Goal: Task Accomplishment & Management: Complete application form

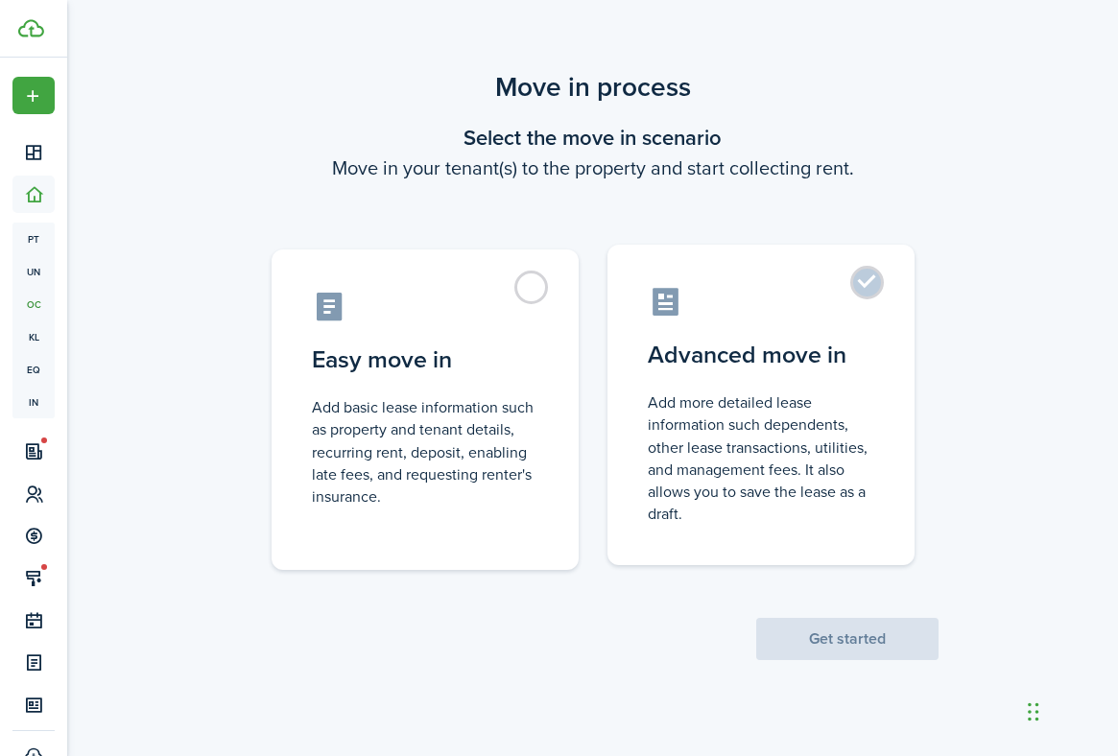
click at [874, 293] on label "Advanced move in Add more detailed lease information such dependents, other lea…" at bounding box center [760, 405] width 307 height 321
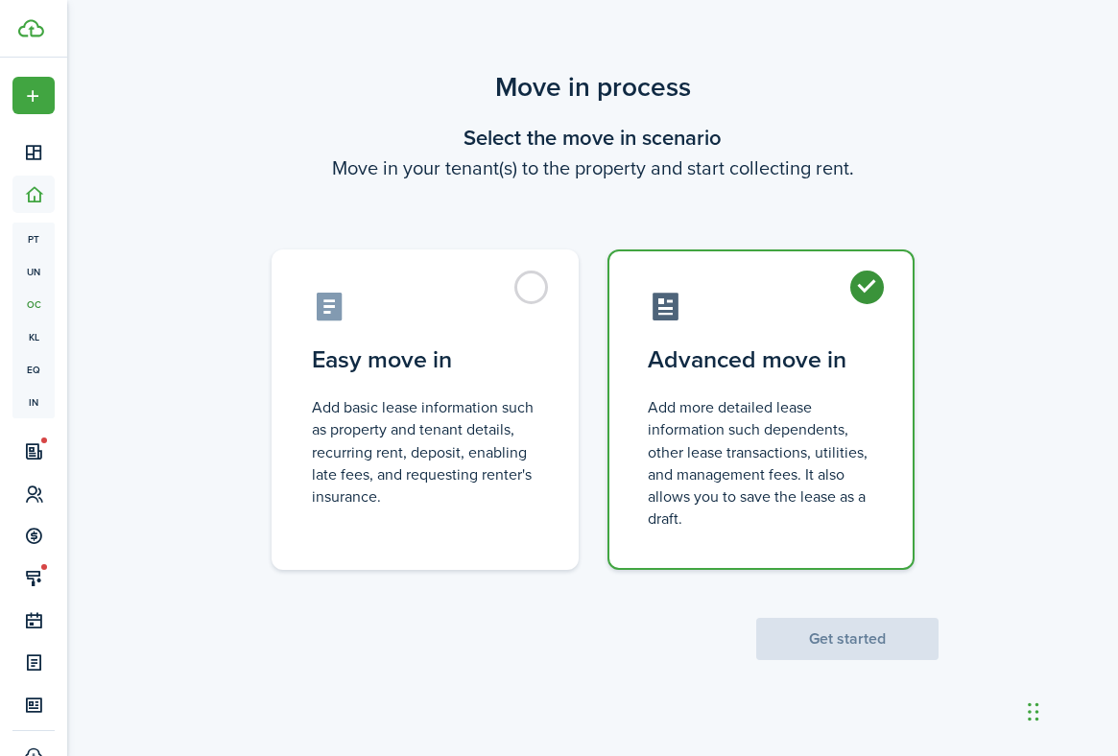
radio input "true"
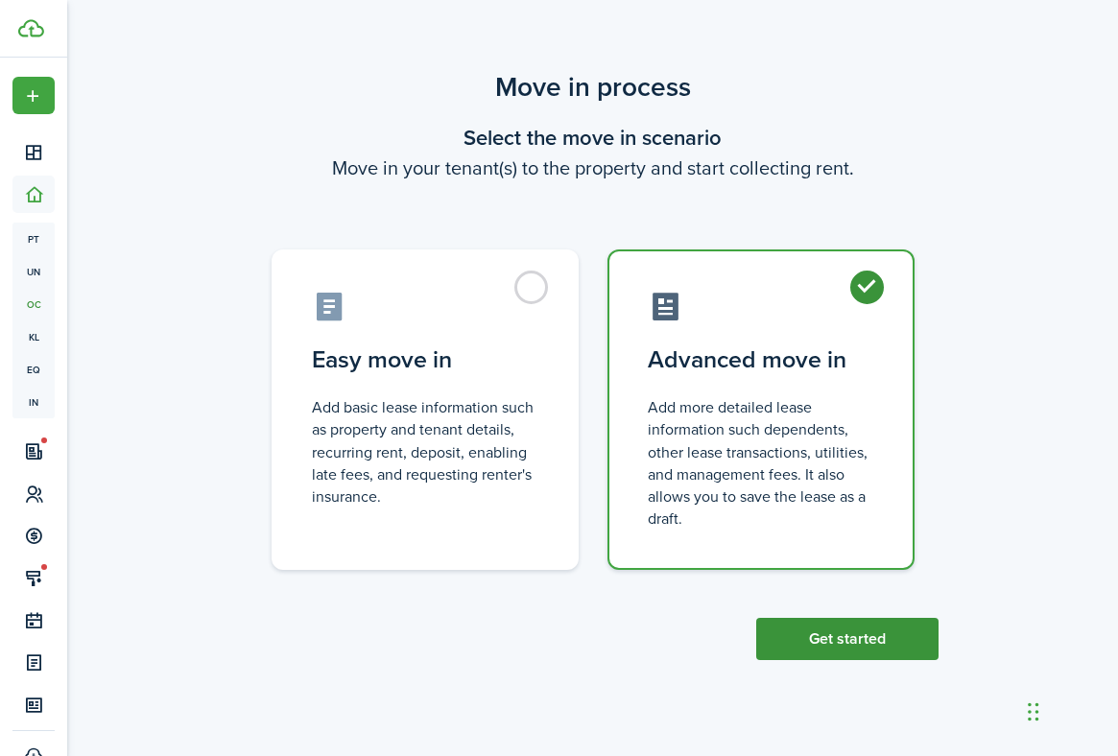
click at [853, 640] on button "Get started" at bounding box center [847, 639] width 182 height 42
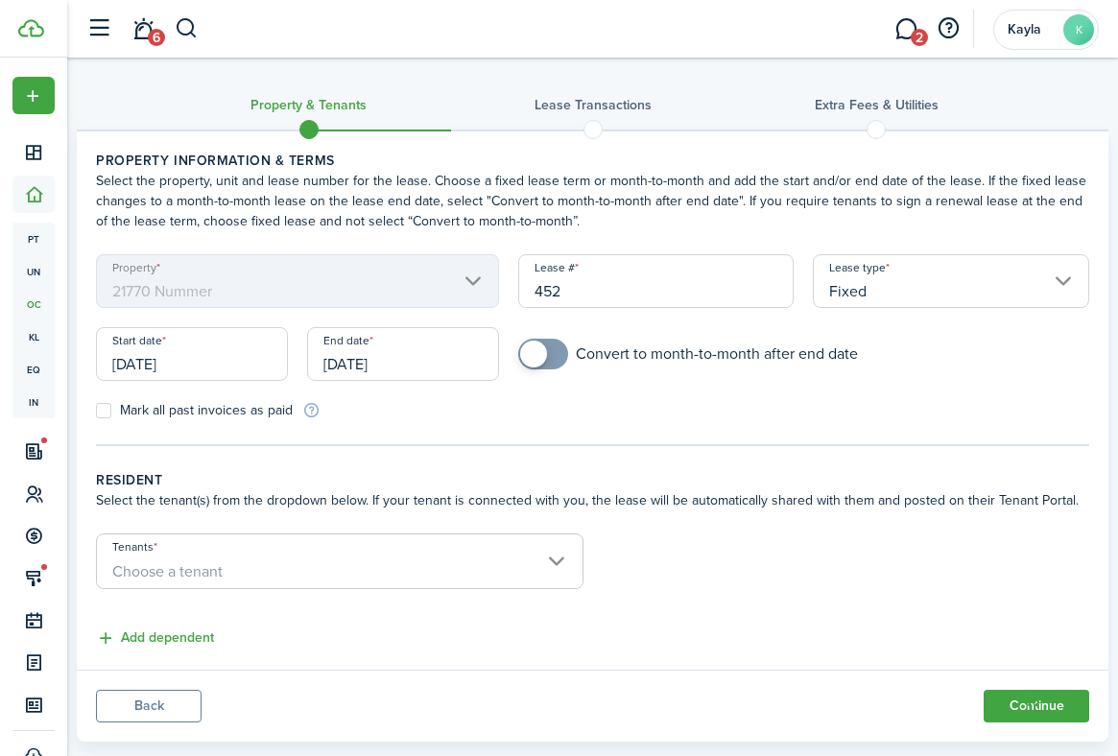
click at [359, 279] on mbsc-scroller "Property 21770 Nummer" at bounding box center [297, 281] width 403 height 54
click at [934, 297] on input "Fixed" at bounding box center [951, 281] width 276 height 54
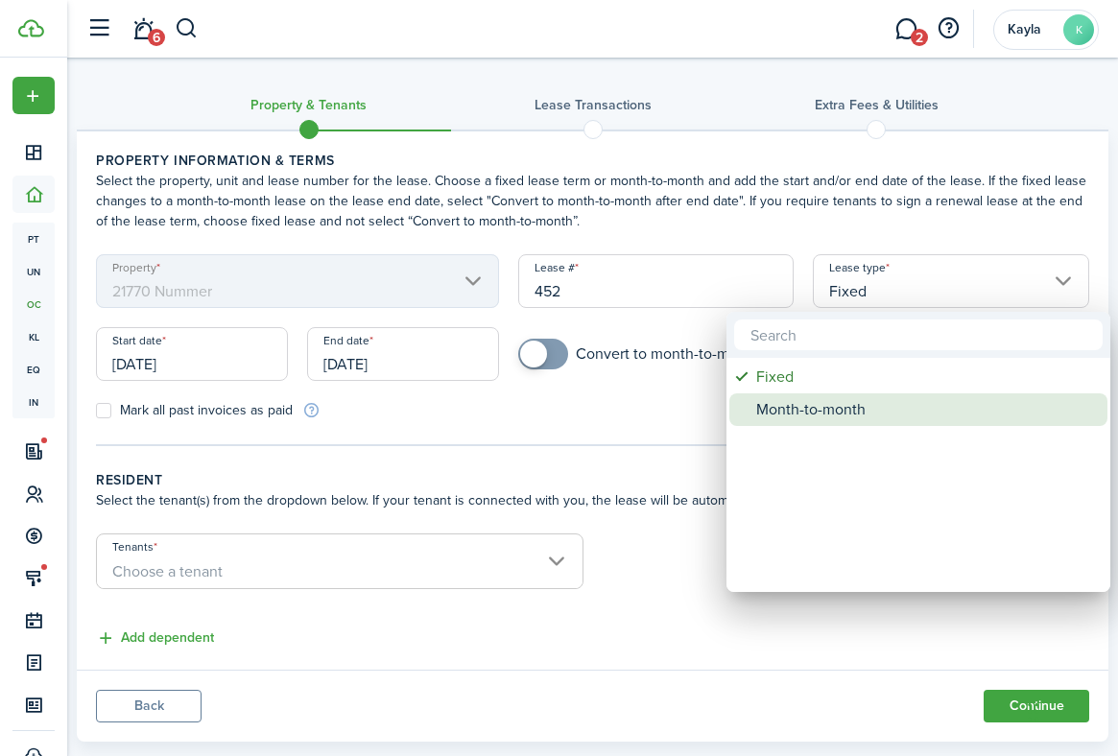
click at [902, 406] on div "Month-to-month" at bounding box center [926, 409] width 340 height 33
type input "Month-to-month"
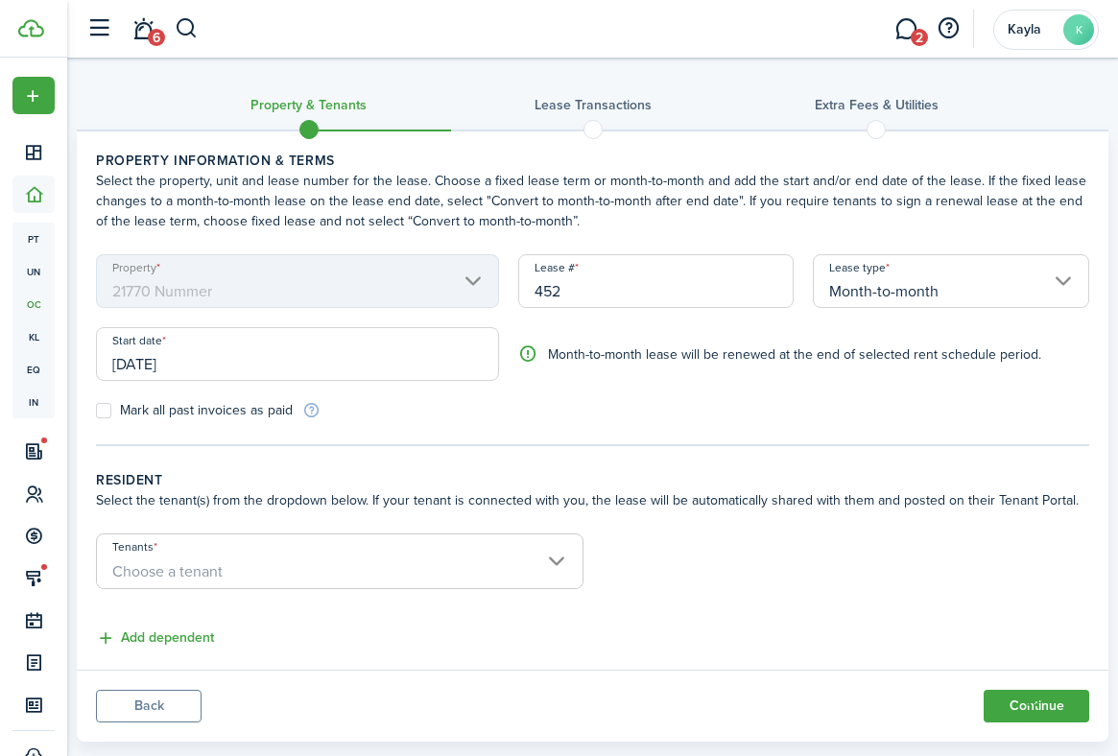
scroll to position [38, 0]
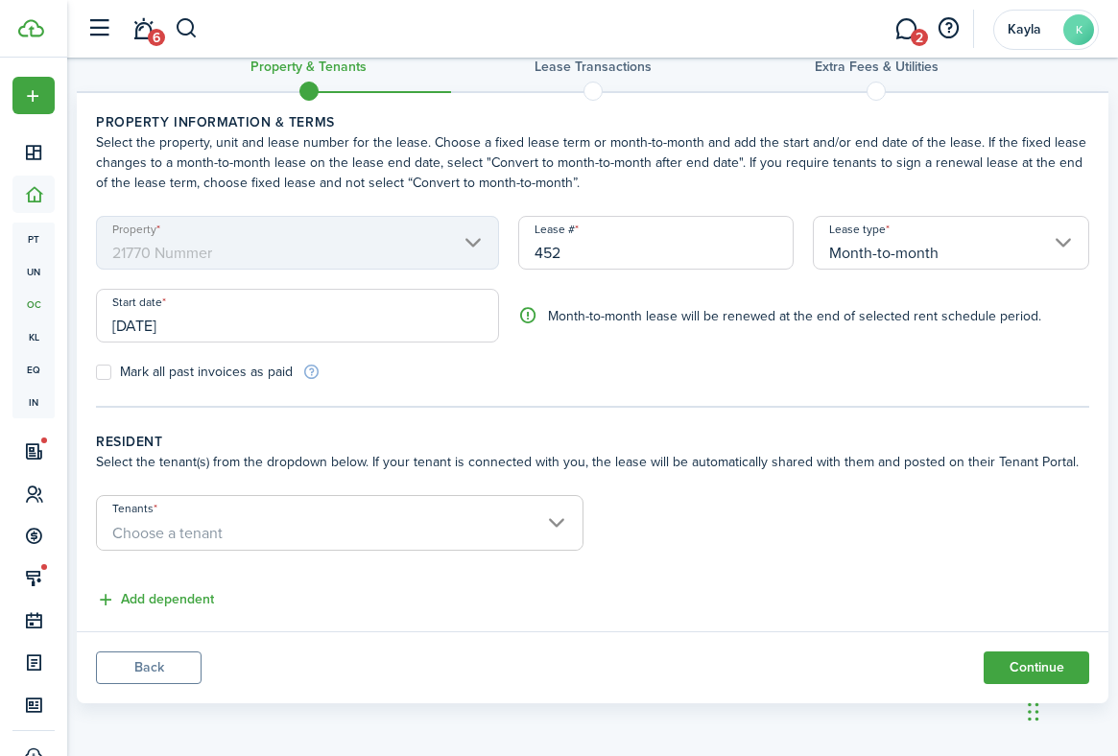
click at [192, 536] on span "Choose a tenant" at bounding box center [167, 533] width 110 height 22
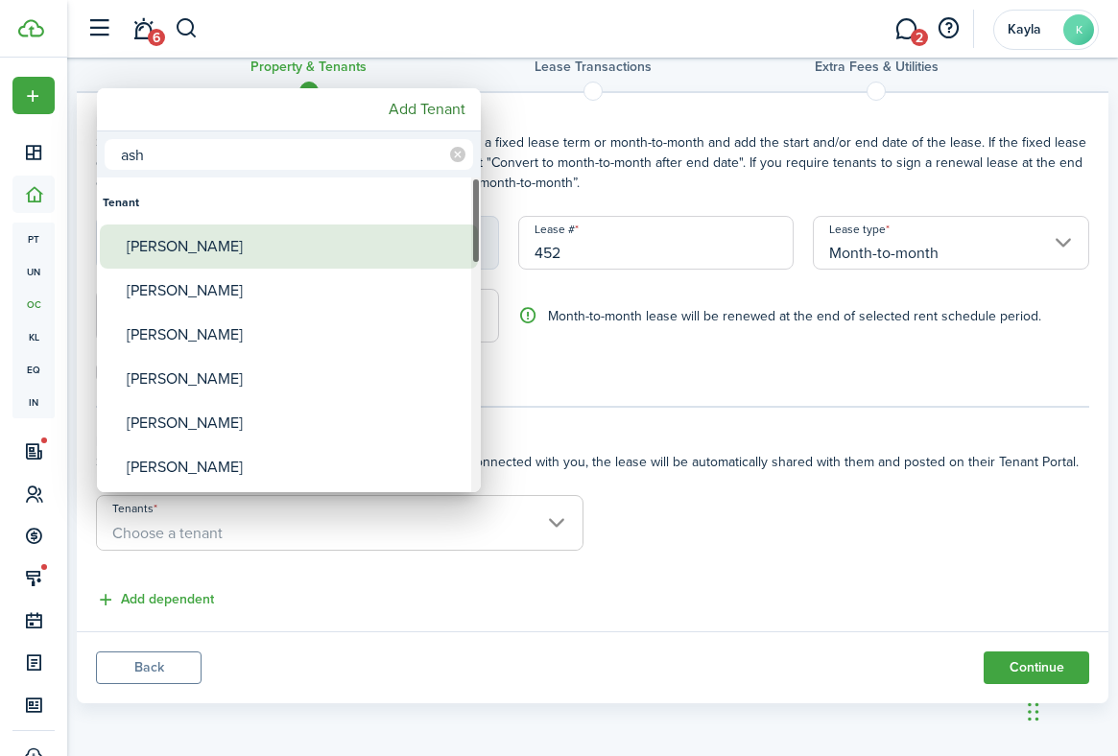
type input "ash"
click at [175, 259] on div "[PERSON_NAME]" at bounding box center [297, 247] width 340 height 44
type input "[PERSON_NAME]"
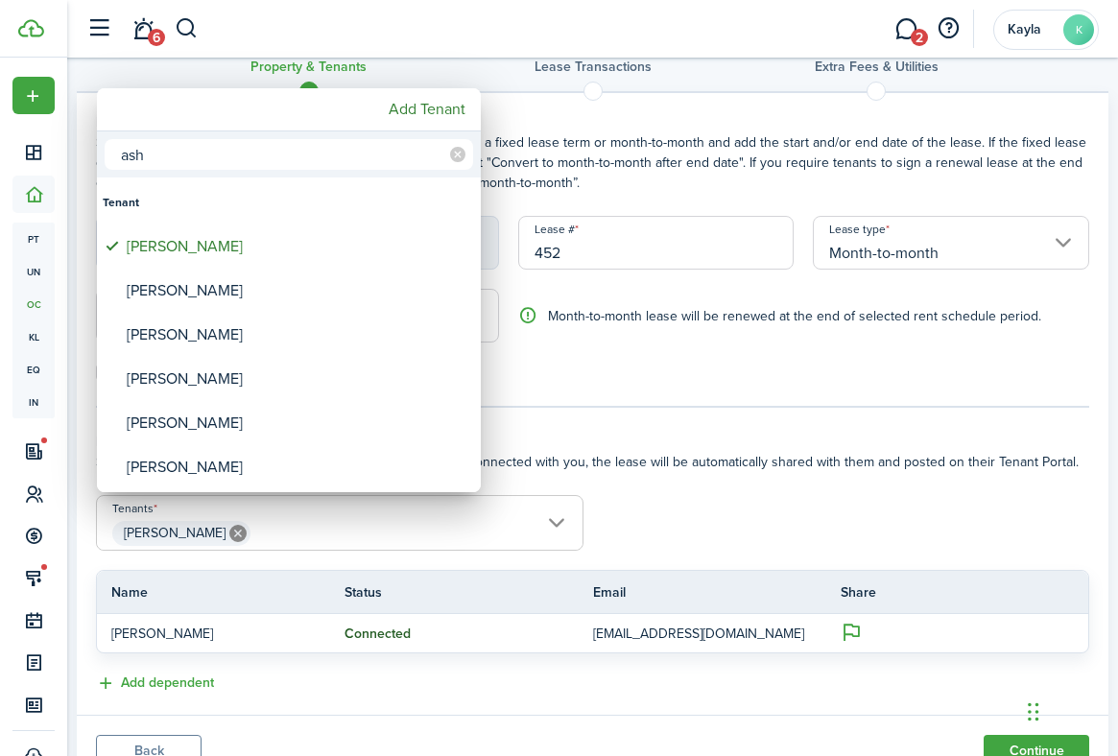
click at [624, 519] on div at bounding box center [558, 377] width 1425 height 1063
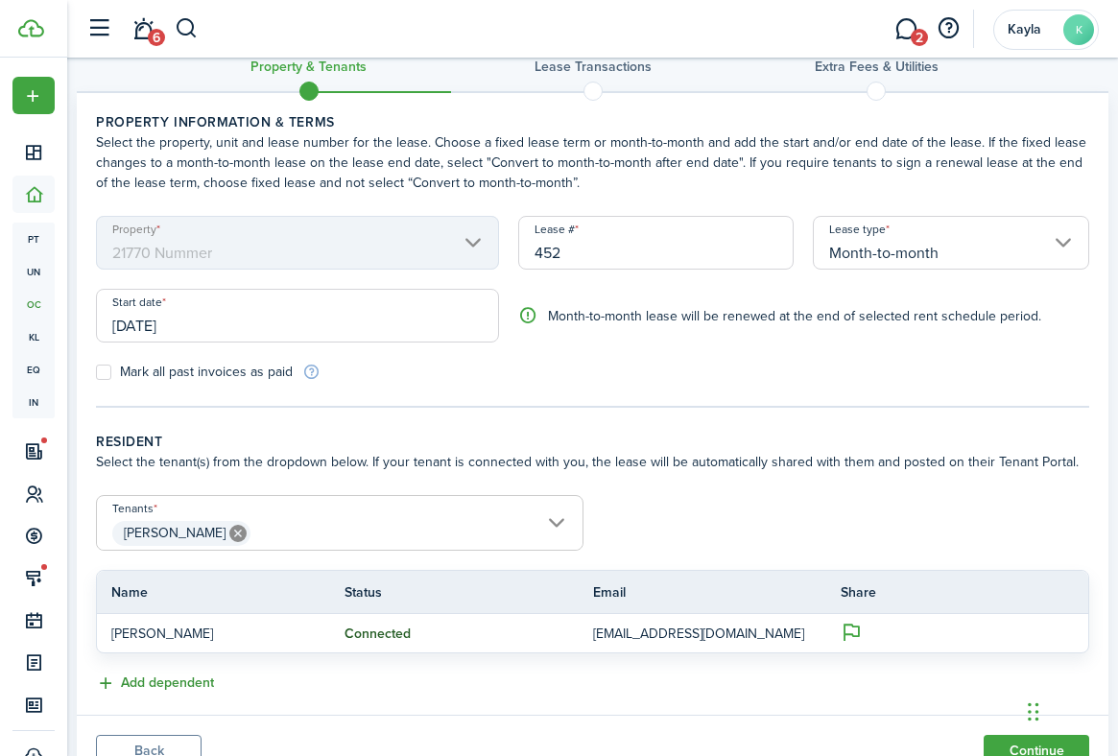
click at [148, 687] on button "Add dependent" at bounding box center [155, 684] width 118 height 22
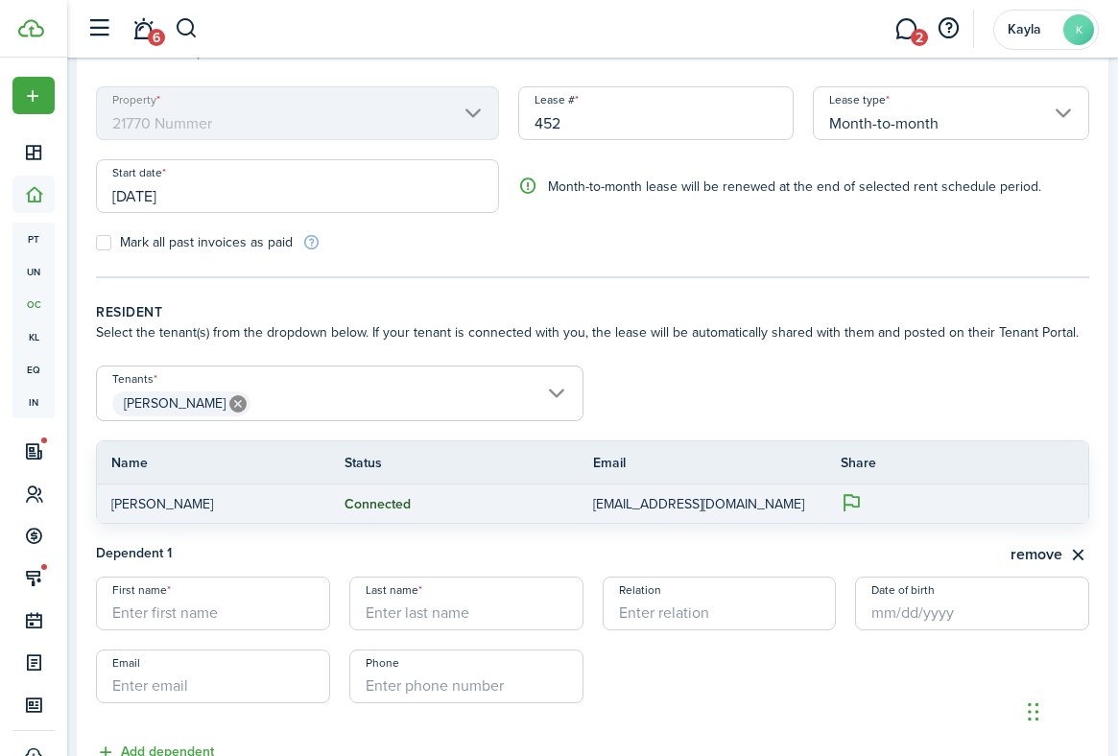
scroll to position [135, 0]
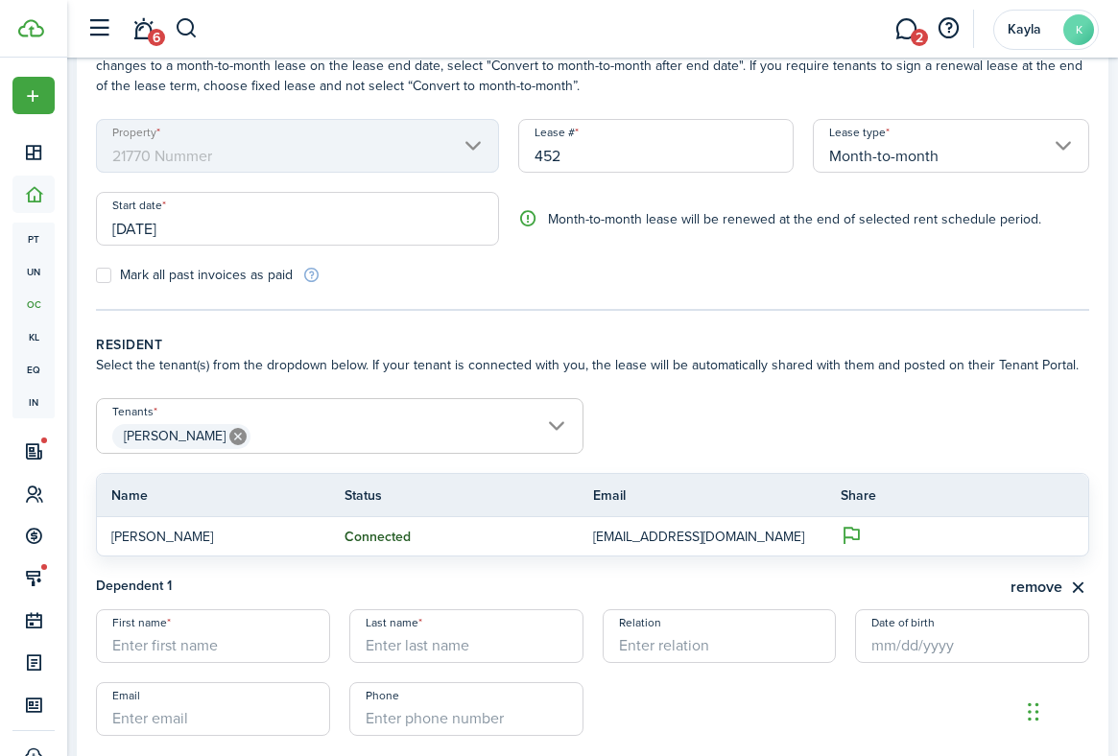
click at [372, 431] on span "[PERSON_NAME]" at bounding box center [340, 436] width 486 height 33
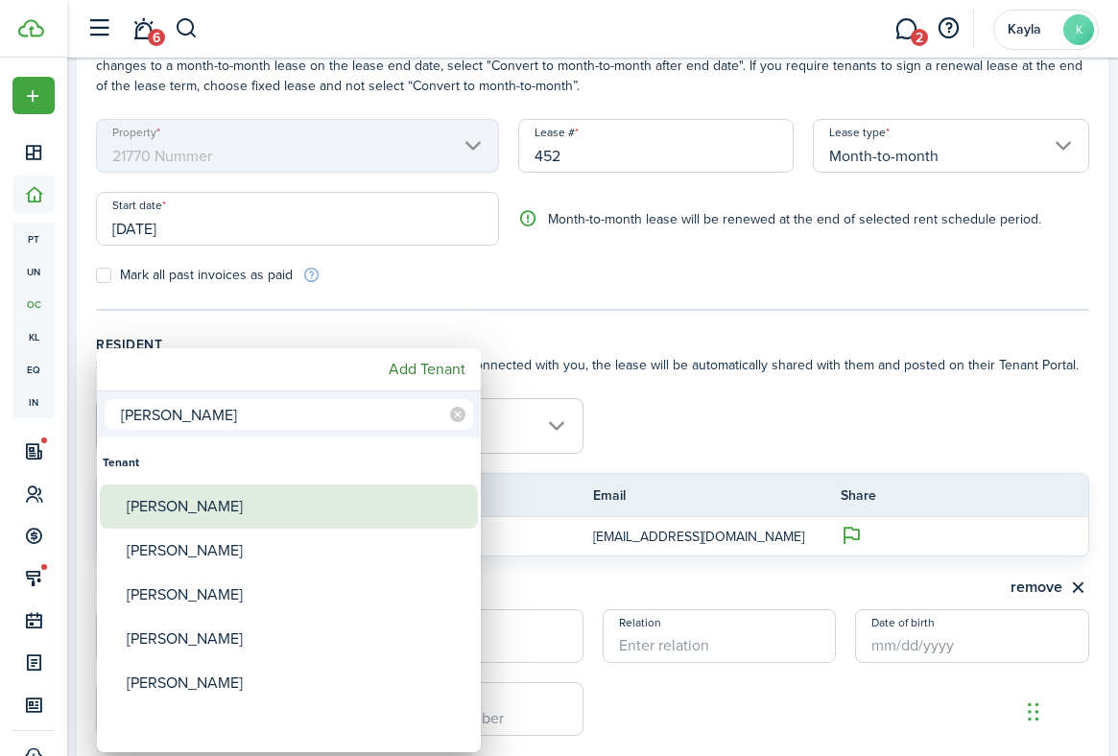
type input "[PERSON_NAME]"
click at [286, 499] on div "[PERSON_NAME]" at bounding box center [297, 507] width 340 height 44
type input "[PERSON_NAME], [PERSON_NAME]"
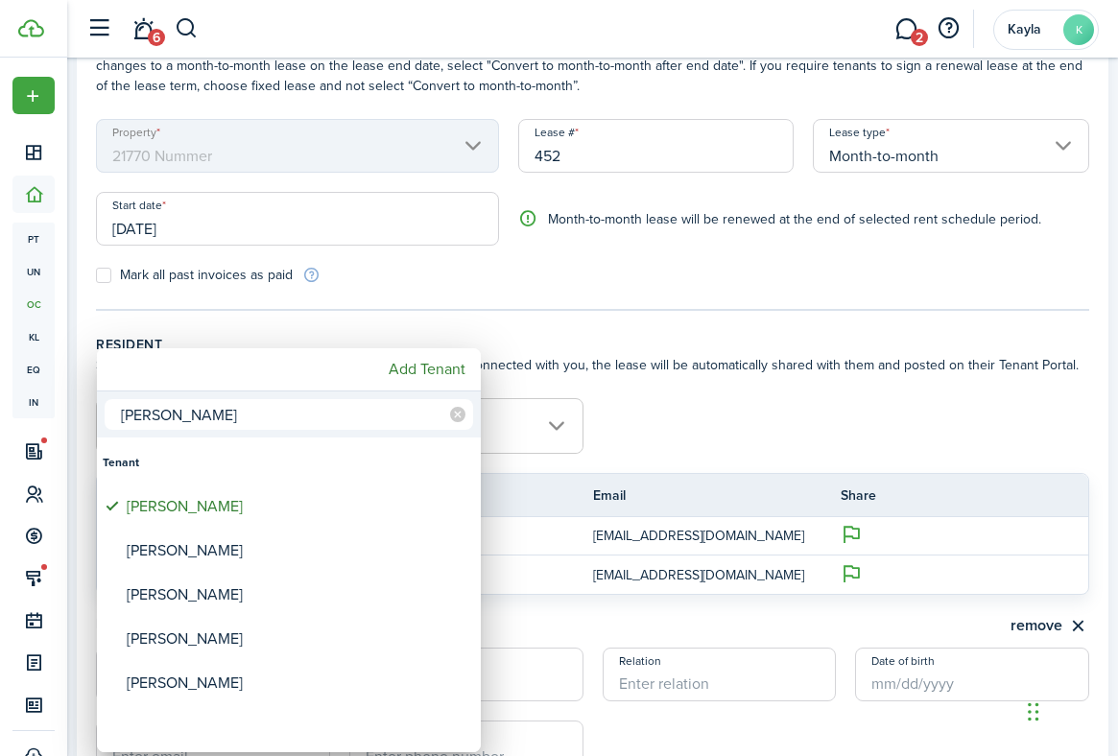
click at [693, 360] on div at bounding box center [558, 377] width 1425 height 1063
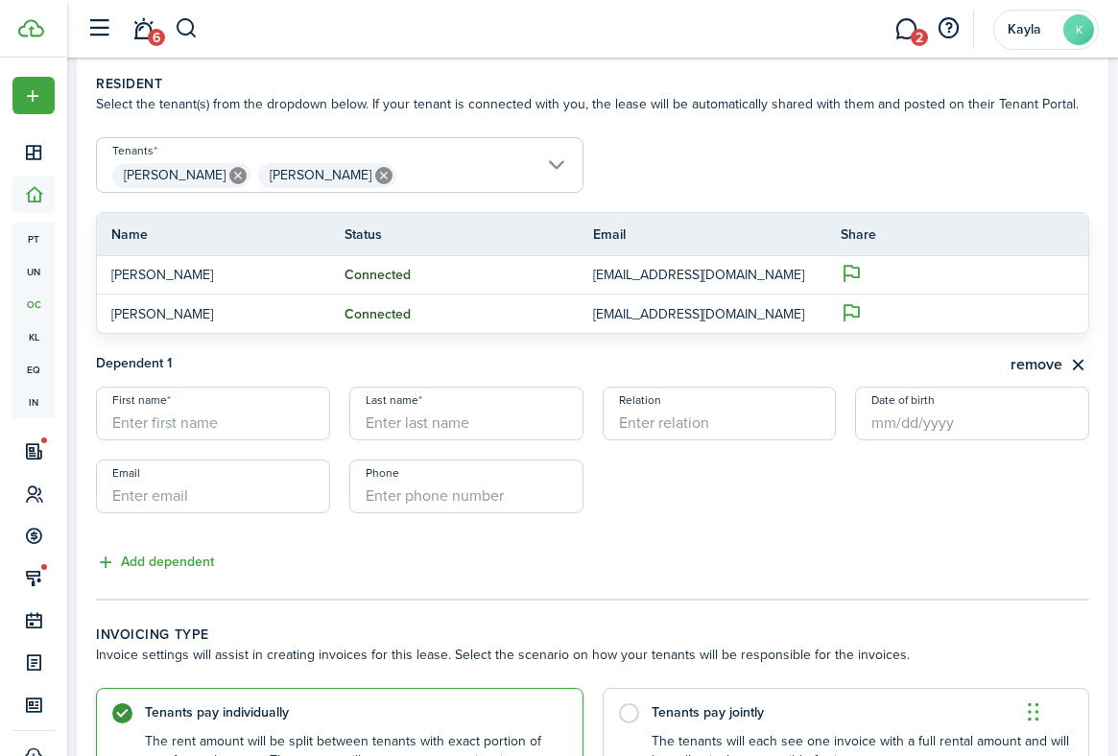
scroll to position [401, 0]
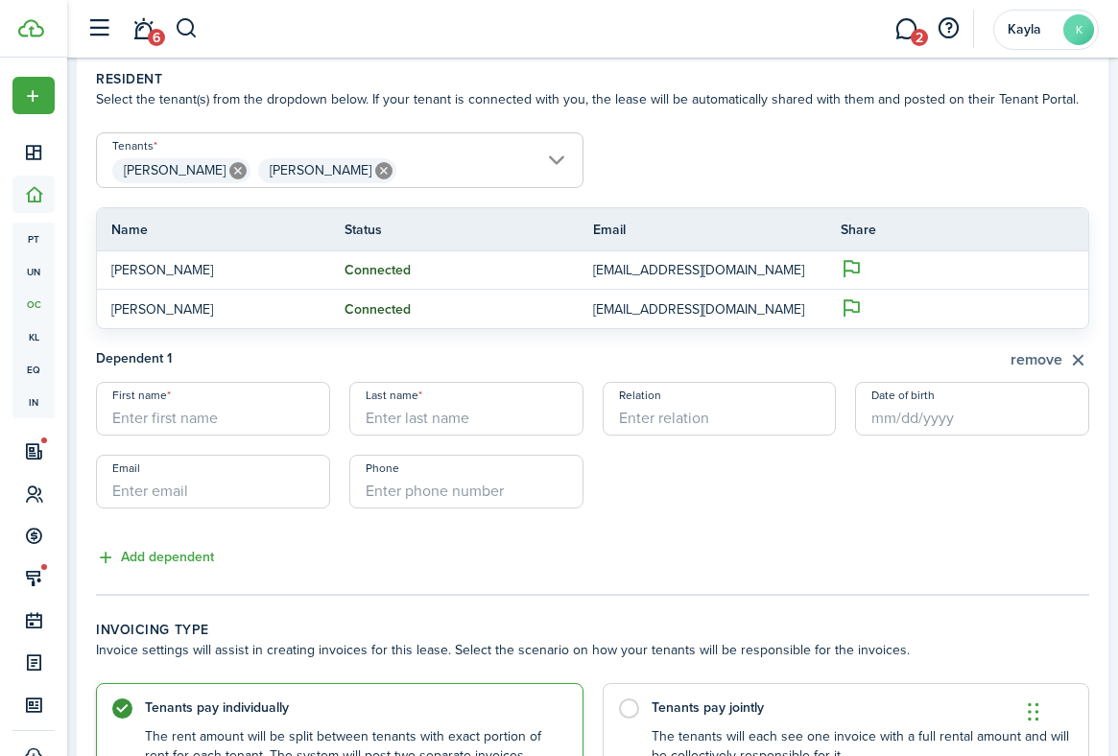
click at [1018, 360] on button "remove" at bounding box center [1050, 360] width 79 height 24
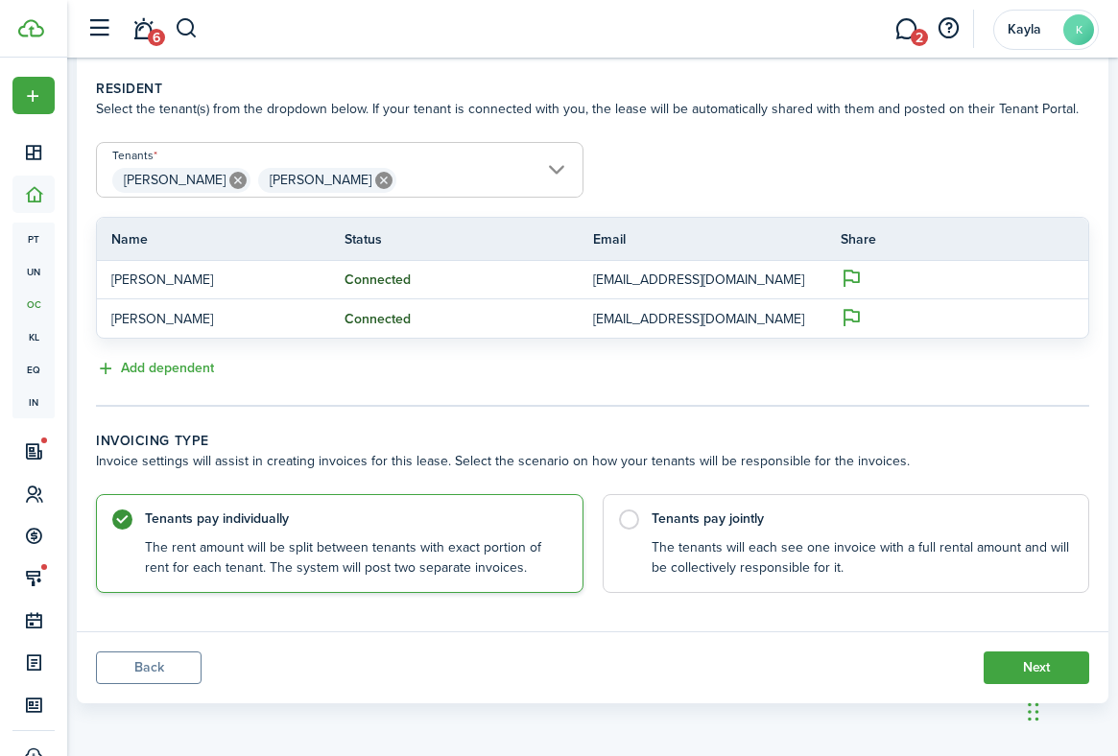
scroll to position [392, 0]
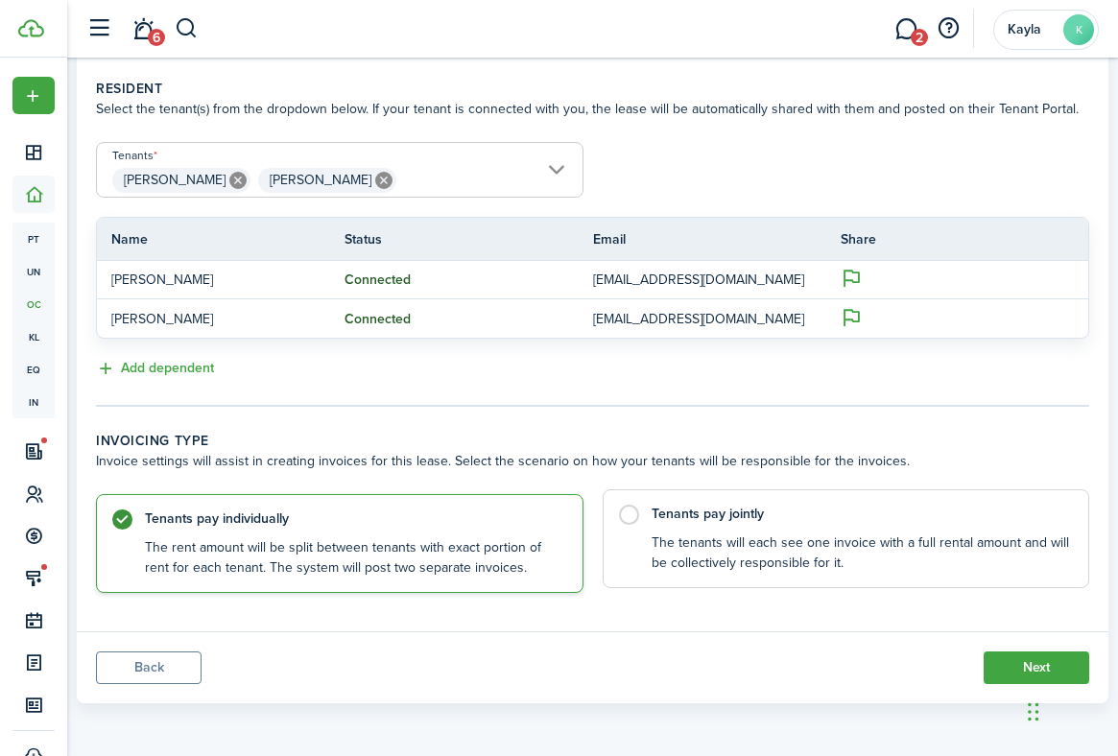
click at [666, 512] on control-radio-card-title "Tenants pay jointly" at bounding box center [861, 514] width 418 height 19
radio input "false"
radio input "true"
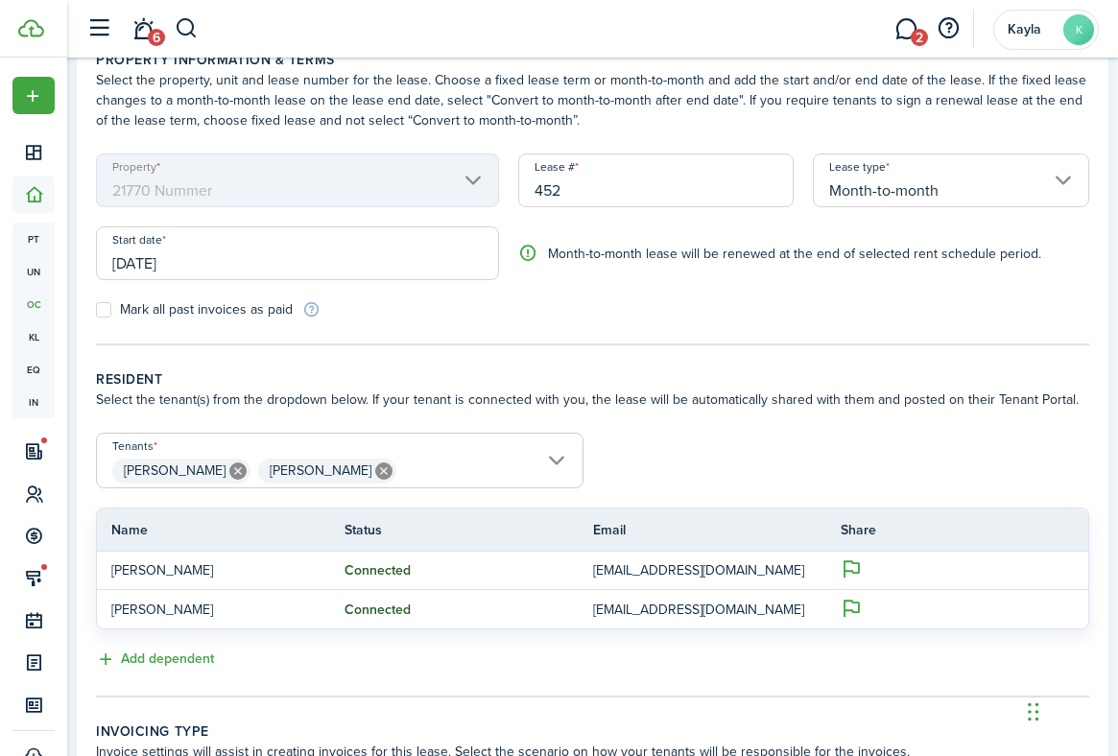
scroll to position [103, 0]
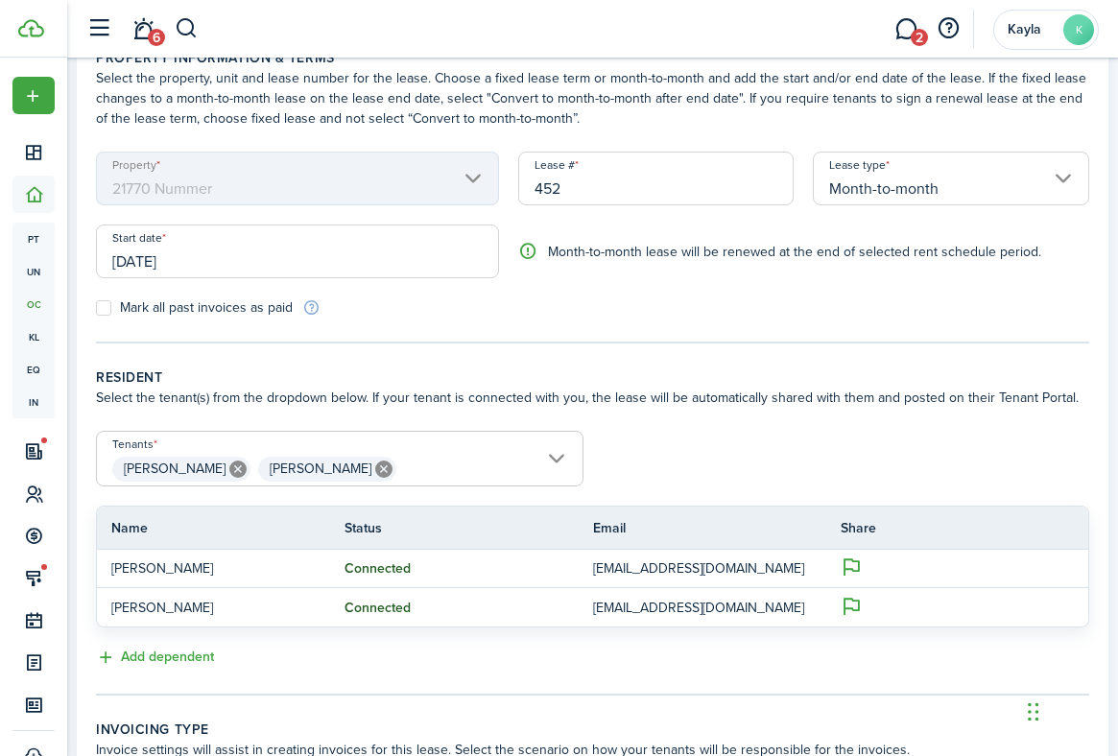
click at [294, 251] on input "[DATE]" at bounding box center [297, 252] width 403 height 54
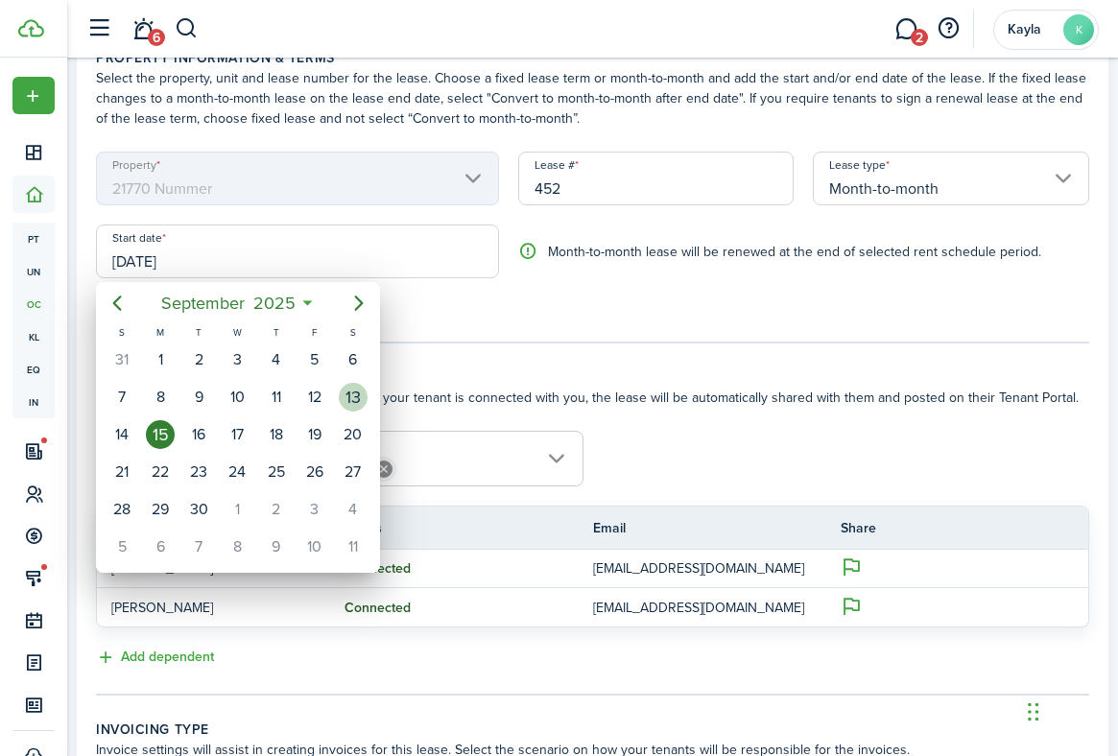
click at [352, 393] on div "13" at bounding box center [353, 397] width 29 height 29
type input "[DATE]"
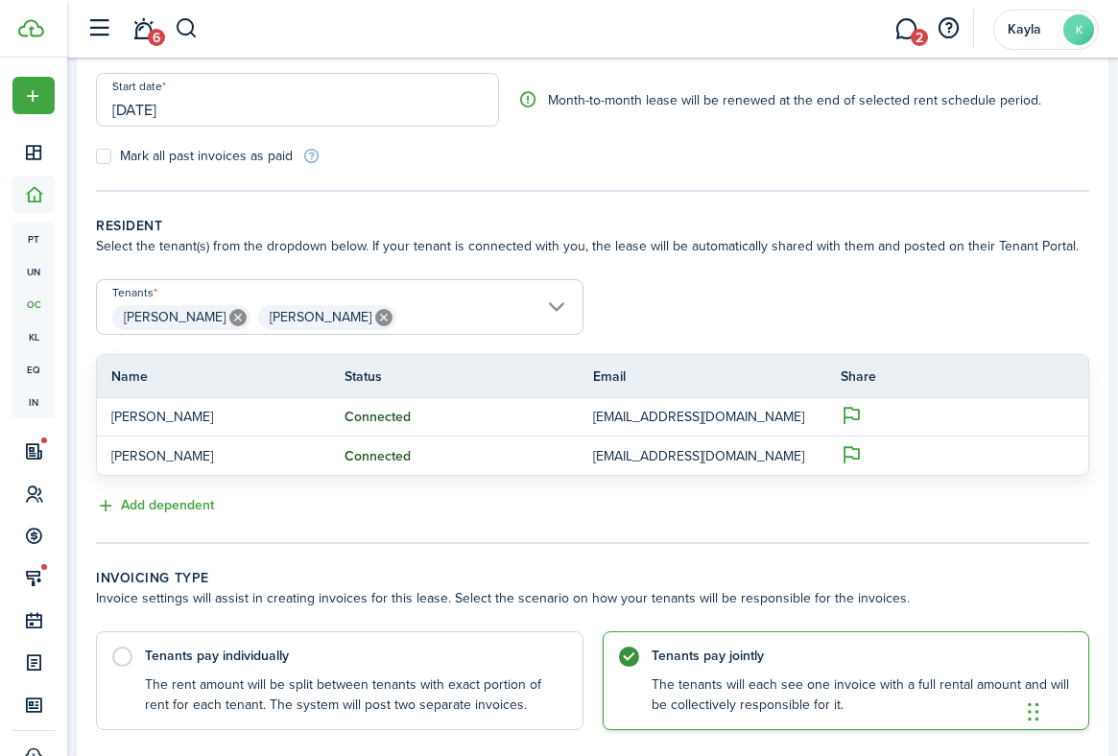
scroll to position [392, 0]
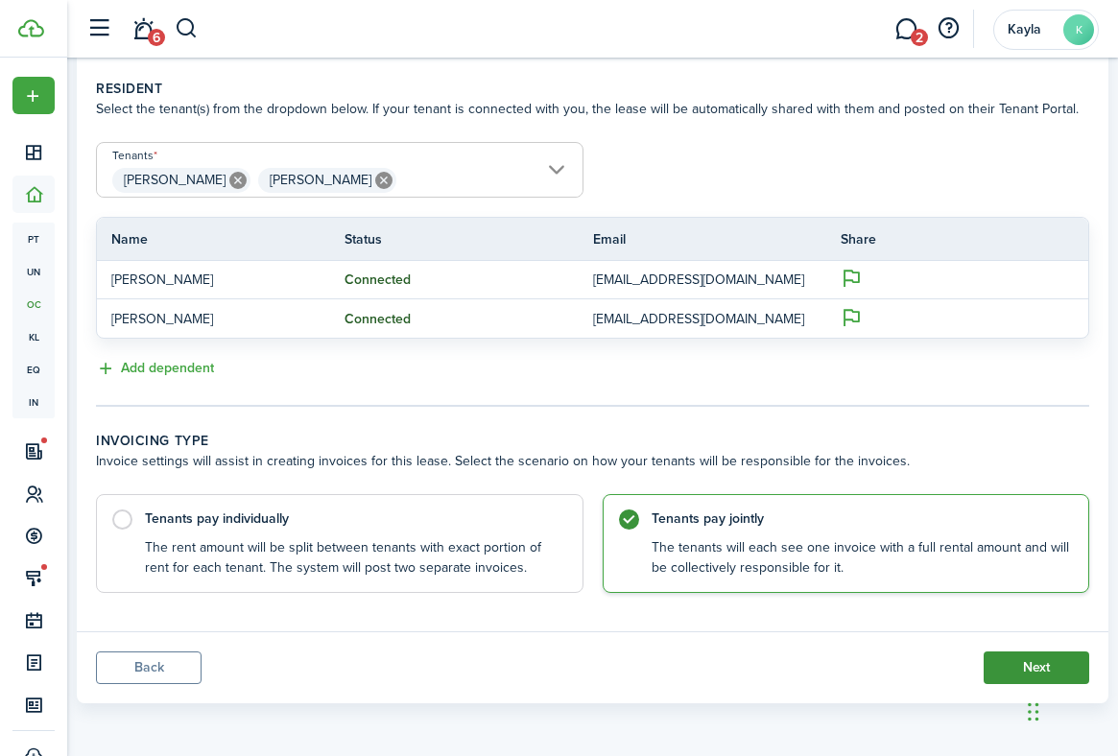
click at [1009, 671] on button "Next" at bounding box center [1037, 668] width 106 height 33
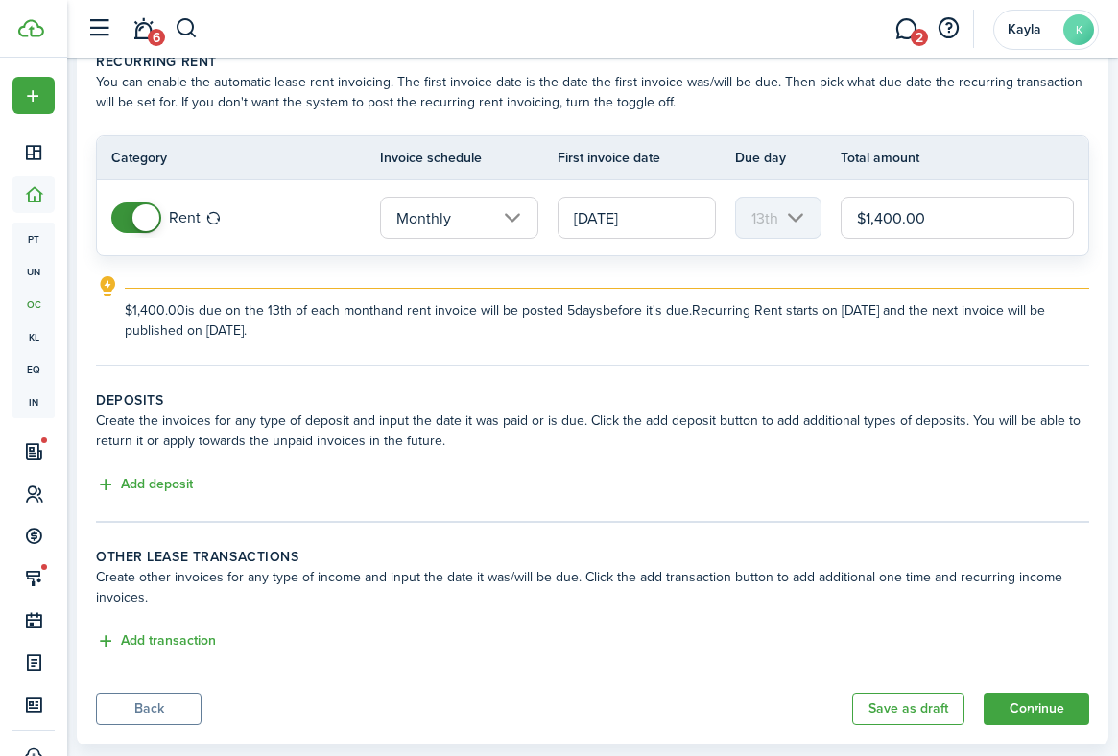
scroll to position [140, 0]
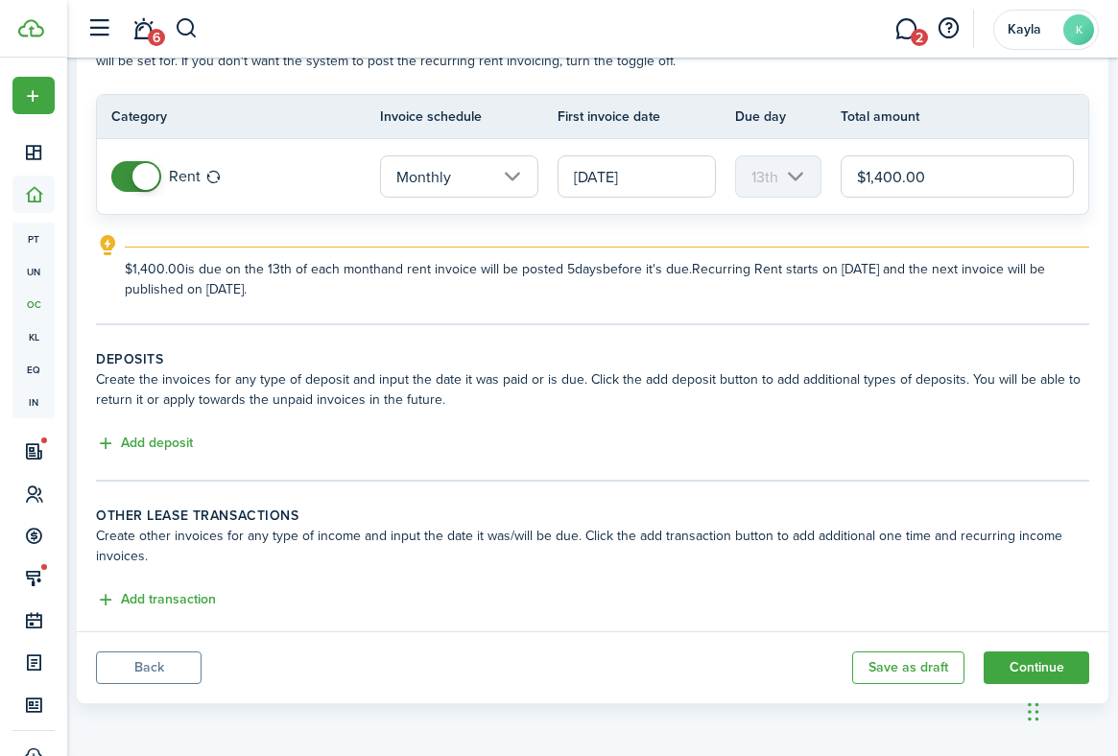
click at [878, 174] on input "$1,400.00" at bounding box center [957, 176] width 233 height 42
type input "$1,300.00"
click at [707, 463] on tc-wizard-step "Deposits Create the invoices for any type of deposit and input the date it was …" at bounding box center [592, 415] width 993 height 132
click at [151, 442] on button "Add deposit" at bounding box center [144, 444] width 97 height 22
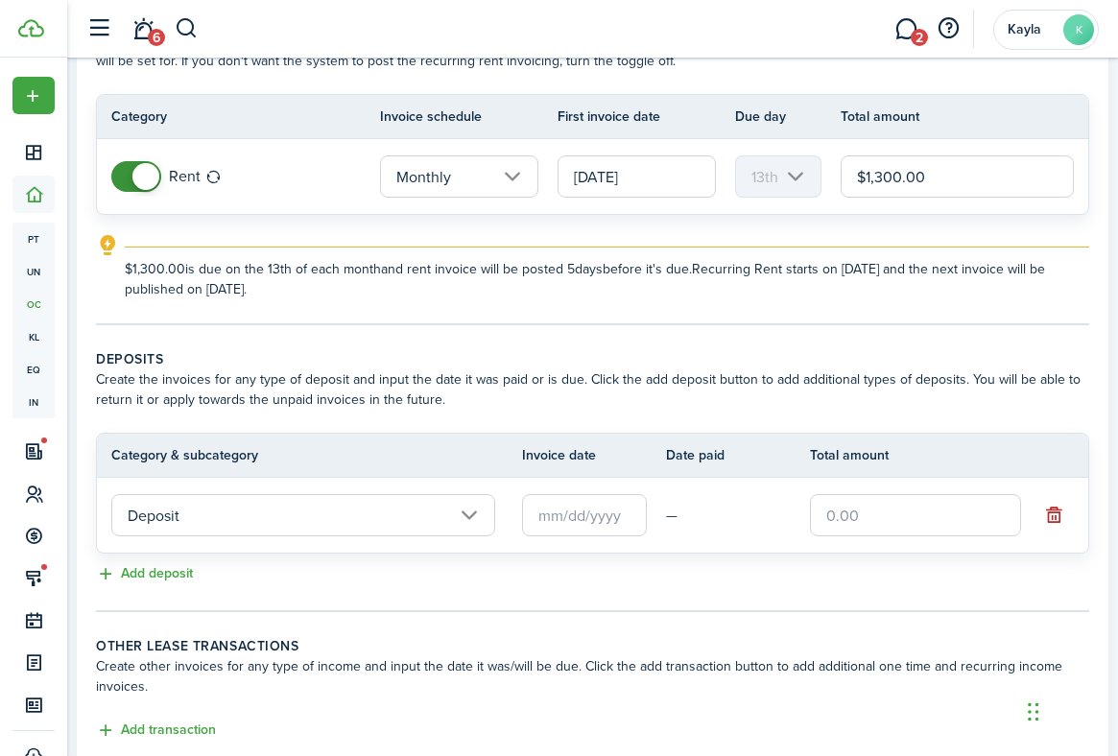
click at [424, 517] on input "Deposit" at bounding box center [303, 515] width 384 height 42
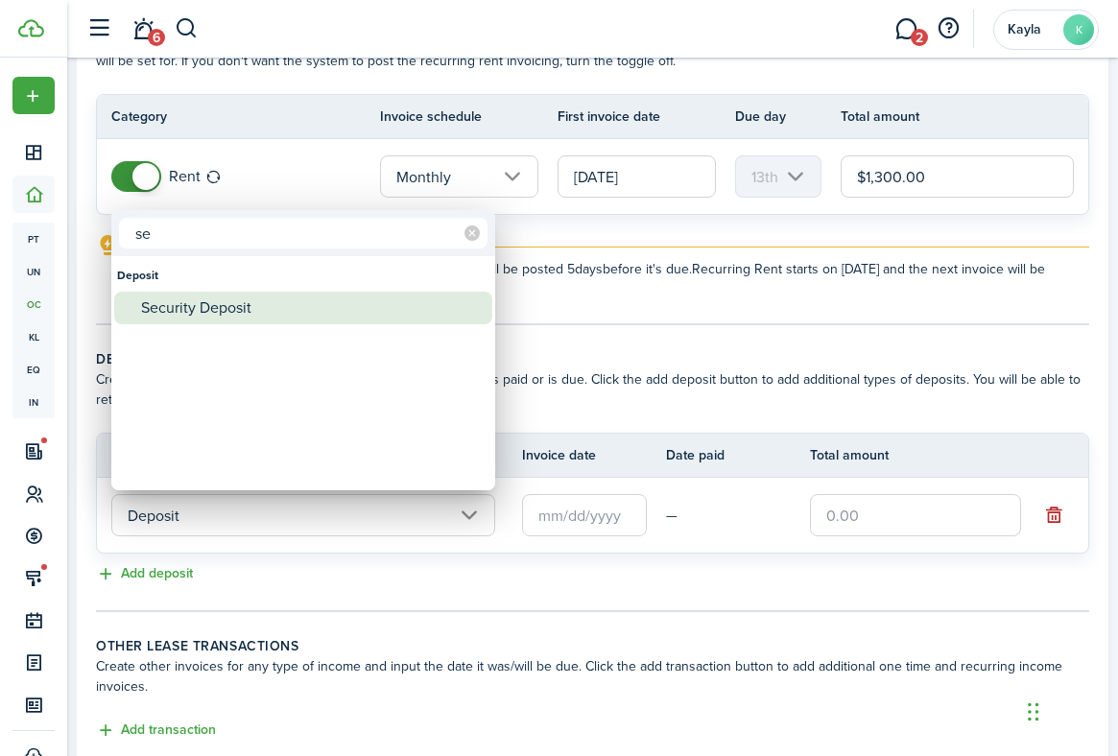
type input "se"
click at [266, 309] on div "Security Deposit" at bounding box center [311, 308] width 340 height 33
type input "Deposit / Security Deposit"
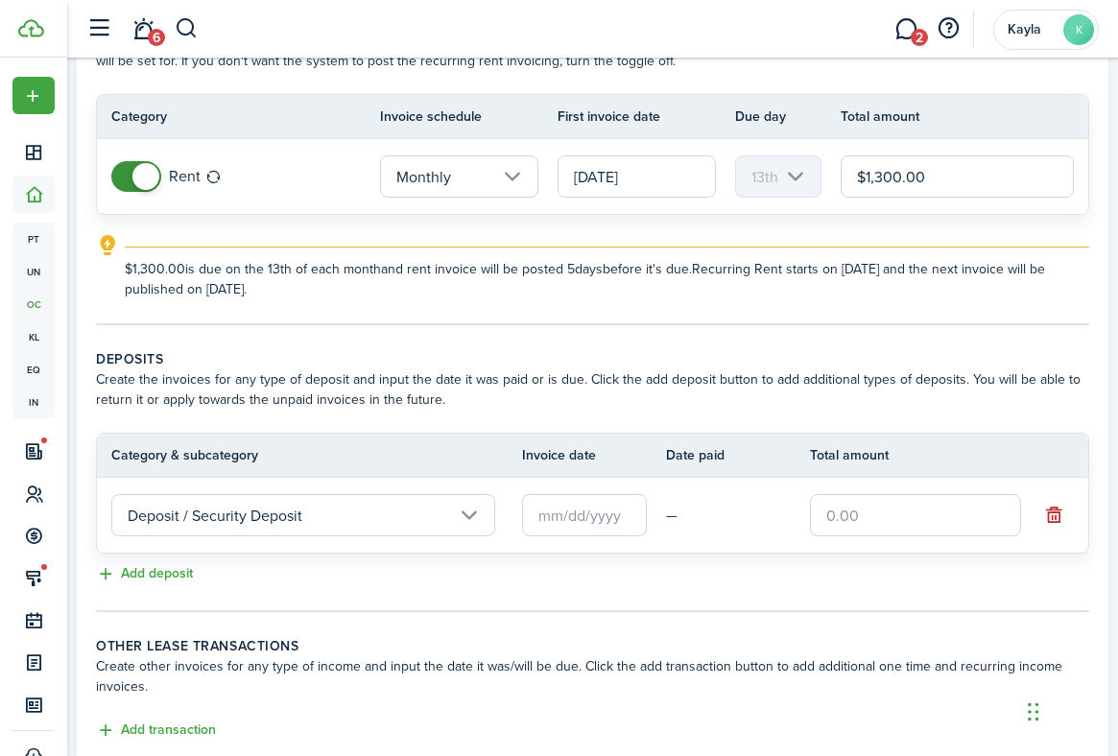
click at [595, 513] on input "text" at bounding box center [584, 515] width 125 height 42
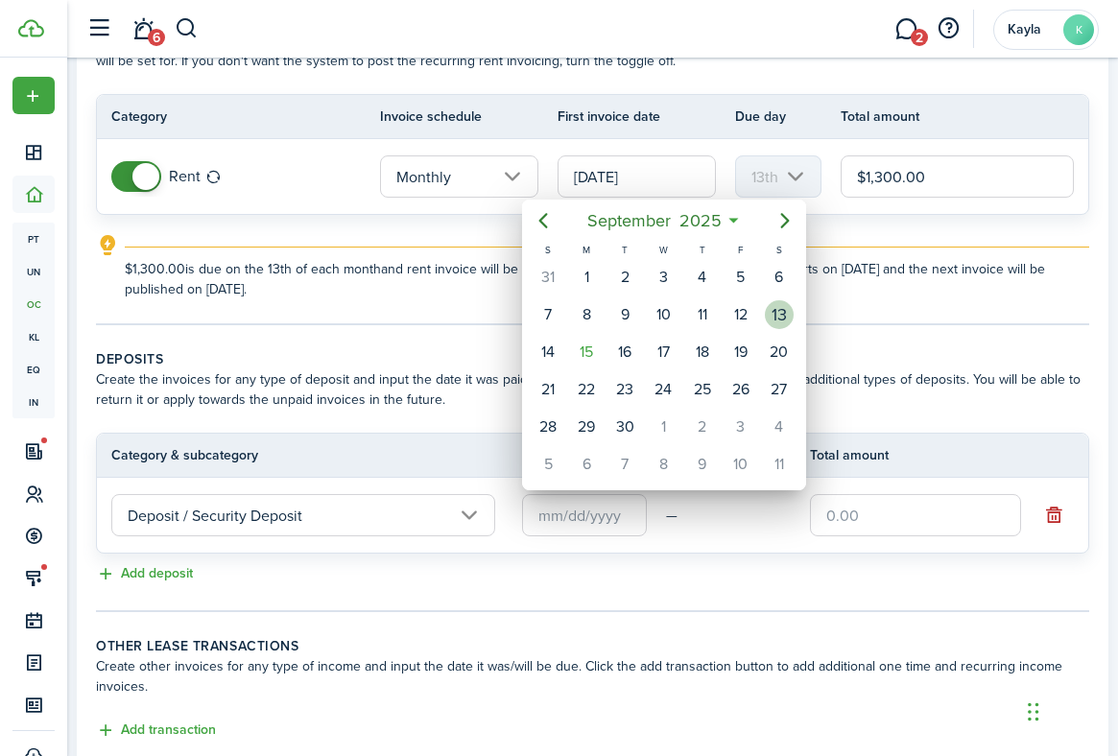
click at [778, 316] on div "13" at bounding box center [779, 314] width 29 height 29
type input "[DATE]"
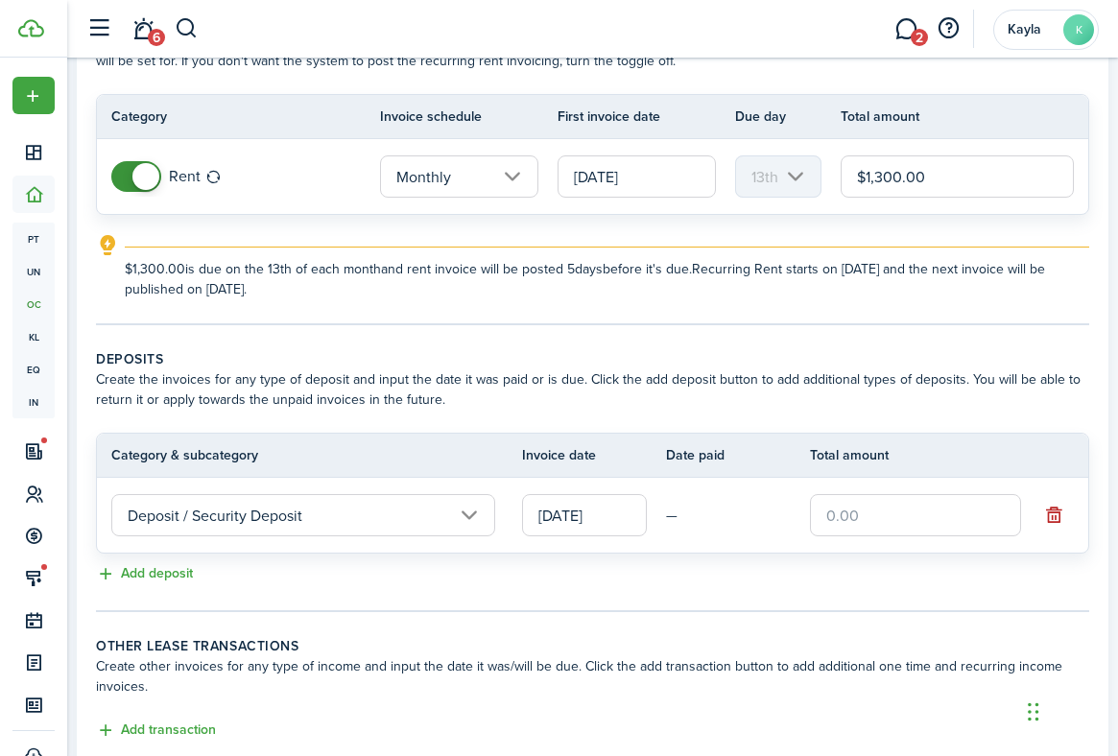
click at [831, 507] on input "text" at bounding box center [915, 515] width 211 height 42
type input "$1,950.00"
click at [745, 625] on panel-main-body "Recurring rent You can enable the automatic lease rent invoicing. The first inv…" at bounding box center [593, 376] width 1032 height 771
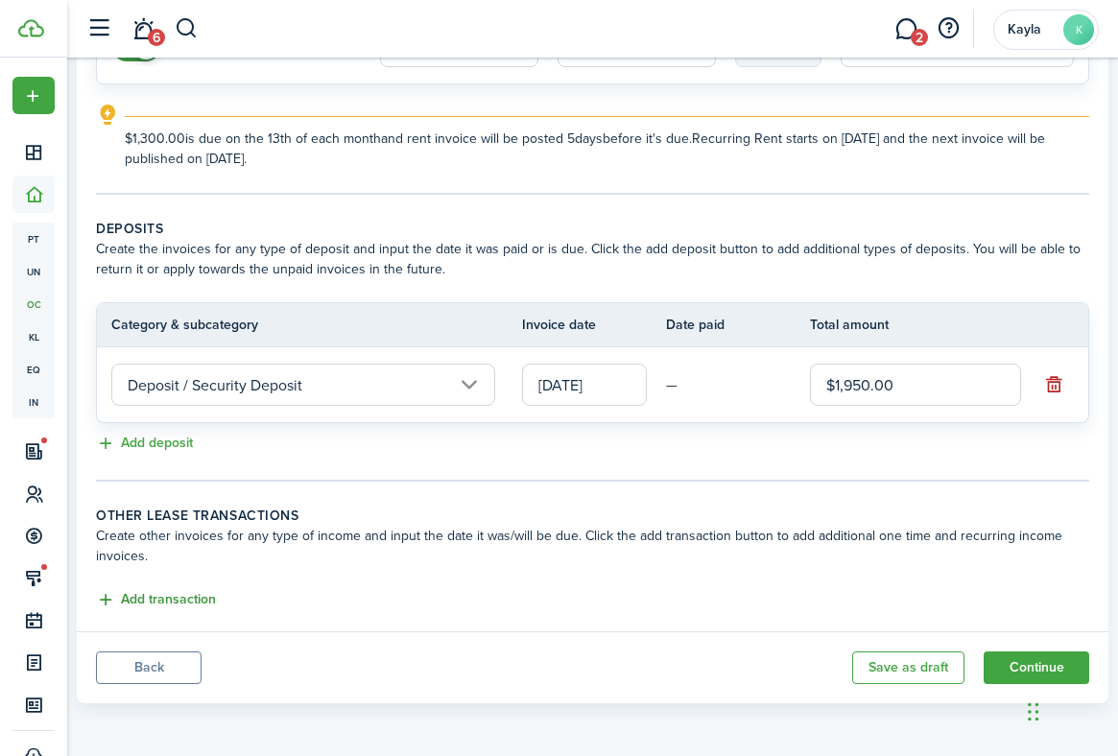
click at [178, 608] on button "Add transaction" at bounding box center [156, 600] width 120 height 22
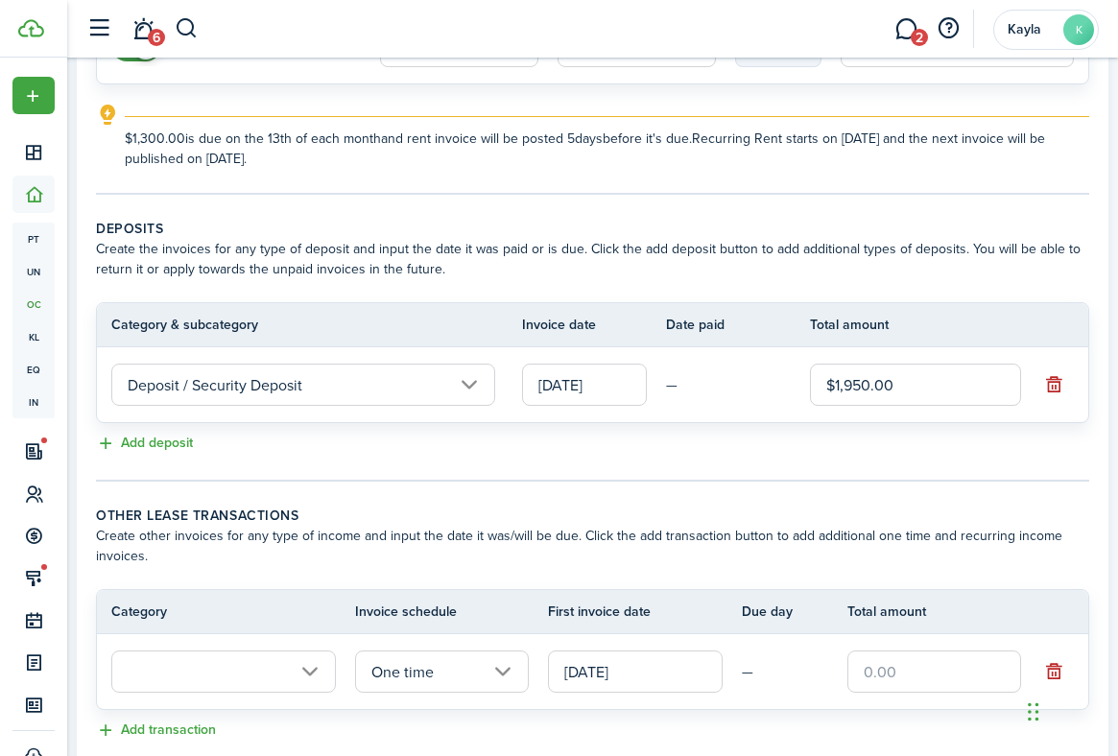
scroll to position [275, 0]
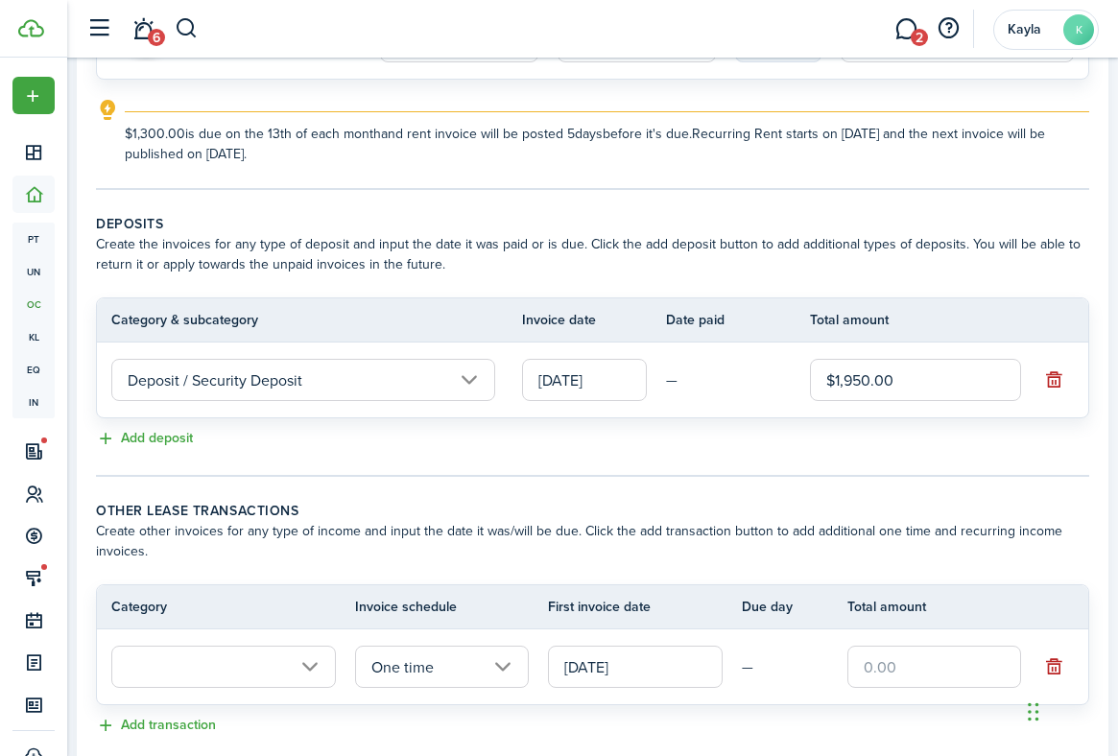
click at [297, 664] on input "text" at bounding box center [223, 667] width 225 height 42
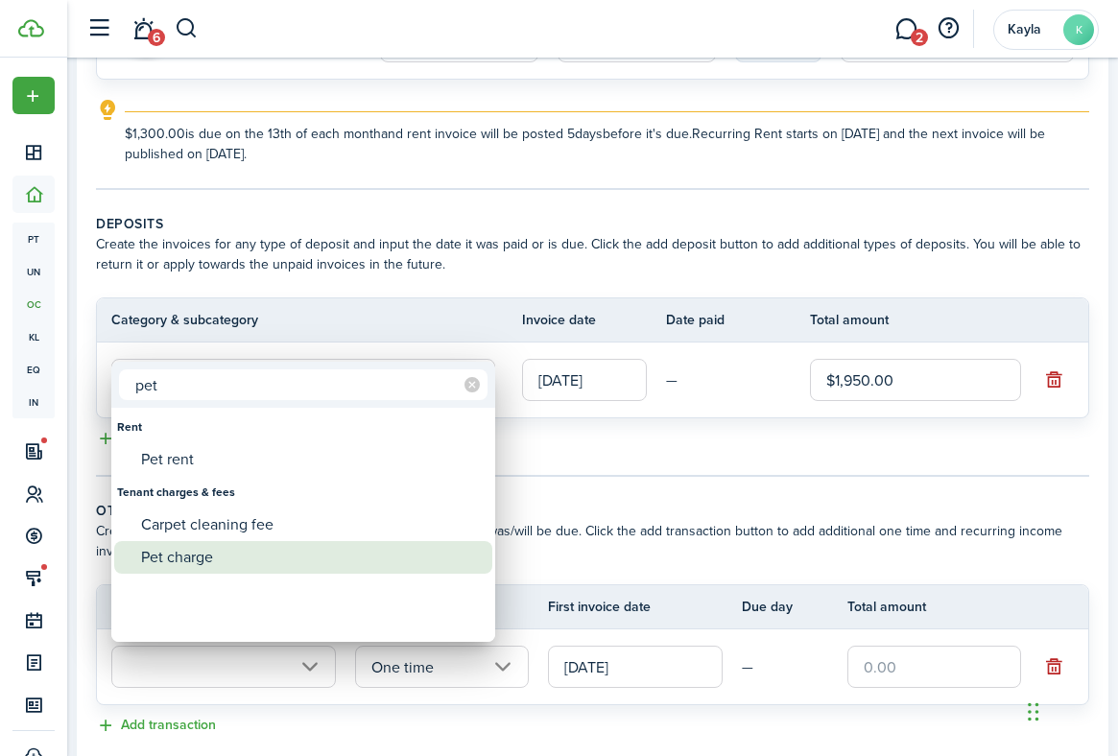
type input "pet"
click at [234, 560] on div "Pet charge" at bounding box center [311, 557] width 340 height 33
type input "Tenant charges & fees / Pet charge"
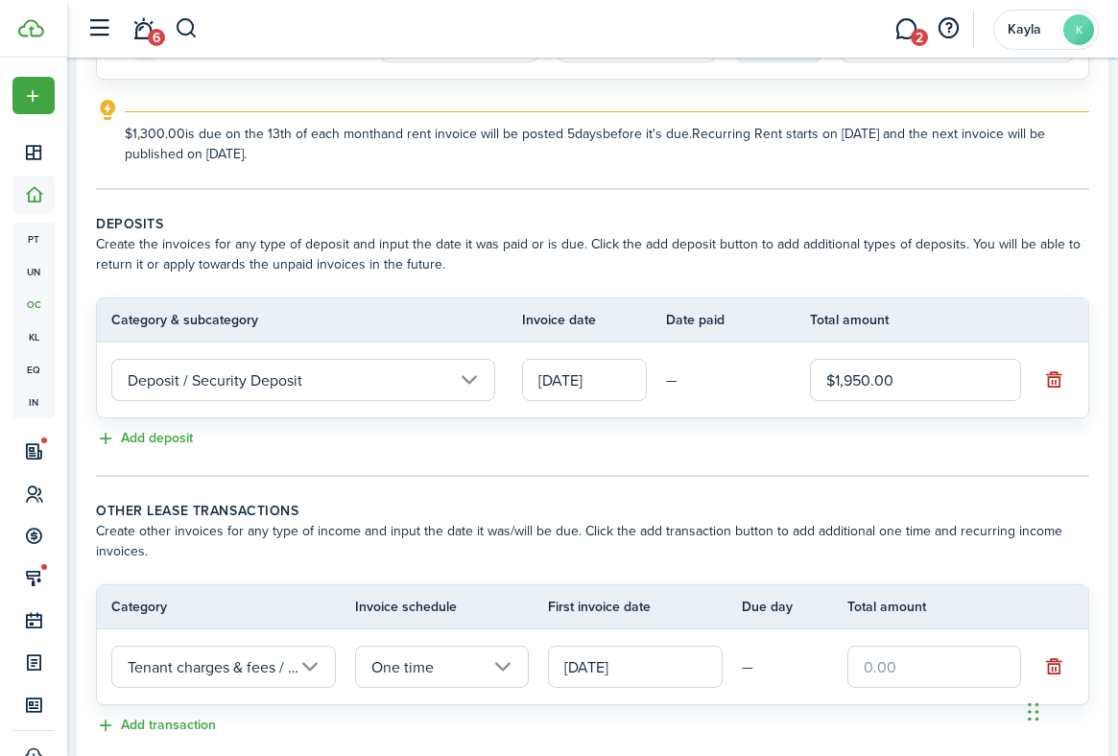
scroll to position [0, 61]
click at [929, 663] on input "text" at bounding box center [934, 667] width 174 height 42
type input "$400.00"
click at [896, 570] on lease-classic-other-transaction "Other lease transactions Create other invoices for any type of income and input…" at bounding box center [592, 619] width 993 height 237
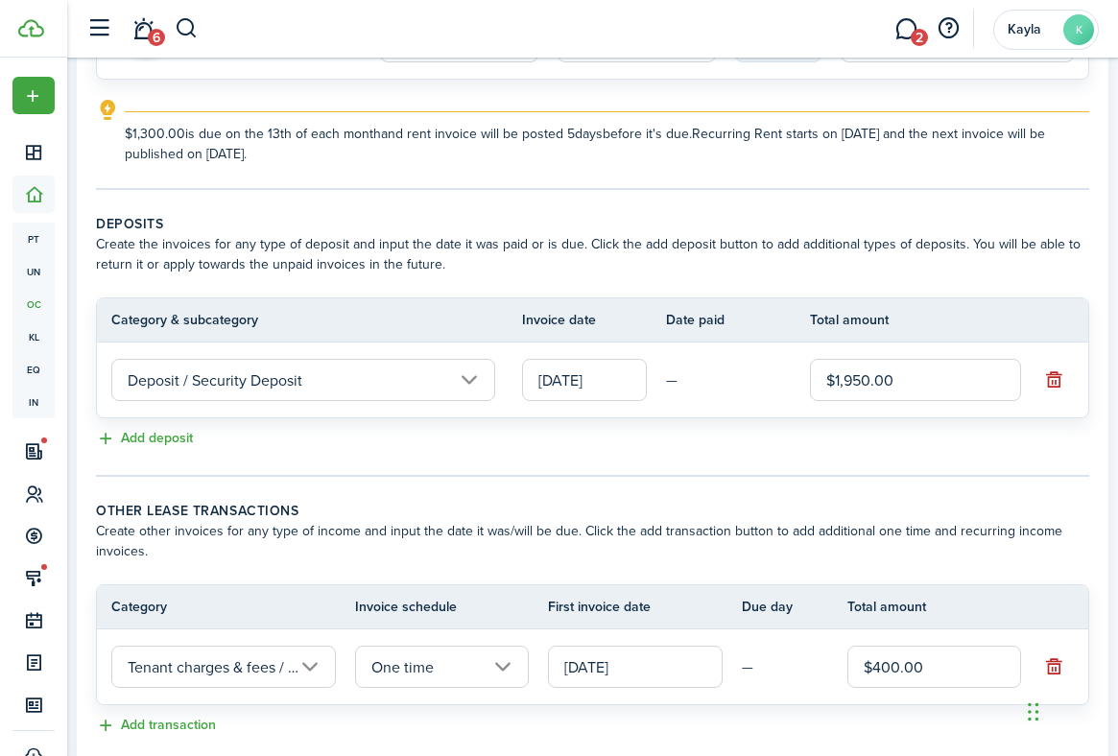
scroll to position [401, 0]
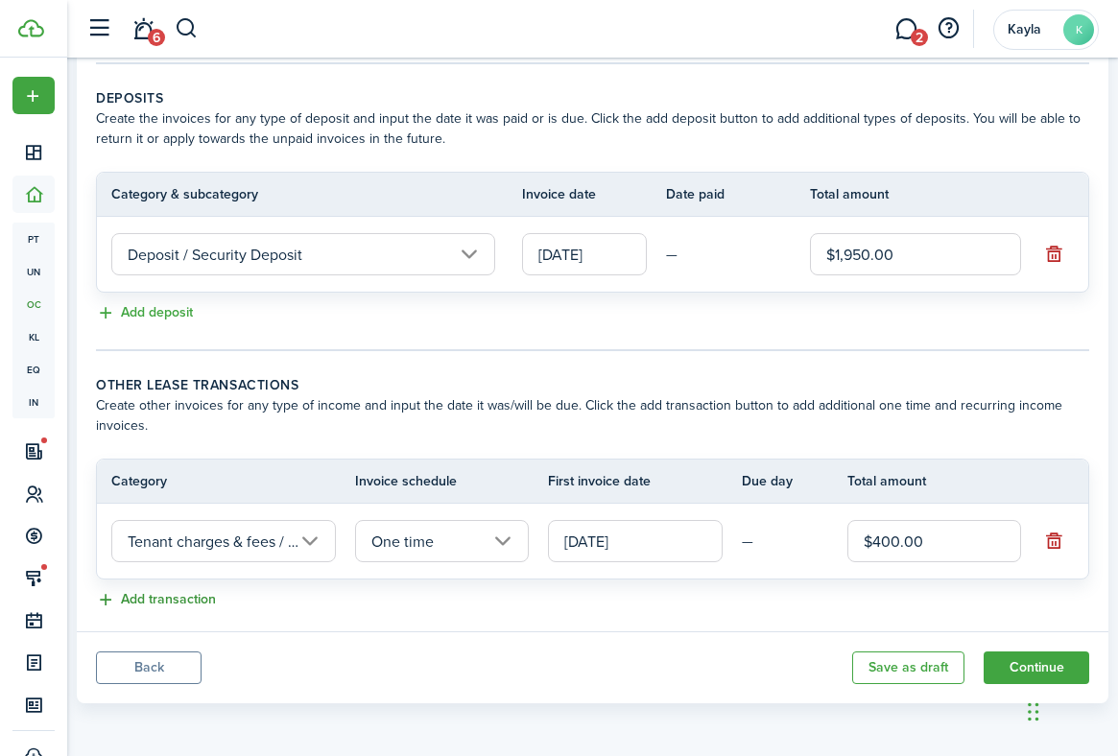
click at [135, 603] on button "Add transaction" at bounding box center [156, 600] width 120 height 22
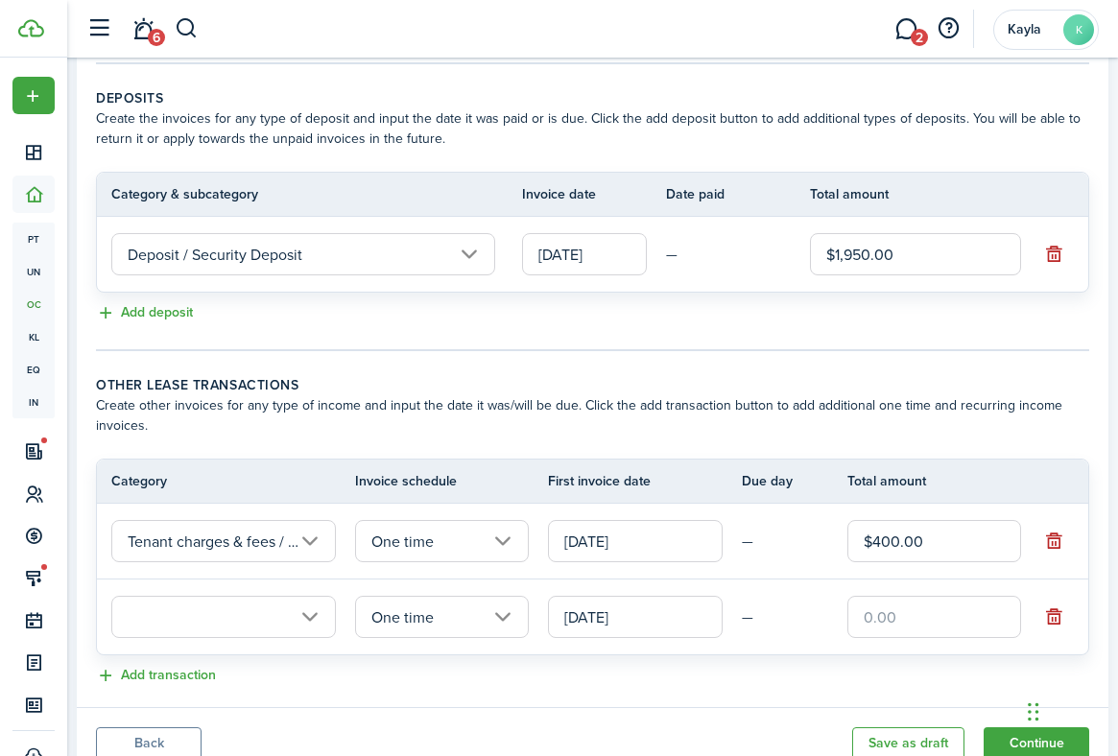
click at [246, 629] on input "text" at bounding box center [223, 617] width 225 height 42
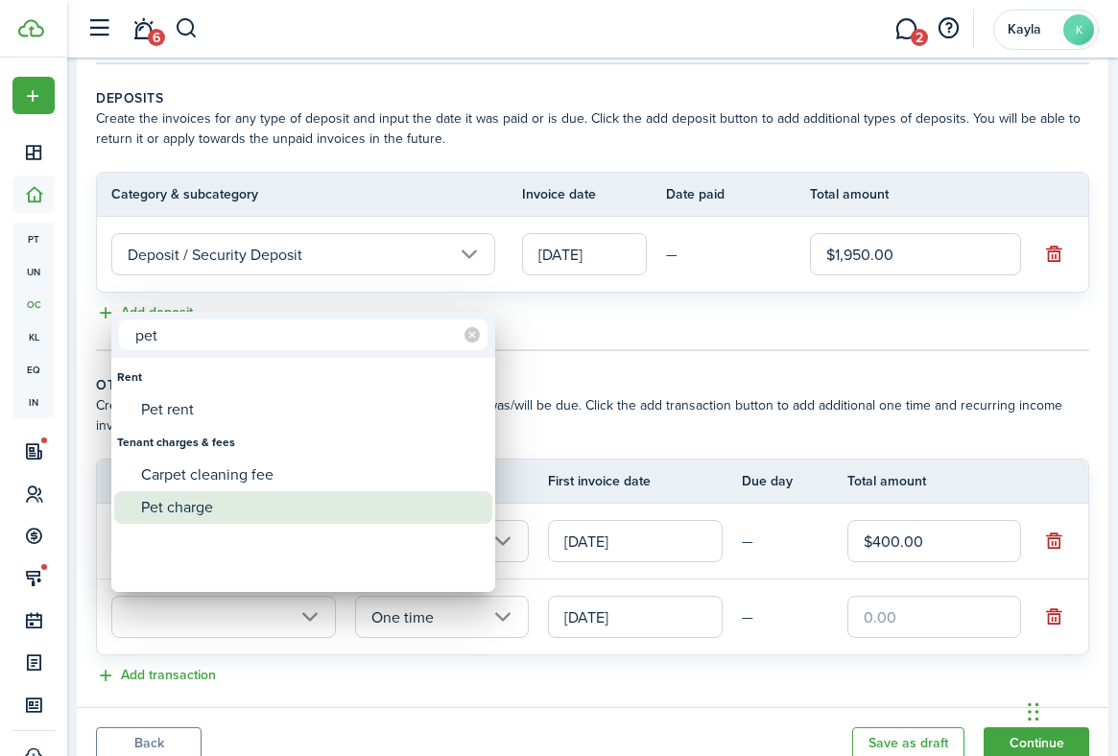
type input "pet"
click at [218, 505] on div "Pet charge" at bounding box center [311, 507] width 340 height 33
type input "Tenant charges & fees / Pet charge"
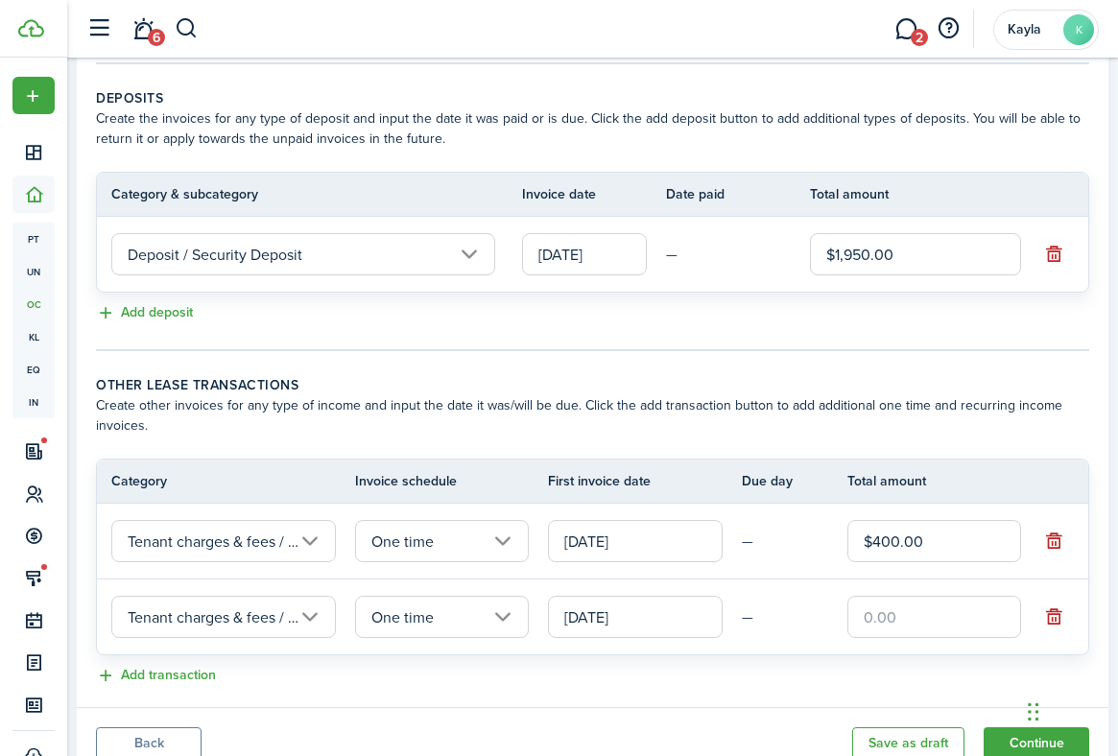
scroll to position [0, 61]
click at [471, 617] on input "One time" at bounding box center [442, 617] width 174 height 42
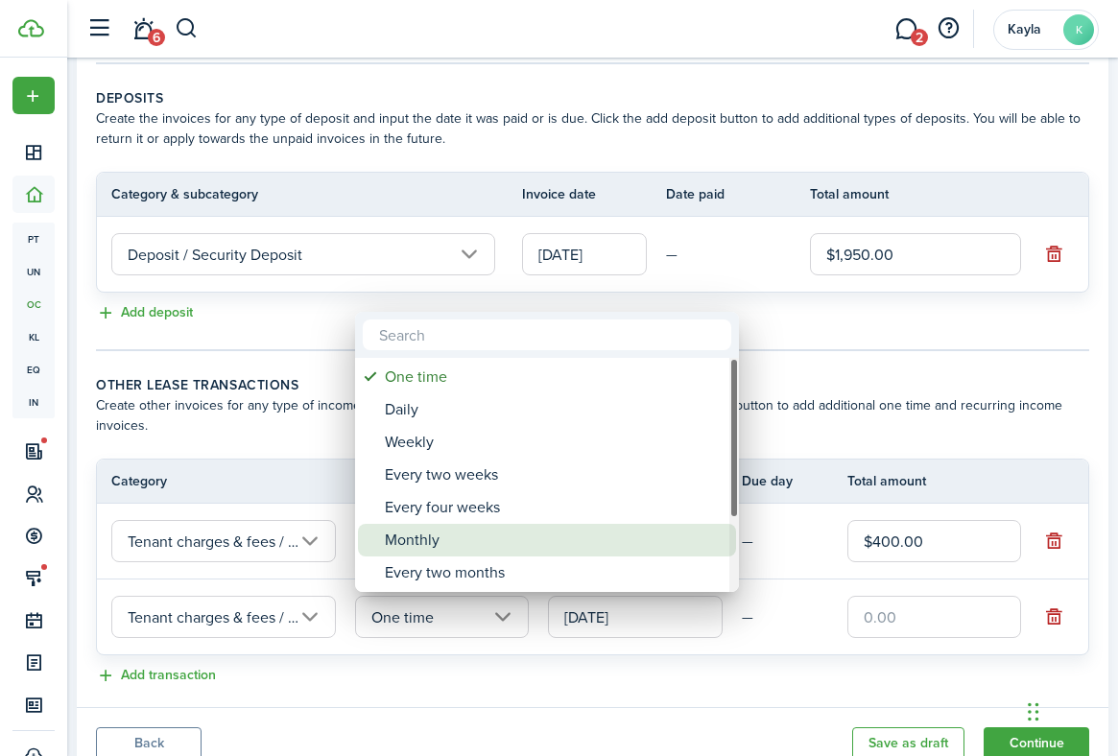
click at [467, 543] on div "Monthly" at bounding box center [555, 540] width 340 height 33
type input "Monthly"
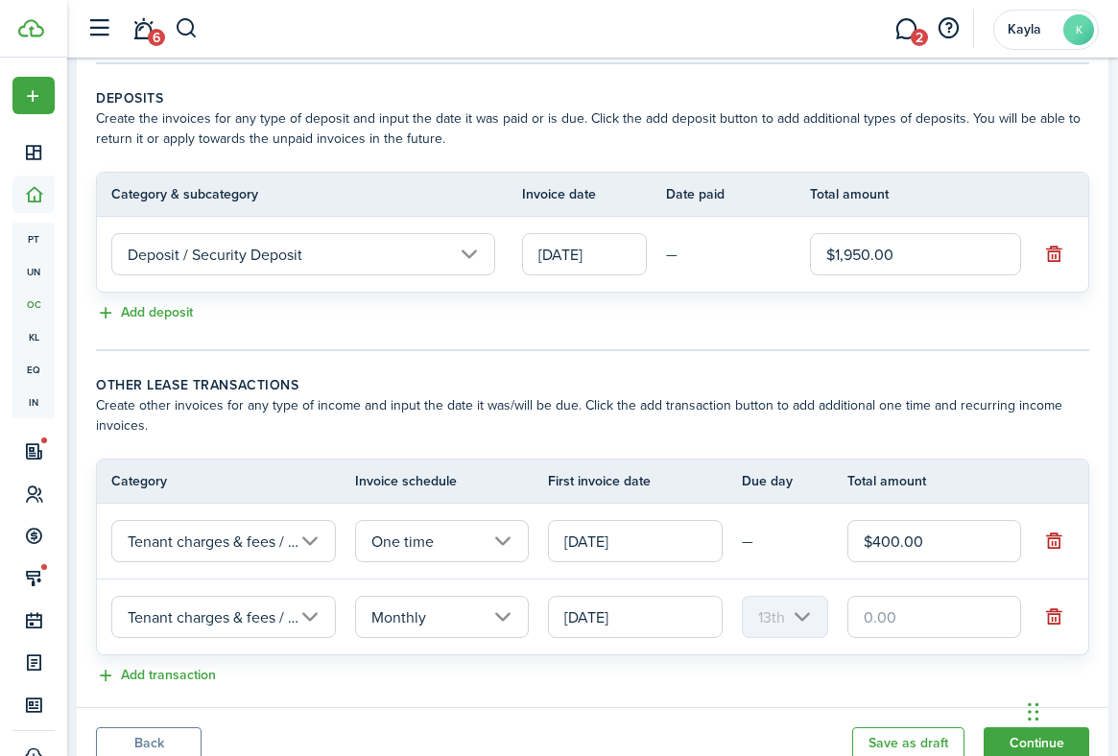
click at [955, 628] on input "text" at bounding box center [934, 617] width 174 height 42
type input "$50.00"
click at [722, 678] on div "Add transaction" at bounding box center [592, 676] width 993 height 23
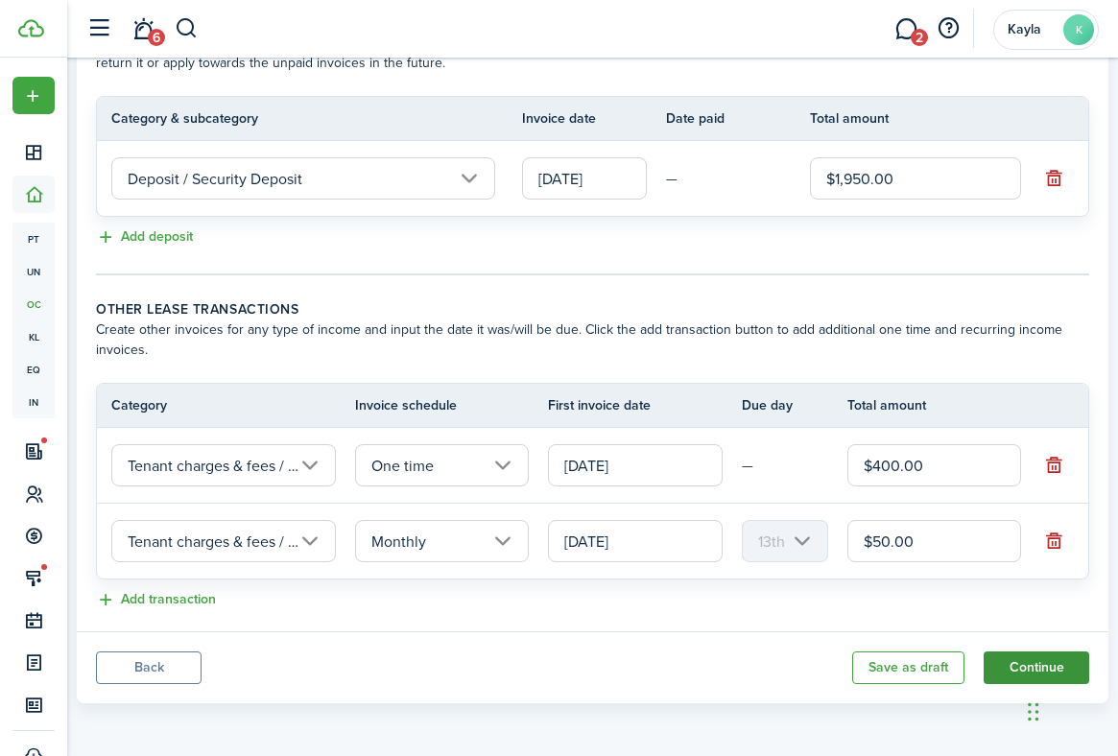
click at [1021, 662] on button "Continue" at bounding box center [1037, 668] width 106 height 33
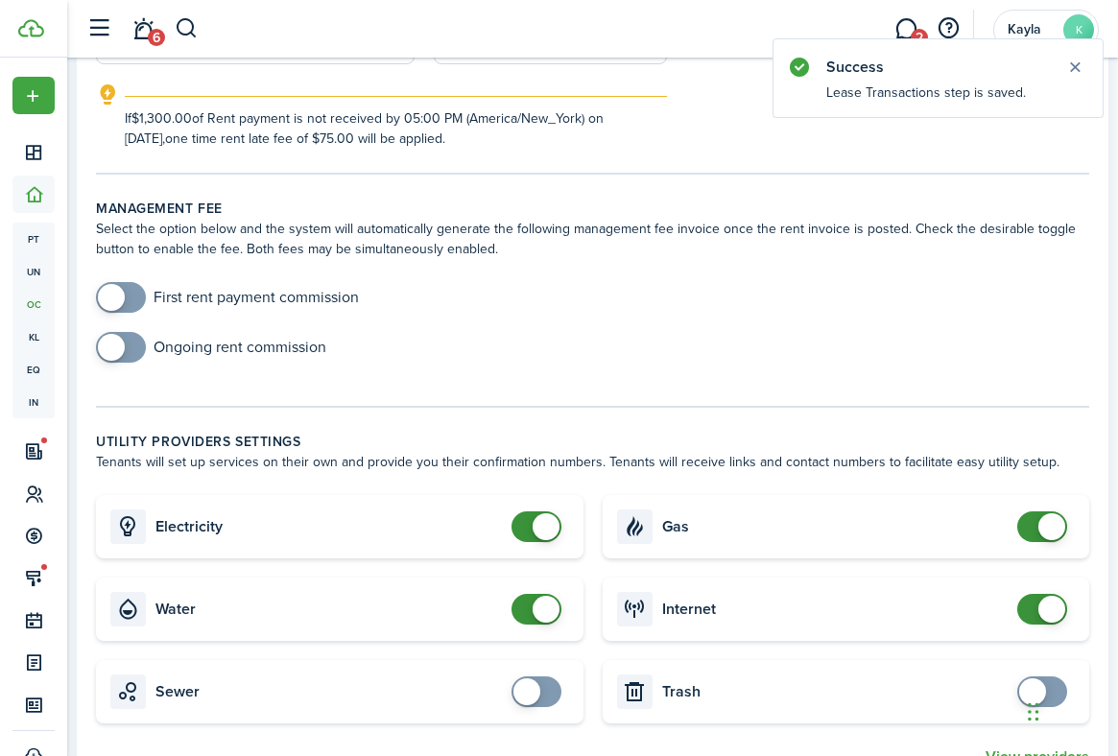
scroll to position [506, 0]
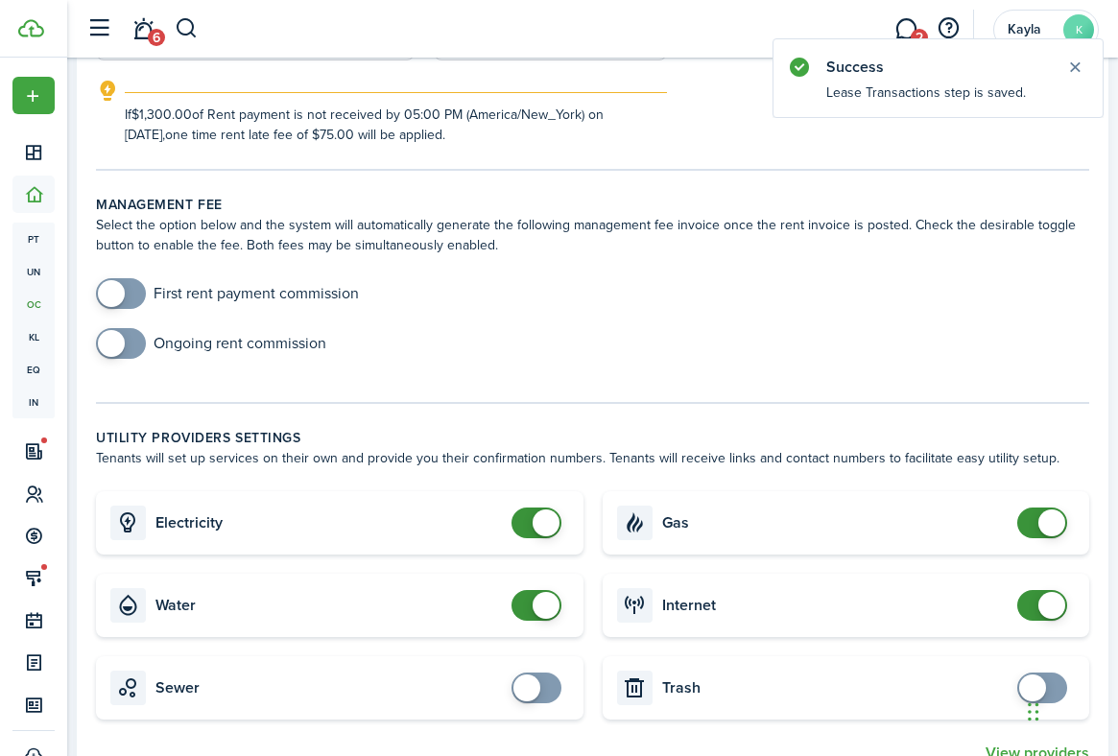
checkbox input "true"
click at [122, 301] on span at bounding box center [120, 293] width 19 height 31
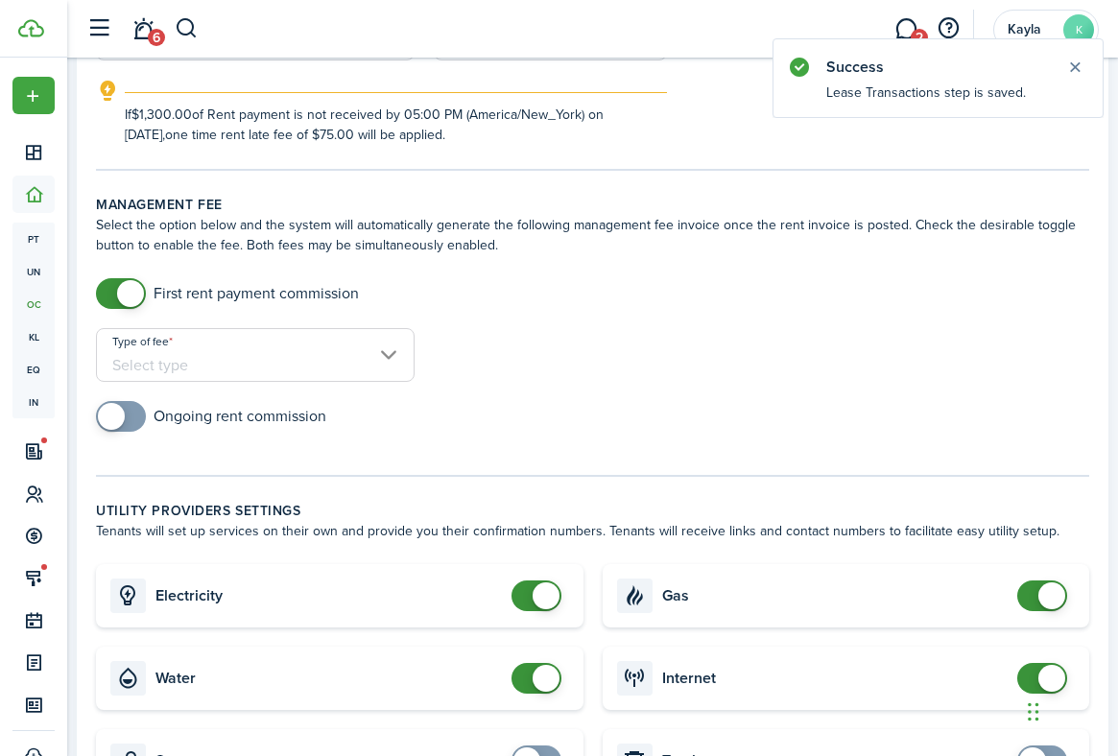
click at [354, 368] on input "Type of fee" at bounding box center [255, 355] width 319 height 54
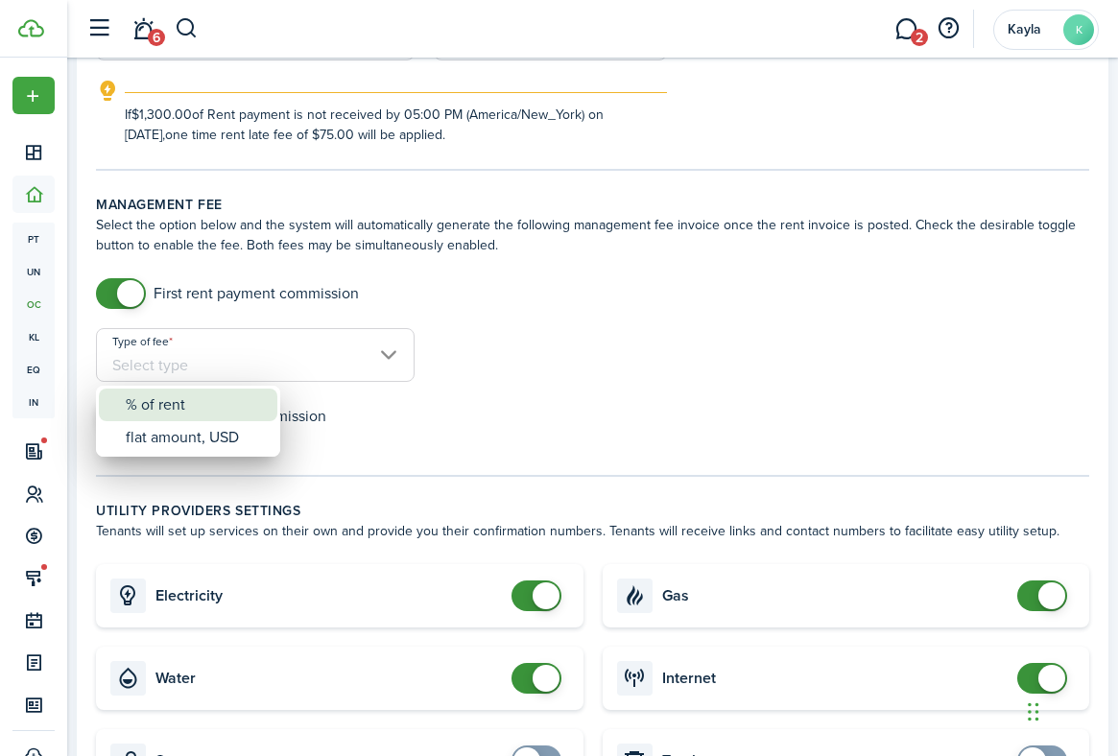
click at [223, 403] on div "% of rent" at bounding box center [196, 405] width 140 height 33
type input "% of rent"
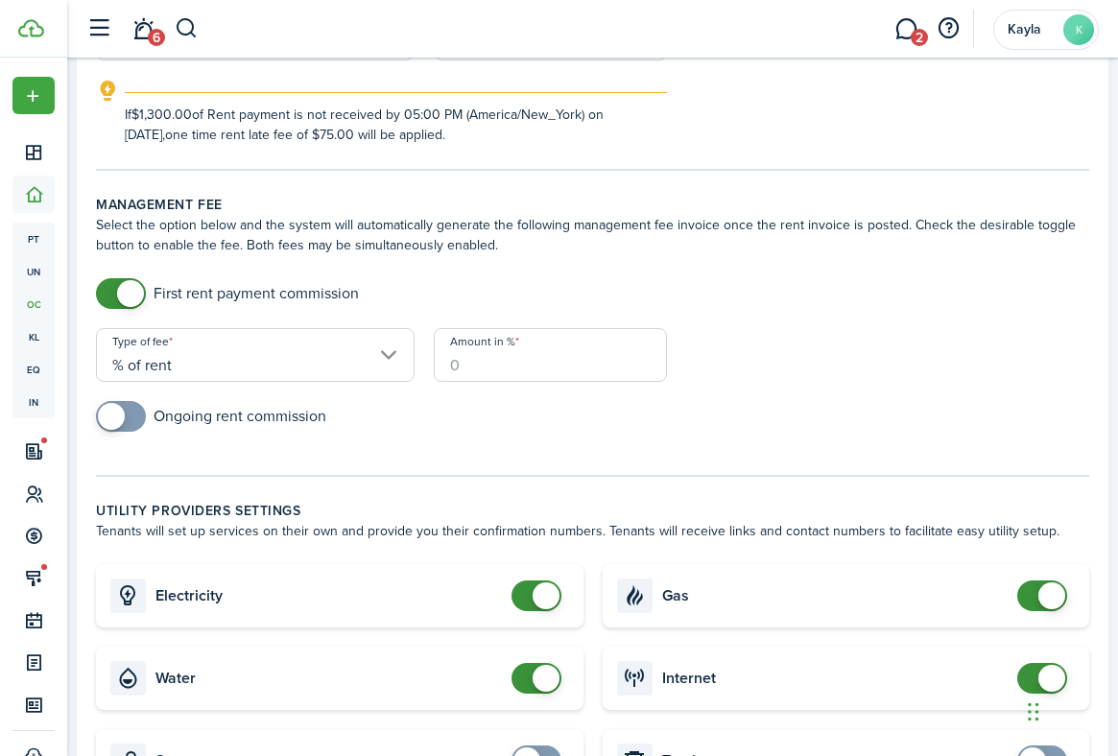
click at [555, 364] on input "Amount in %" at bounding box center [551, 355] width 234 height 54
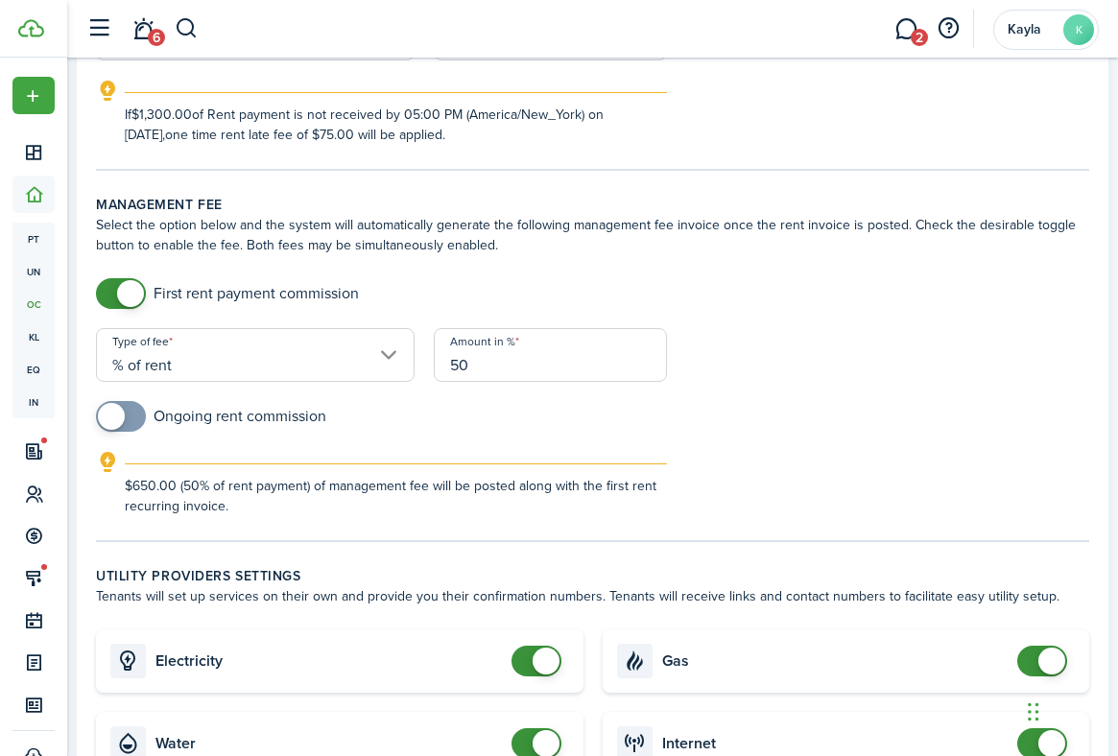
type input "50"
click at [803, 343] on form "First rent payment commission Type of fee % of rent Amount in % 50 Ongoing rent…" at bounding box center [592, 397] width 1012 height 238
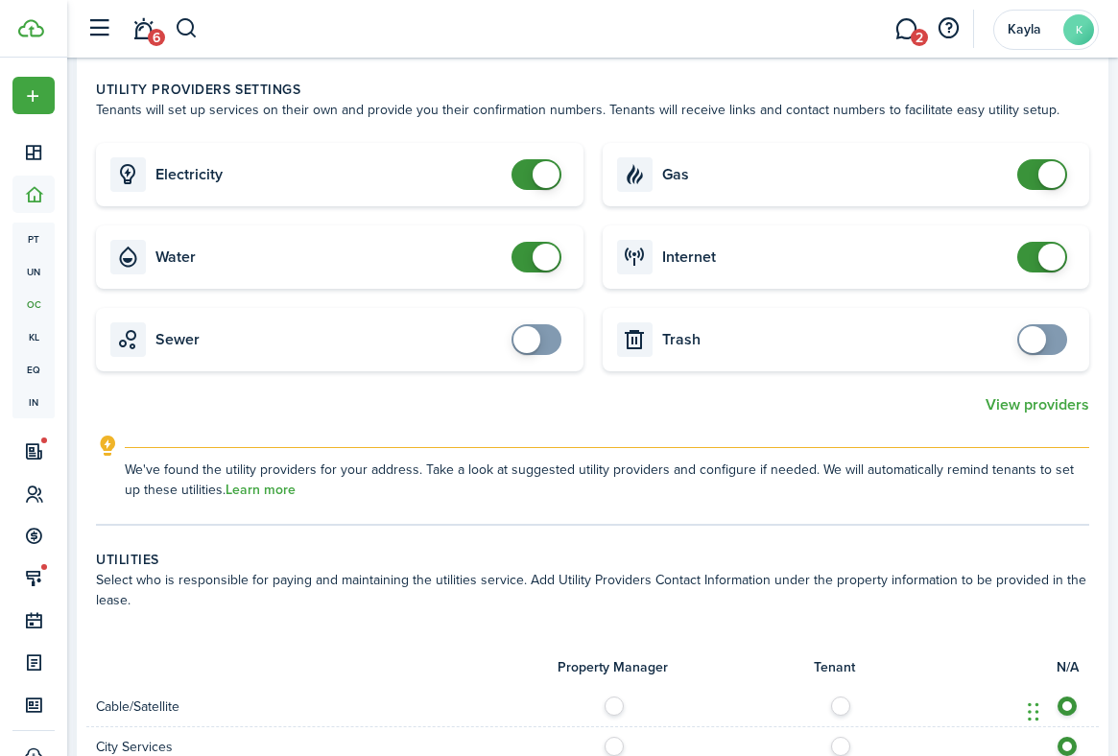
scroll to position [940, 0]
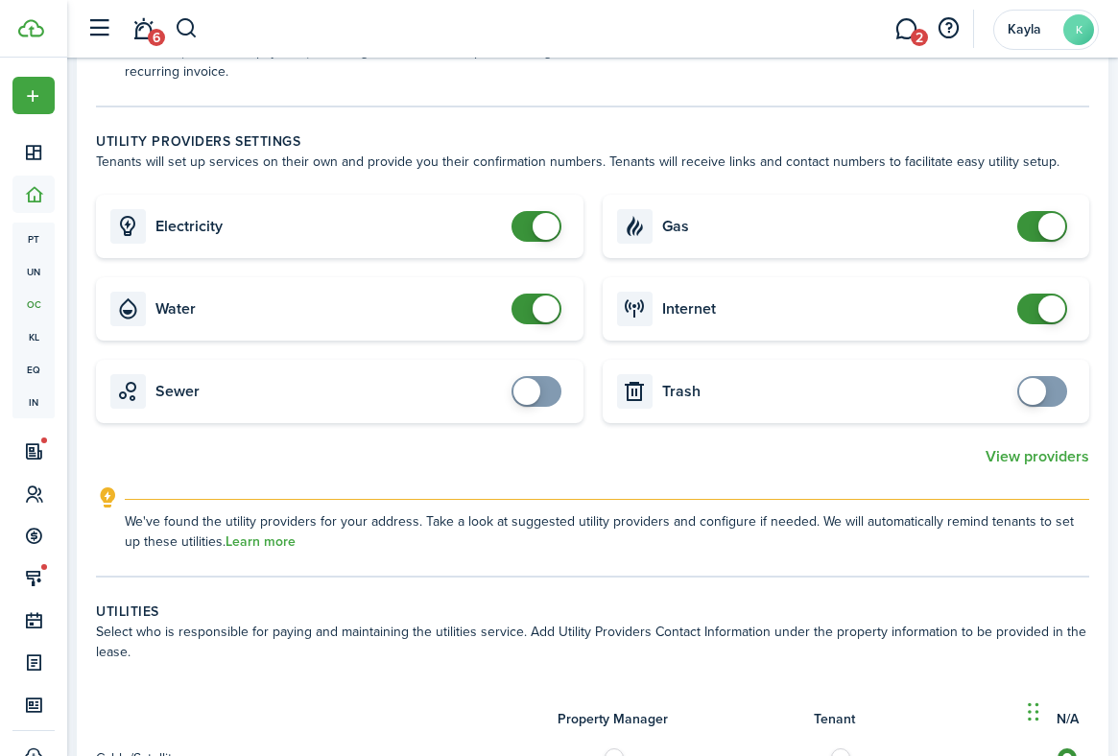
checkbox input "false"
click at [534, 238] on span at bounding box center [536, 226] width 19 height 31
checkbox input "false"
click at [535, 309] on span at bounding box center [546, 309] width 27 height 27
checkbox input "false"
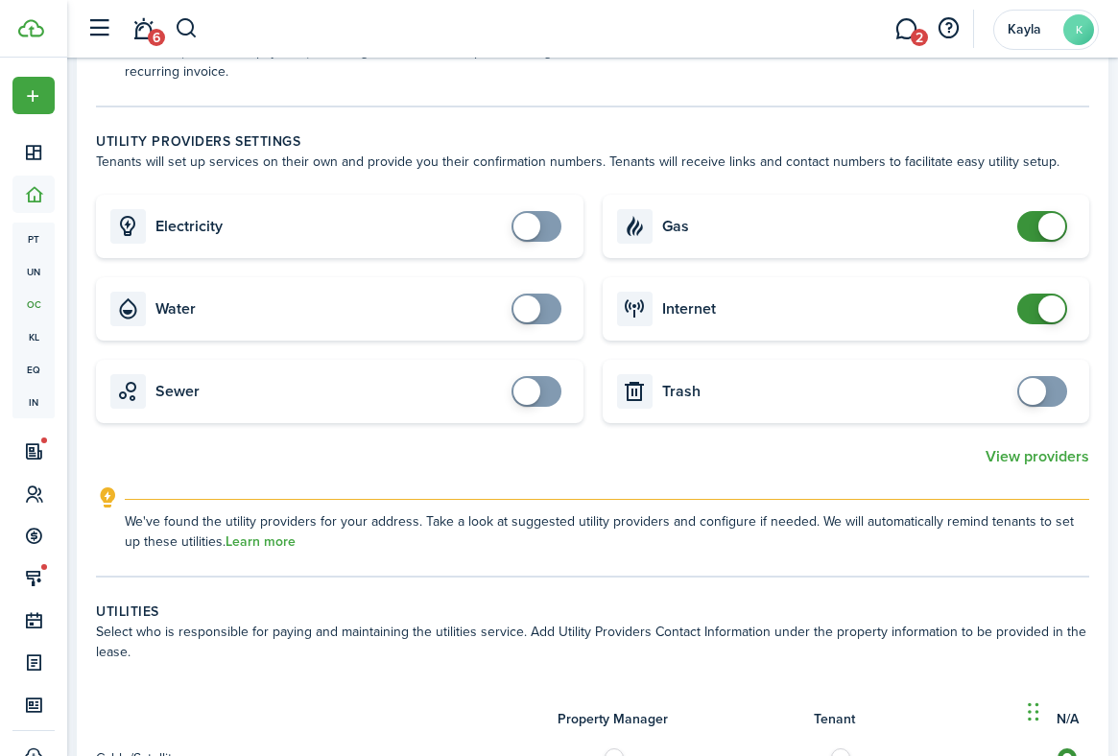
click at [1043, 225] on span at bounding box center [1051, 226] width 27 height 27
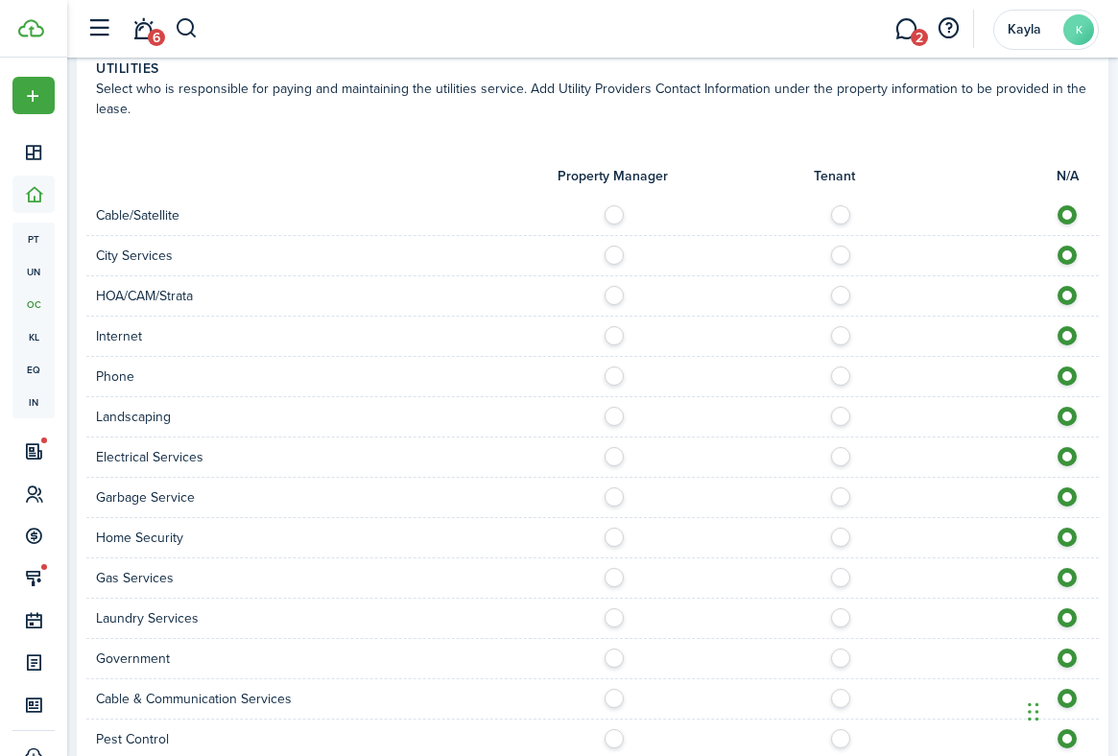
scroll to position [1711, 0]
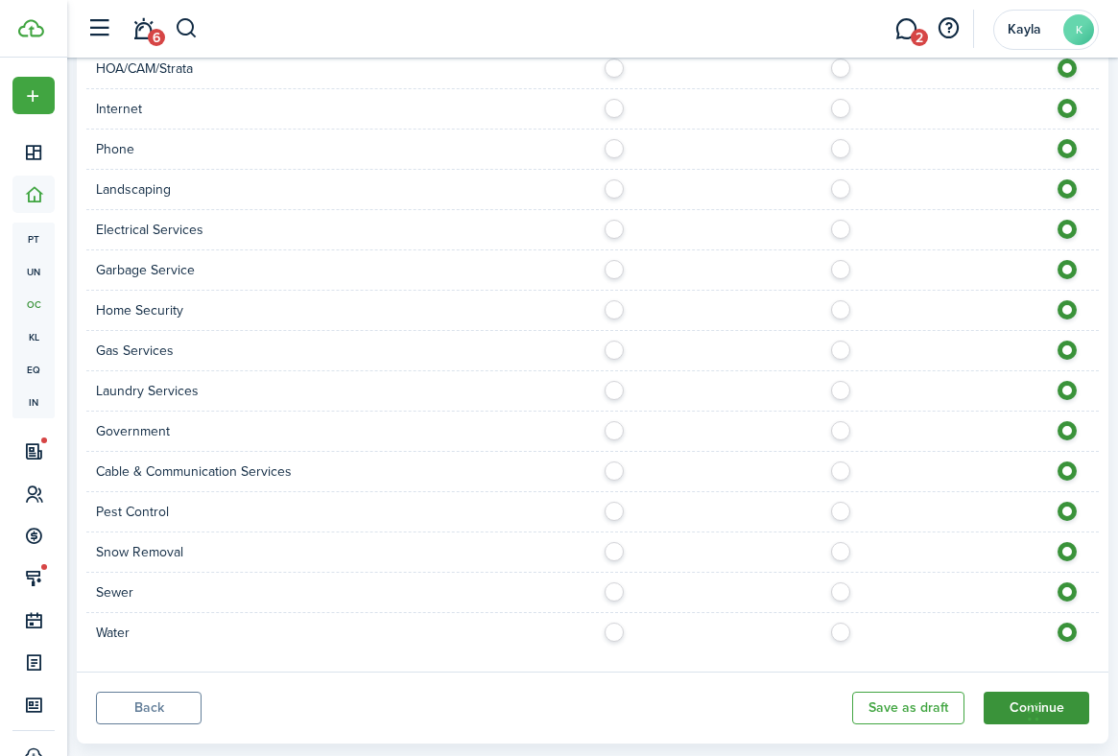
click at [1004, 710] on button "Continue" at bounding box center [1037, 708] width 106 height 33
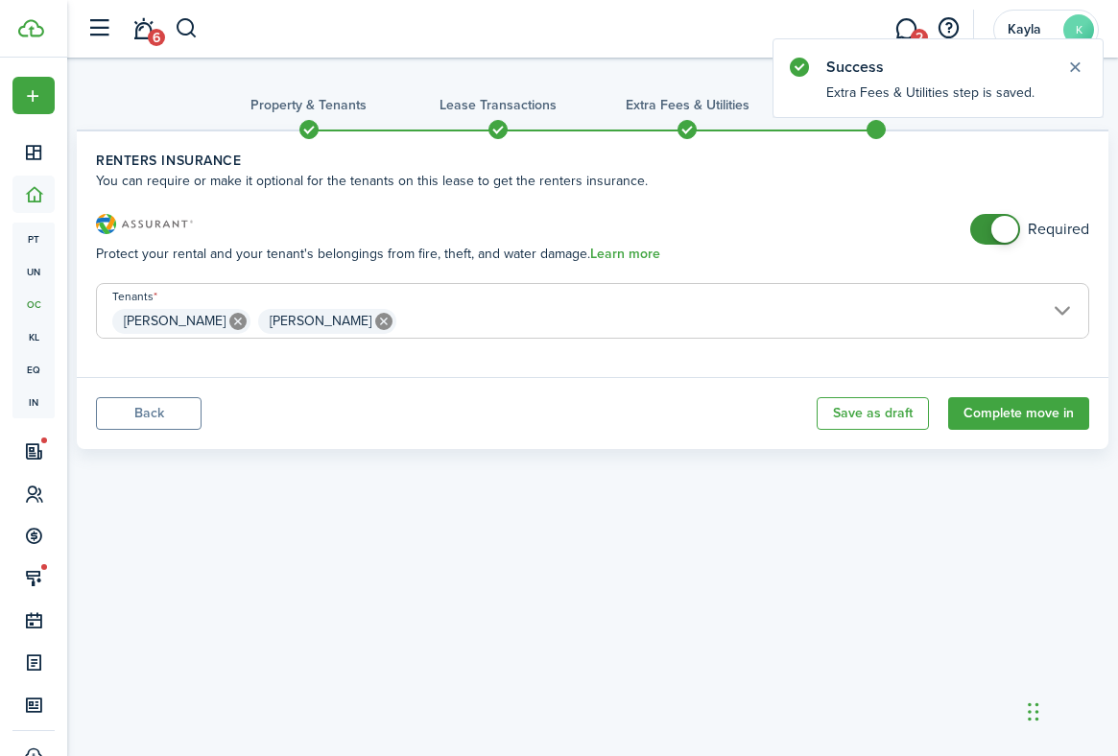
click at [495, 478] on div "Property & Tenants Lease Transactions Extra fees & Utilities Additional Service…" at bounding box center [592, 385] width 1051 height 655
checkbox input "false"
click at [998, 227] on span at bounding box center [1004, 229] width 27 height 27
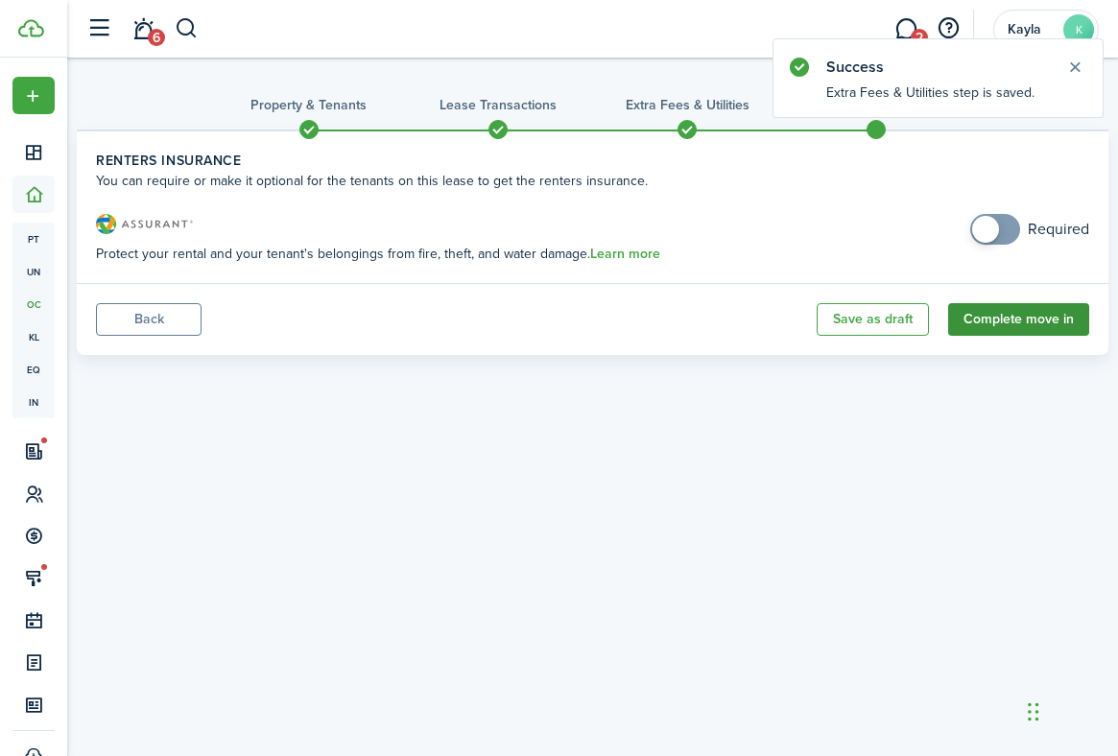
click at [1019, 320] on button "Complete move in" at bounding box center [1018, 319] width 141 height 33
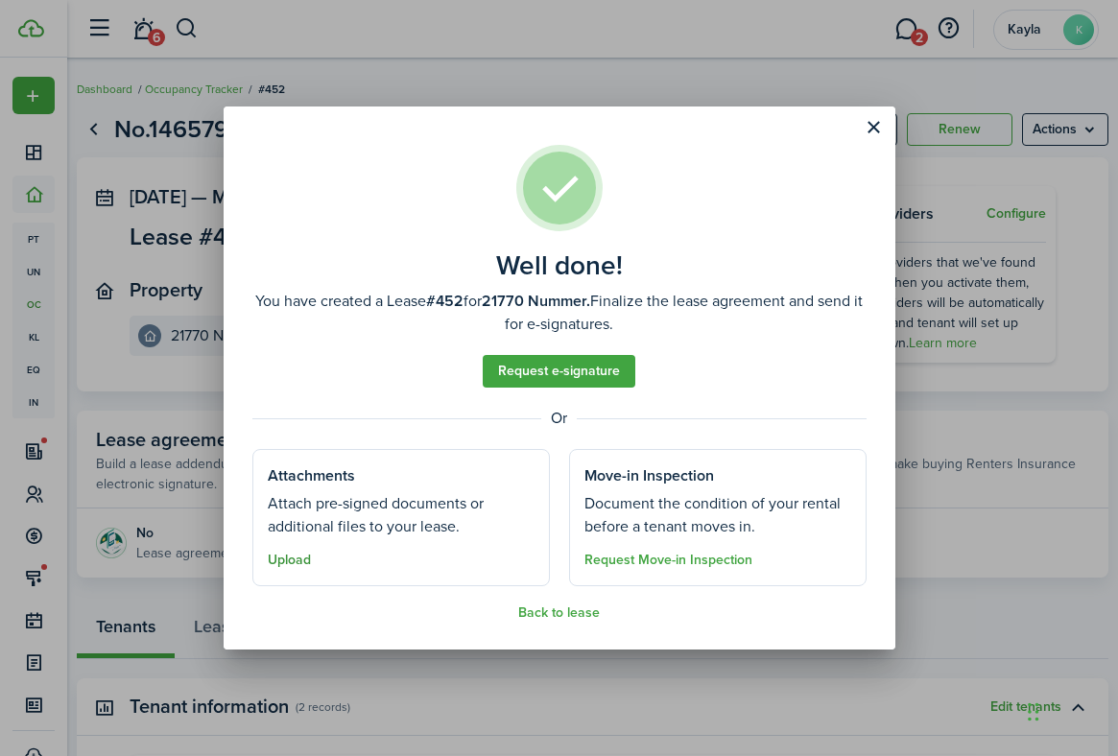
click at [297, 560] on button "Upload" at bounding box center [289, 560] width 43 height 15
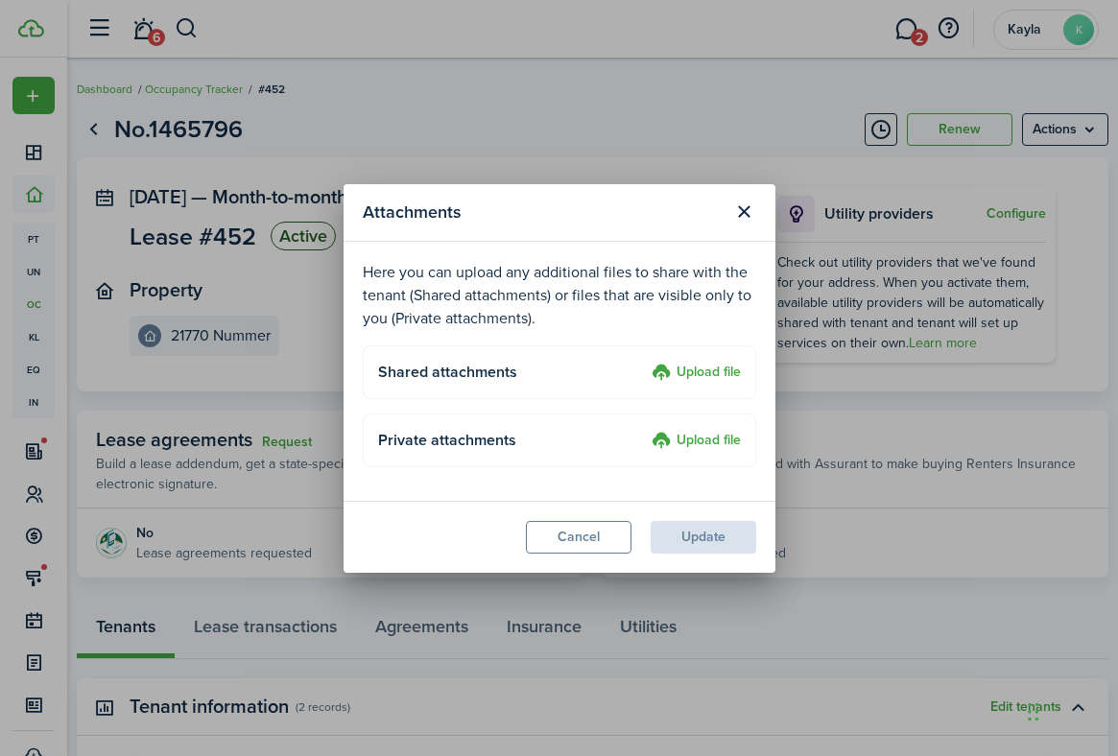
click at [716, 381] on label "Upload file" at bounding box center [696, 373] width 89 height 23
click at [645, 362] on input "Upload file" at bounding box center [645, 362] width 0 height 0
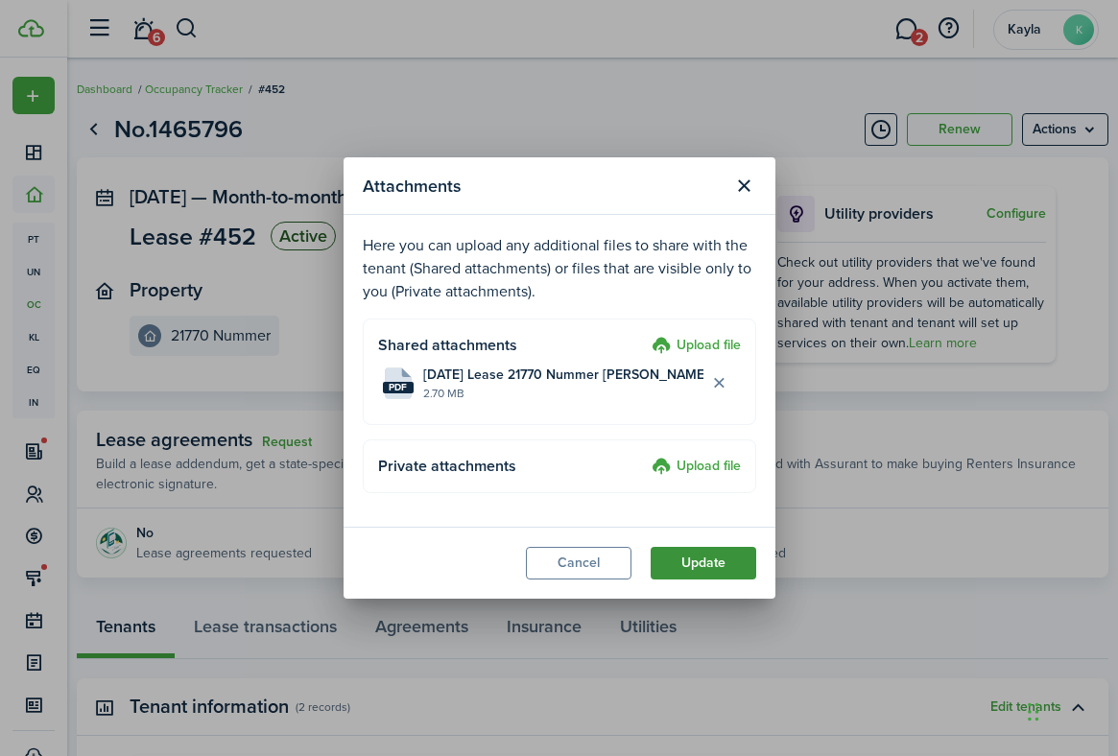
click at [703, 568] on button "Update" at bounding box center [704, 563] width 106 height 33
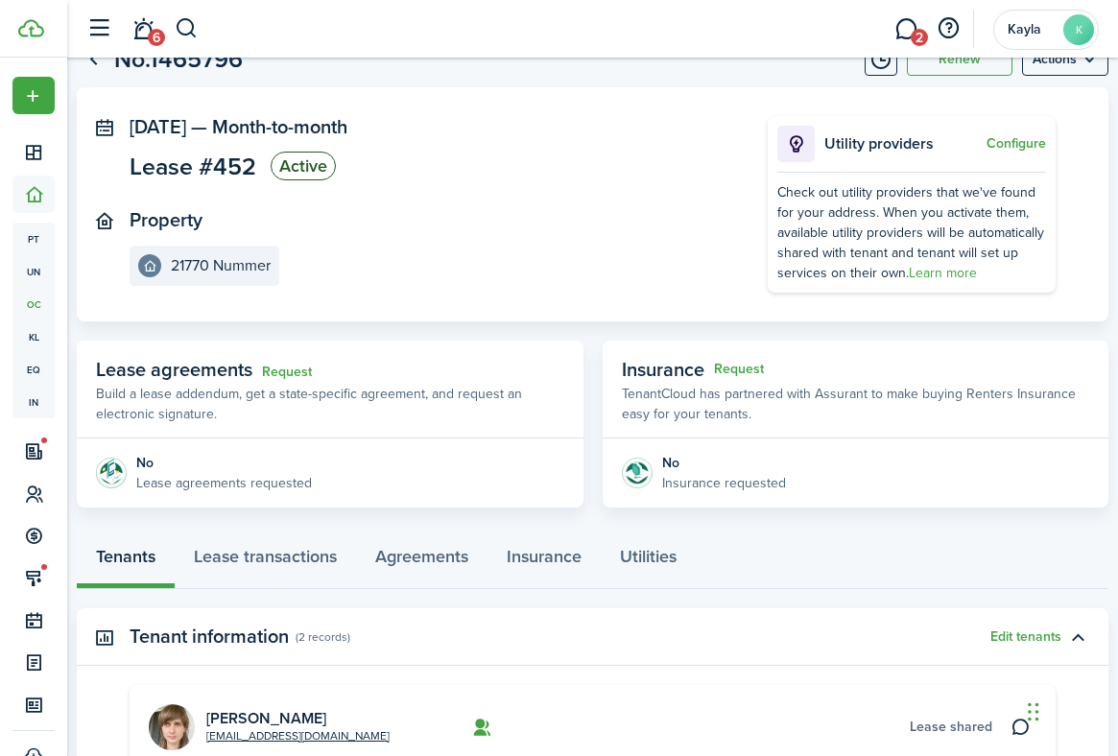
scroll to position [37, 0]
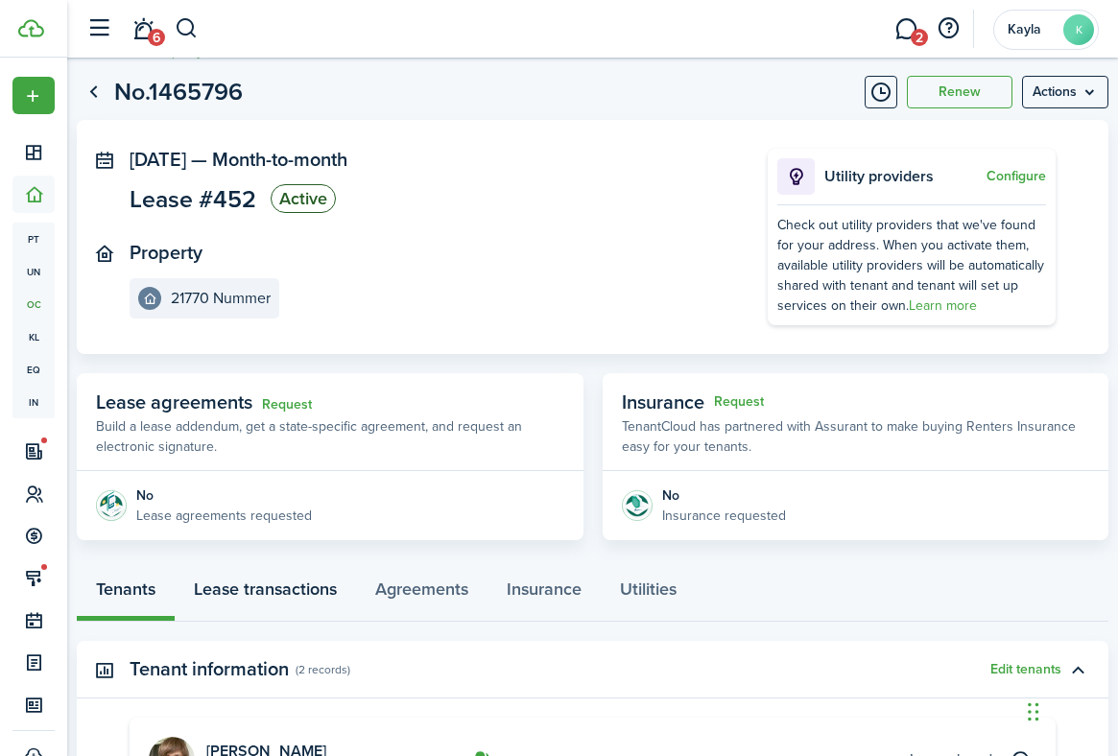
click at [258, 594] on link "Lease transactions" at bounding box center [265, 592] width 181 height 57
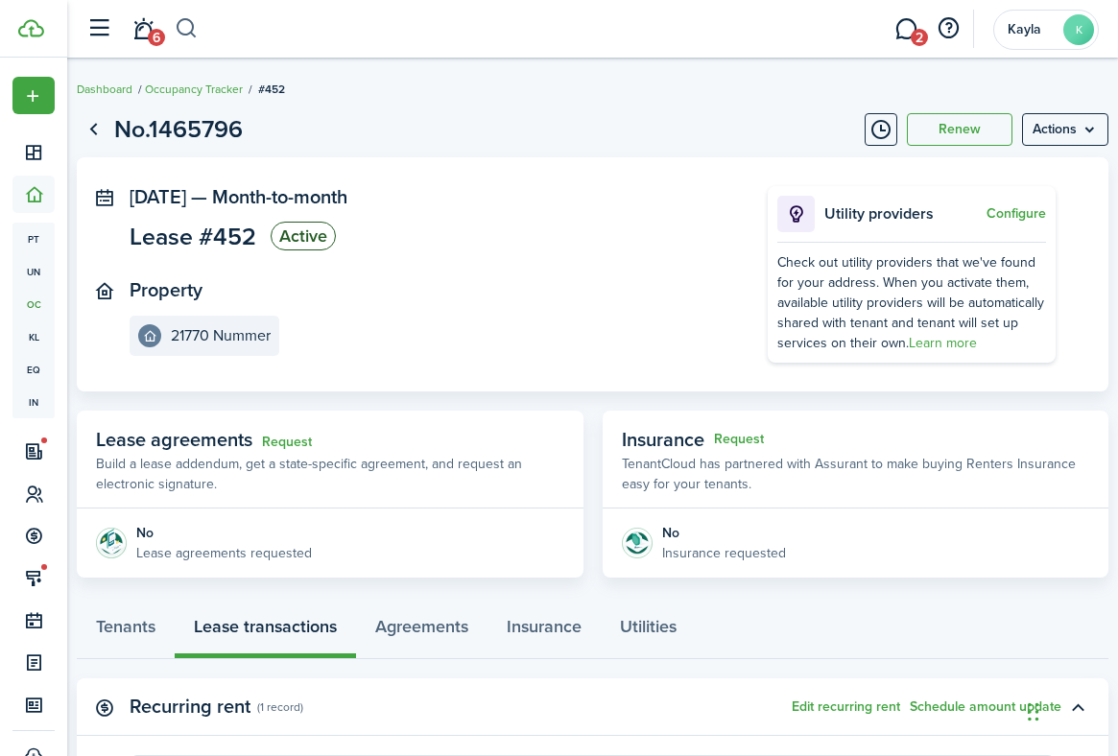
click at [196, 38] on button "button" at bounding box center [187, 28] width 24 height 33
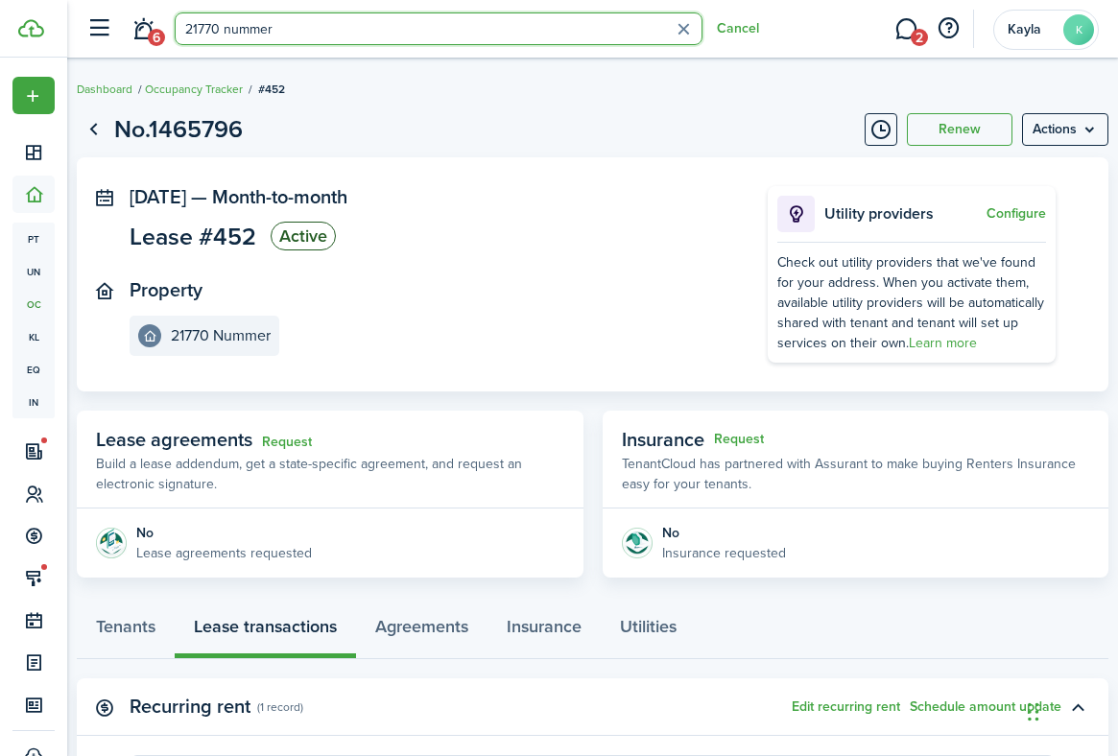
type input "21770 nummer"
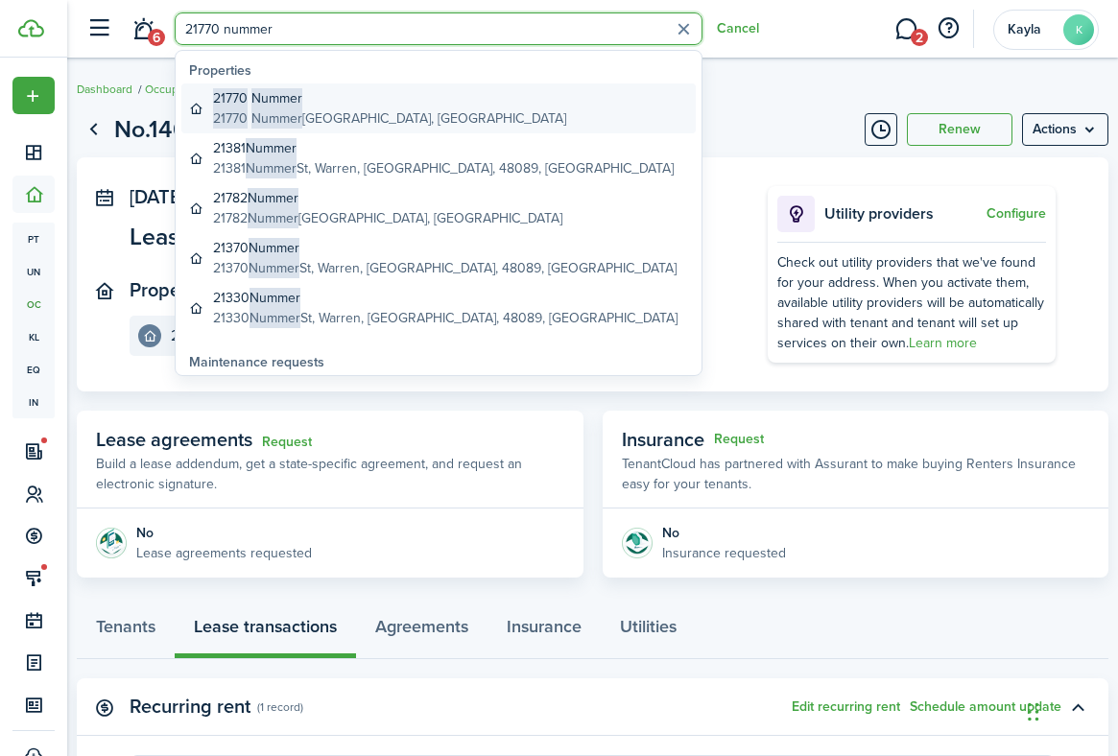
click at [253, 96] on span "Nummer" at bounding box center [276, 98] width 51 height 20
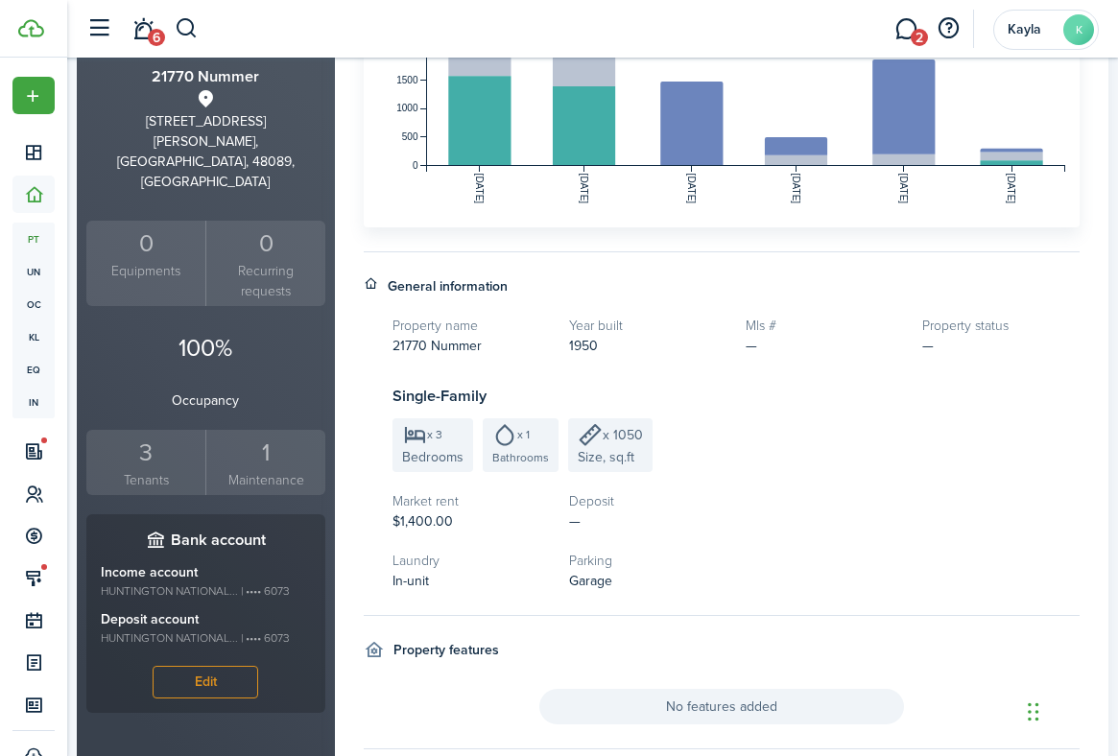
scroll to position [448, 0]
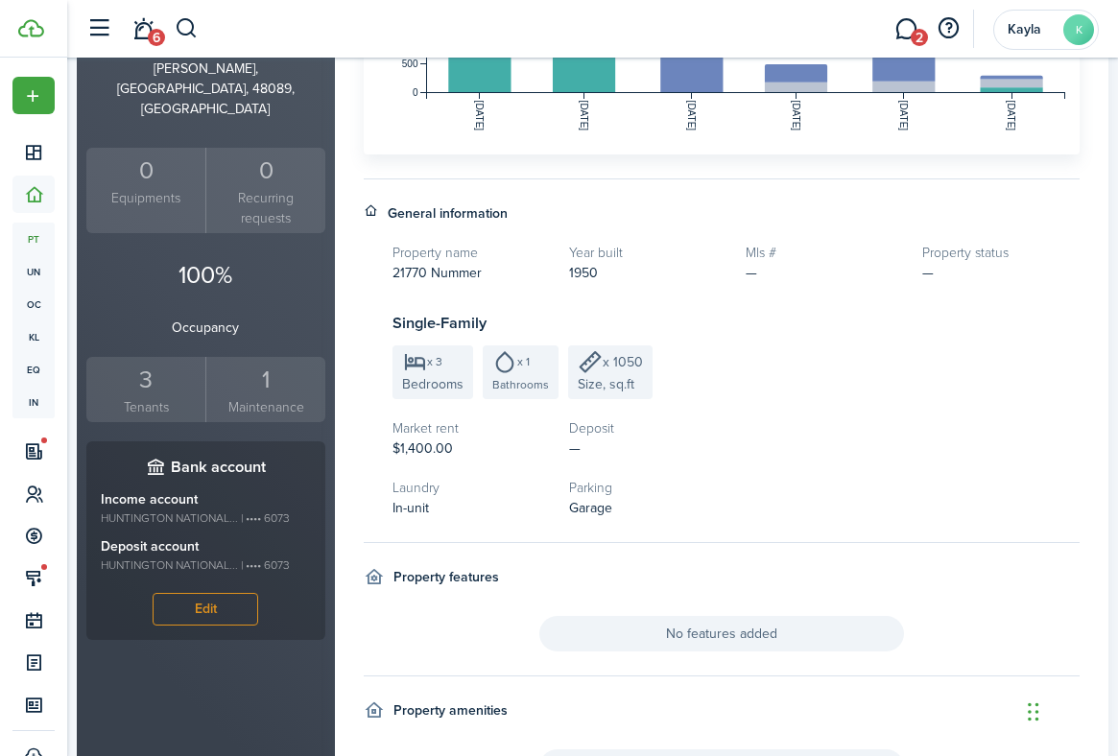
click at [139, 362] on div "3" at bounding box center [145, 380] width 109 height 36
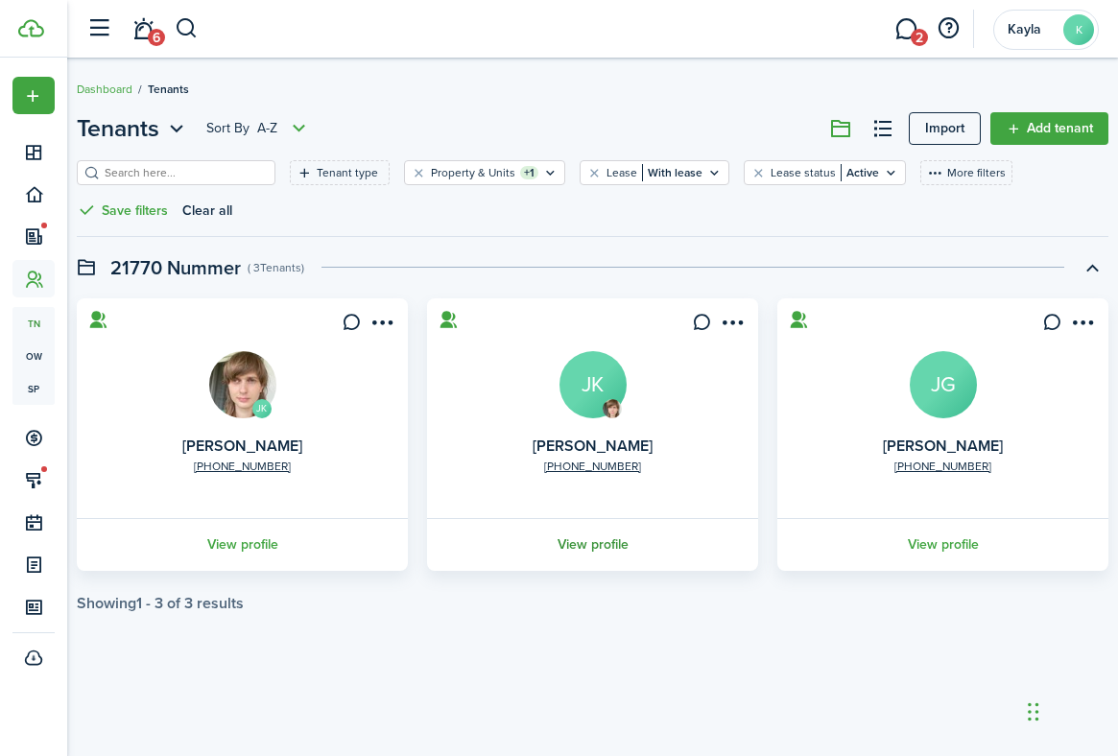
click at [561, 549] on link "View profile" at bounding box center [592, 544] width 337 height 53
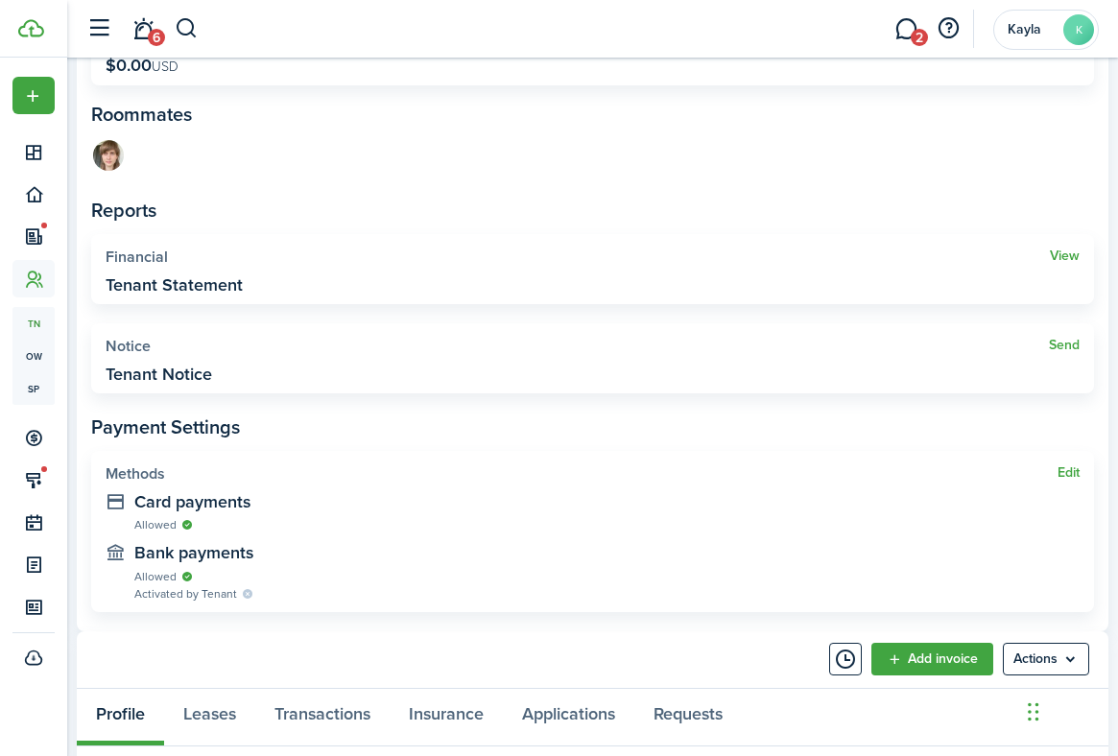
scroll to position [615, 0]
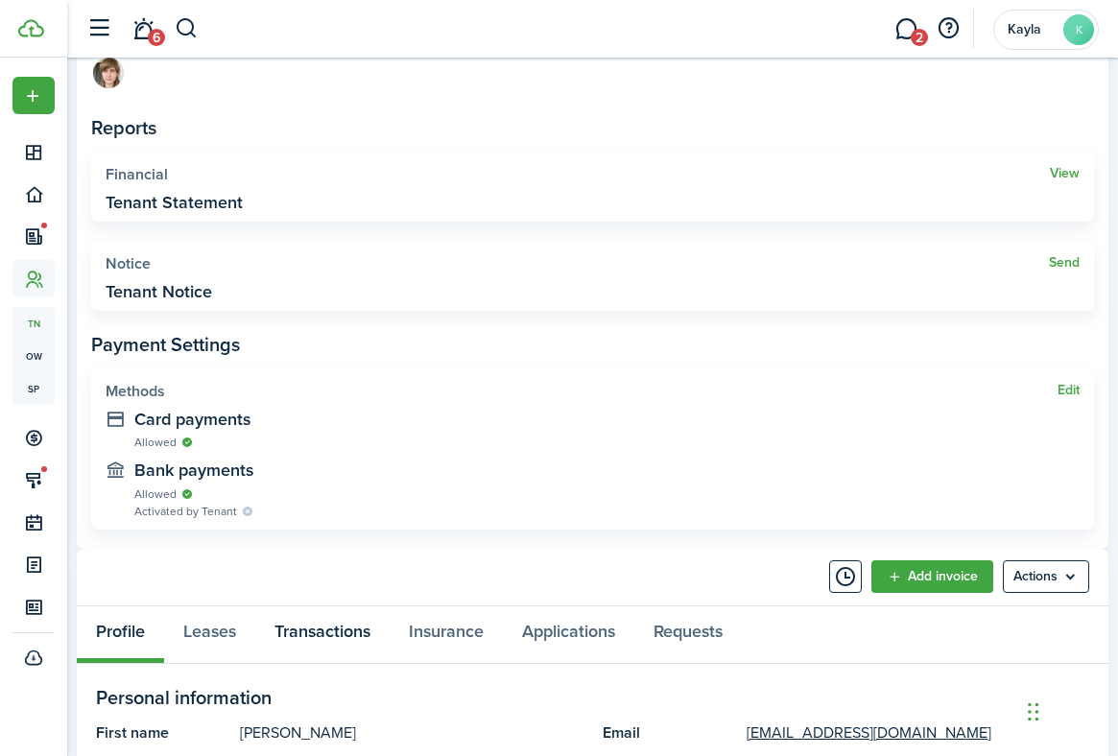
click at [321, 643] on link "Transactions" at bounding box center [322, 635] width 134 height 57
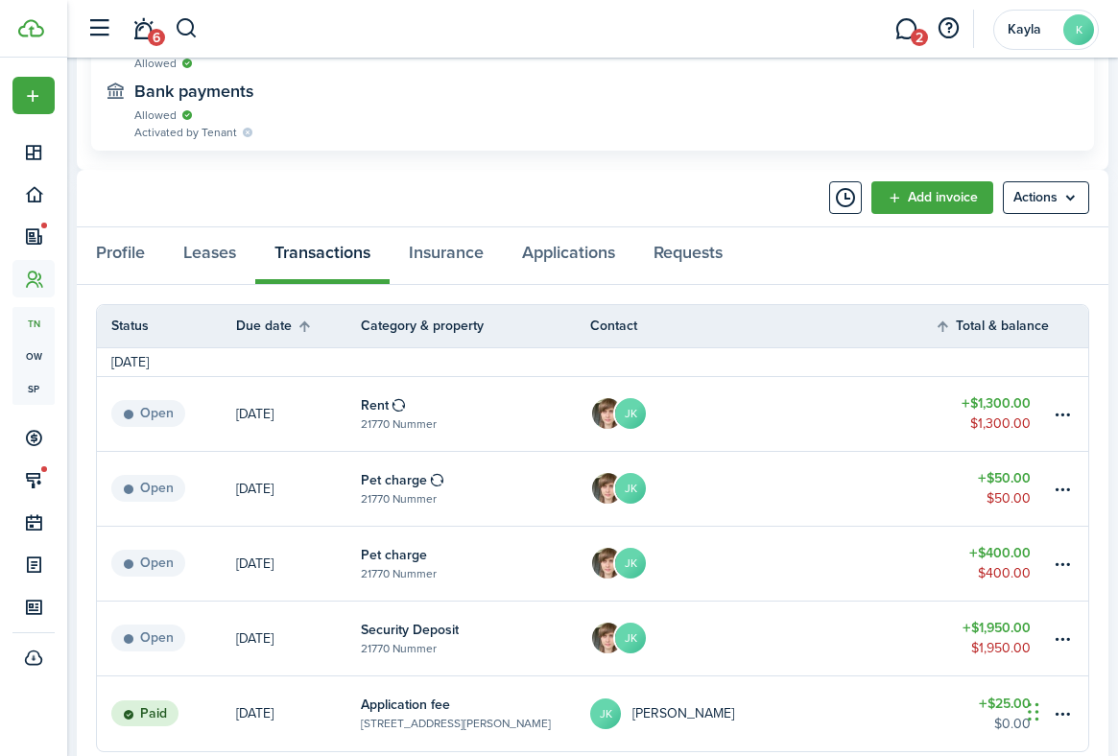
scroll to position [1101, 0]
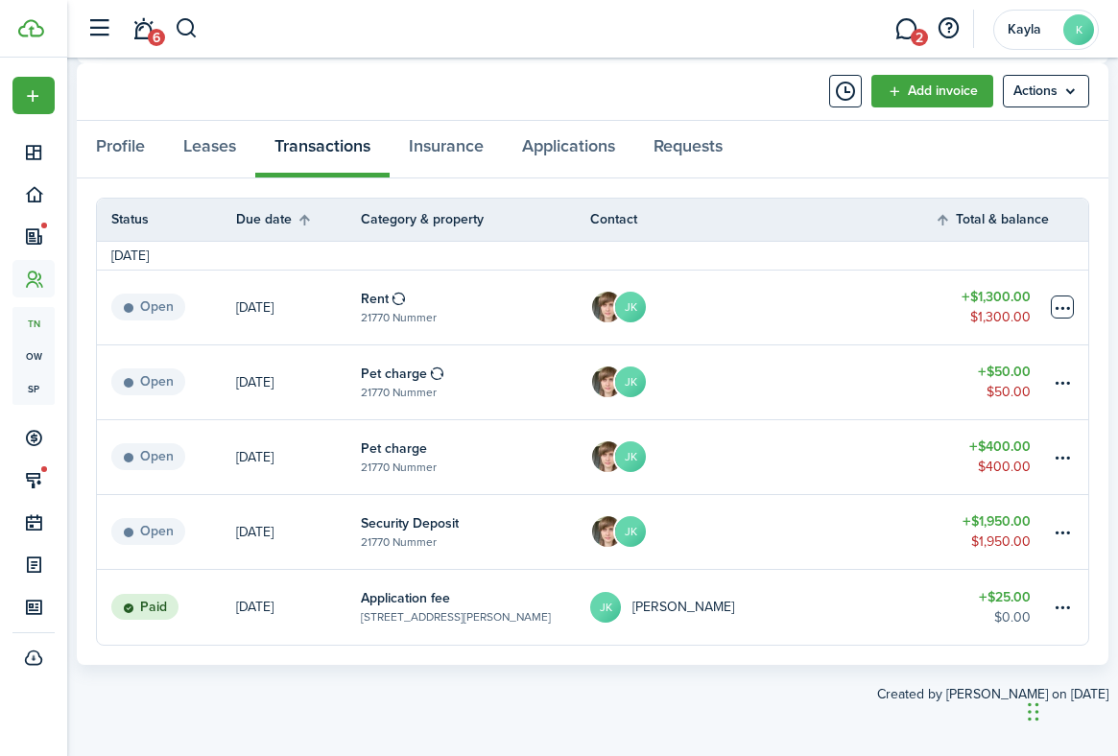
click at [1068, 306] on table-menu-btn-icon at bounding box center [1062, 307] width 23 height 23
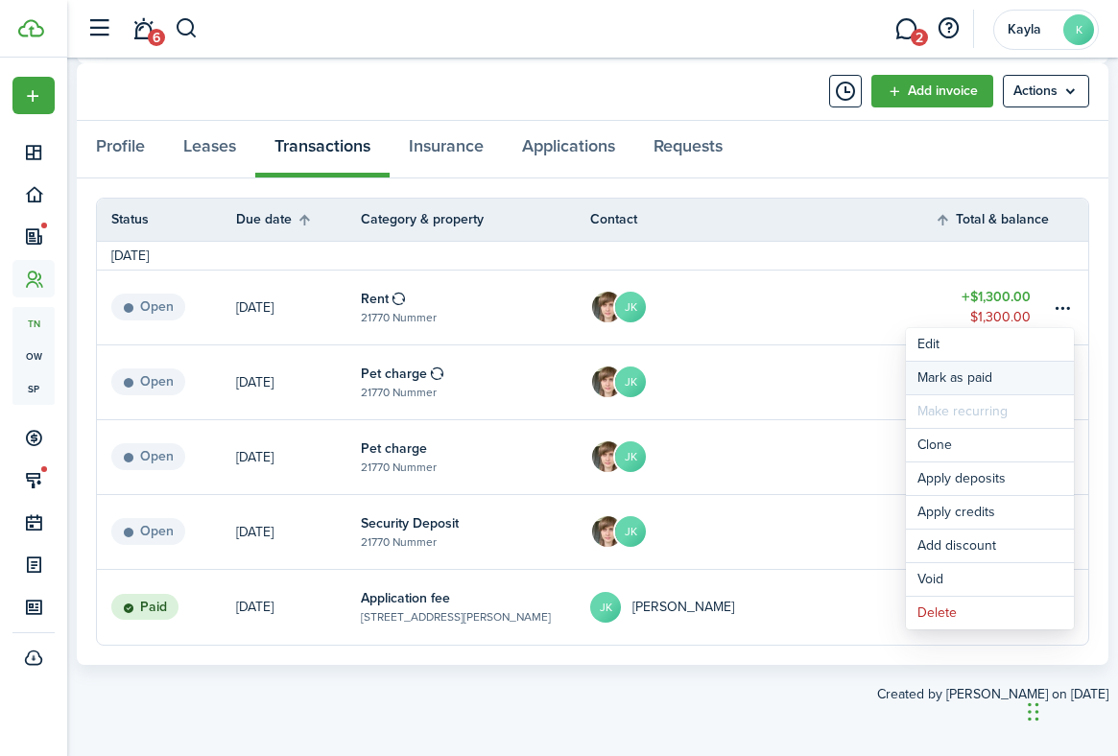
click at [988, 386] on link "Mark as paid" at bounding box center [990, 378] width 168 height 33
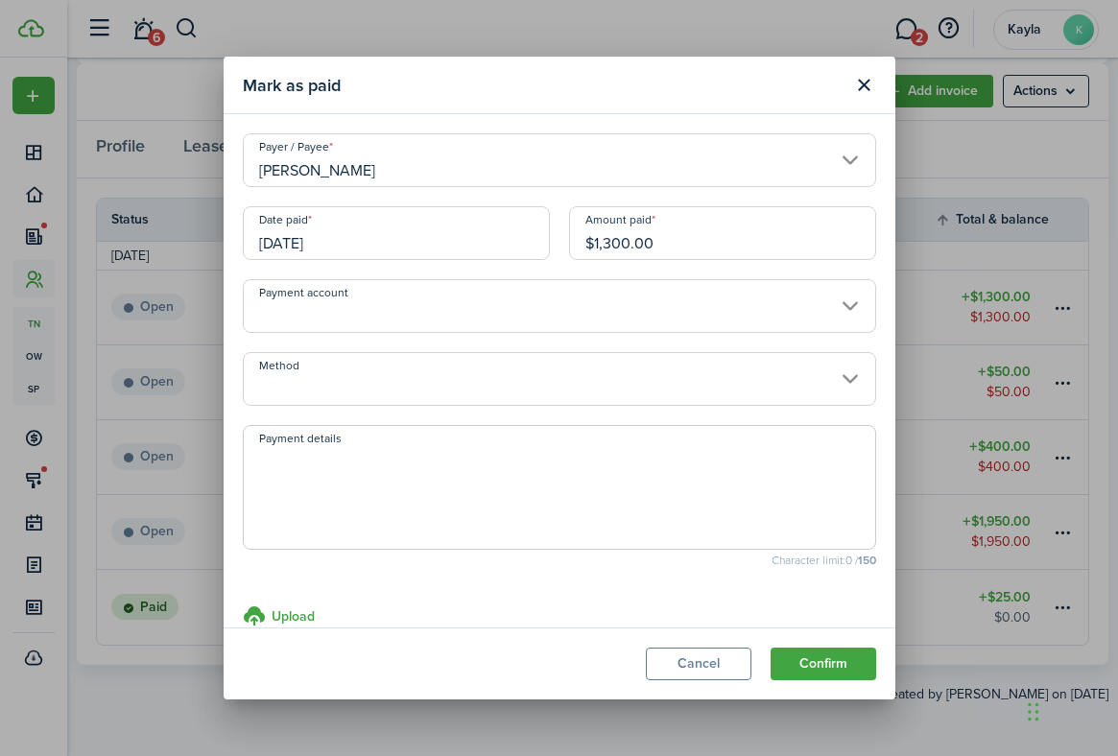
click at [435, 497] on textarea "Payment details" at bounding box center [559, 493] width 631 height 92
drag, startPoint x: 602, startPoint y: 466, endPoint x: 159, endPoint y: 363, distance: 454.4
click at [159, 363] on div "Mark as paid Payer / [PERSON_NAME] Date paid [DATE] Amount paid $1,300.00 Payme…" at bounding box center [559, 378] width 1118 height 756
type textarea "Zelle Payments - $3050 on 9/13, $650 on 9/12"
click at [811, 658] on button "Confirm" at bounding box center [824, 664] width 106 height 33
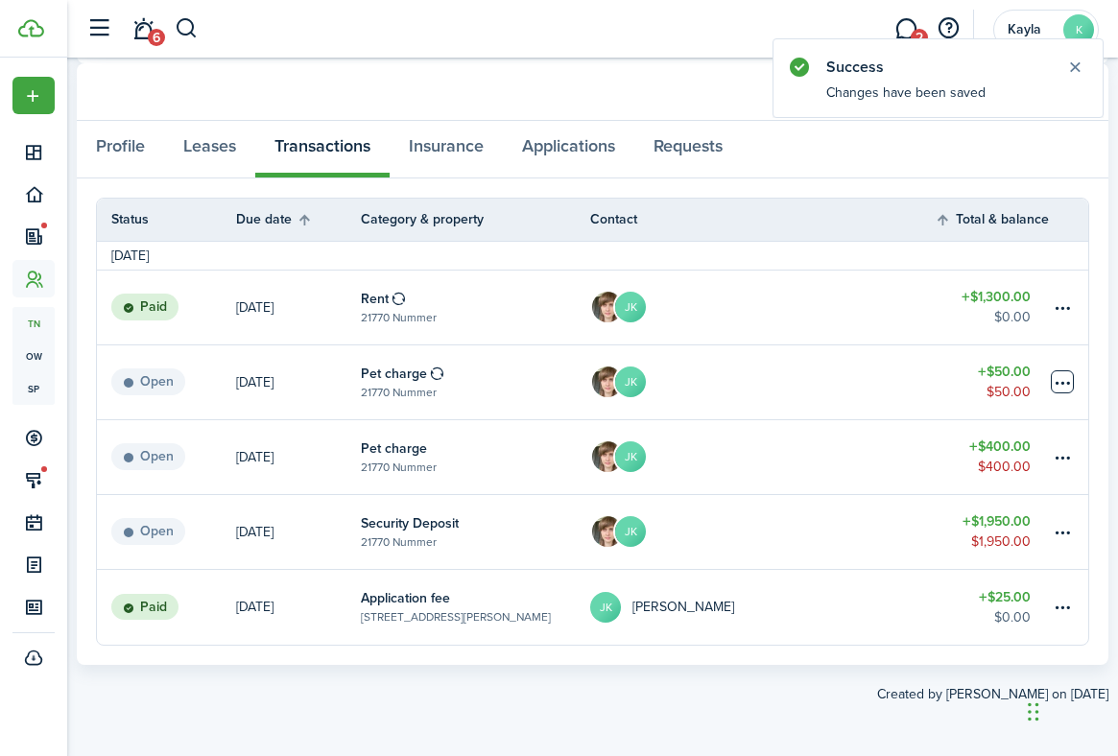
click at [1059, 376] on table-menu-btn-icon at bounding box center [1062, 381] width 23 height 23
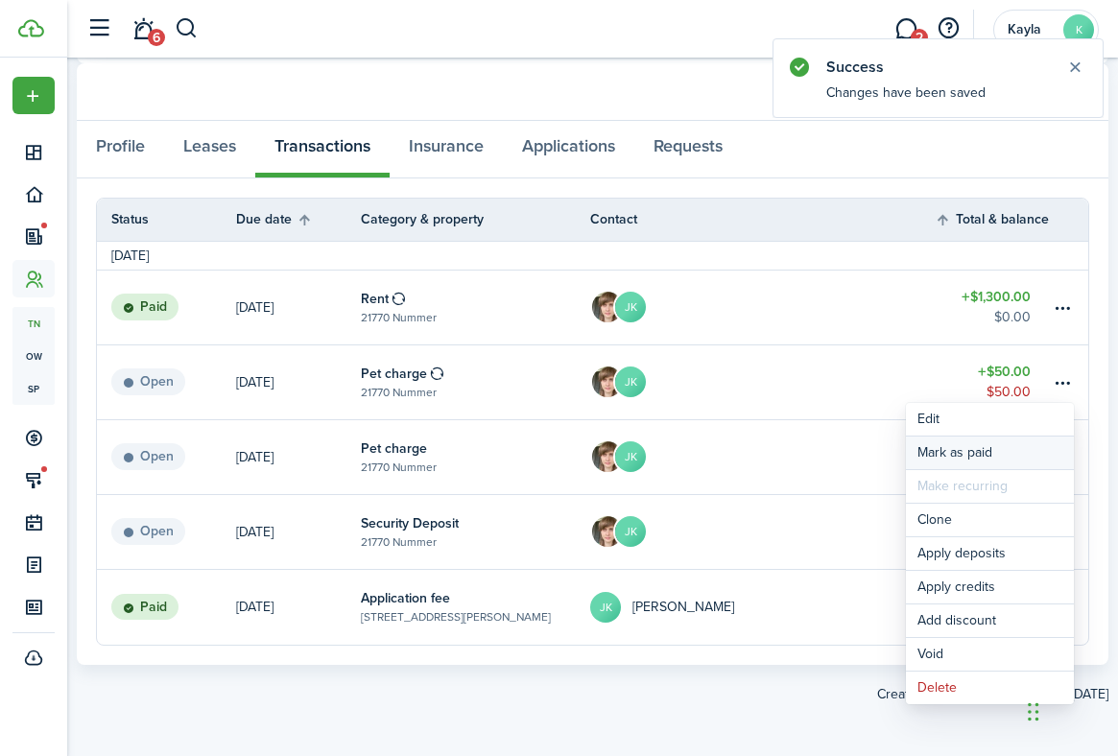
click at [1009, 443] on link "Mark as paid" at bounding box center [990, 453] width 168 height 33
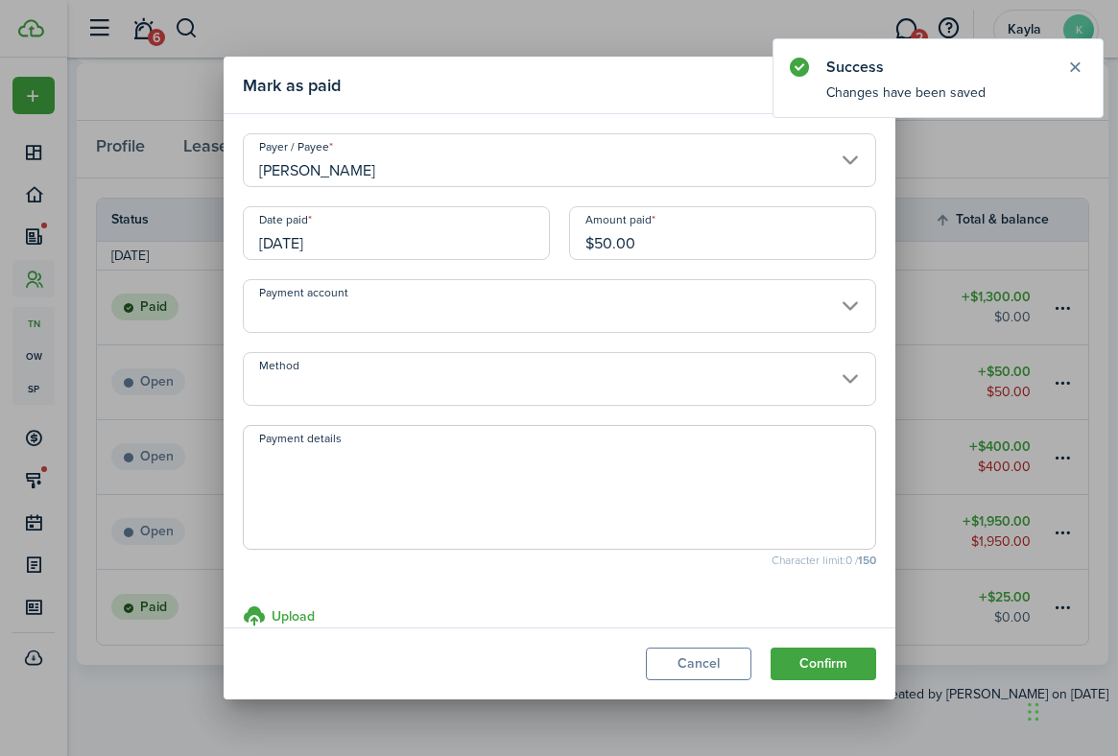
click at [530, 469] on textarea "Payment details" at bounding box center [559, 493] width 631 height 92
paste textarea "Zelle Payments - $3050 on 9/13, $650 on 9/12"
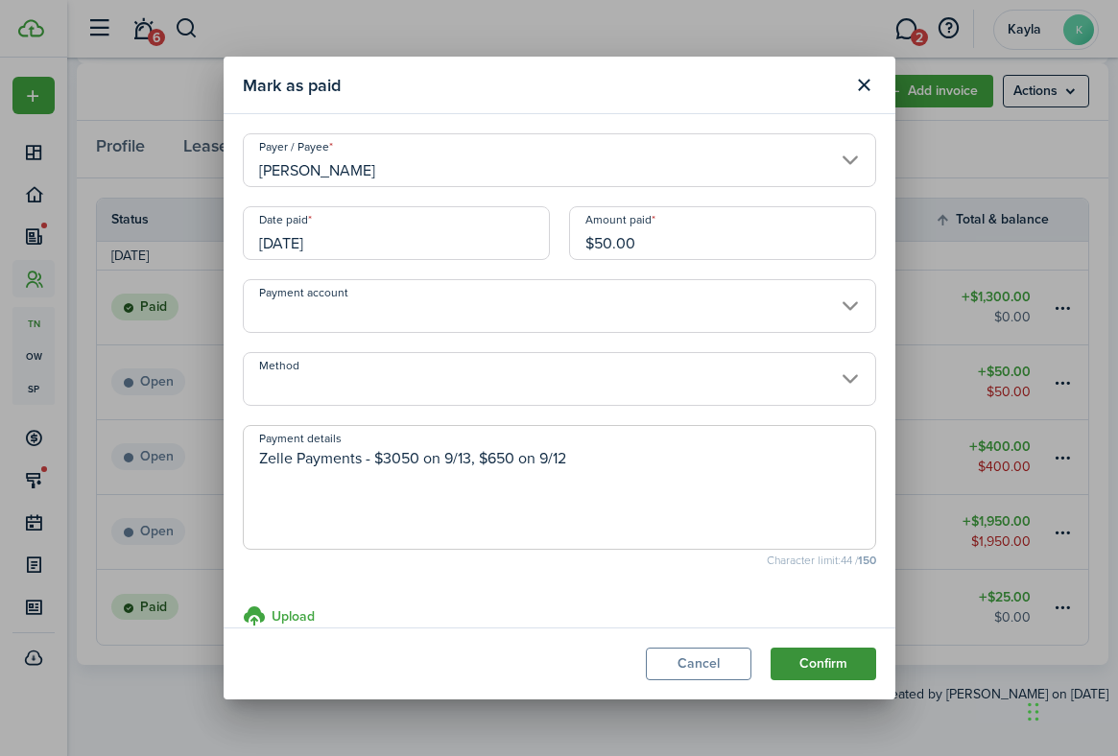
type textarea "Zelle Payments - $3050 on 9/13, $650 on 9/12"
click at [825, 661] on button "Confirm" at bounding box center [824, 664] width 106 height 33
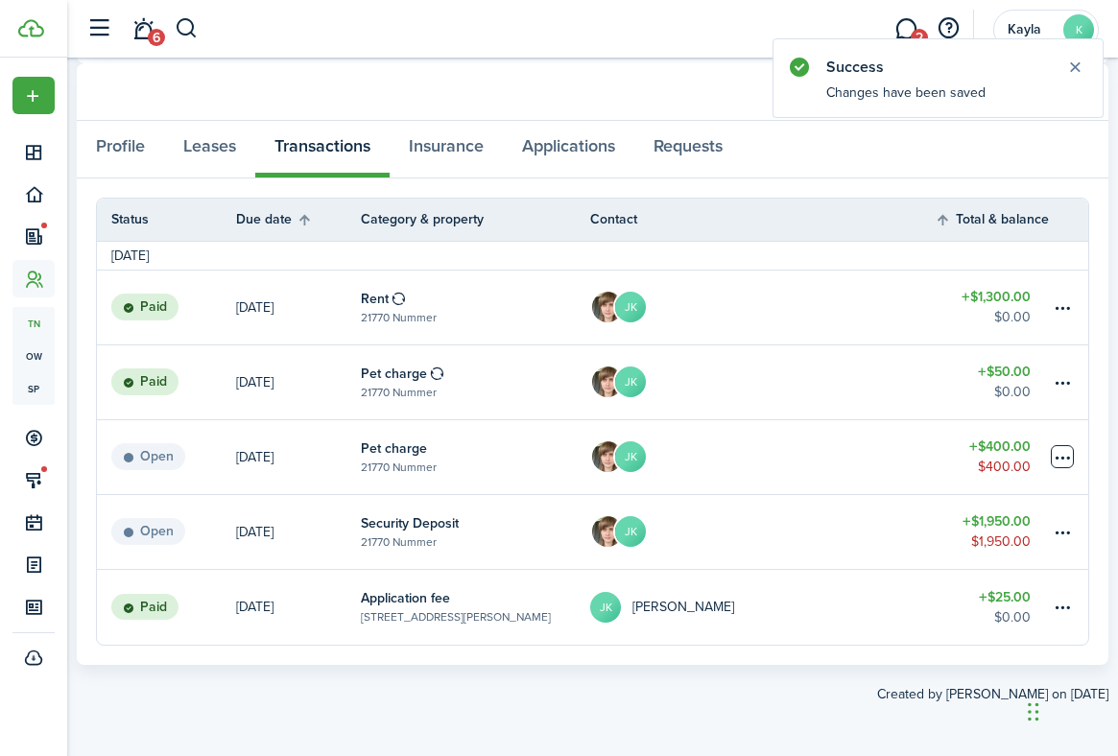
click at [1064, 448] on table-menu-btn-icon at bounding box center [1062, 456] width 23 height 23
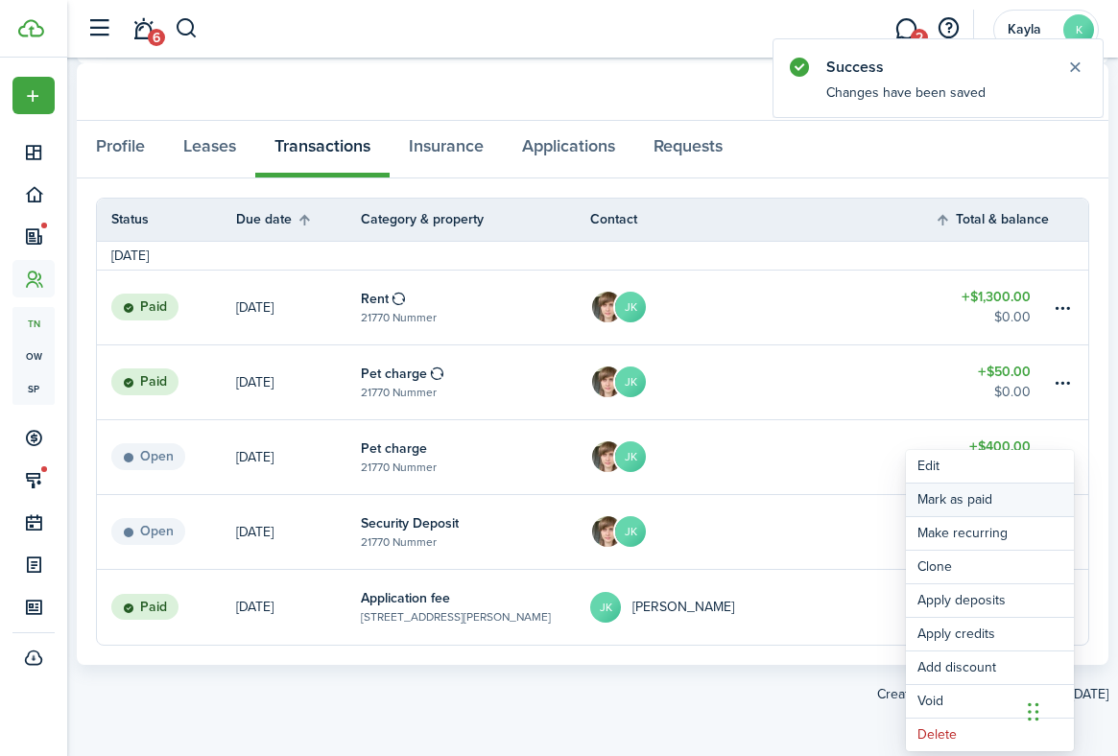
click at [1001, 500] on link "Mark as paid" at bounding box center [990, 500] width 168 height 33
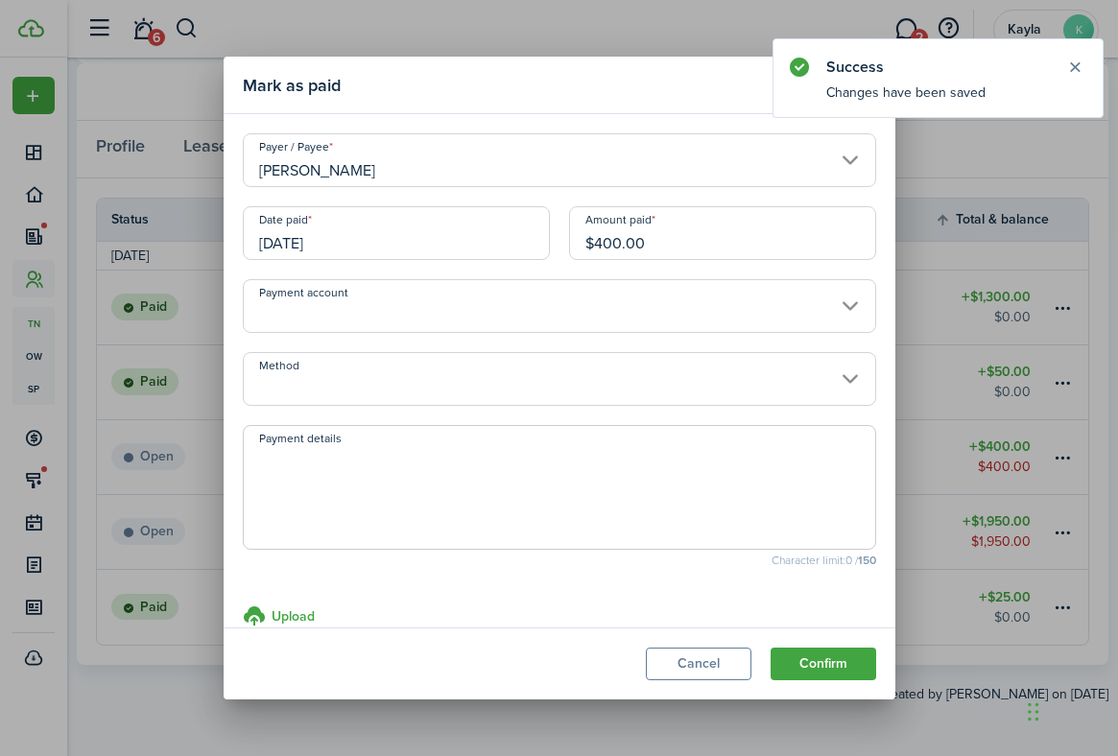
click at [559, 501] on textarea "Payment details" at bounding box center [559, 493] width 631 height 92
paste textarea "Zelle Payments - $3050 on 9/13, $650 on 9/12"
type textarea "Zelle Payments - $3050 on 9/13, $650 on 9/12"
click at [832, 665] on button "Confirm" at bounding box center [824, 664] width 106 height 33
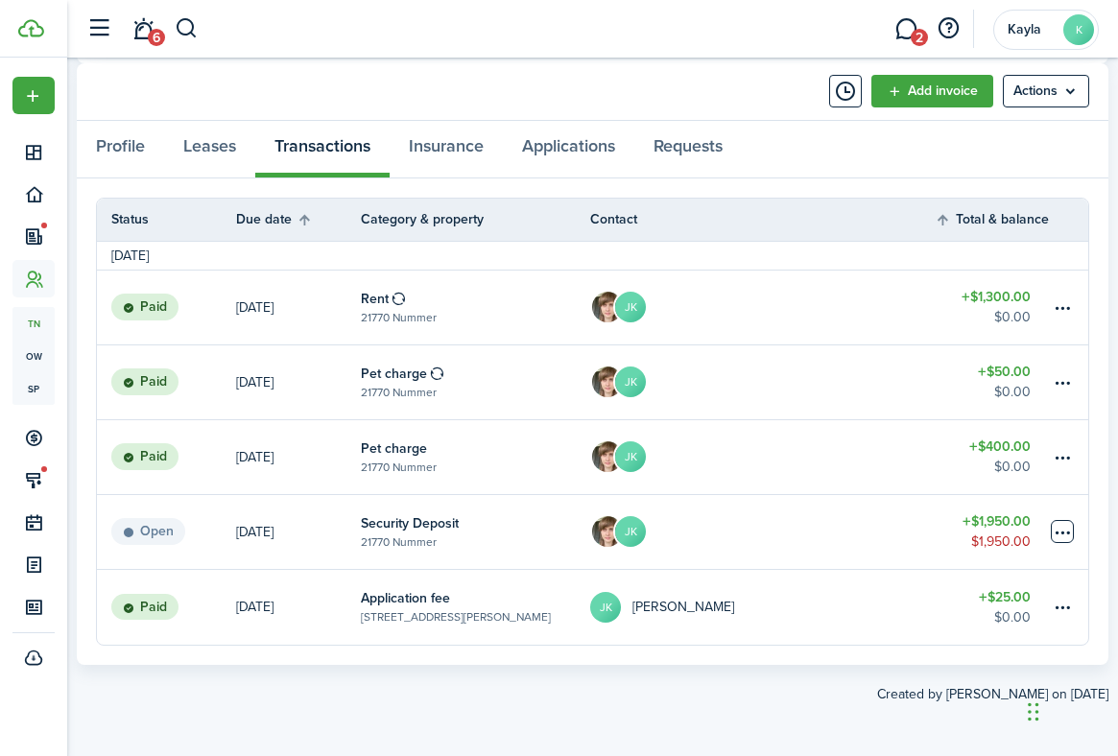
click at [1058, 536] on table-menu-btn-icon at bounding box center [1062, 531] width 23 height 23
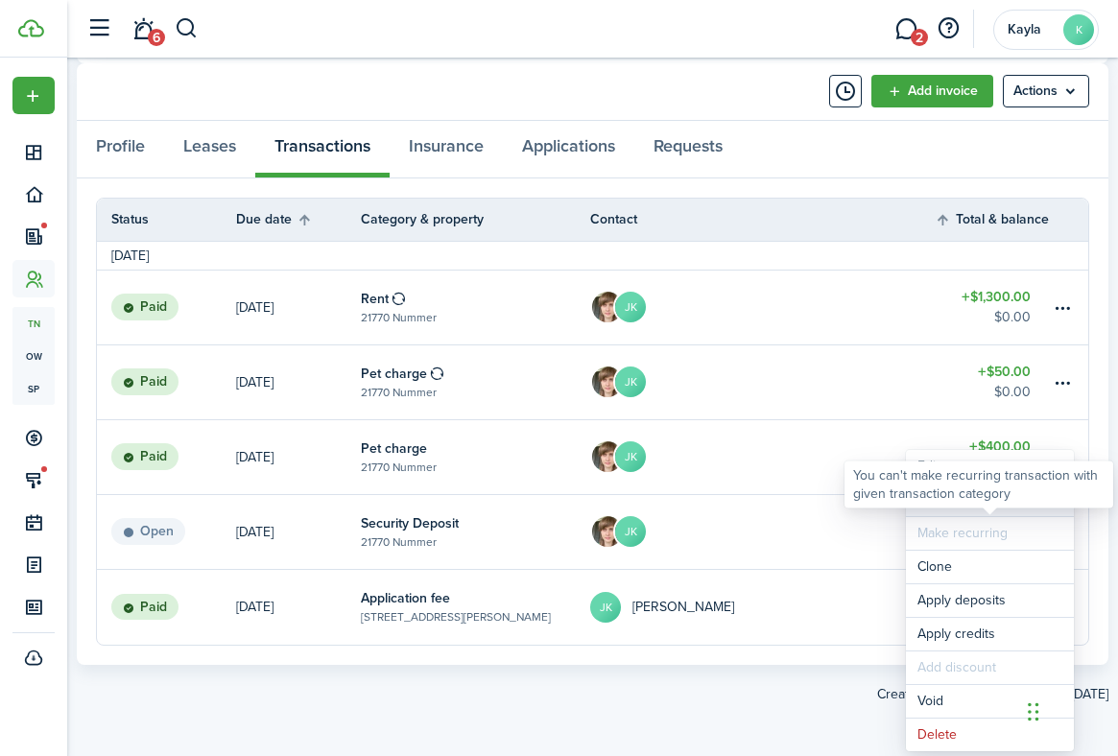
click at [933, 512] on link "Mark as paid" at bounding box center [990, 500] width 168 height 33
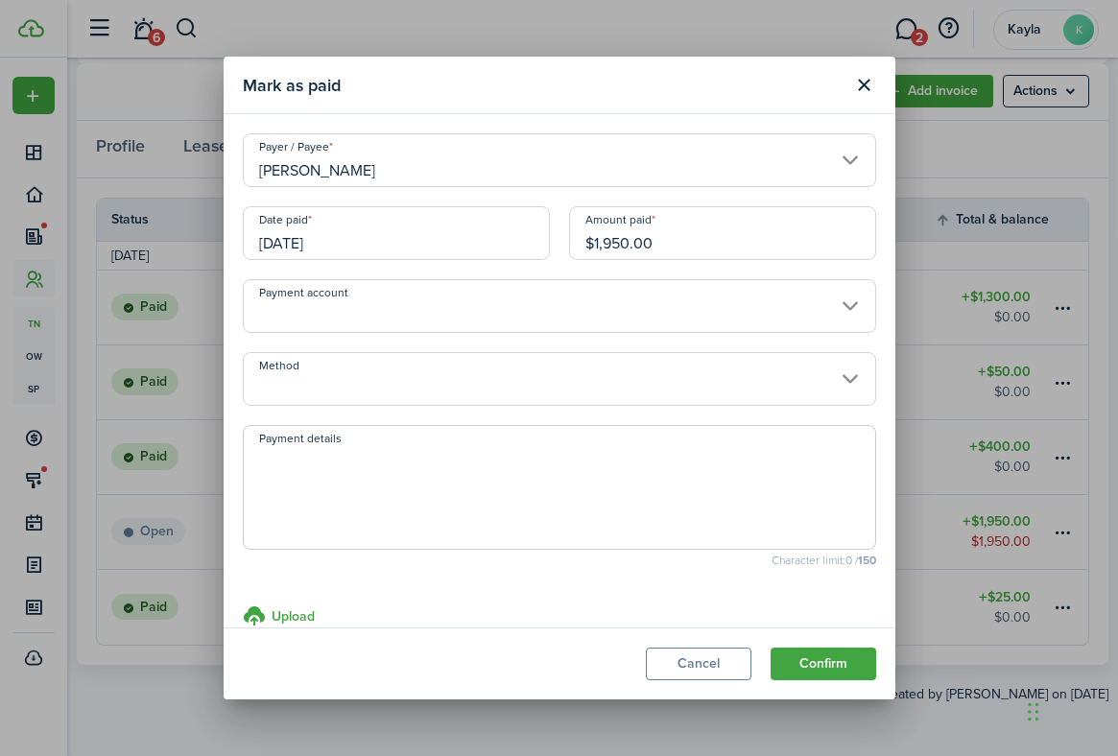
click at [501, 435] on span at bounding box center [559, 487] width 633 height 125
click at [512, 498] on textarea "Payment details" at bounding box center [559, 493] width 631 height 92
paste textarea "Zelle Payments - $3050 on 9/13, $650 on 9/12"
type textarea "Zelle Payments - $3050 on 9/13, $650 on 9/12"
click at [838, 662] on button "Confirm" at bounding box center [824, 664] width 106 height 33
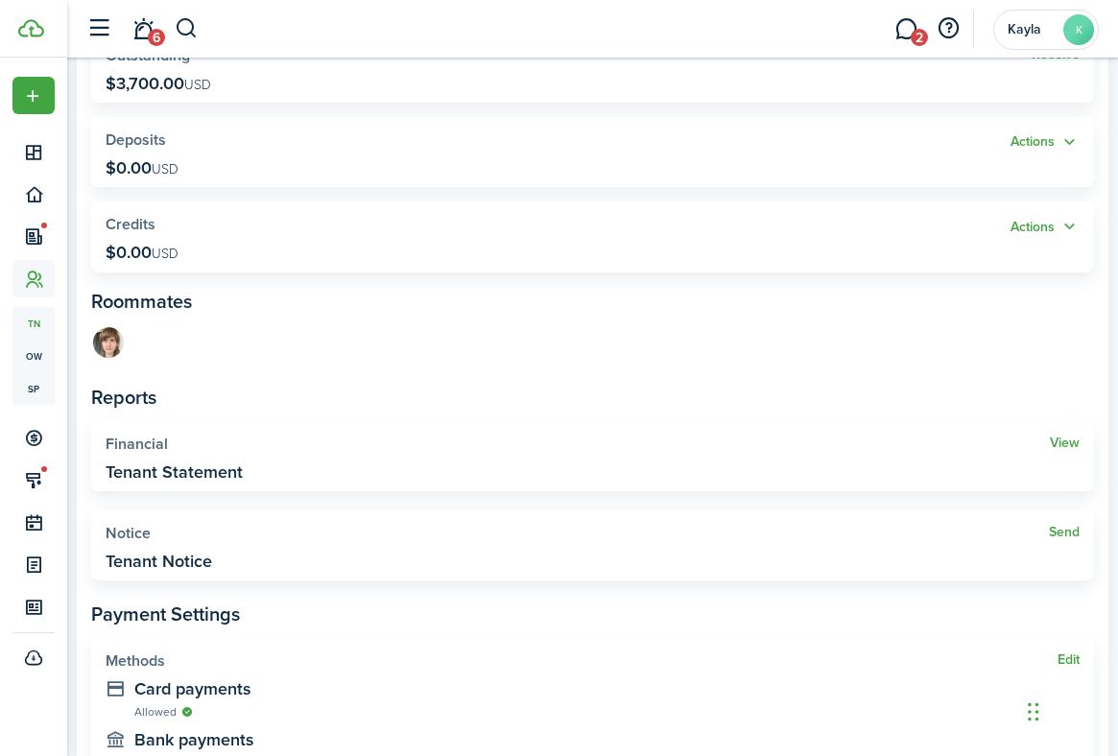
scroll to position [182, 0]
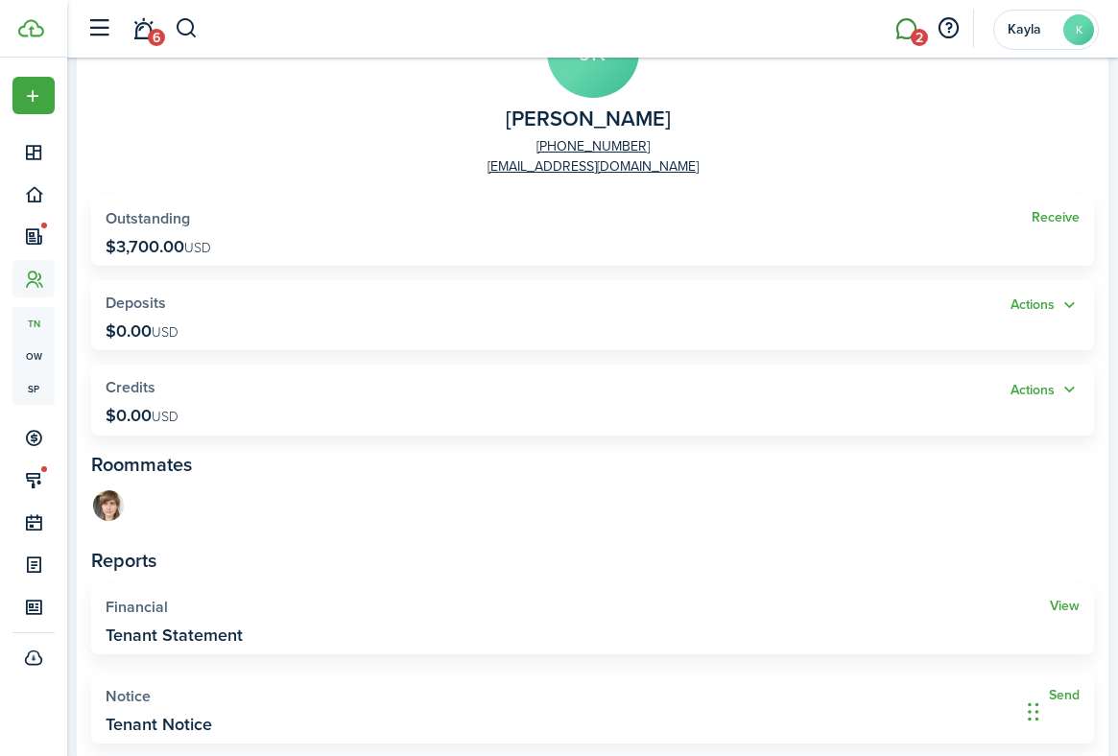
click at [907, 36] on link "2" at bounding box center [906, 29] width 36 height 49
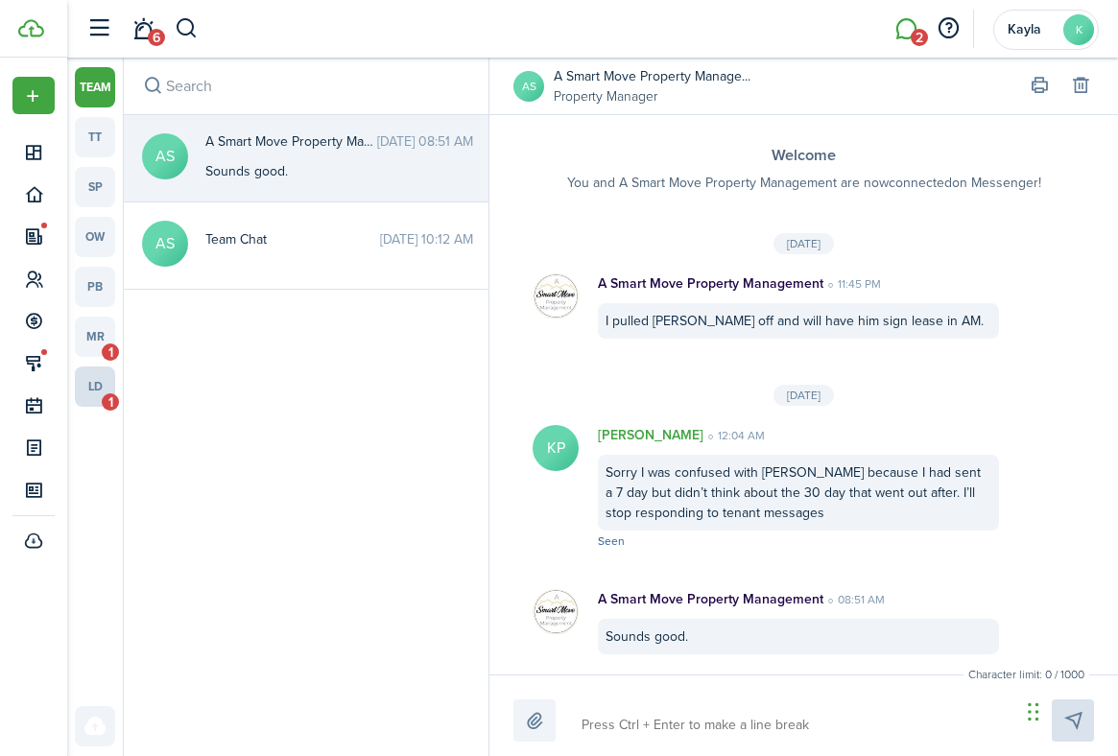
click at [98, 406] on link "ld 1" at bounding box center [95, 387] width 40 height 40
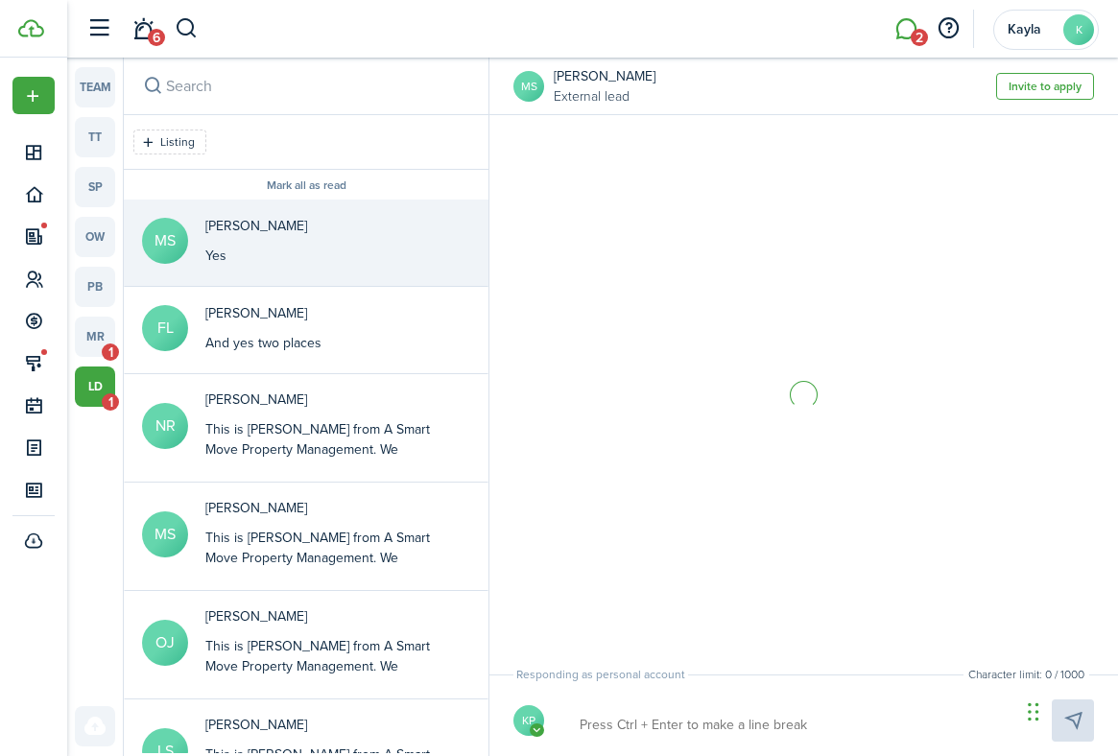
scroll to position [2133, 0]
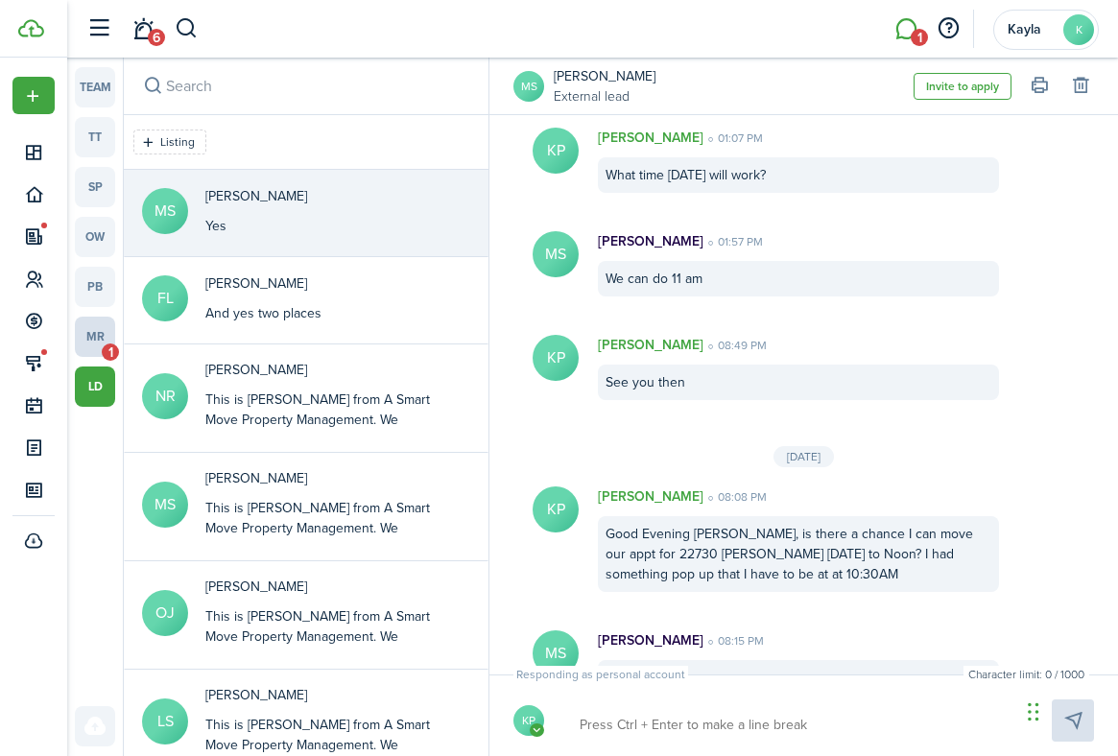
click at [91, 351] on link "mr 1" at bounding box center [95, 337] width 40 height 40
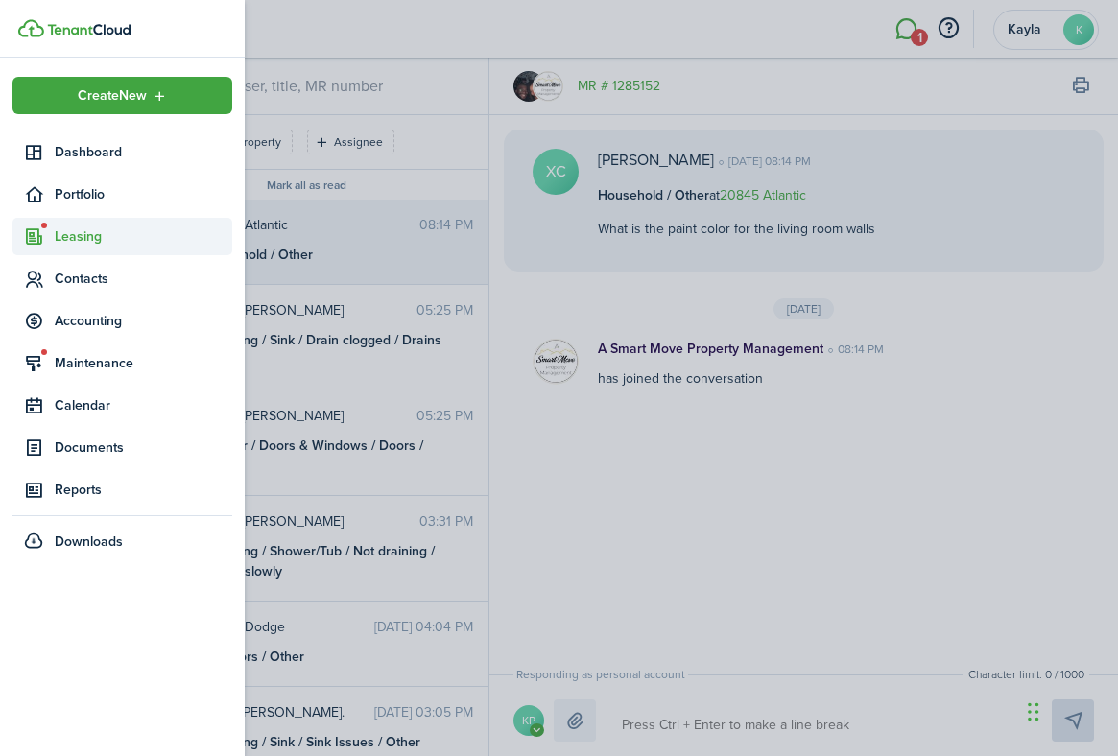
click at [50, 240] on sidebar-link-icon at bounding box center [33, 236] width 42 height 20
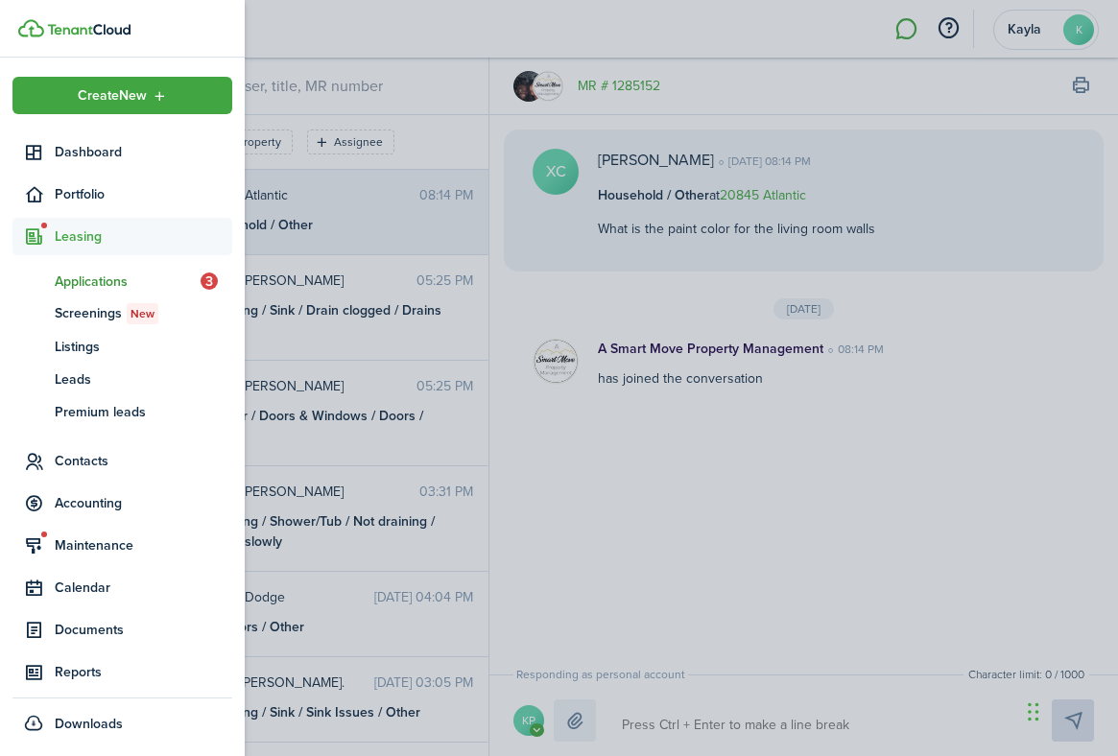
click at [54, 273] on span "ap" at bounding box center [33, 281] width 42 height 33
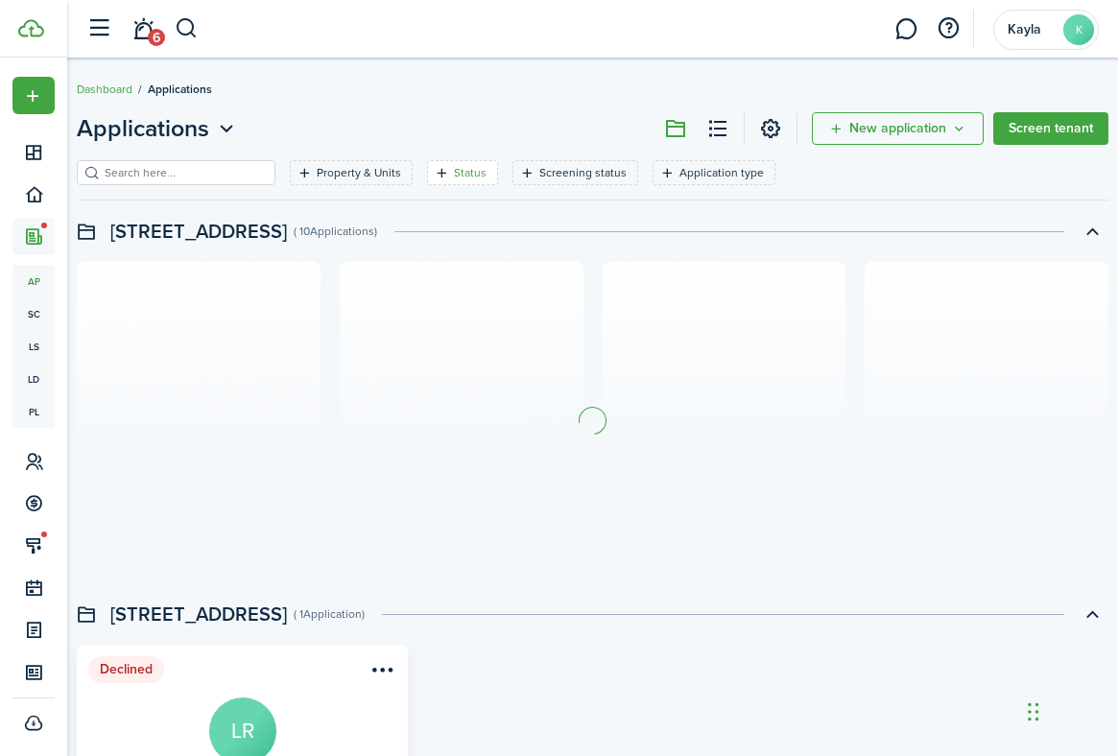
click at [457, 168] on filter-tag-label "Status" at bounding box center [470, 172] width 33 height 17
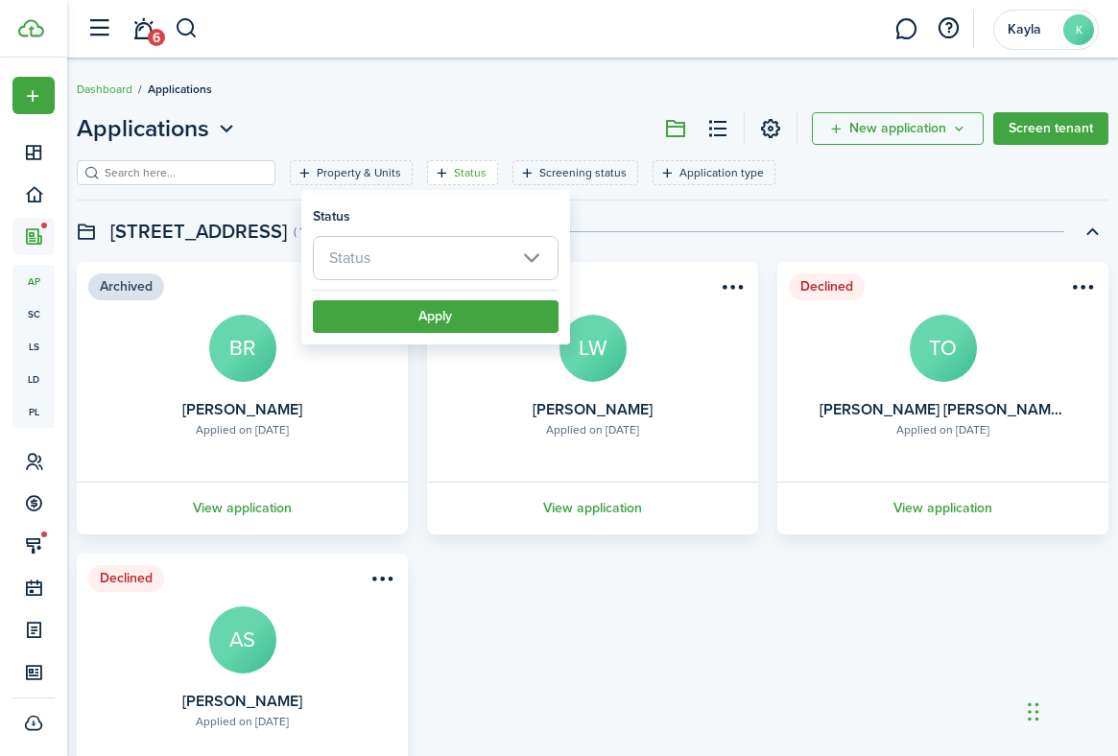
click at [424, 252] on span "Status" at bounding box center [436, 258] width 244 height 42
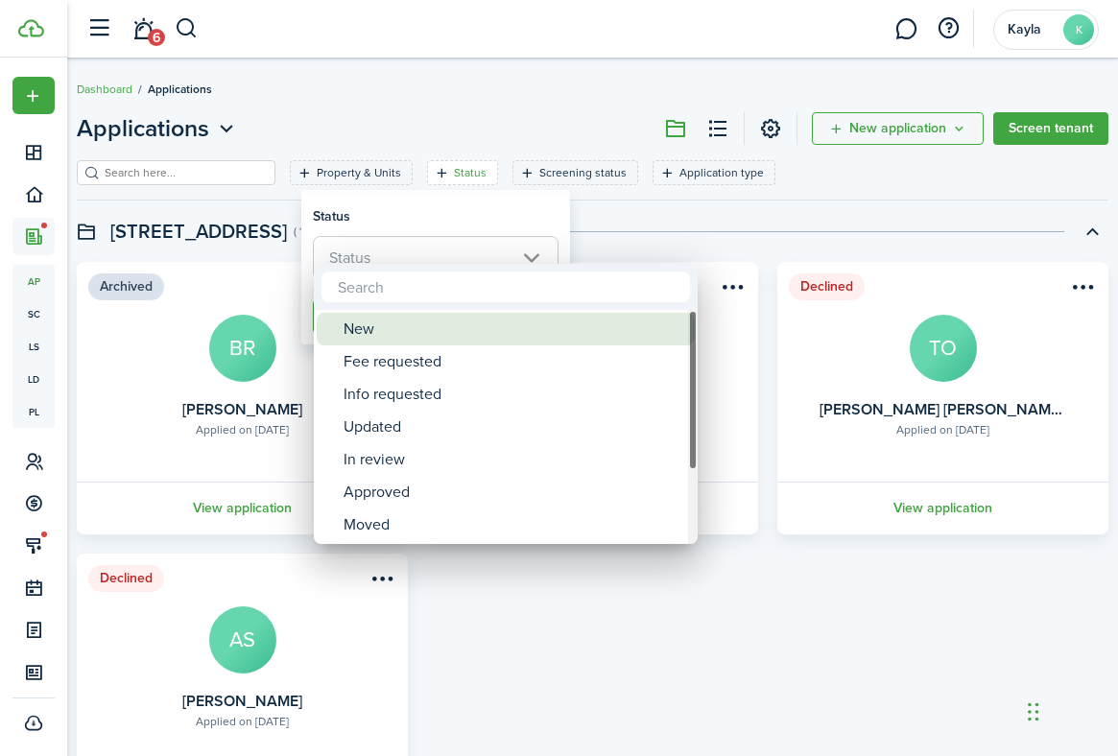
click at [404, 327] on div "New" at bounding box center [514, 329] width 340 height 33
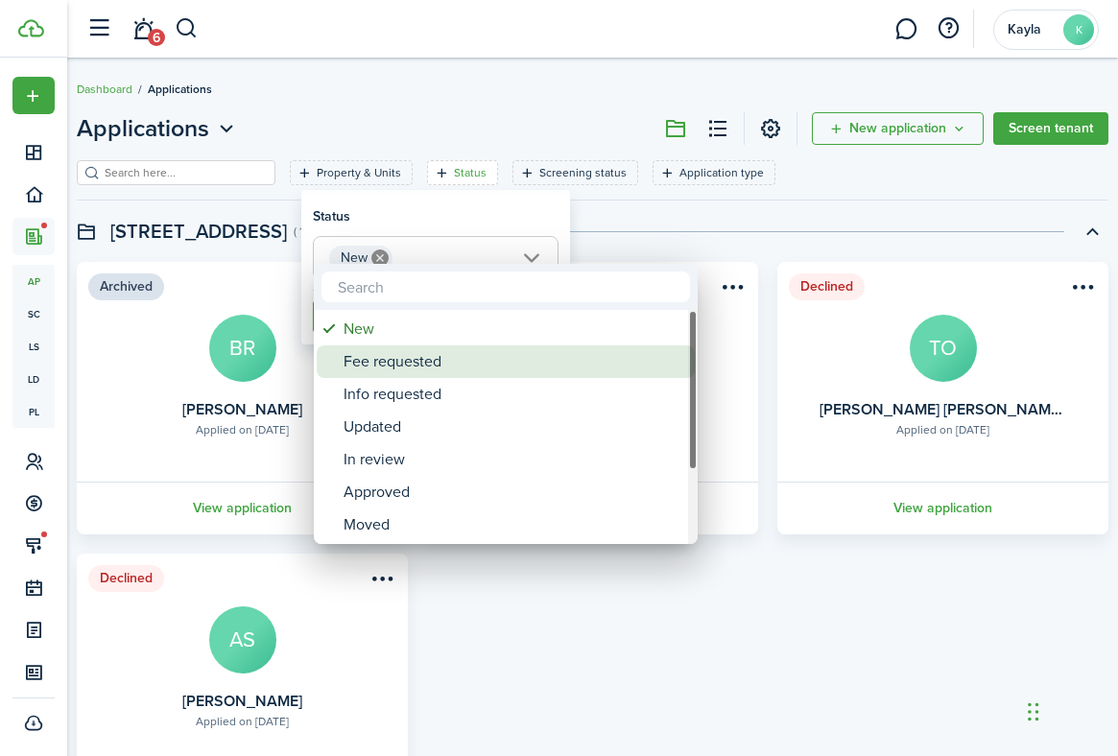
click at [403, 350] on div "Fee requested" at bounding box center [514, 361] width 340 height 33
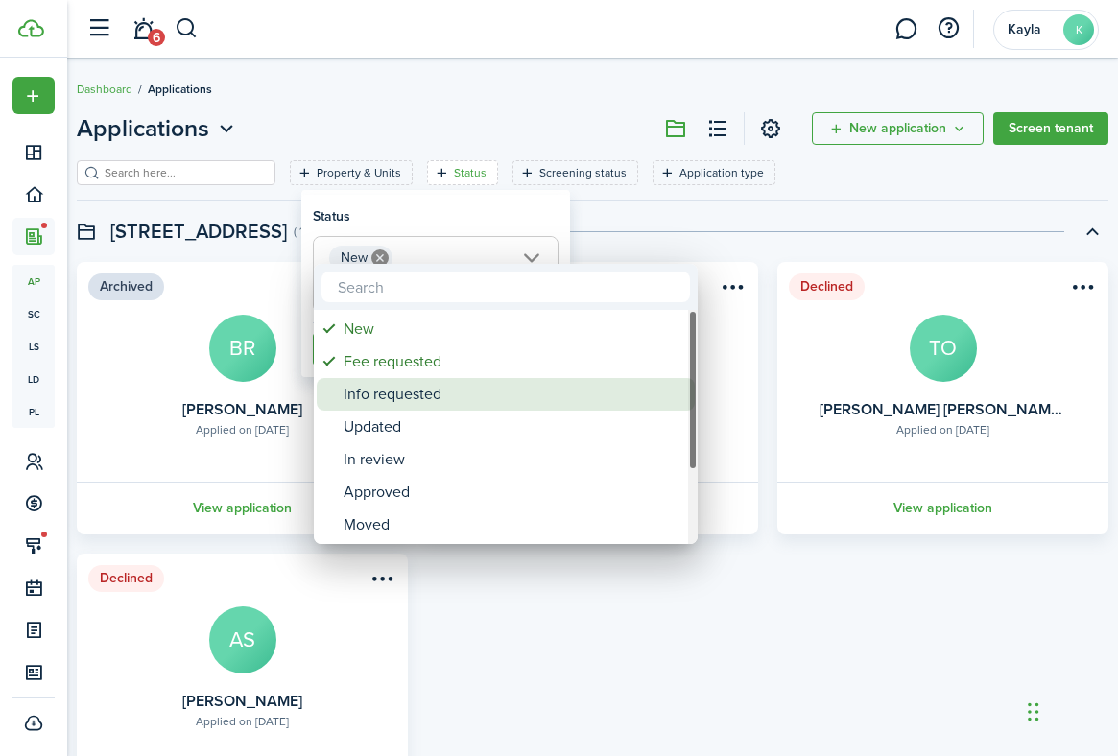
click at [401, 383] on div "Info requested" at bounding box center [514, 394] width 340 height 33
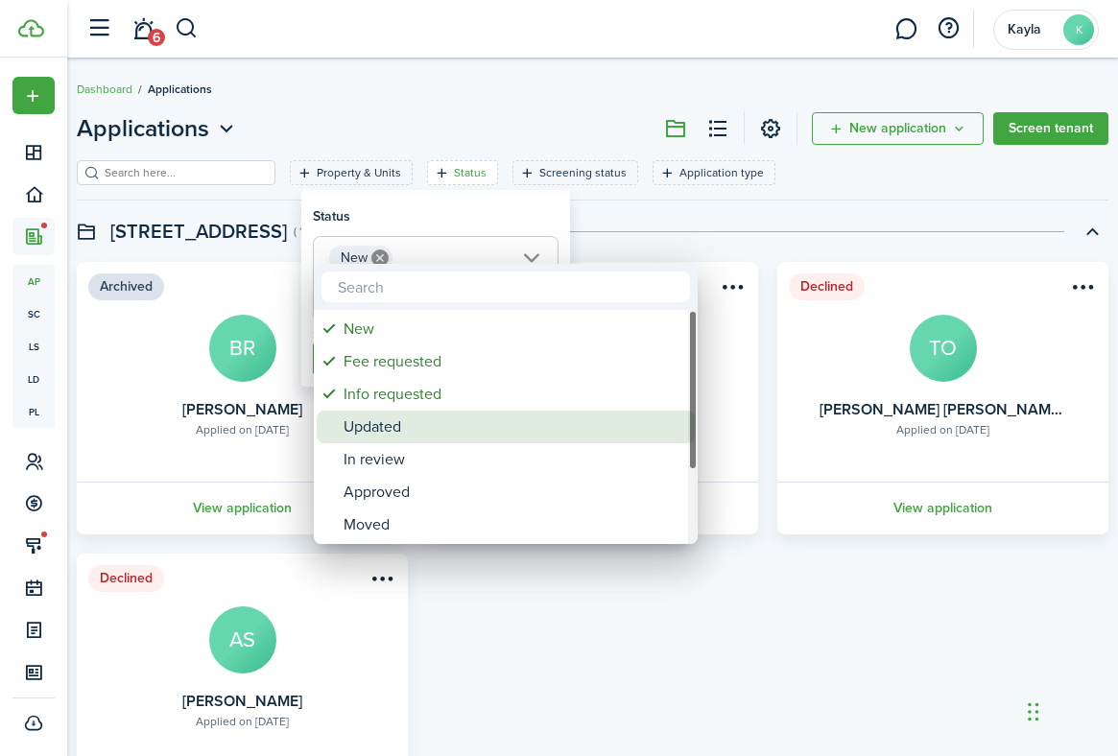
click at [390, 419] on div "Updated" at bounding box center [514, 427] width 340 height 33
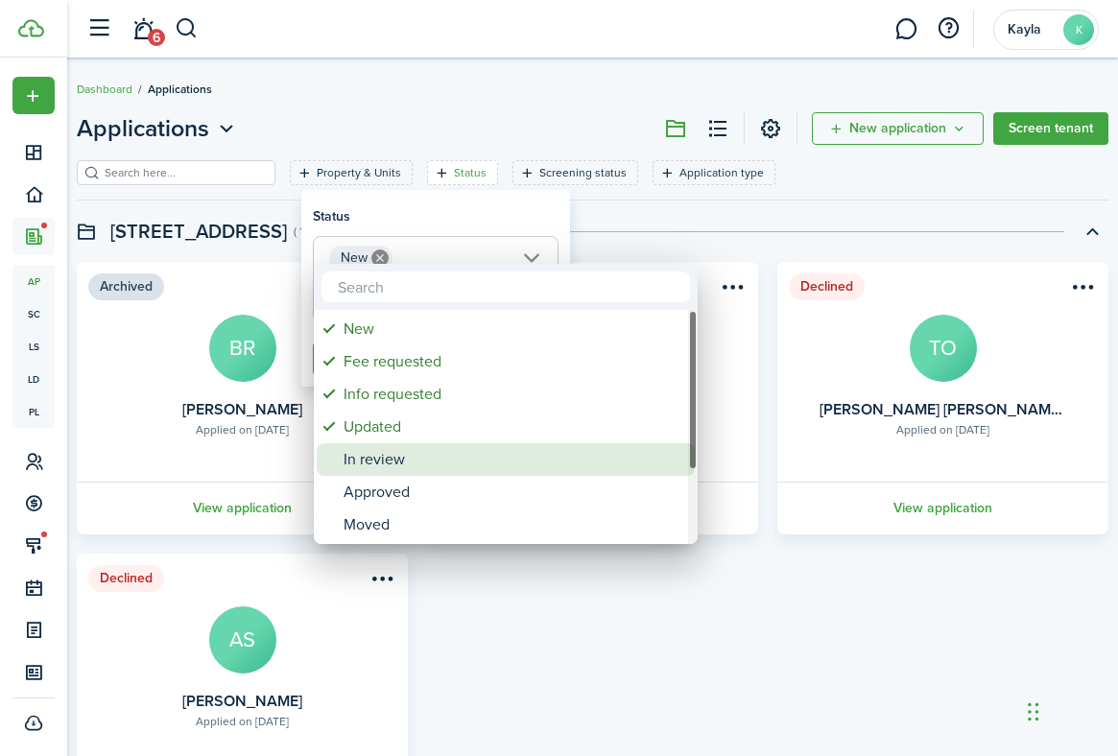
click at [378, 456] on div "In review" at bounding box center [514, 459] width 340 height 33
type input "New, Fee requested, Info requested, Updated, In review"
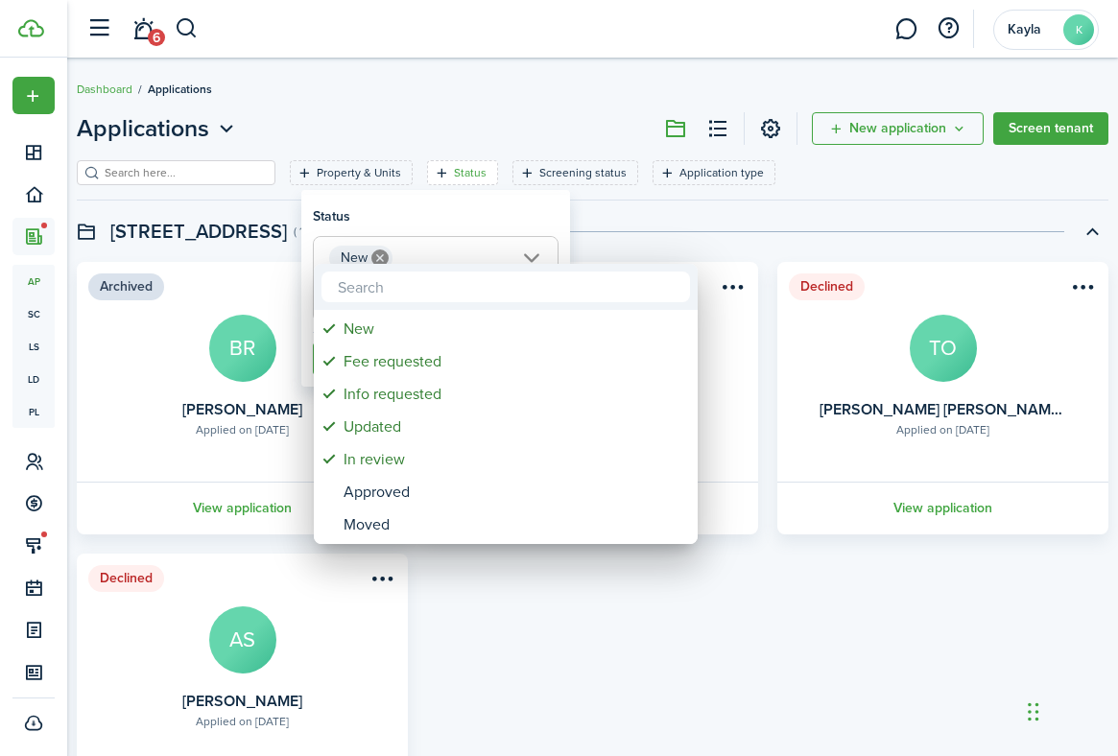
click at [455, 216] on div at bounding box center [558, 377] width 1425 height 1063
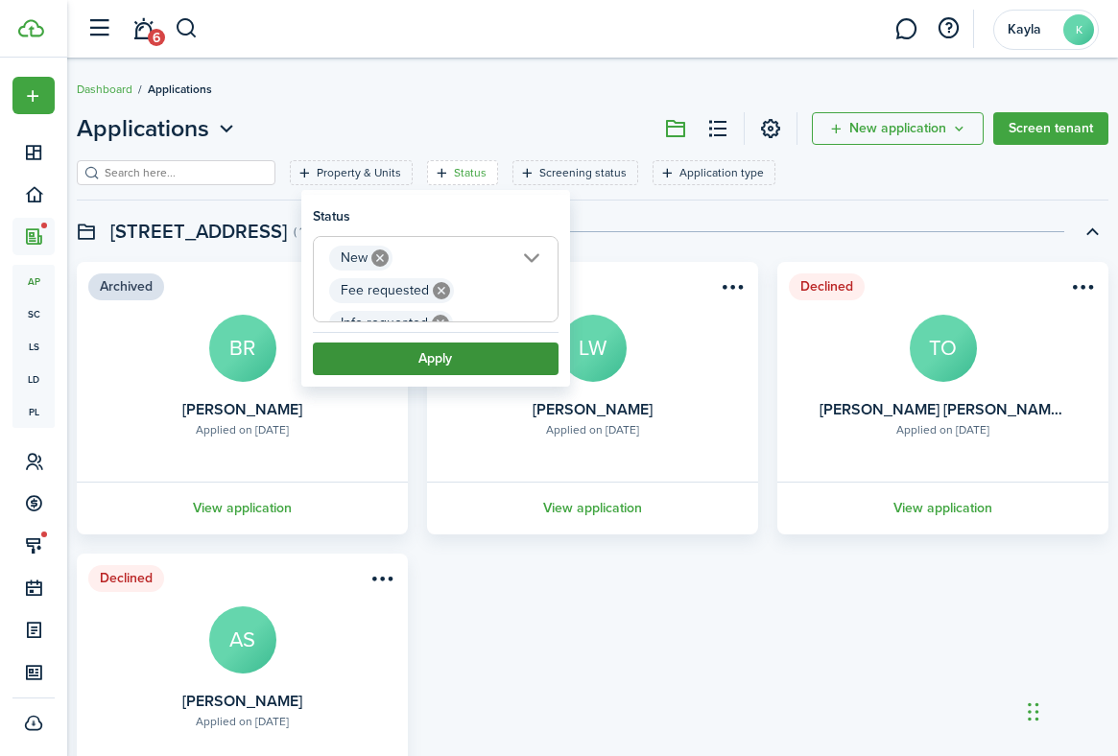
scroll to position [0, 165]
click at [398, 365] on button "Apply" at bounding box center [436, 359] width 246 height 33
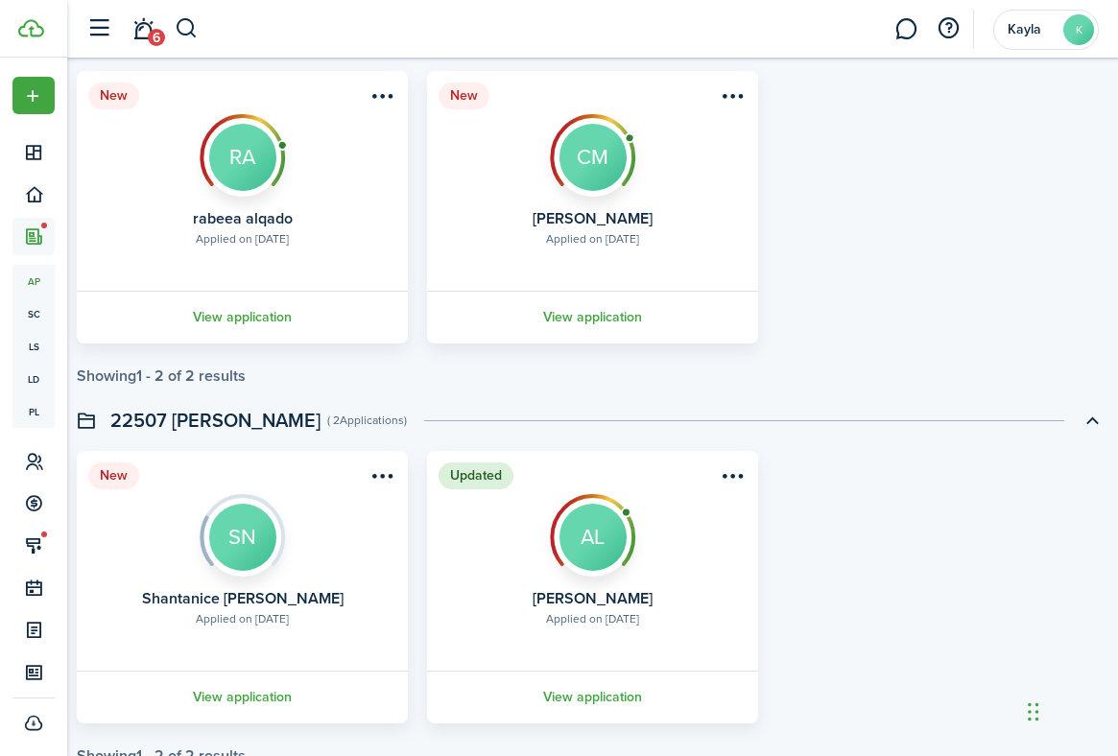
scroll to position [632, 0]
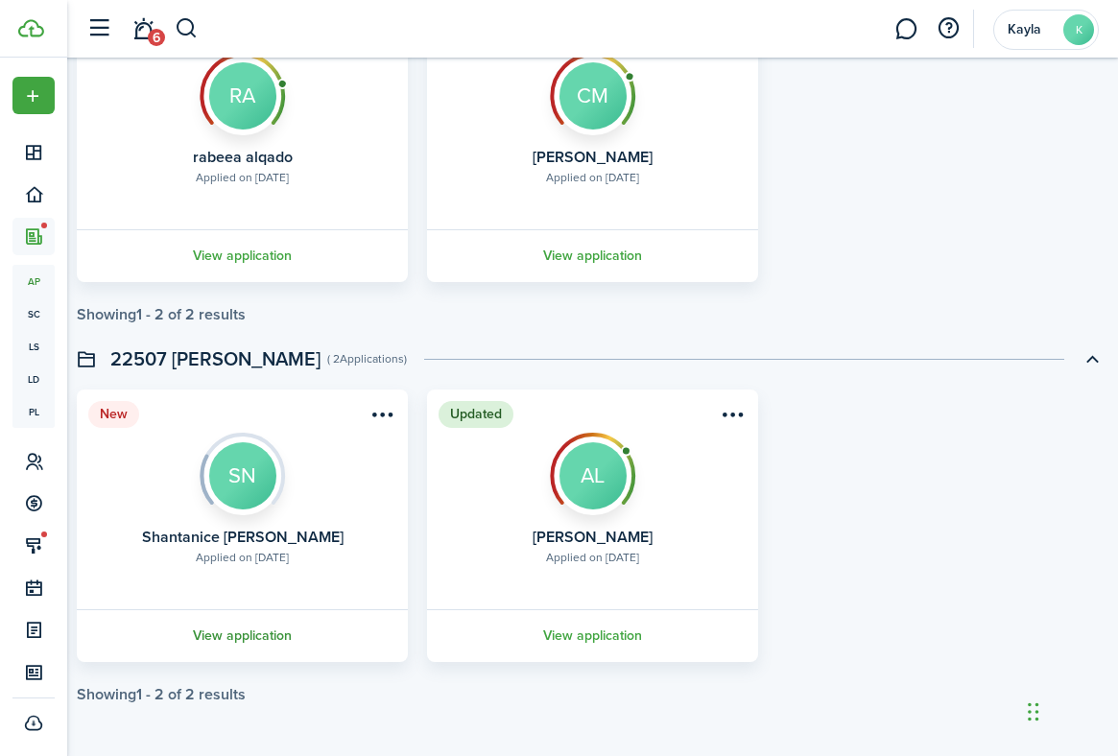
click at [271, 628] on link "View application" at bounding box center [242, 635] width 337 height 53
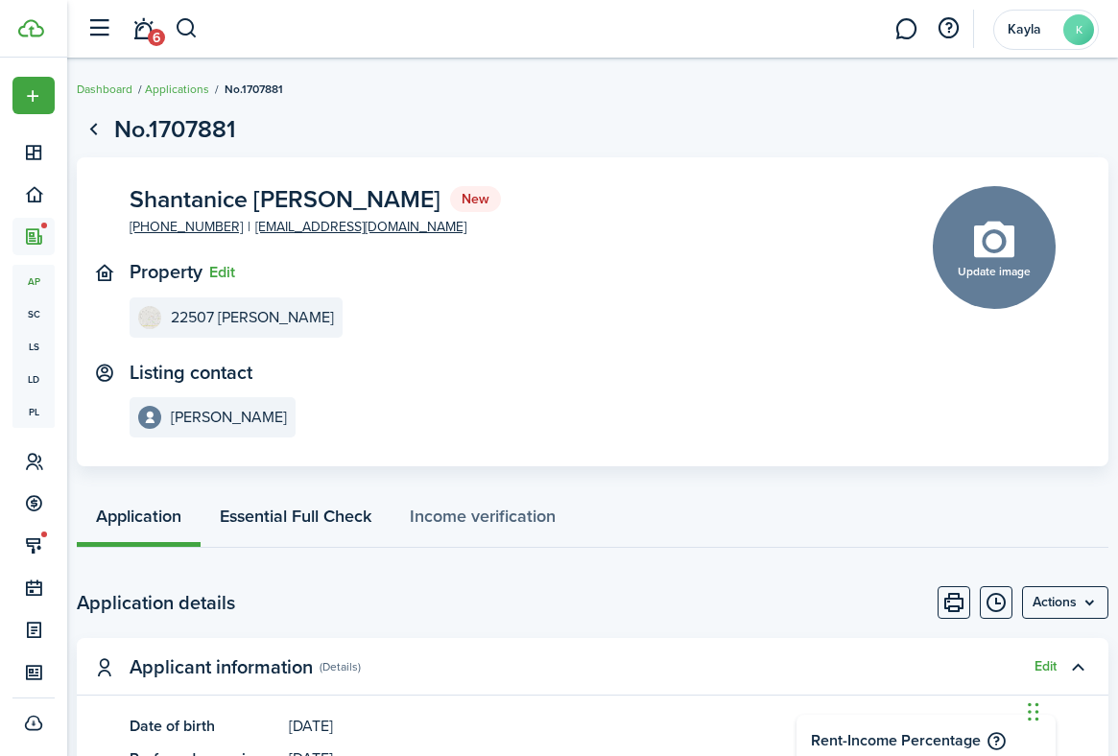
click at [321, 528] on link "Essential Full Check" at bounding box center [296, 518] width 190 height 57
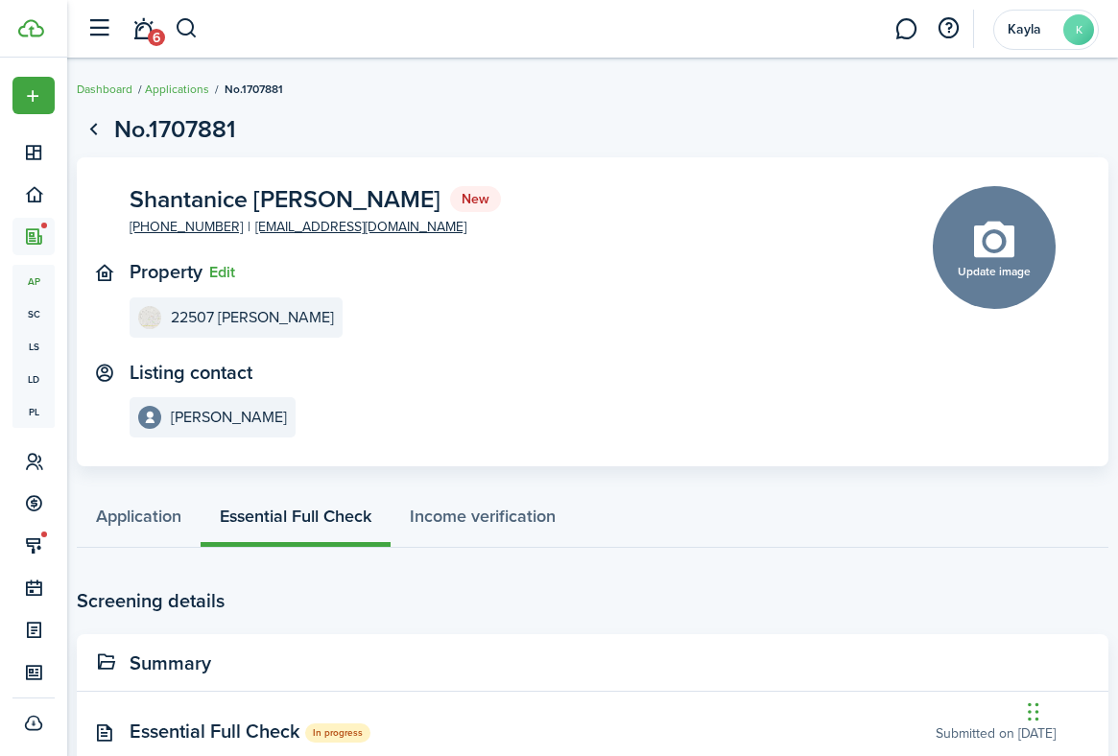
scroll to position [130, 0]
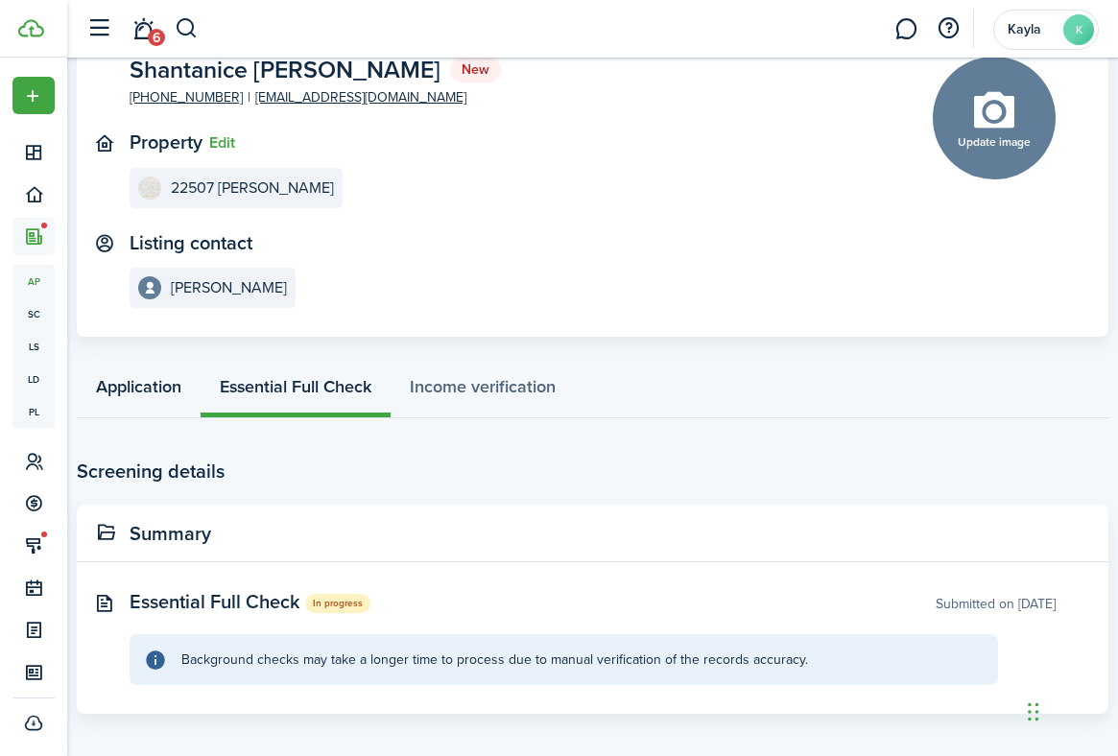
click at [139, 403] on link "Application" at bounding box center [139, 389] width 124 height 57
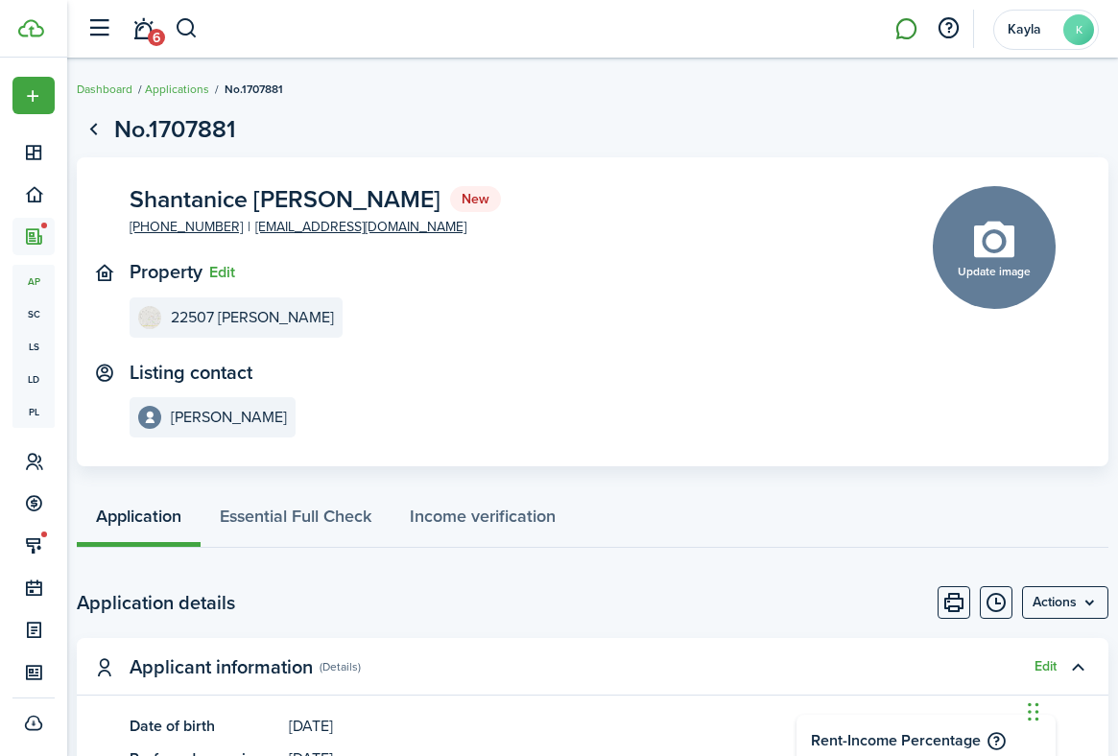
click at [912, 34] on link at bounding box center [906, 29] width 36 height 49
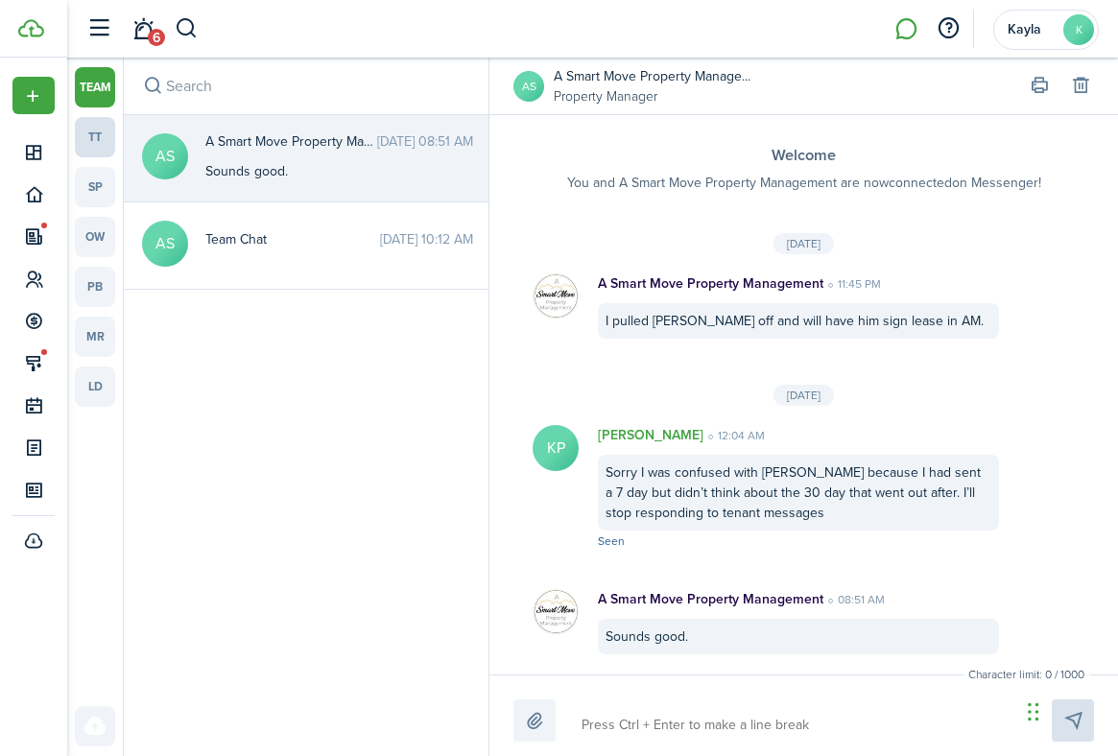
click at [101, 128] on link "tt" at bounding box center [95, 137] width 40 height 40
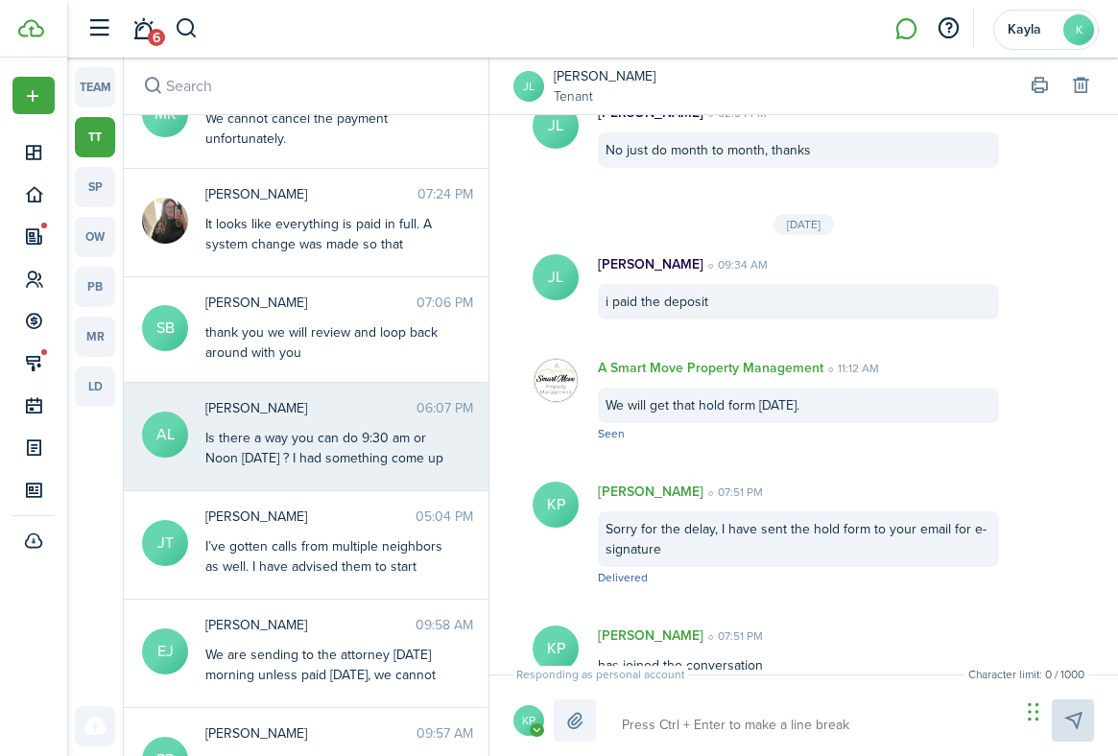
scroll to position [186, 0]
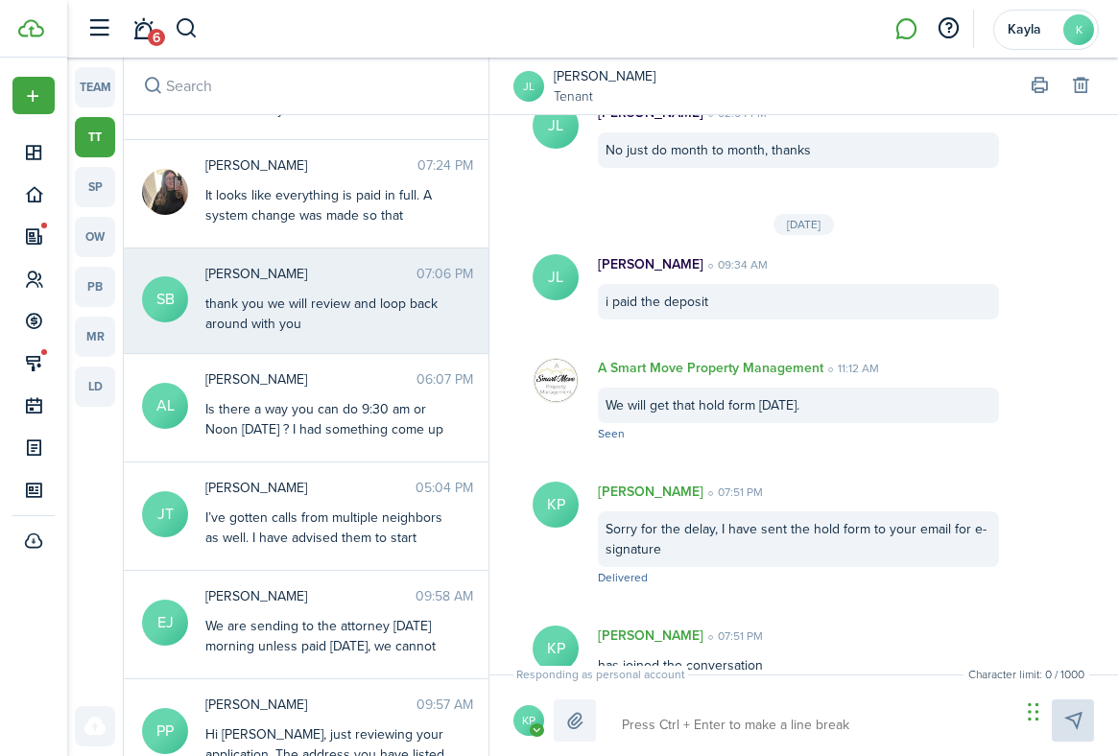
click at [309, 321] on div "thank you we will review and loop back around with you" at bounding box center [325, 314] width 240 height 40
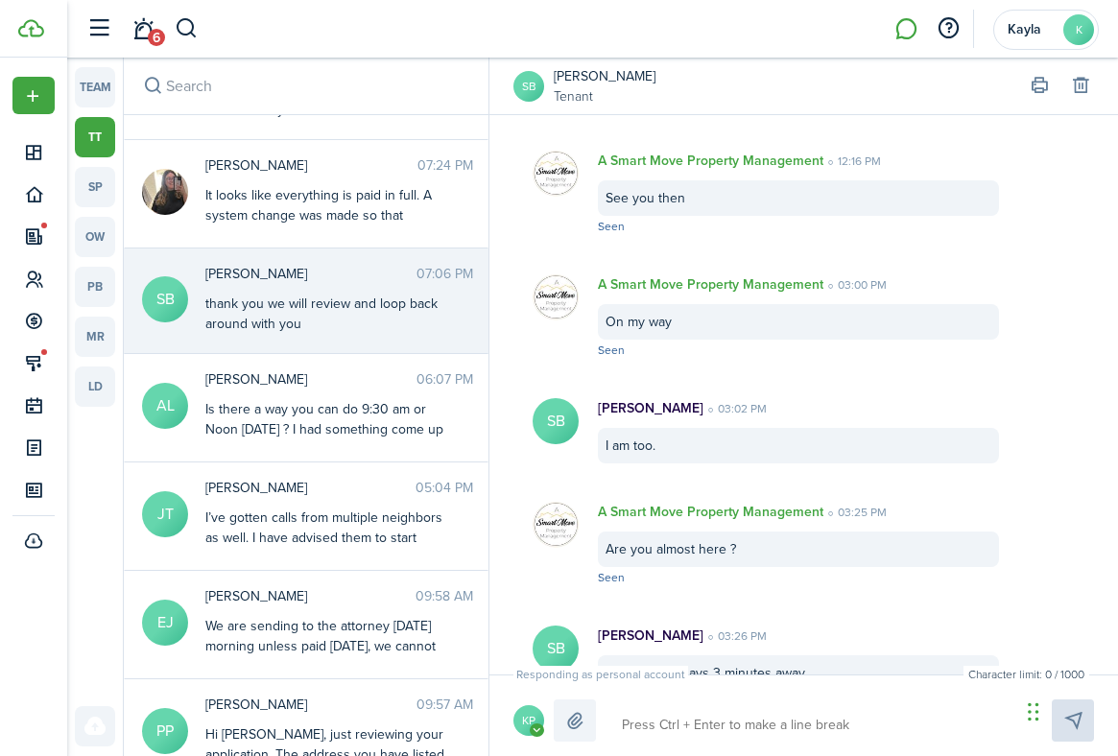
scroll to position [2205, 0]
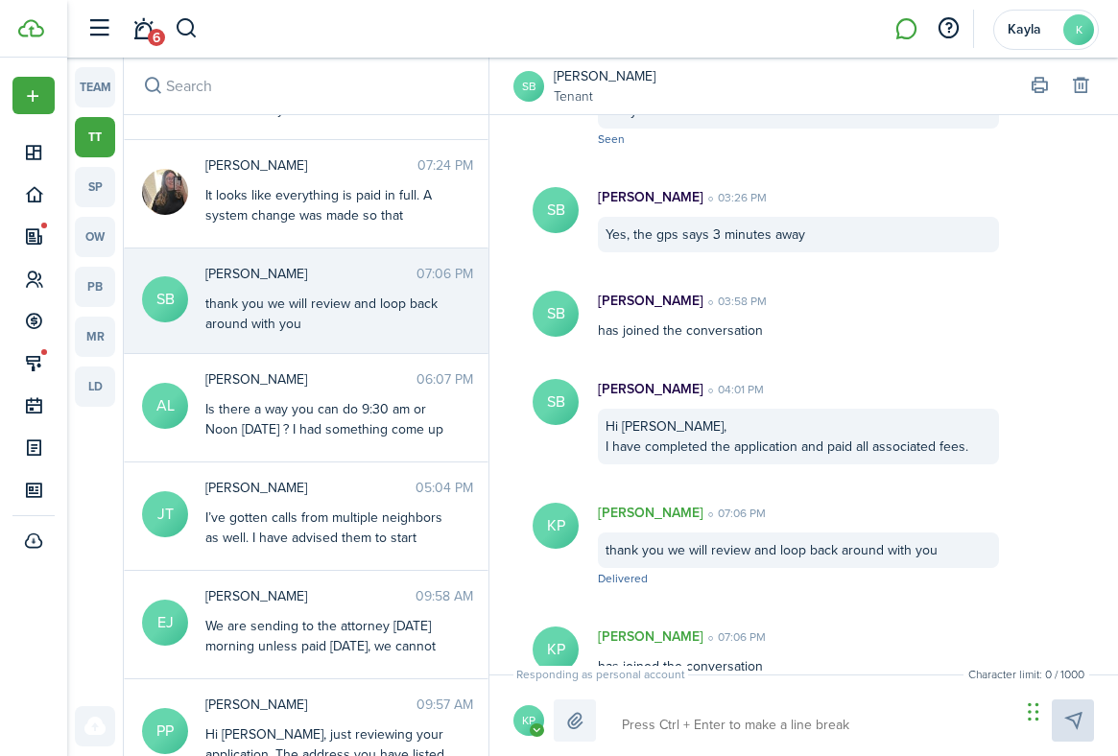
click at [615, 62] on div "SB [PERSON_NAME] Tenant" at bounding box center [803, 86] width 581 height 57
click at [605, 72] on link "[PERSON_NAME]" at bounding box center [605, 76] width 102 height 20
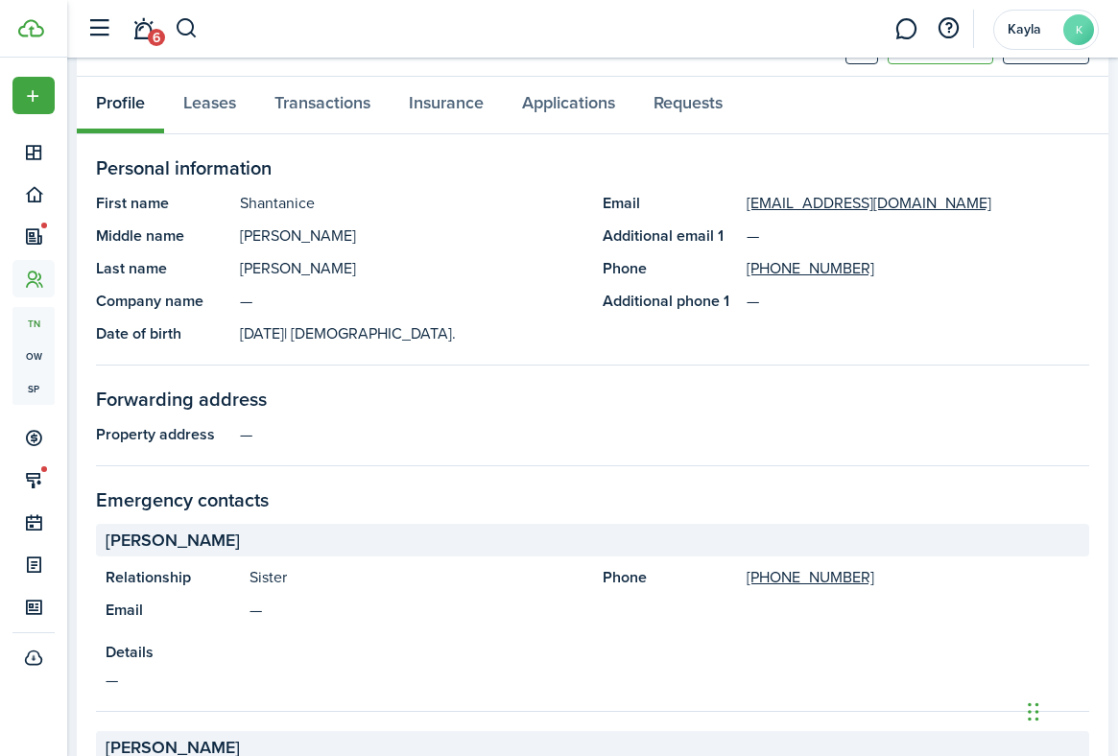
scroll to position [1706, 0]
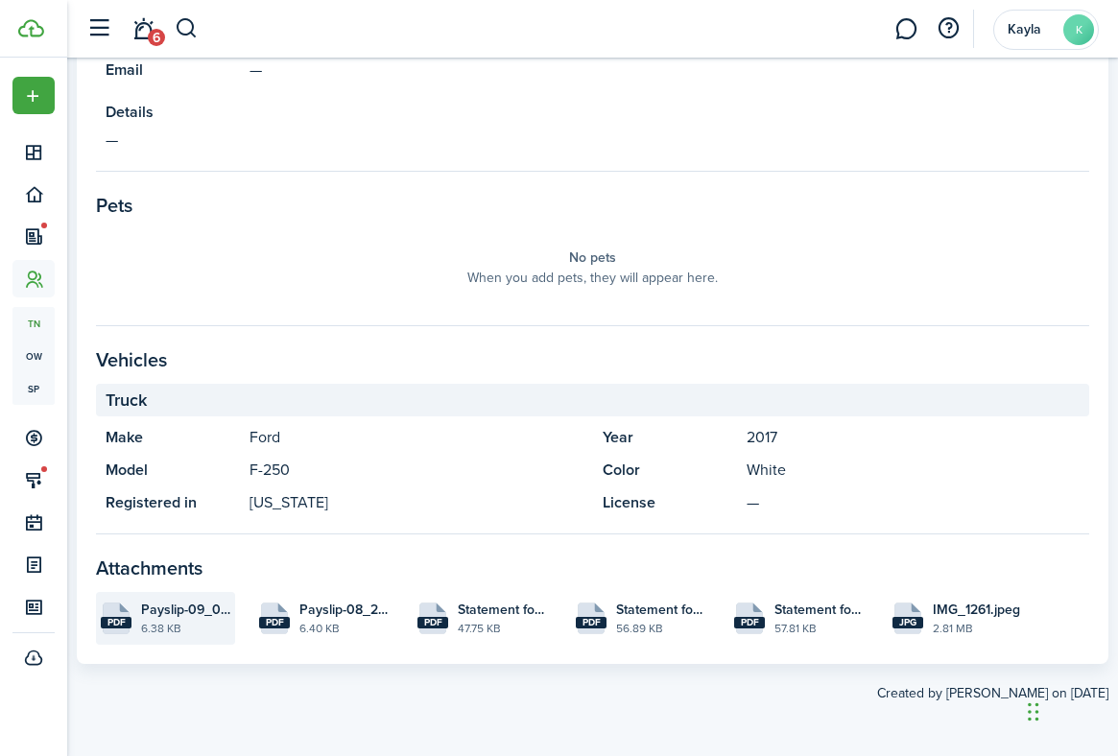
click at [161, 620] on file-size "6.38 KB" at bounding box center [185, 628] width 89 height 17
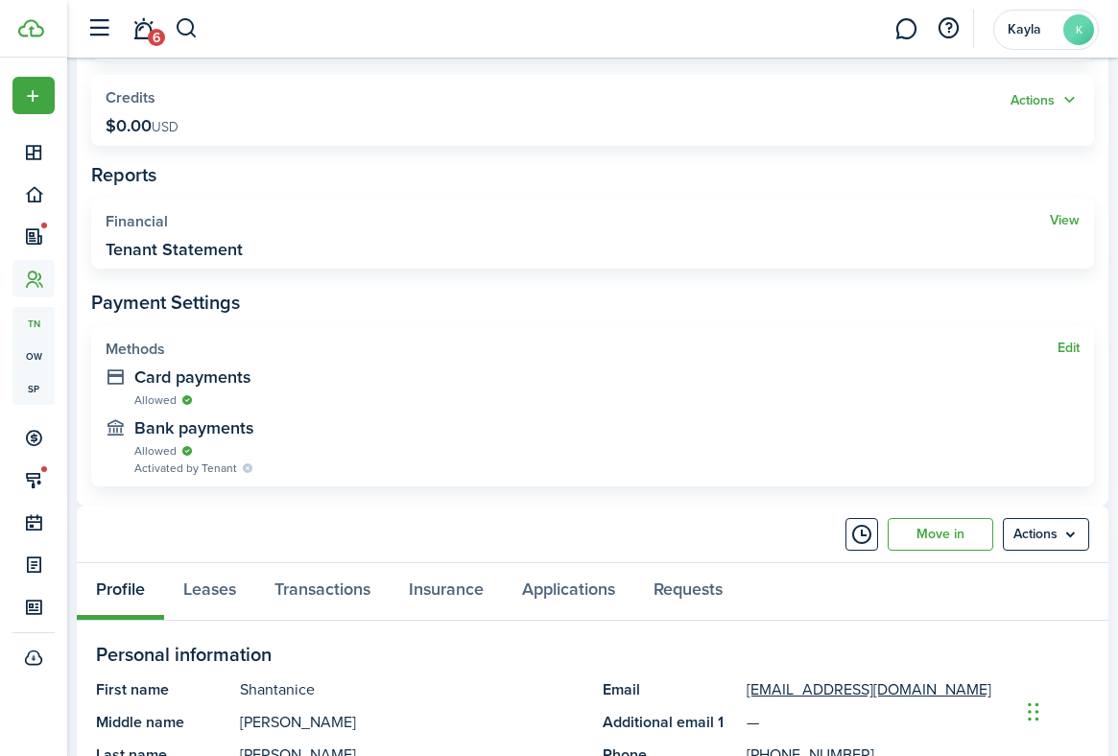
scroll to position [521, 0]
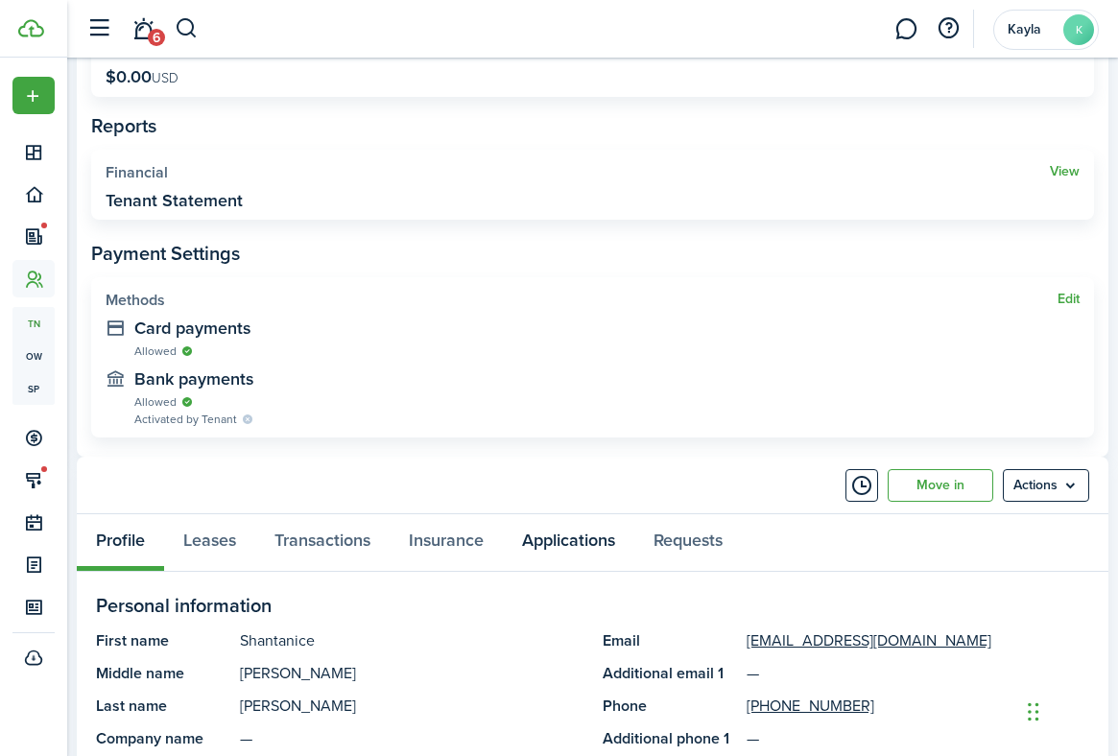
click at [560, 533] on link "Applications" at bounding box center [568, 542] width 131 height 57
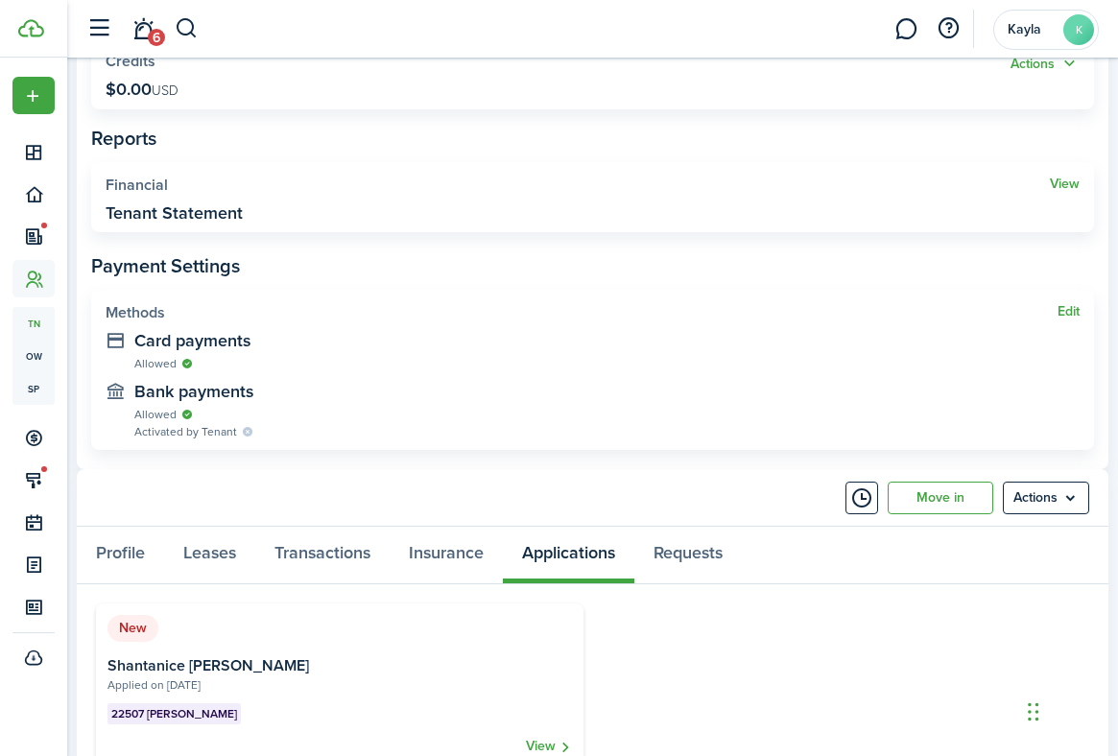
scroll to position [630, 0]
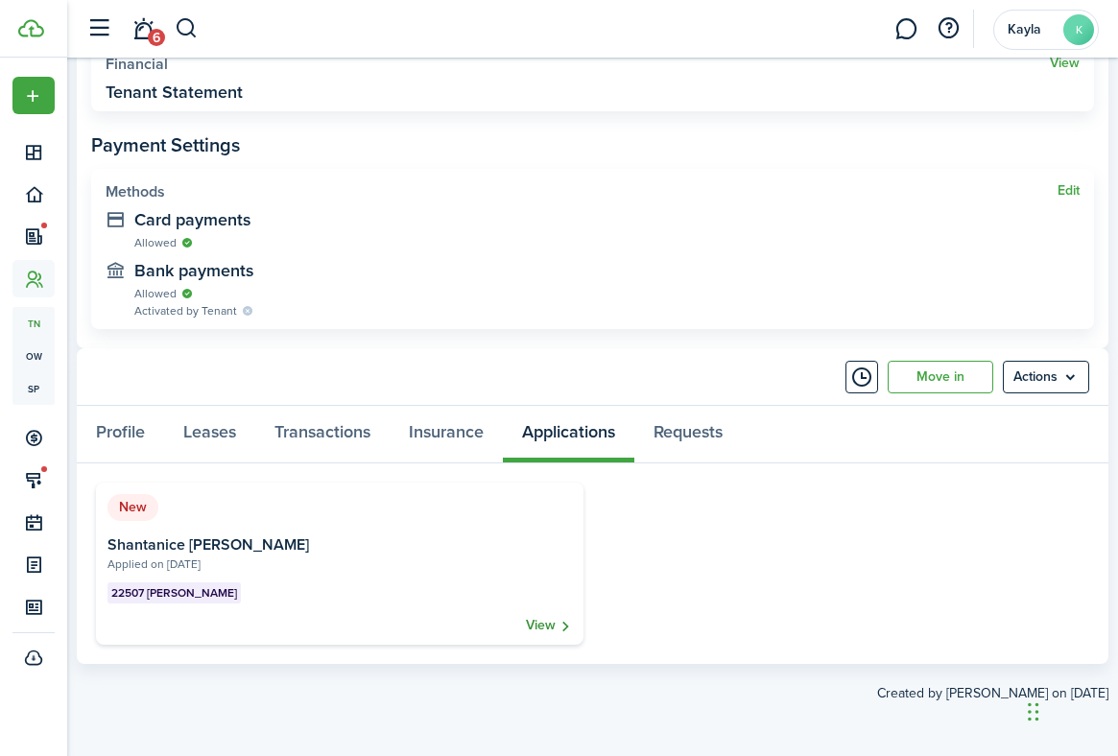
click at [546, 626] on link "View" at bounding box center [549, 625] width 46 height 19
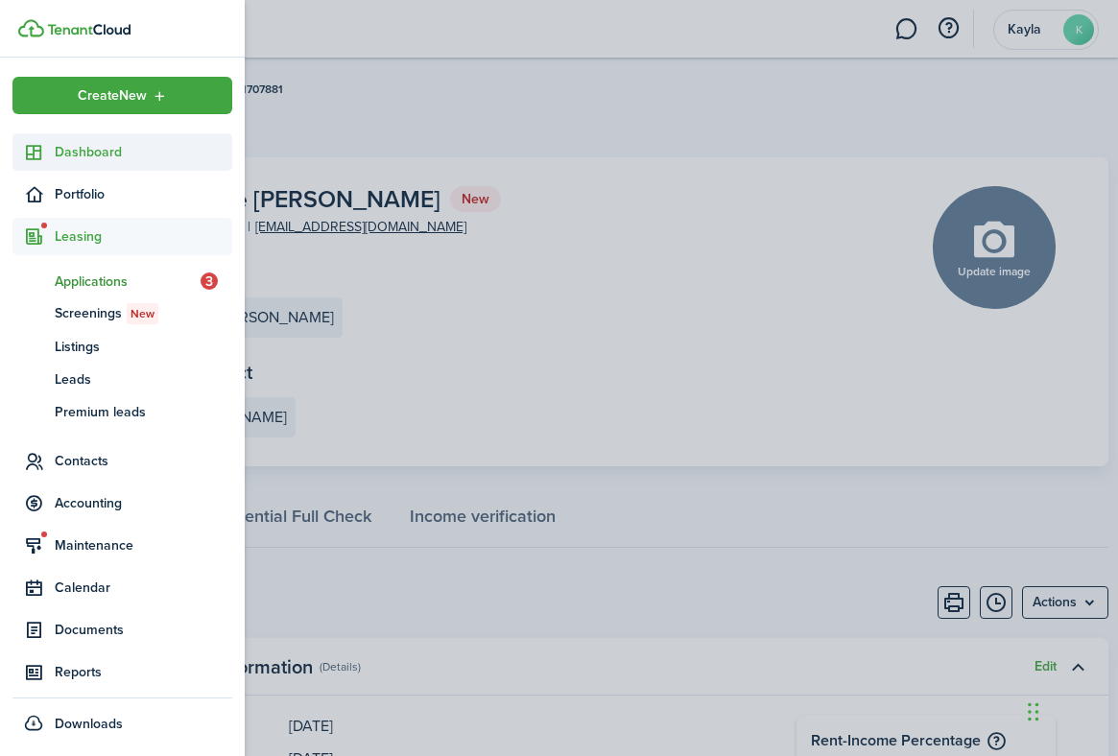
click at [29, 160] on icon at bounding box center [34, 152] width 20 height 19
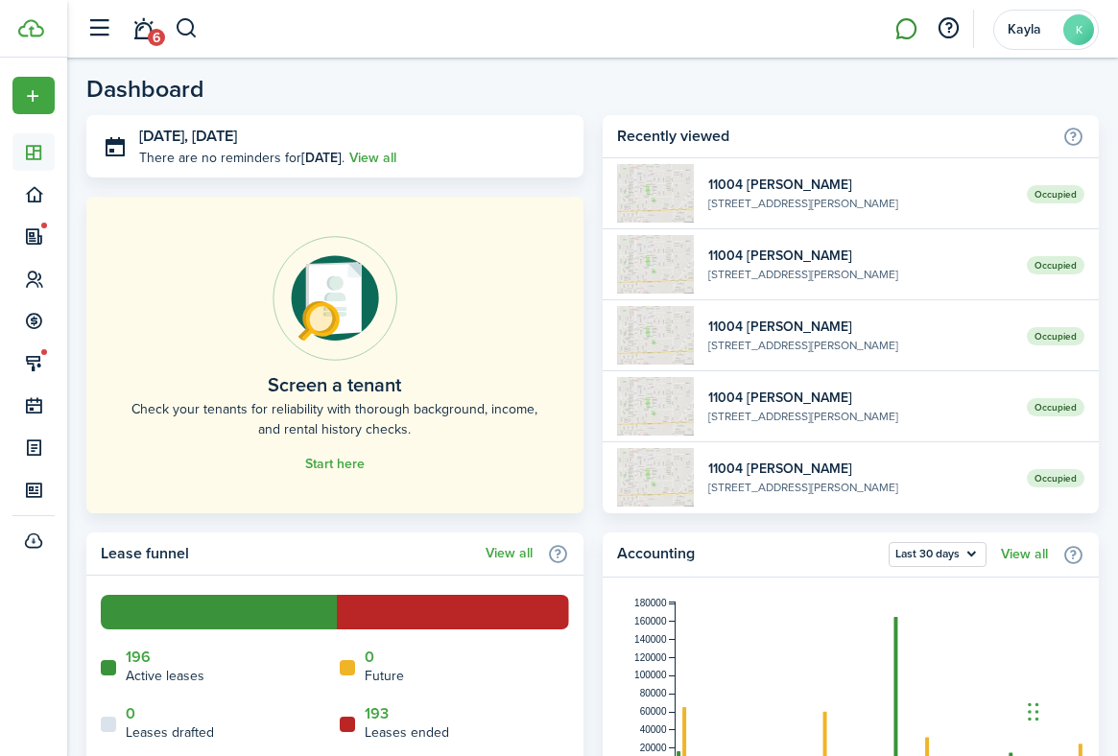
click at [908, 25] on link at bounding box center [906, 29] width 36 height 49
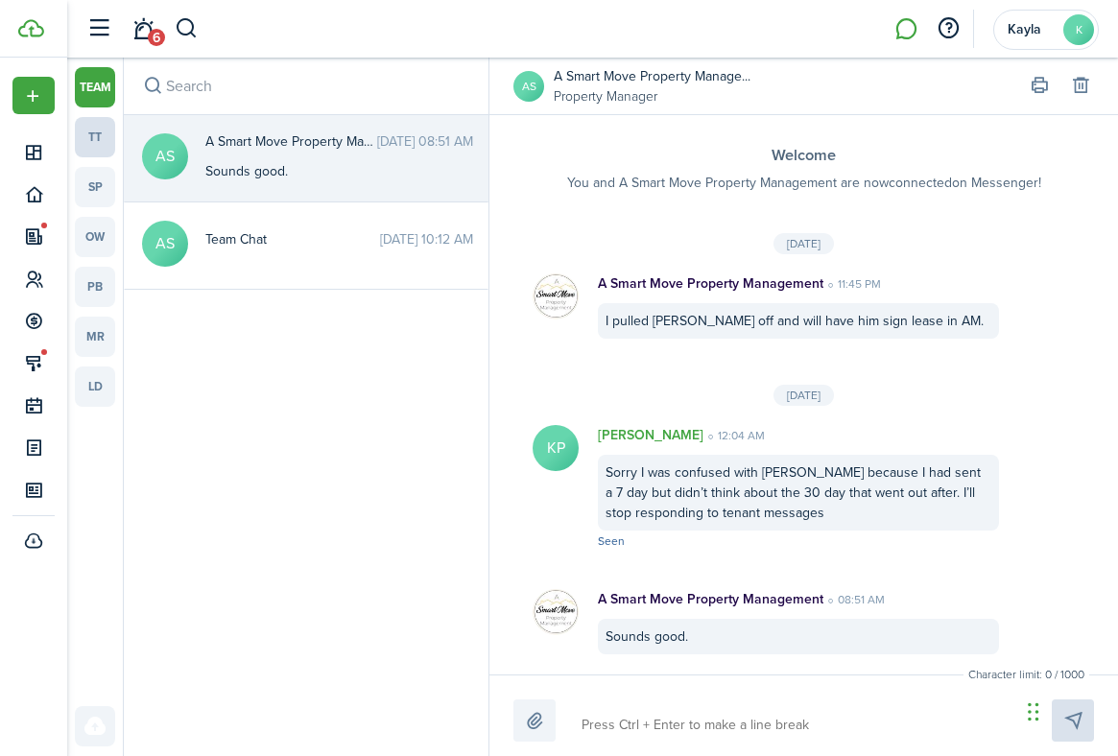
click at [98, 131] on link "tt" at bounding box center [95, 137] width 40 height 40
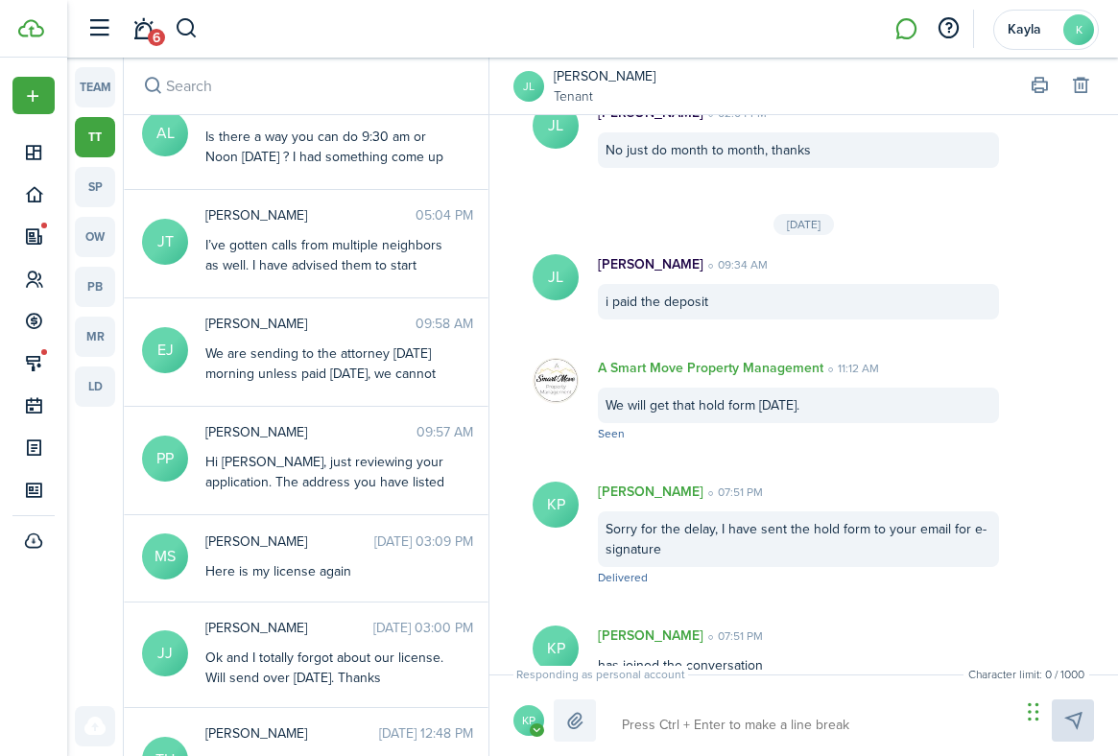
scroll to position [466, 0]
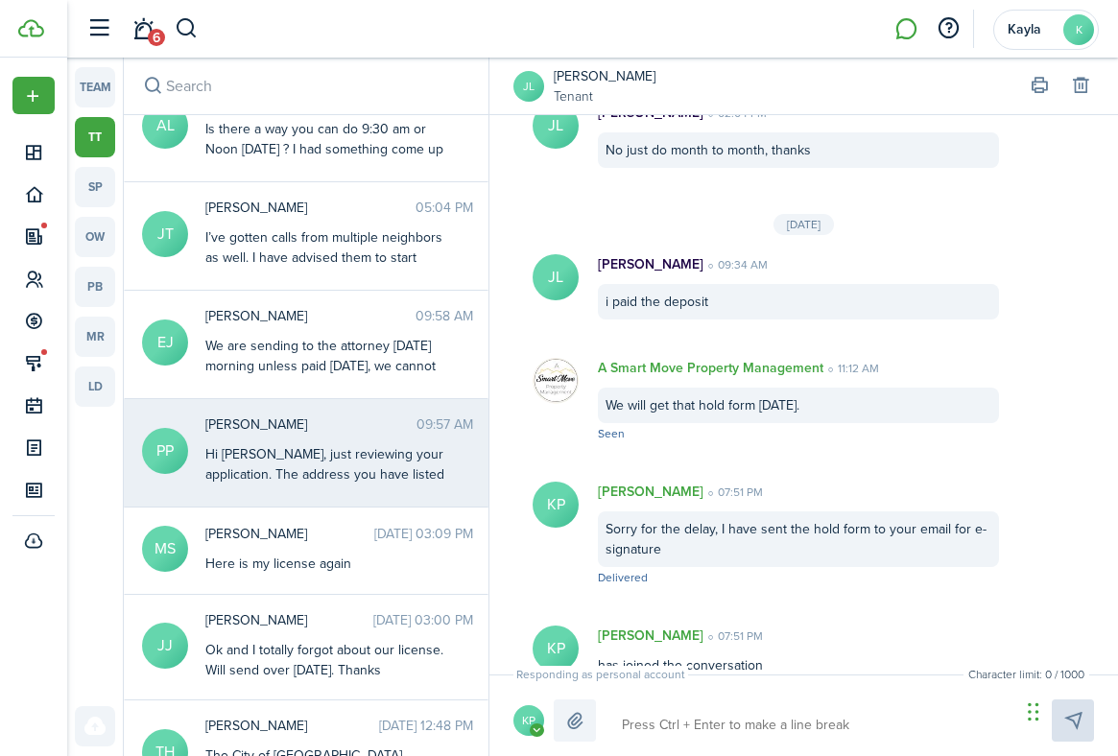
click at [323, 474] on div "Hi [PERSON_NAME], just reviewing your application. The address you have listed …" at bounding box center [325, 534] width 240 height 181
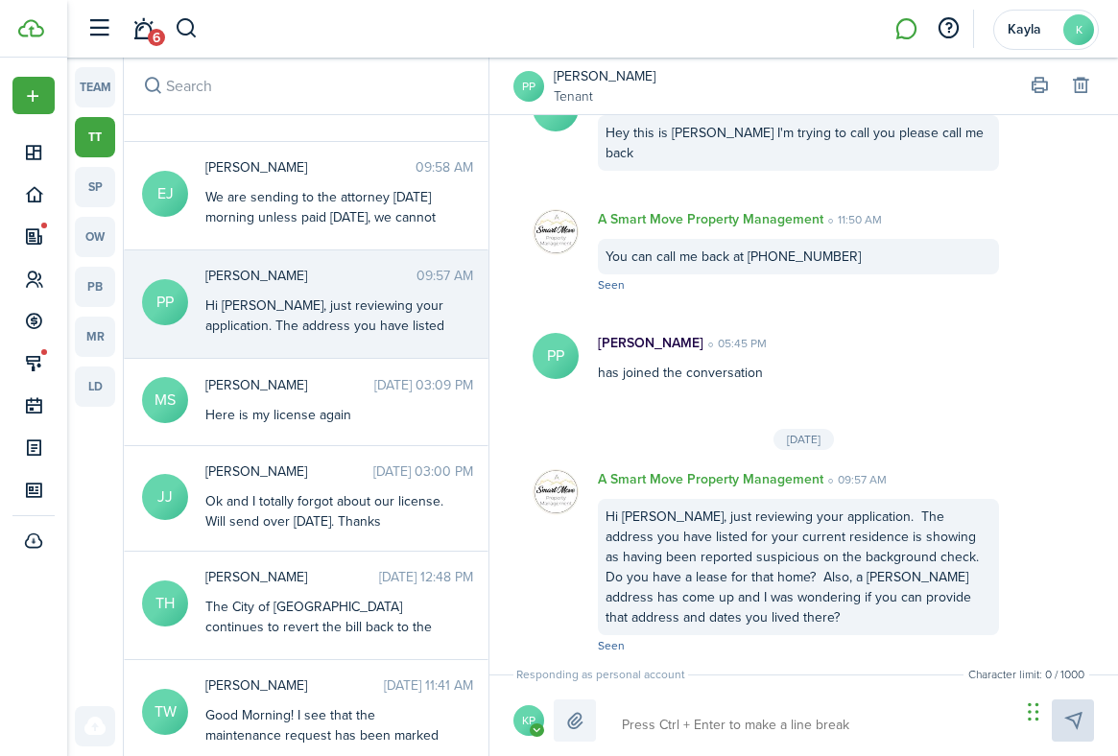
scroll to position [620, 0]
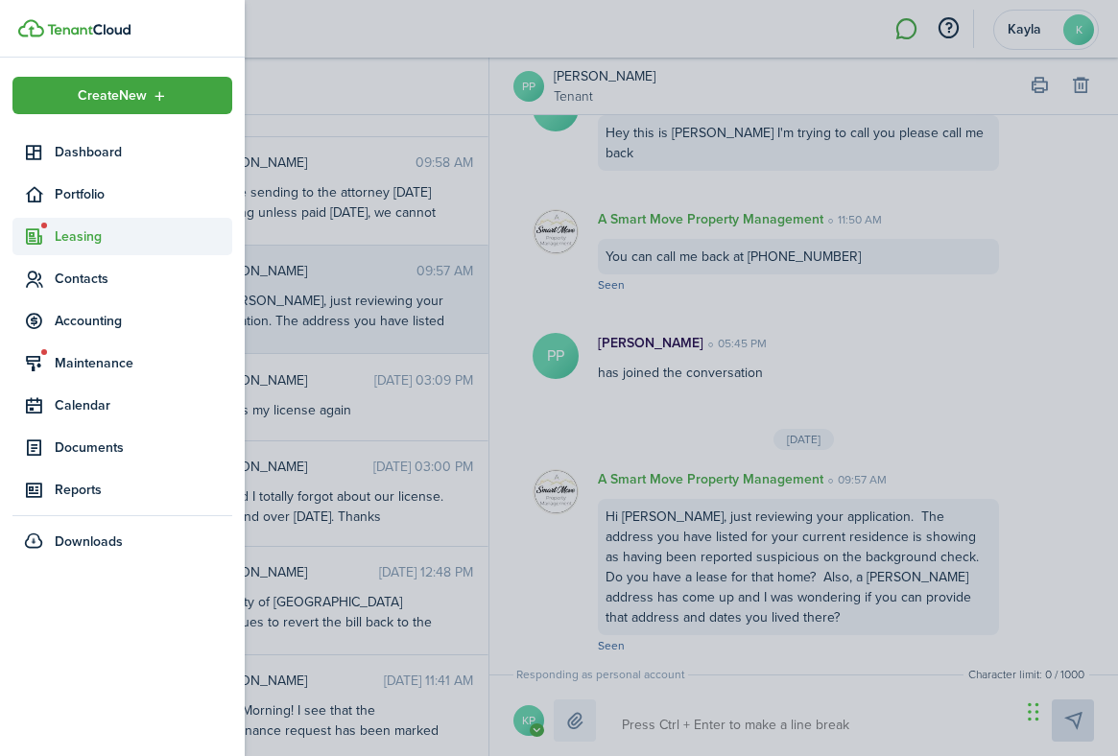
click at [65, 245] on span "Leasing" at bounding box center [144, 236] width 178 height 20
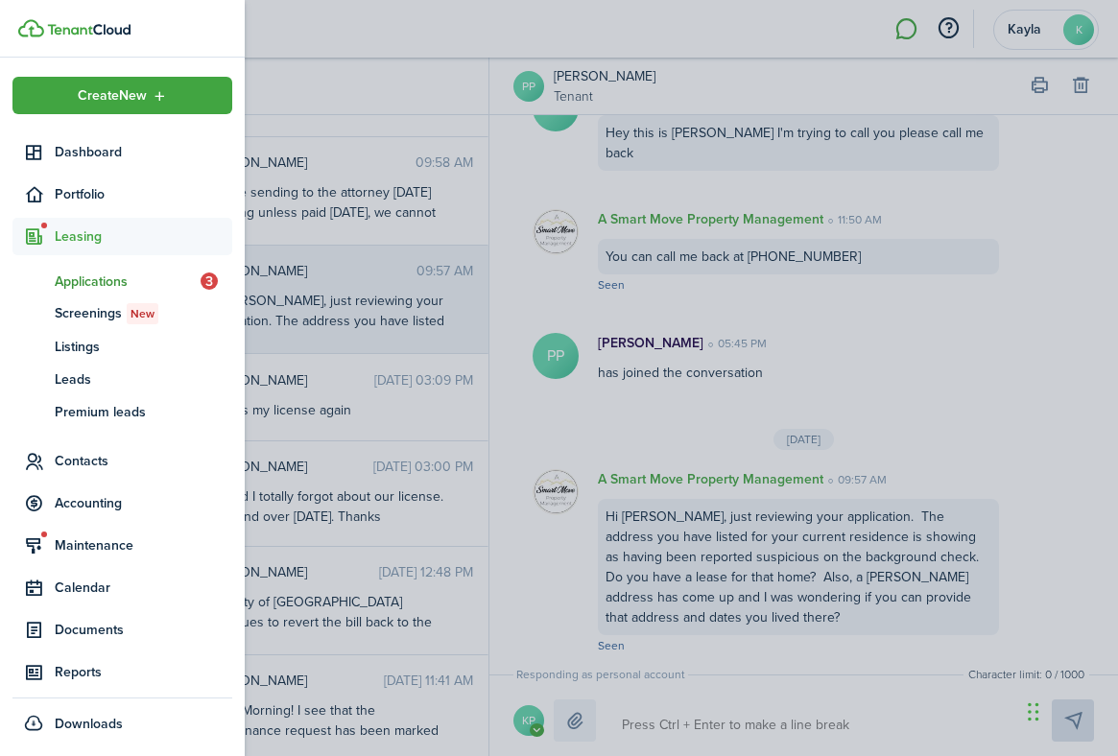
click at [71, 269] on link "ap Applications 3" at bounding box center [122, 281] width 220 height 33
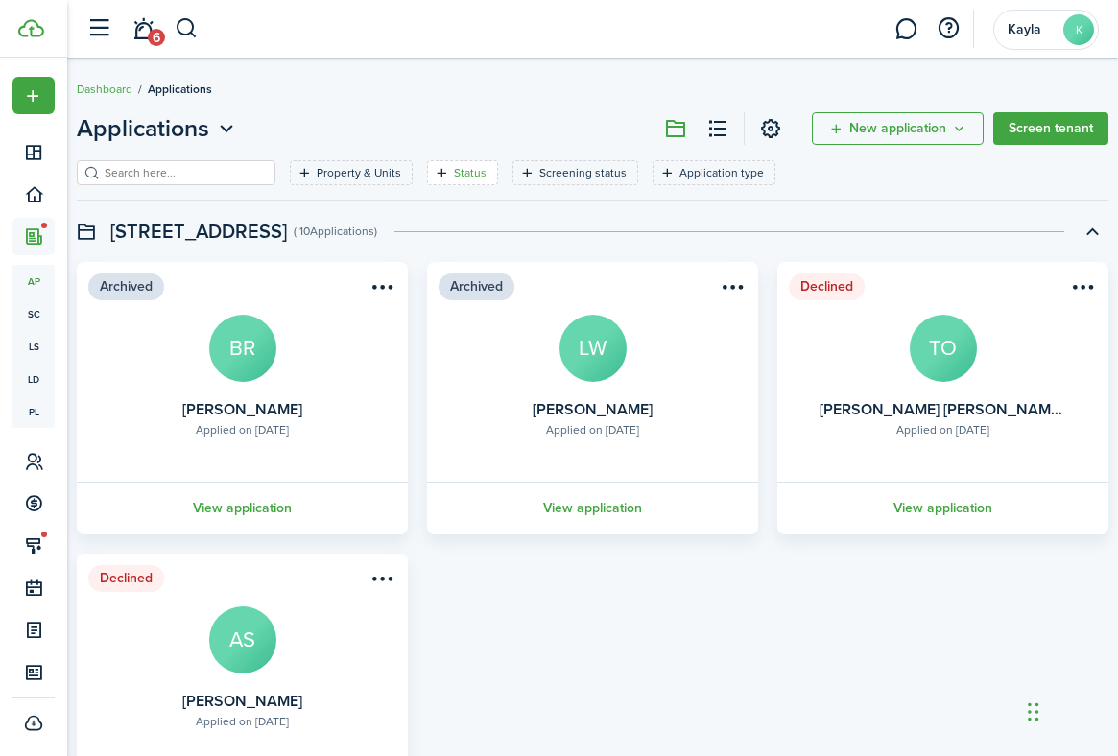
click at [454, 177] on filter-tag-label "Status" at bounding box center [470, 172] width 33 height 17
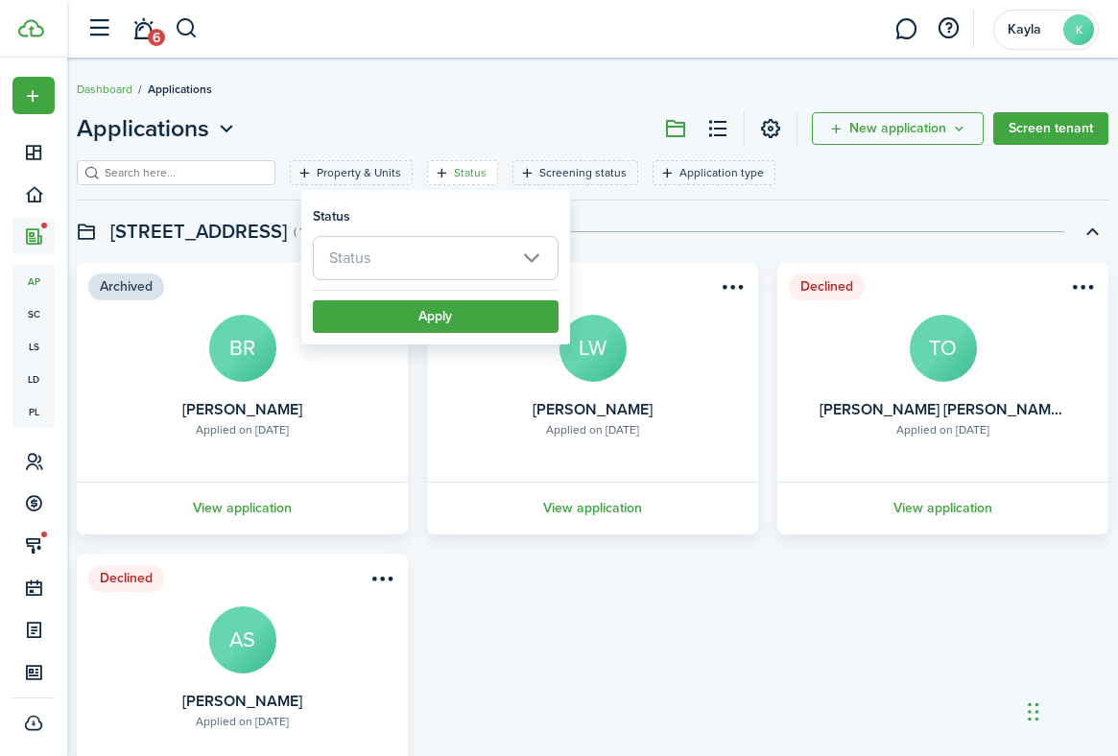
click at [393, 264] on span "Status" at bounding box center [436, 258] width 244 height 42
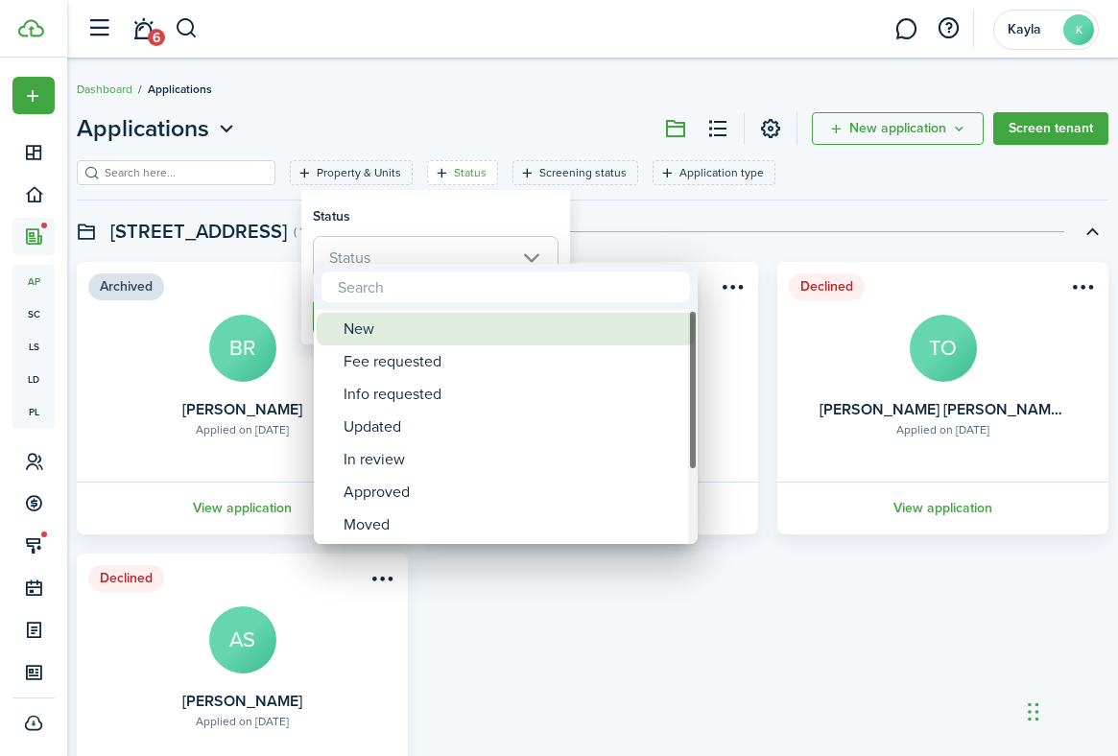
click at [387, 339] on div "New" at bounding box center [514, 329] width 340 height 33
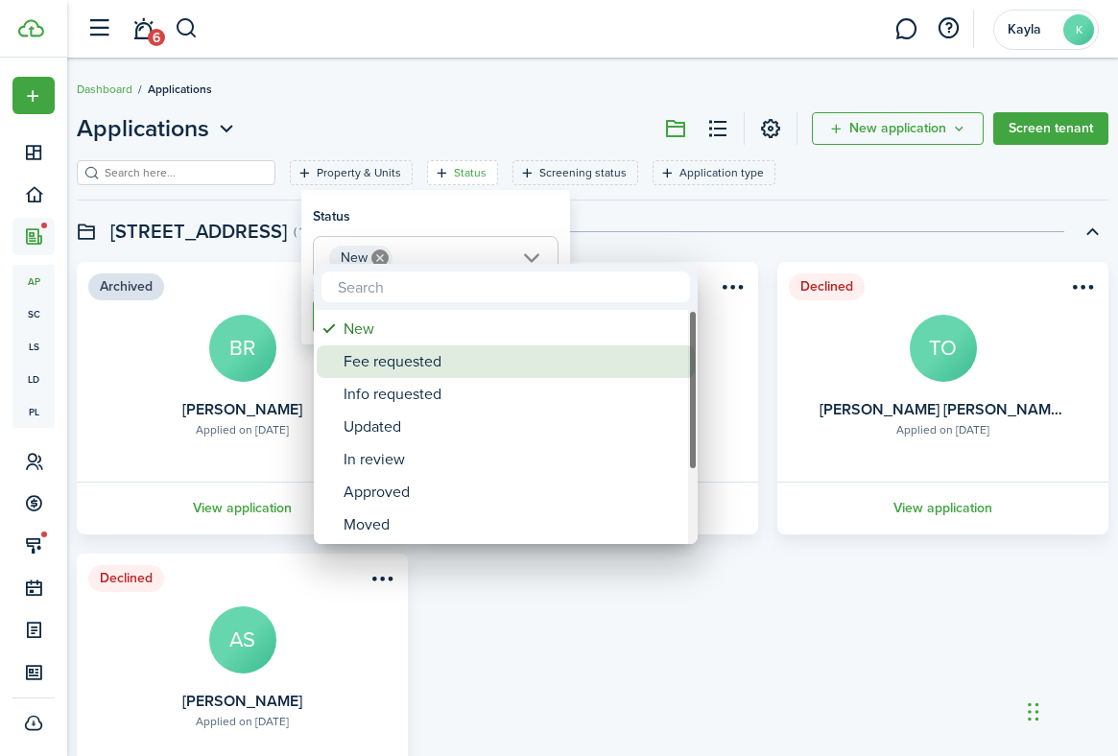
click at [387, 362] on div "Fee requested" at bounding box center [514, 361] width 340 height 33
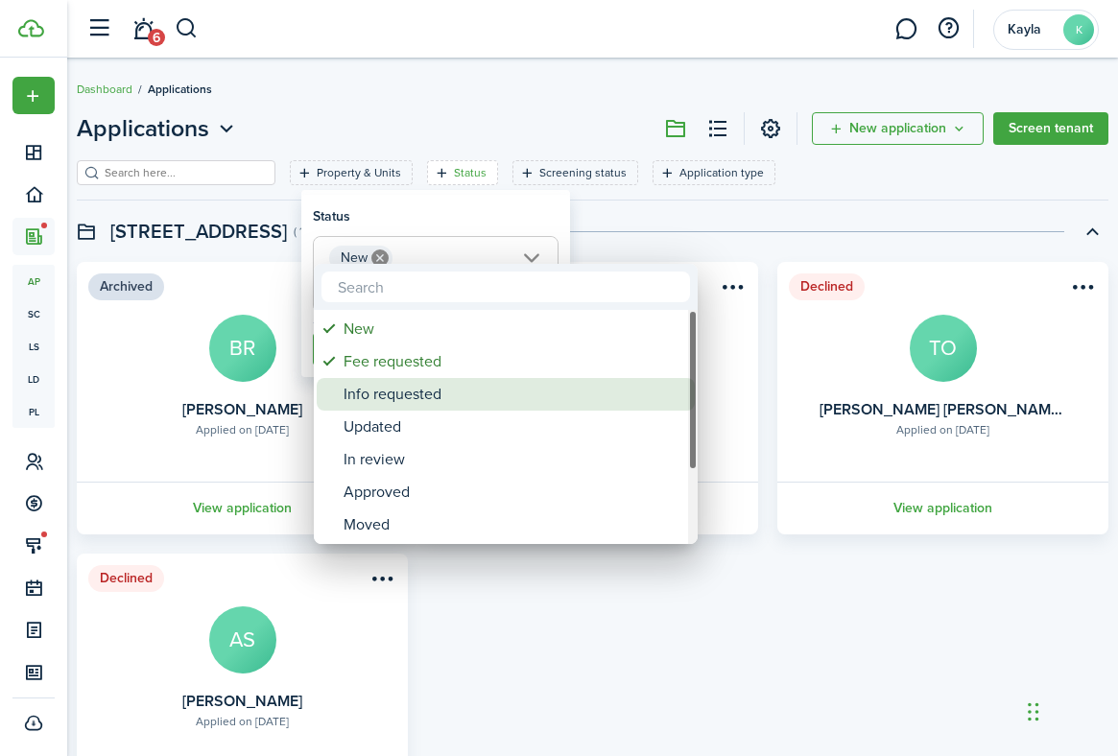
click at [385, 407] on div "Info requested" at bounding box center [514, 394] width 340 height 33
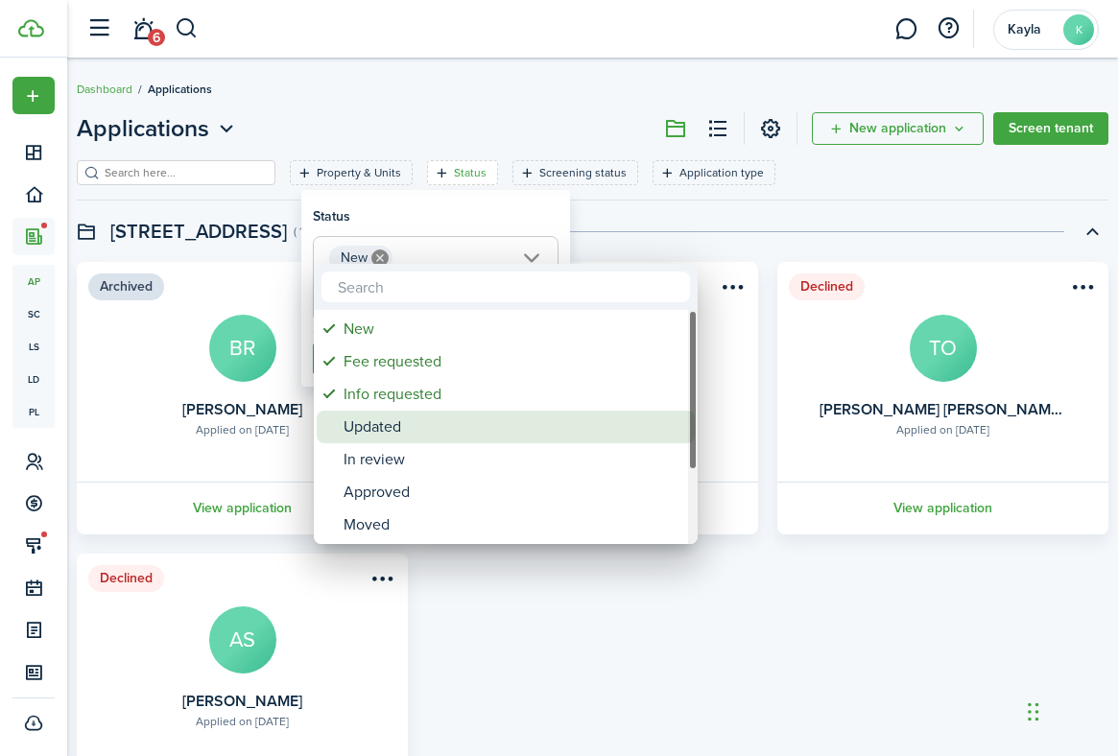
click at [381, 440] on div "Updated" at bounding box center [514, 427] width 340 height 33
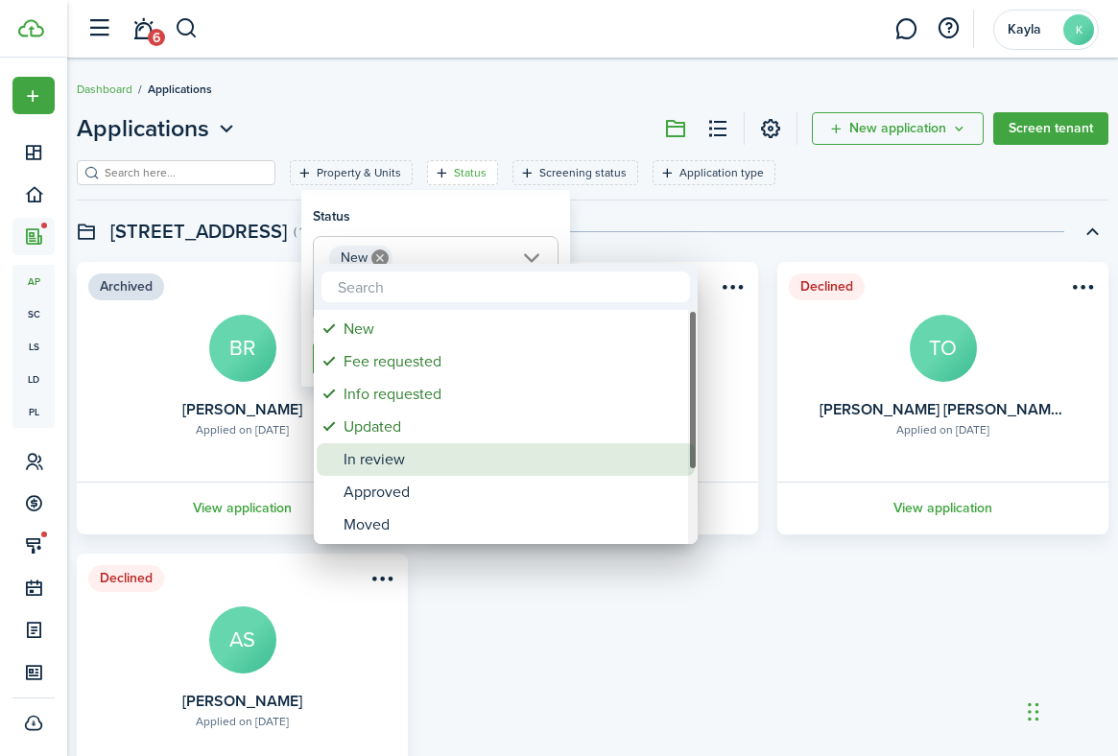
click at [381, 464] on div "In review" at bounding box center [514, 459] width 340 height 33
type input "New, Fee requested, Info requested, Updated, In review"
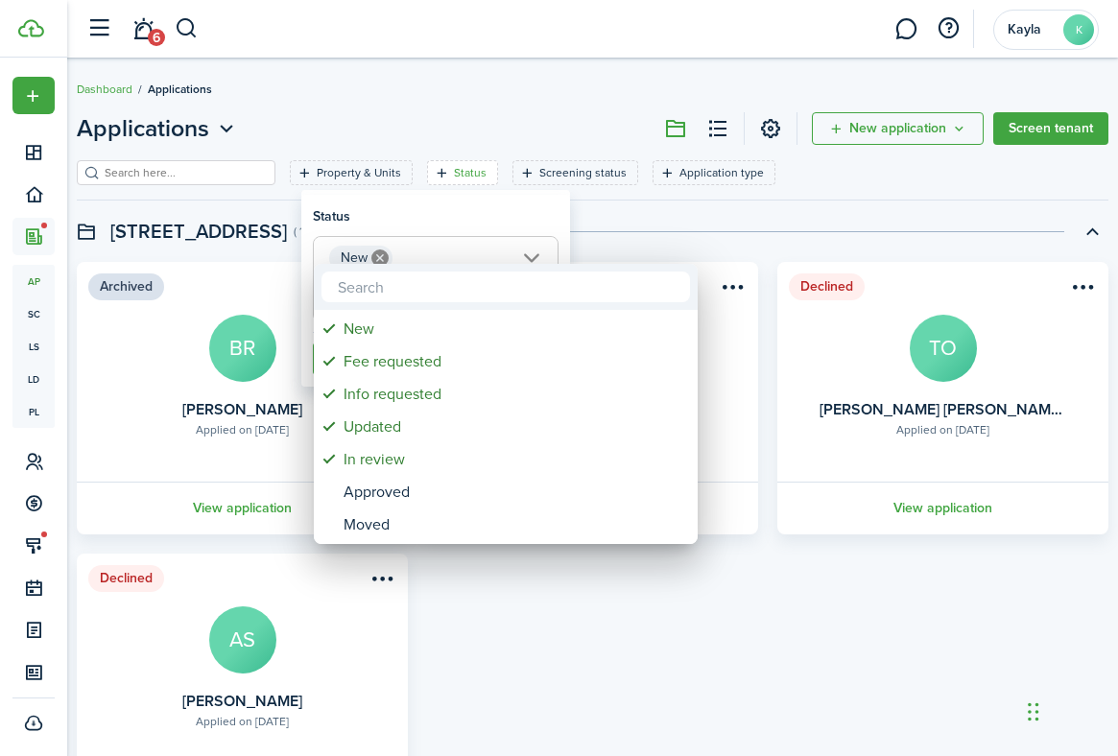
click at [473, 219] on div at bounding box center [558, 377] width 1425 height 1063
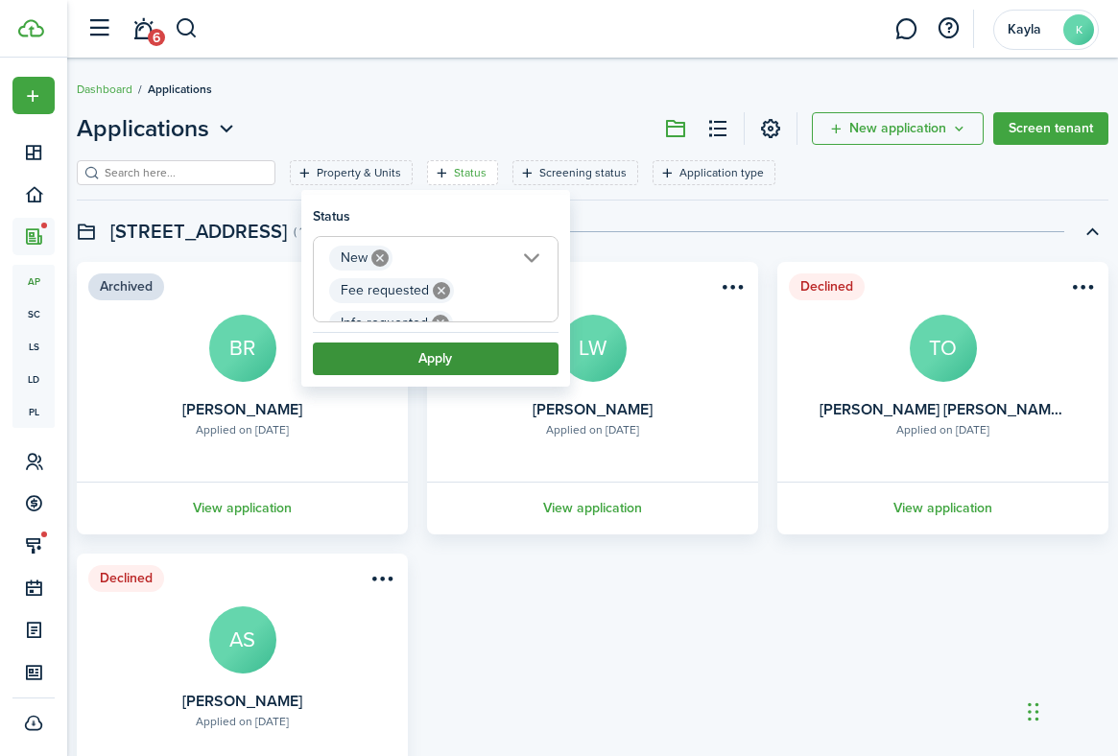
scroll to position [0, 165]
click at [426, 365] on button "Apply" at bounding box center [436, 359] width 246 height 33
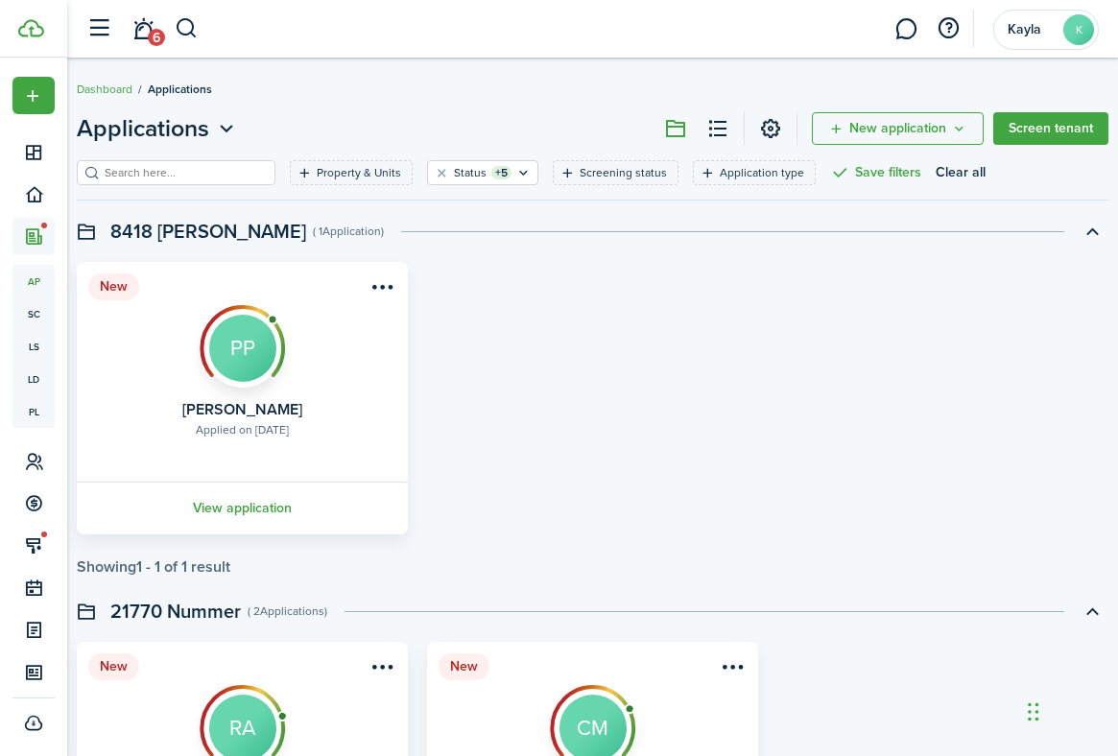
click at [679, 298] on div "New Applied on [DATE] [PERSON_NAME] PP View application" at bounding box center [592, 398] width 1051 height 273
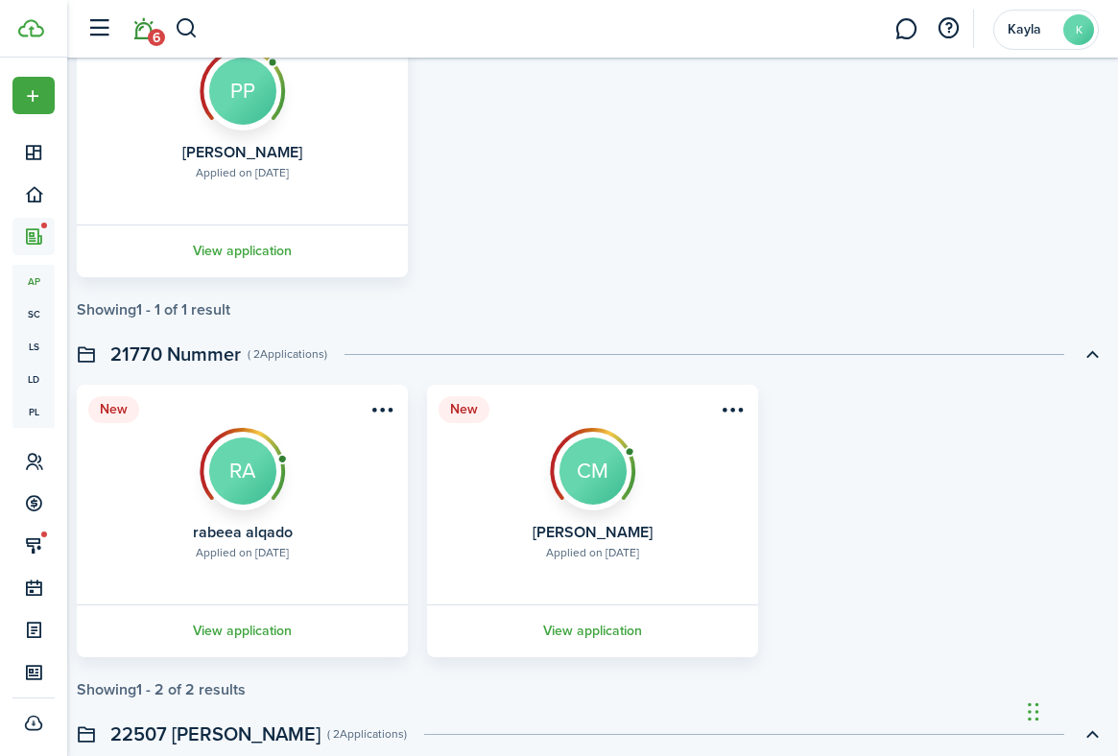
scroll to position [338, 0]
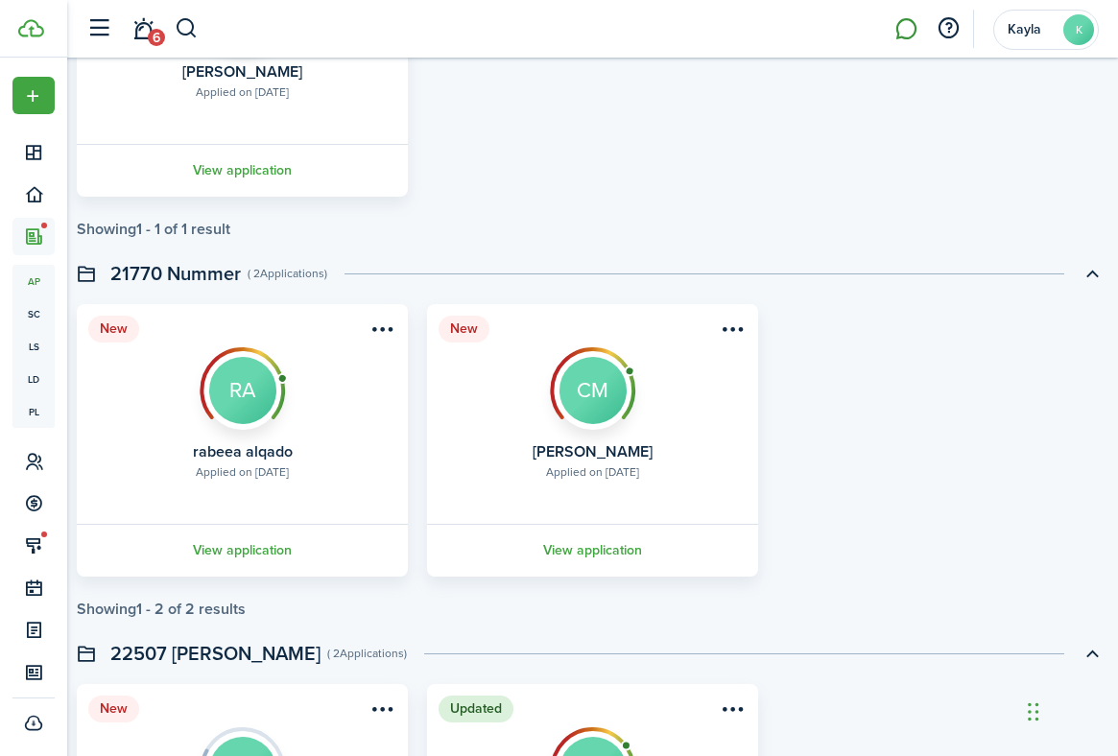
click at [905, 27] on link at bounding box center [906, 29] width 36 height 49
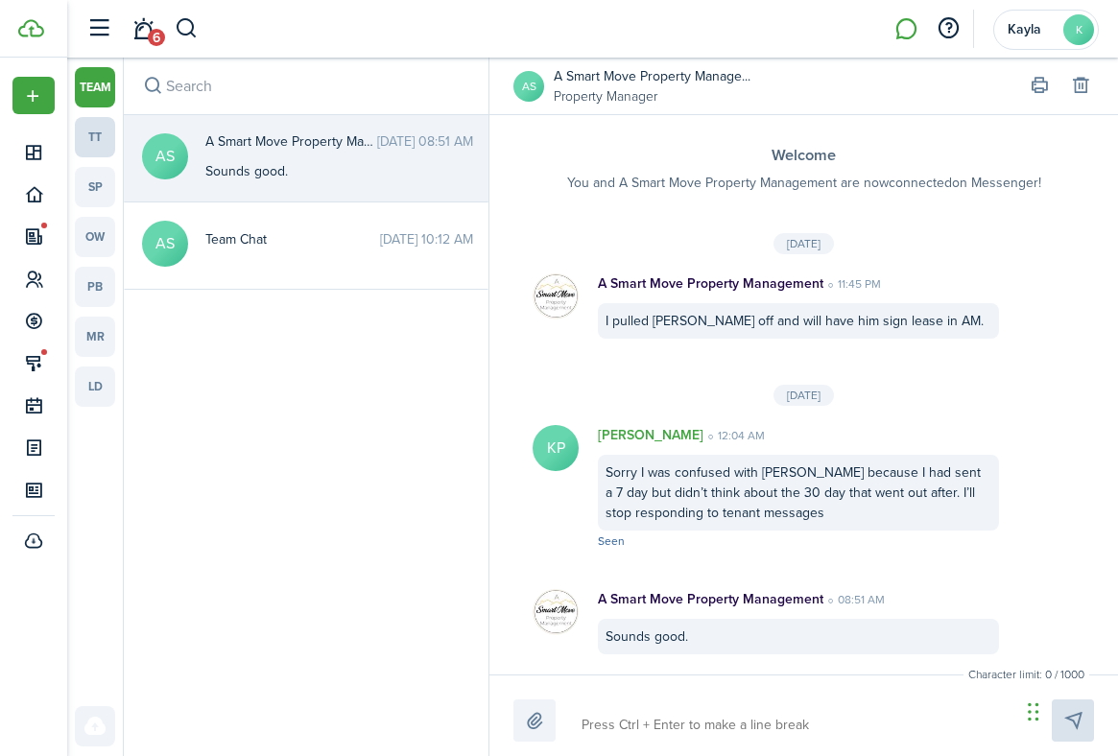
click at [94, 141] on link "tt" at bounding box center [95, 137] width 40 height 40
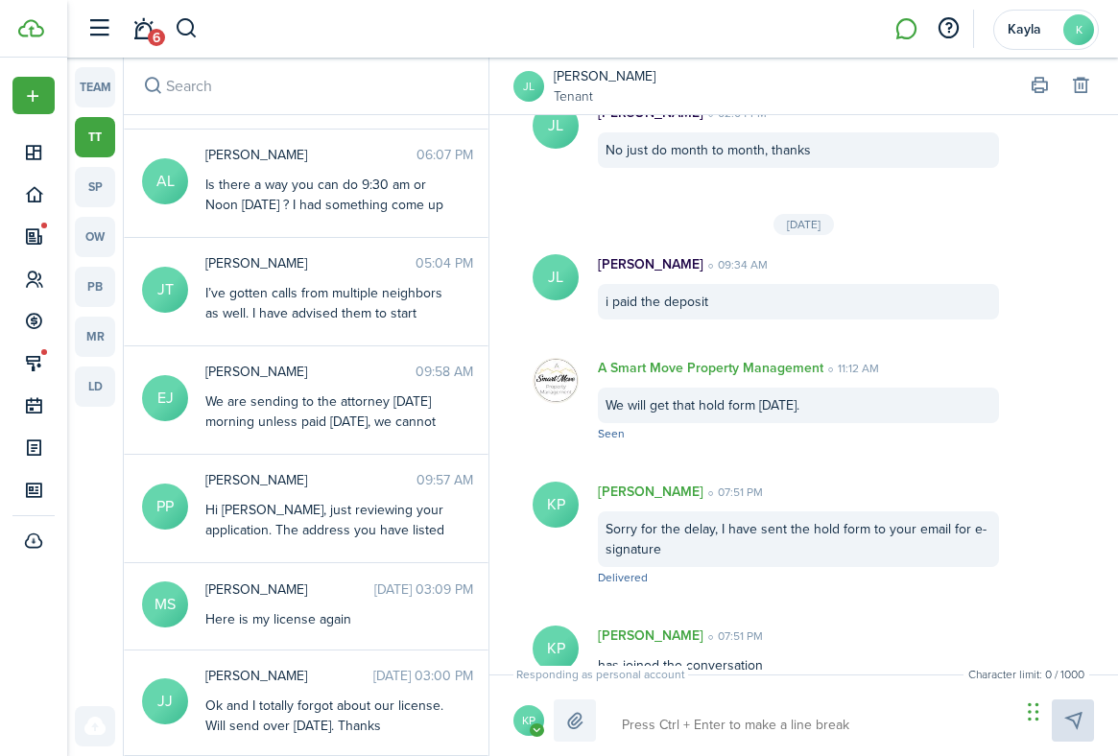
scroll to position [428, 0]
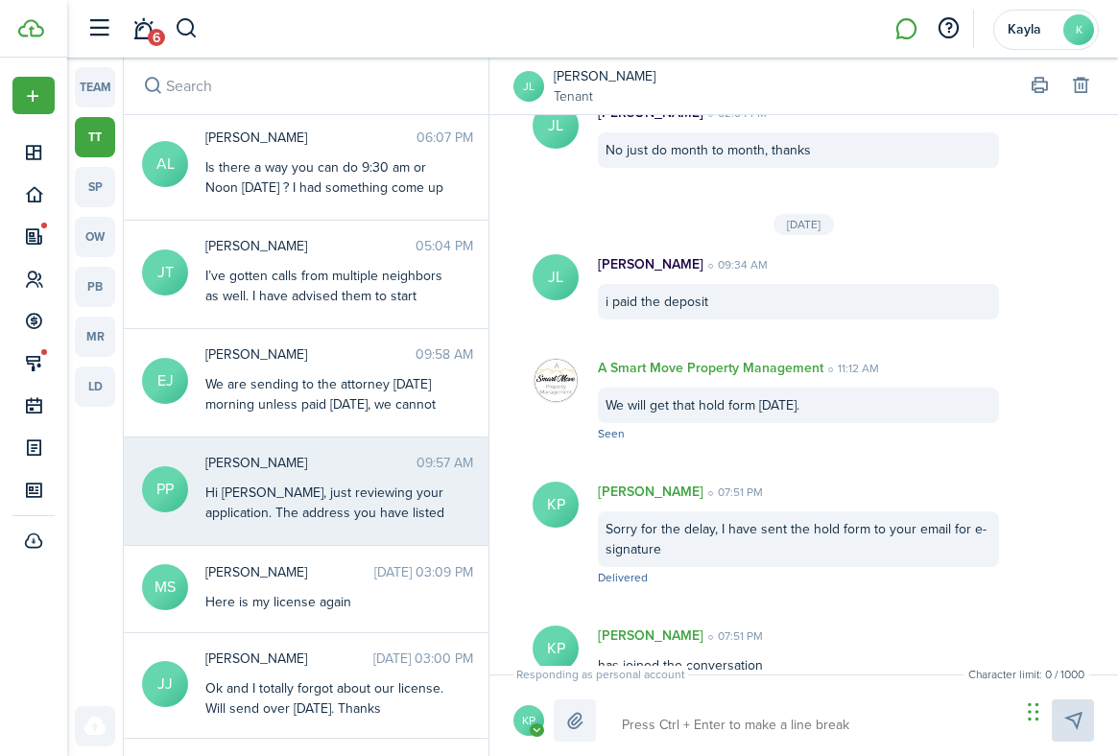
click at [246, 444] on messenger-thread-item "PP [PERSON_NAME] 09:57 AM Hi [PERSON_NAME], just reviewing your application. Th…" at bounding box center [306, 492] width 365 height 108
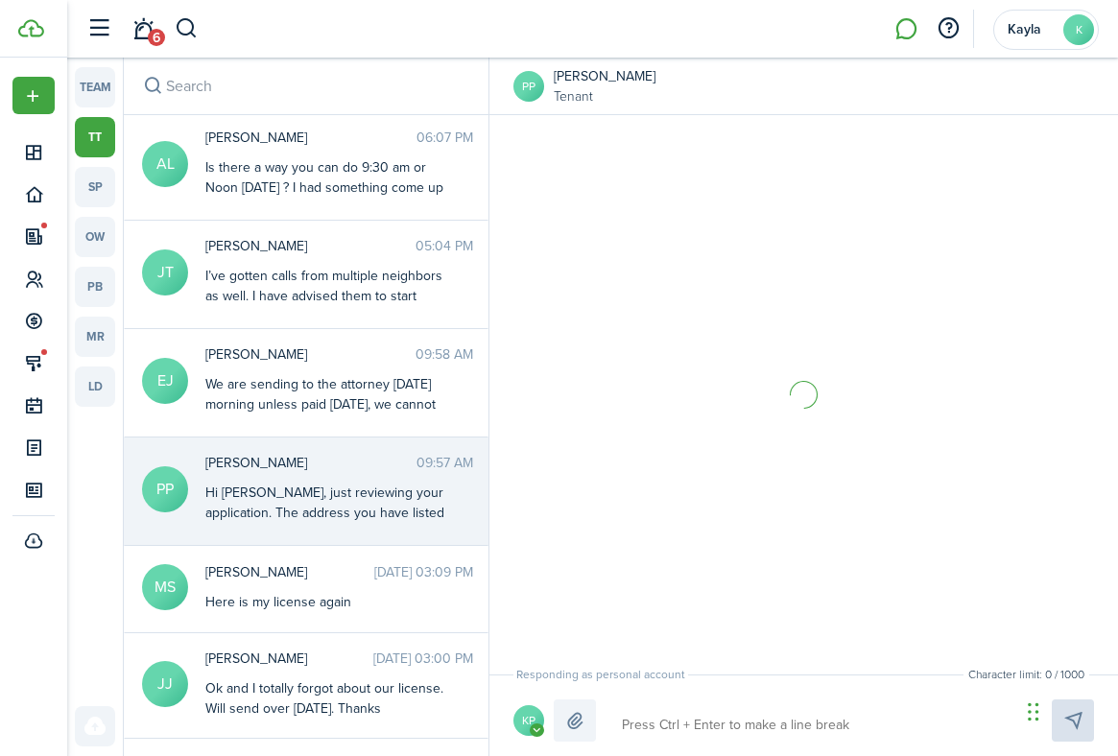
scroll to position [2005, 0]
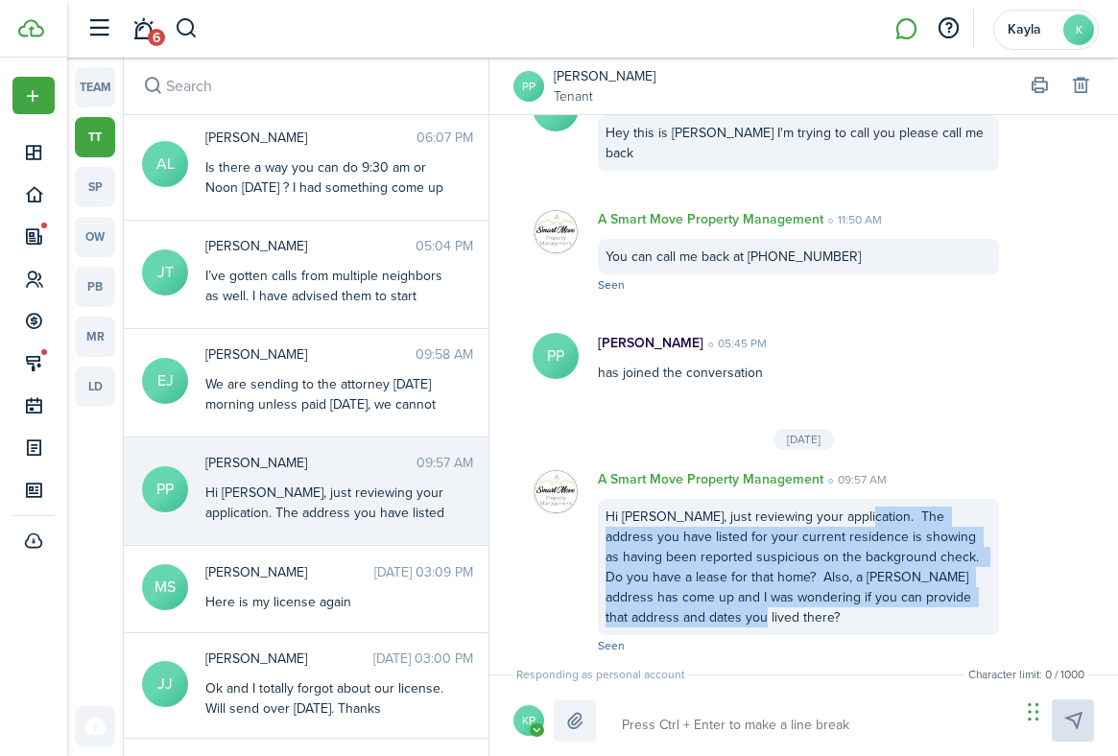
drag, startPoint x: 685, startPoint y: 621, endPoint x: 845, endPoint y: 522, distance: 188.3
click at [845, 522] on div "Hi [PERSON_NAME], just reviewing your application. The address you have listed …" at bounding box center [798, 567] width 401 height 136
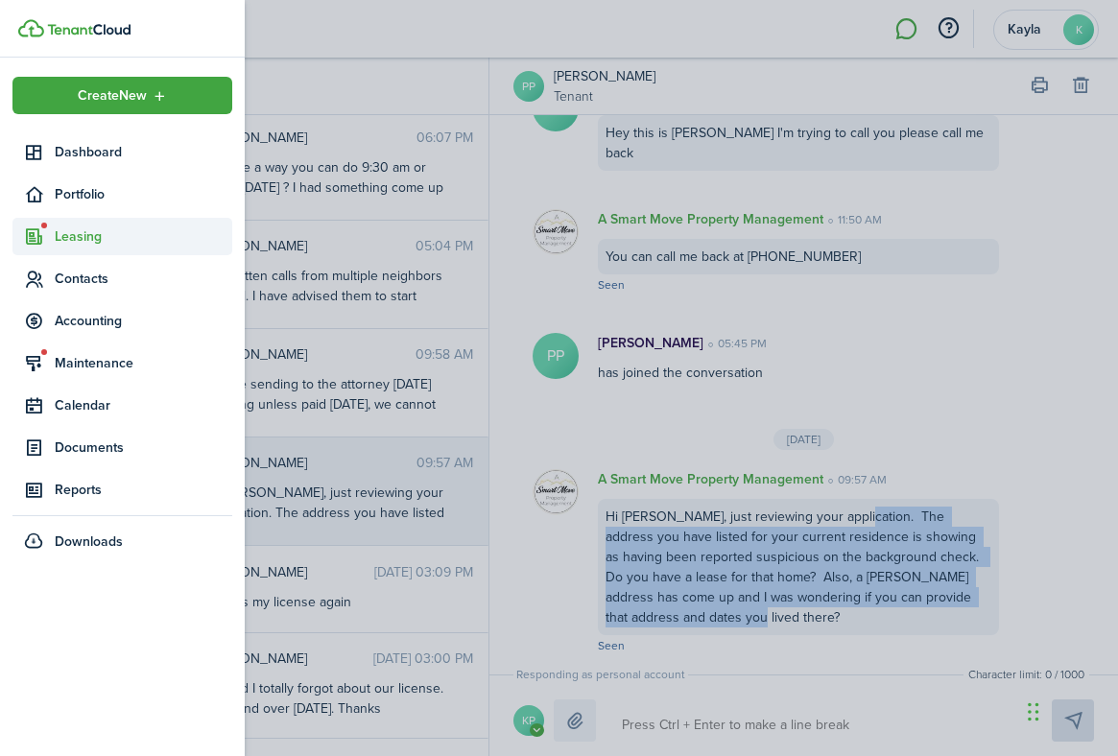
click at [30, 239] on icon at bounding box center [34, 236] width 20 height 19
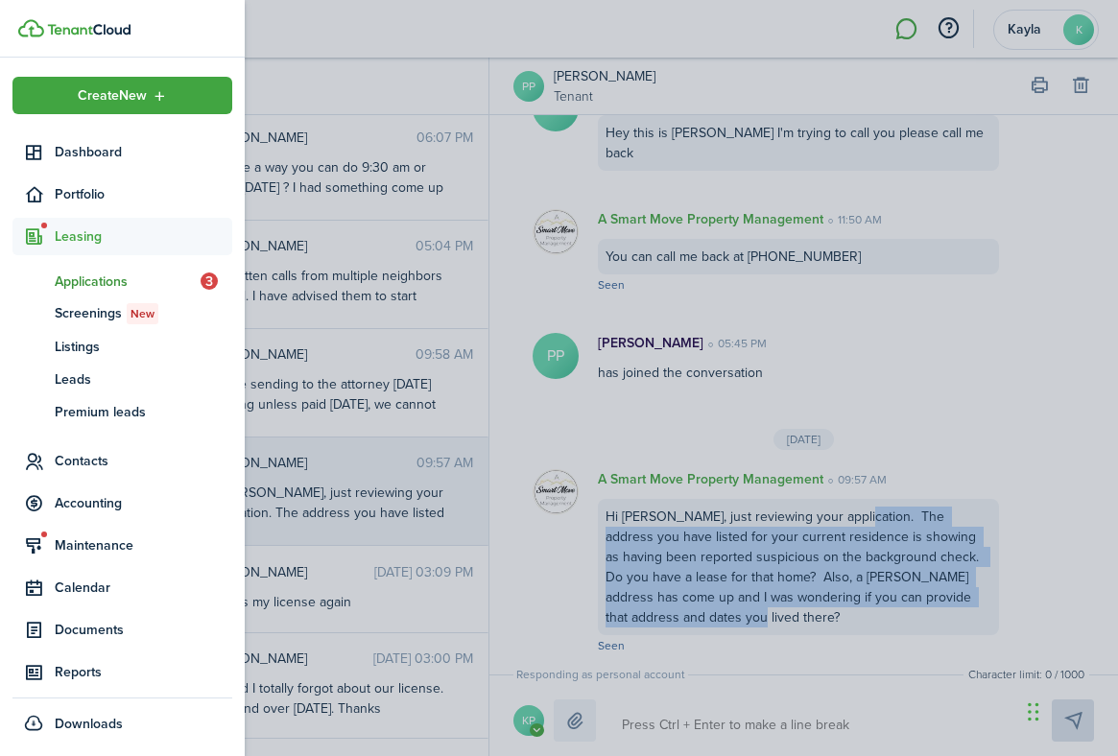
click at [59, 279] on span "Applications" at bounding box center [128, 282] width 146 height 20
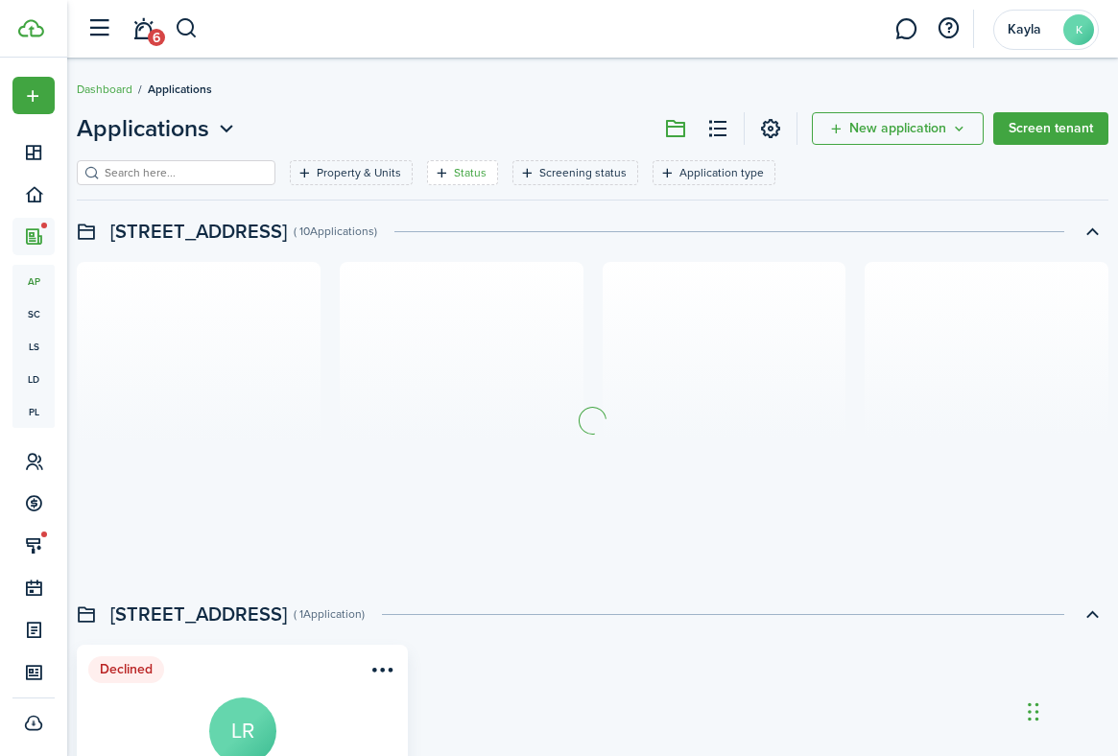
click at [455, 175] on filter-tag-label "Status" at bounding box center [470, 172] width 33 height 17
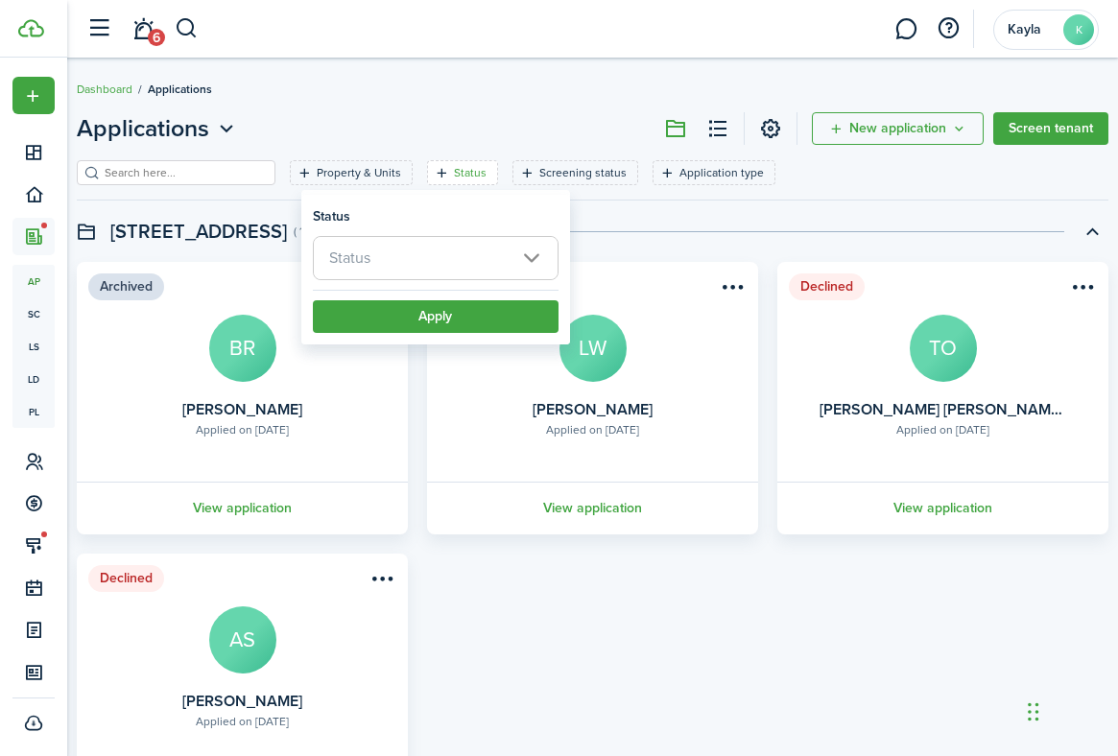
click at [424, 267] on span "Status" at bounding box center [436, 258] width 244 height 42
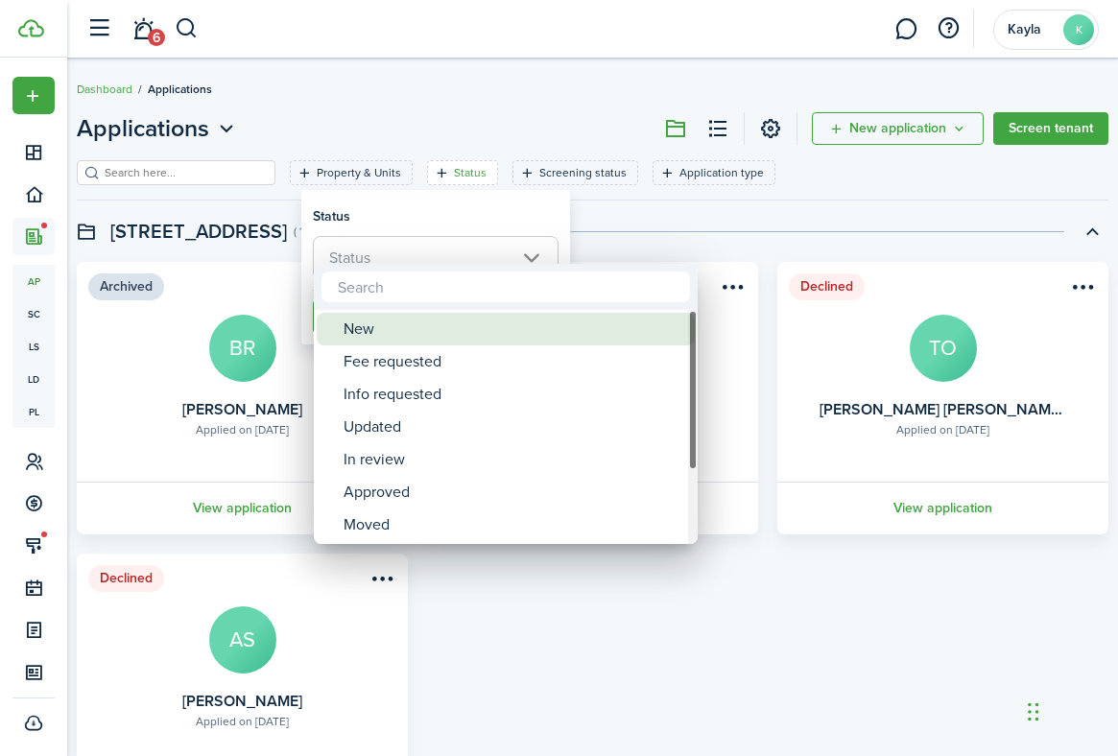
click at [401, 340] on div "New" at bounding box center [514, 329] width 340 height 33
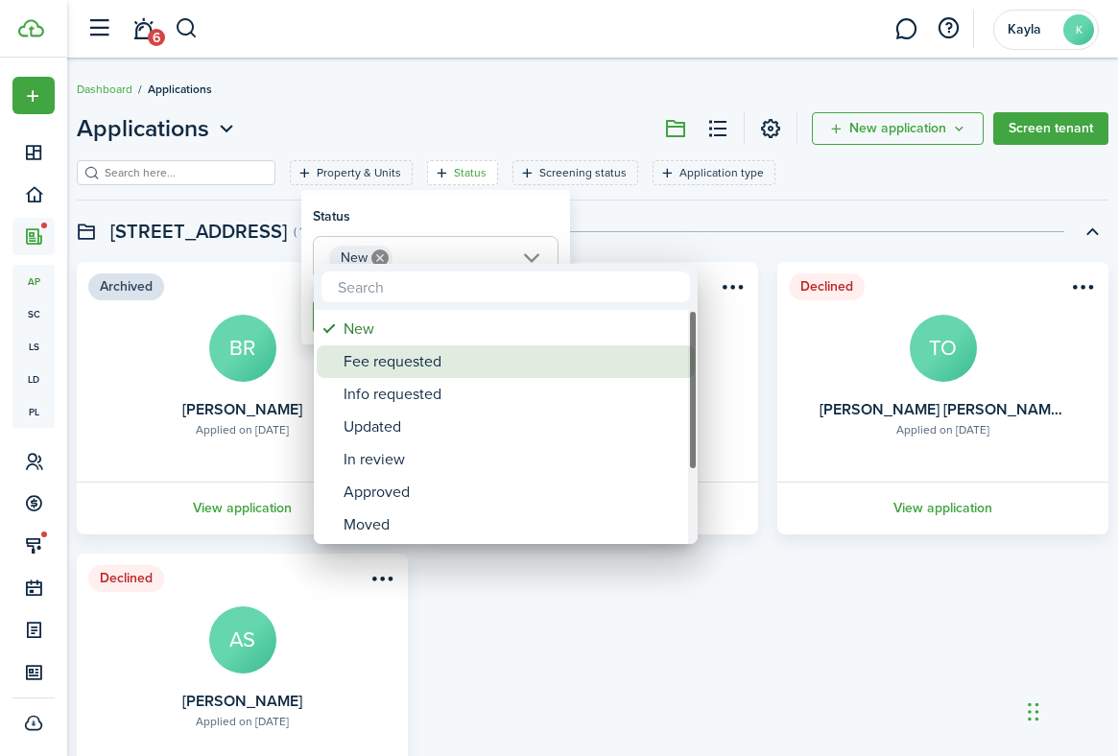
click at [398, 371] on div "Fee requested" at bounding box center [514, 361] width 340 height 33
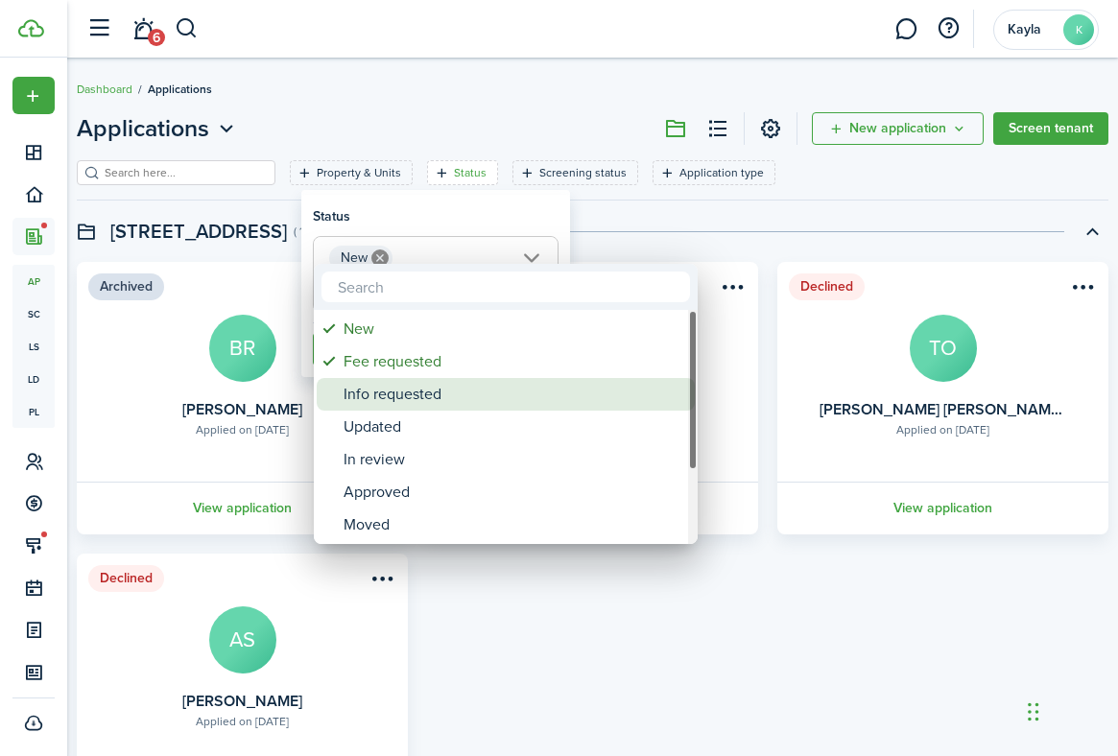
click at [398, 386] on div "Info requested" at bounding box center [514, 394] width 340 height 33
click at [398, 418] on div "Updated" at bounding box center [514, 427] width 340 height 33
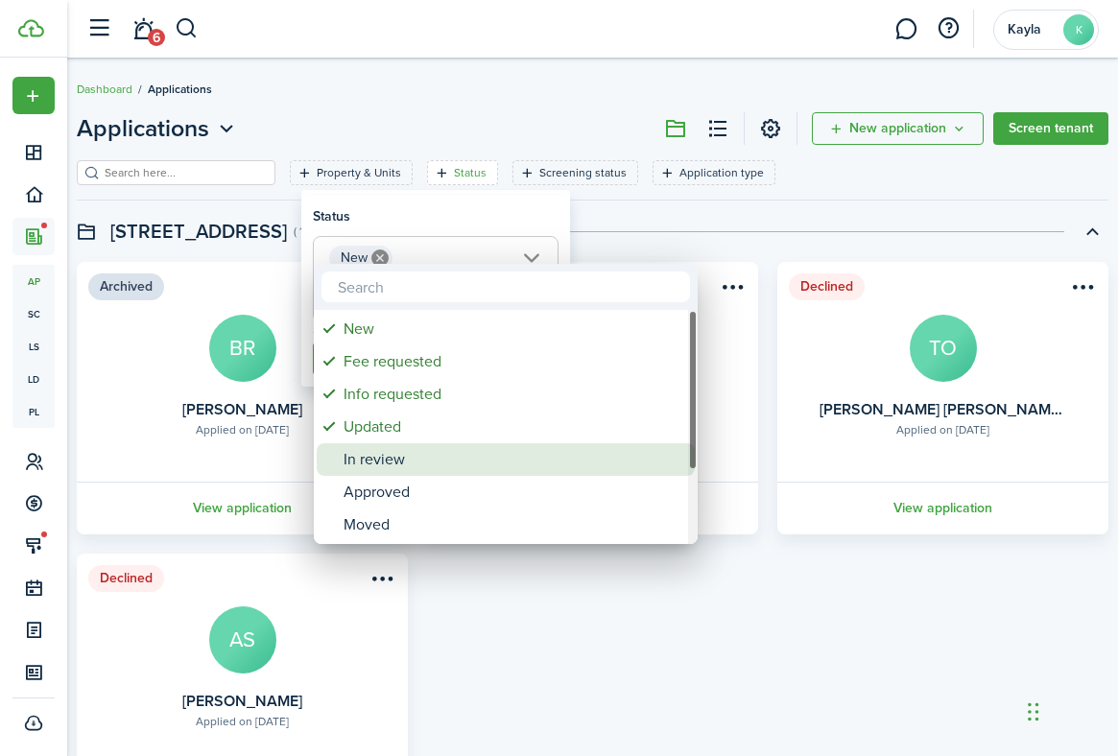
click at [397, 448] on div "In review" at bounding box center [514, 459] width 340 height 33
type input "New, Fee requested, Info requested, Updated, In review"
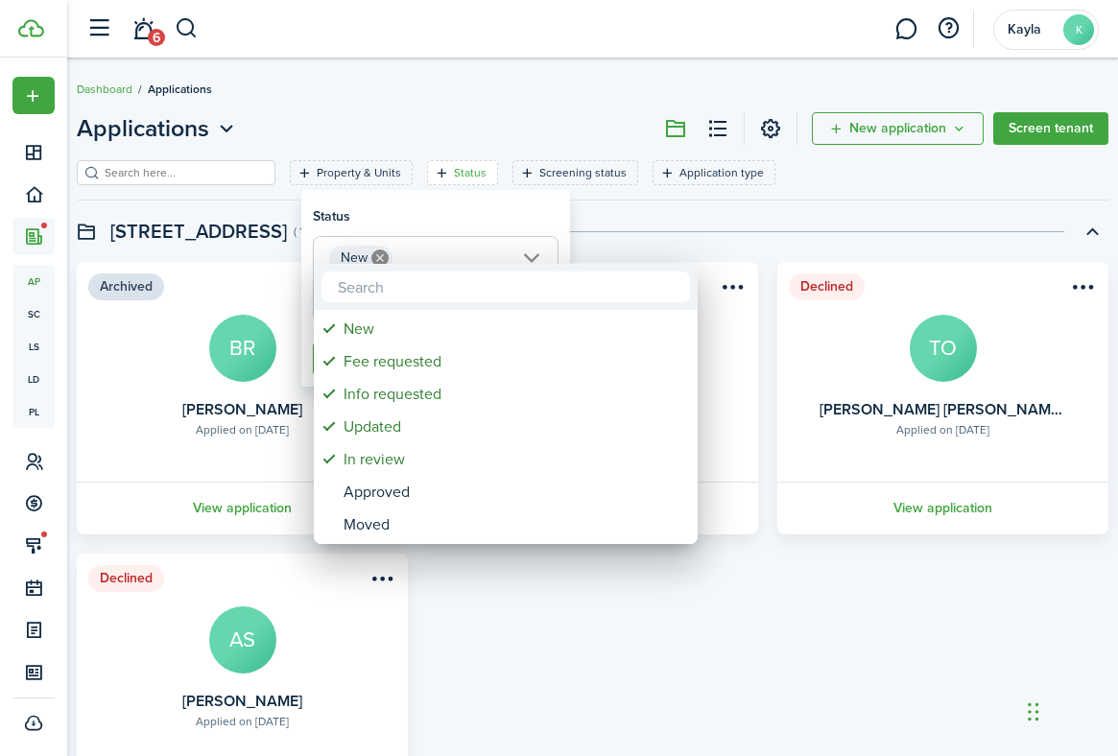
click at [479, 219] on div at bounding box center [558, 377] width 1425 height 1063
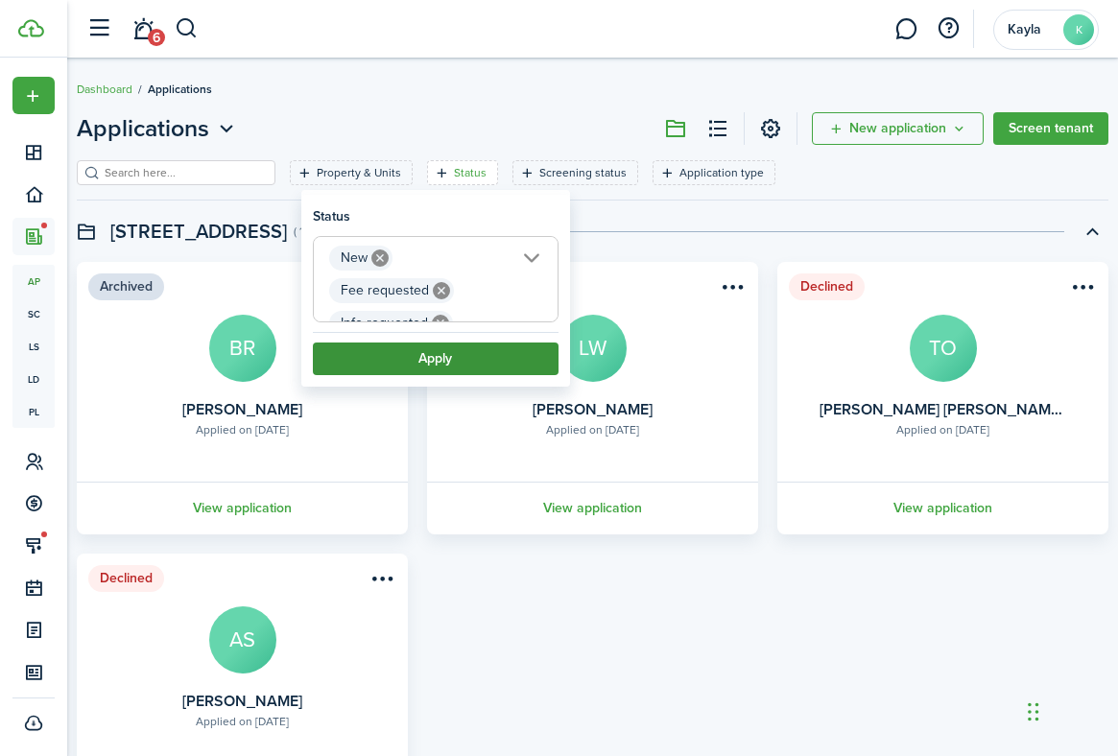
click at [459, 370] on button "Apply" at bounding box center [436, 359] width 246 height 33
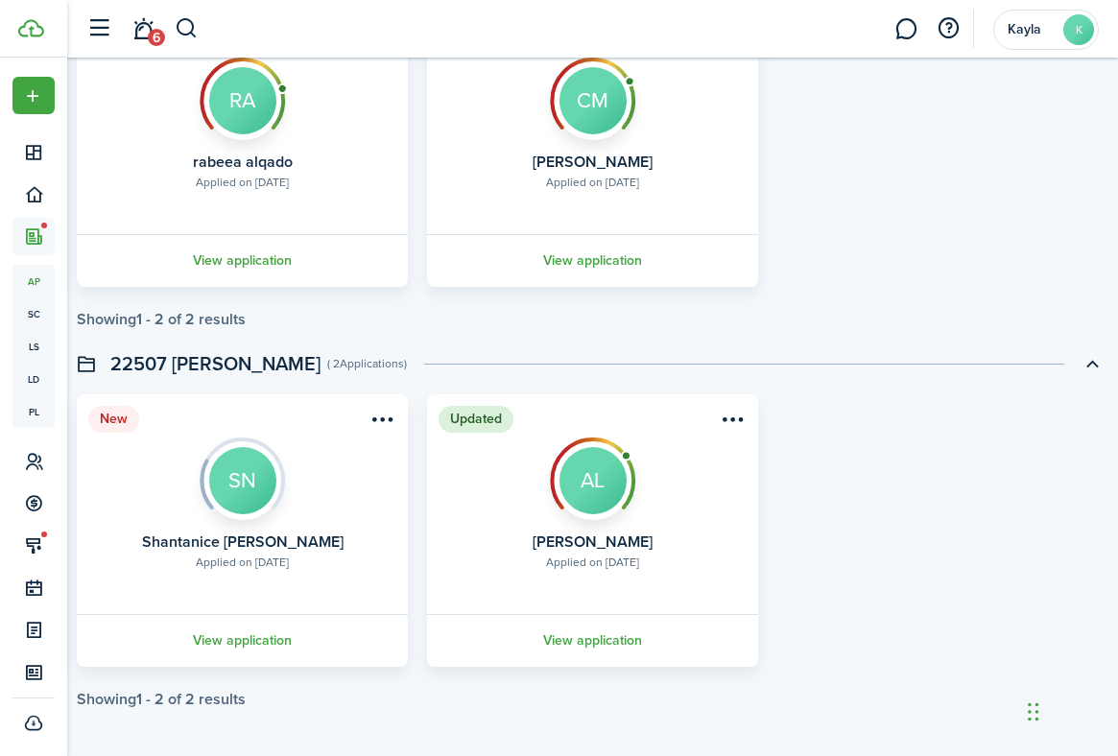
scroll to position [632, 0]
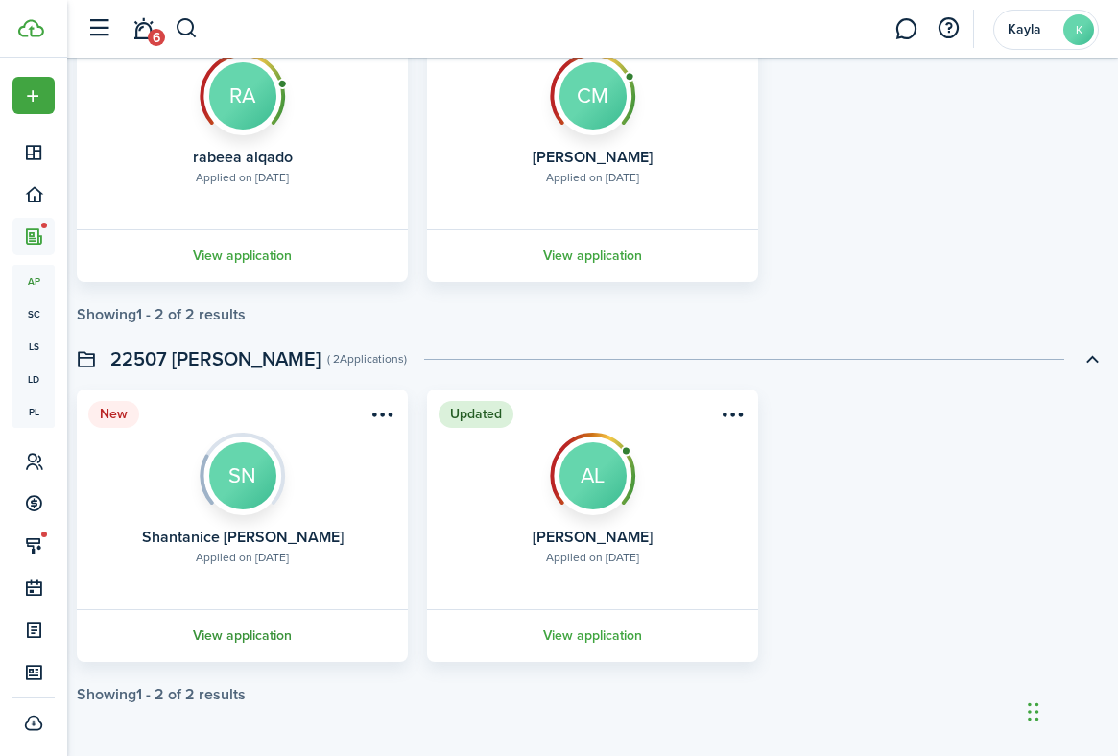
click at [235, 641] on link "View application" at bounding box center [242, 635] width 337 height 53
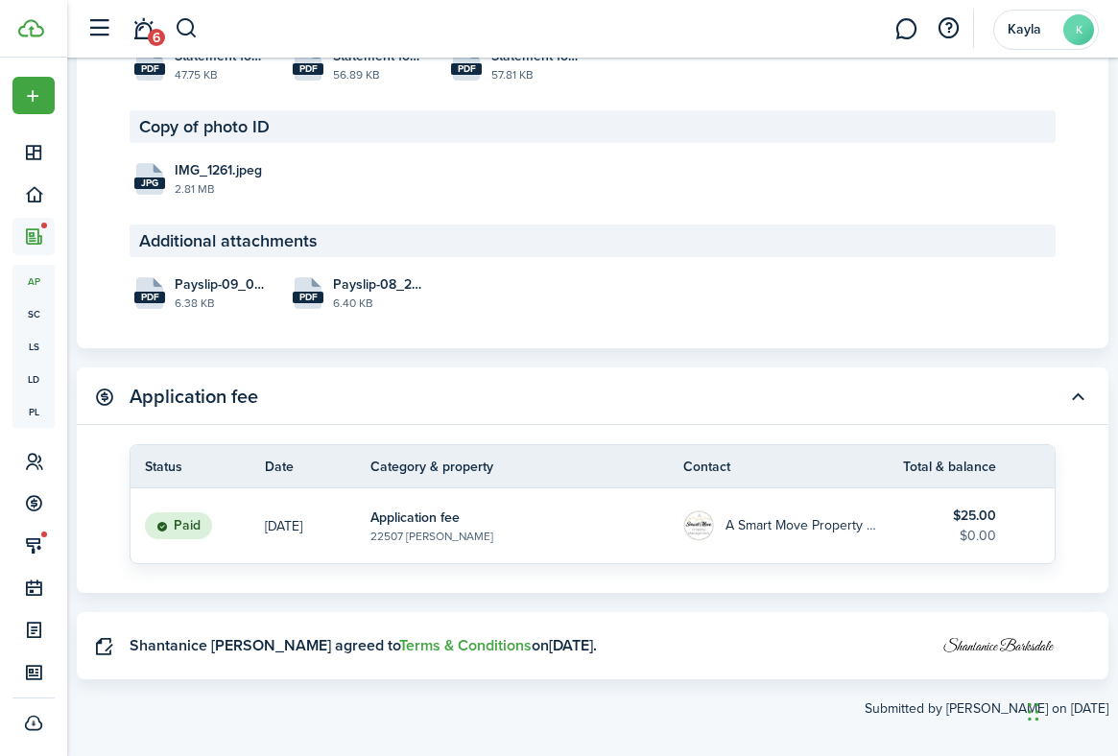
scroll to position [4138, 0]
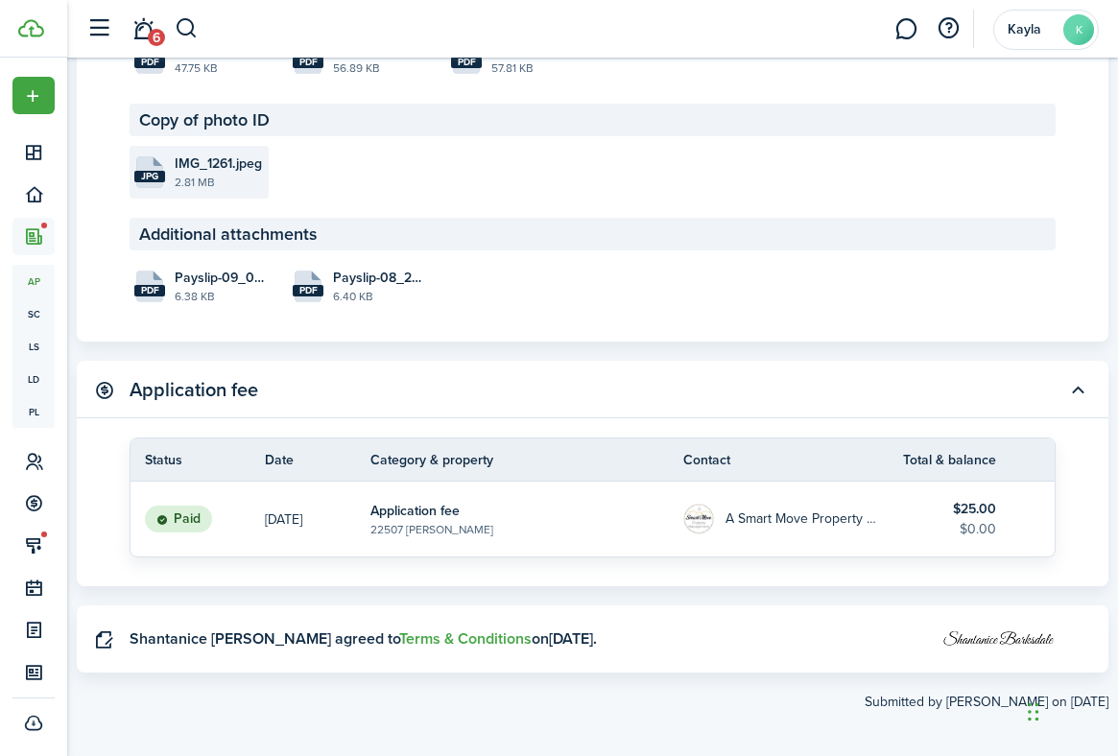
click at [175, 190] on file-size "2.81 MB" at bounding box center [219, 182] width 89 height 17
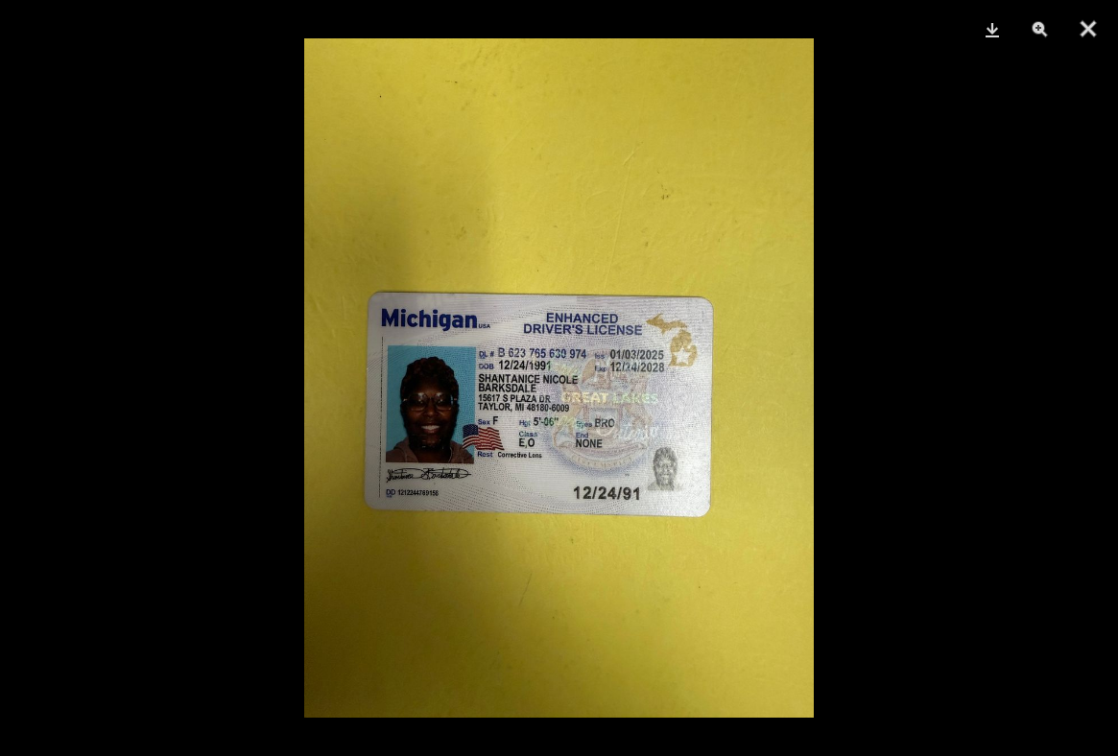
click at [437, 347] on img at bounding box center [559, 377] width 510 height 679
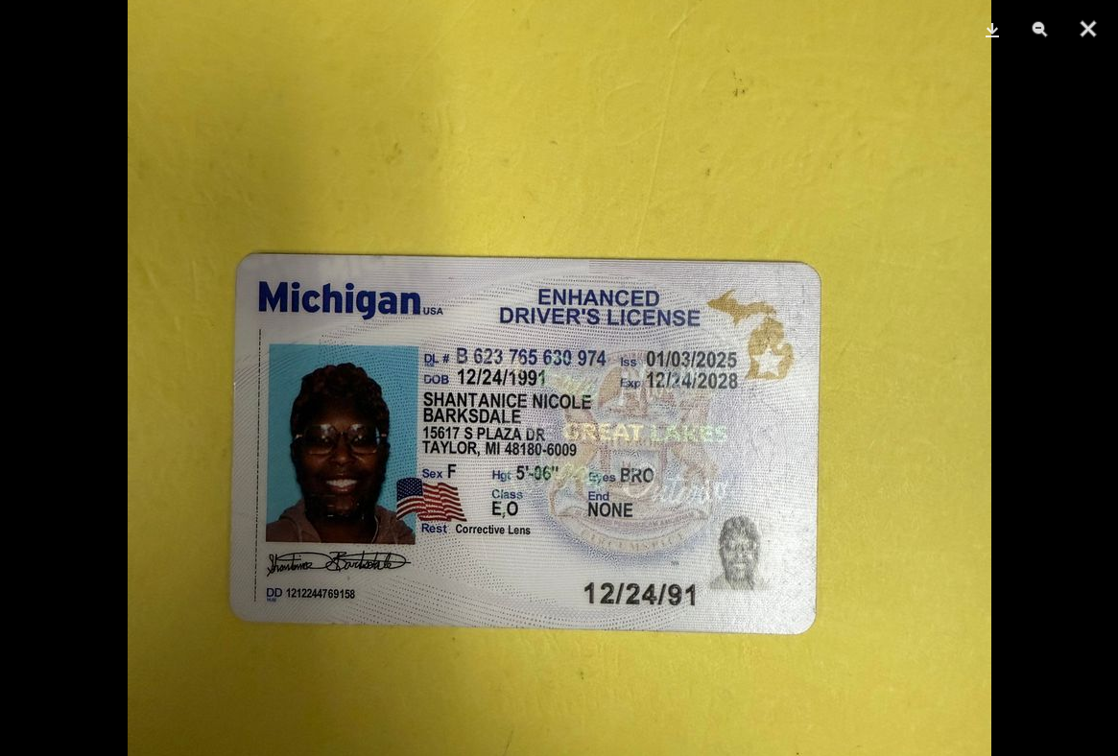
click at [1063, 505] on div at bounding box center [559, 378] width 1118 height 756
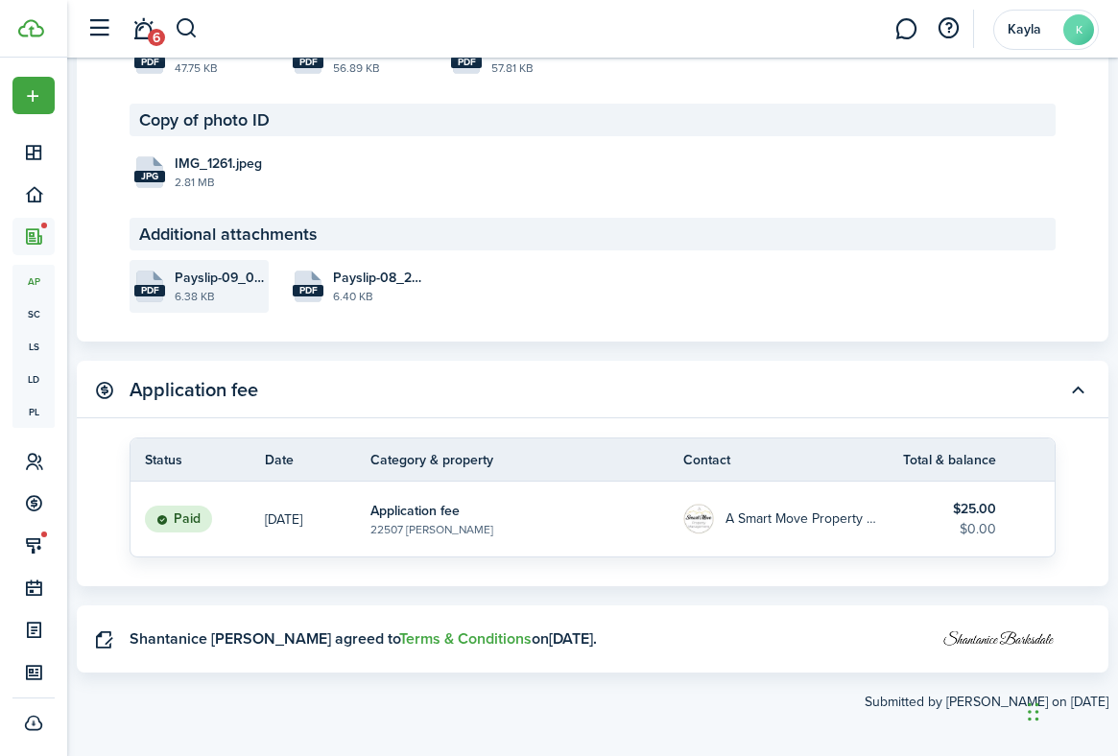
click at [164, 279] on file-icon "pdf" at bounding box center [149, 287] width 31 height 32
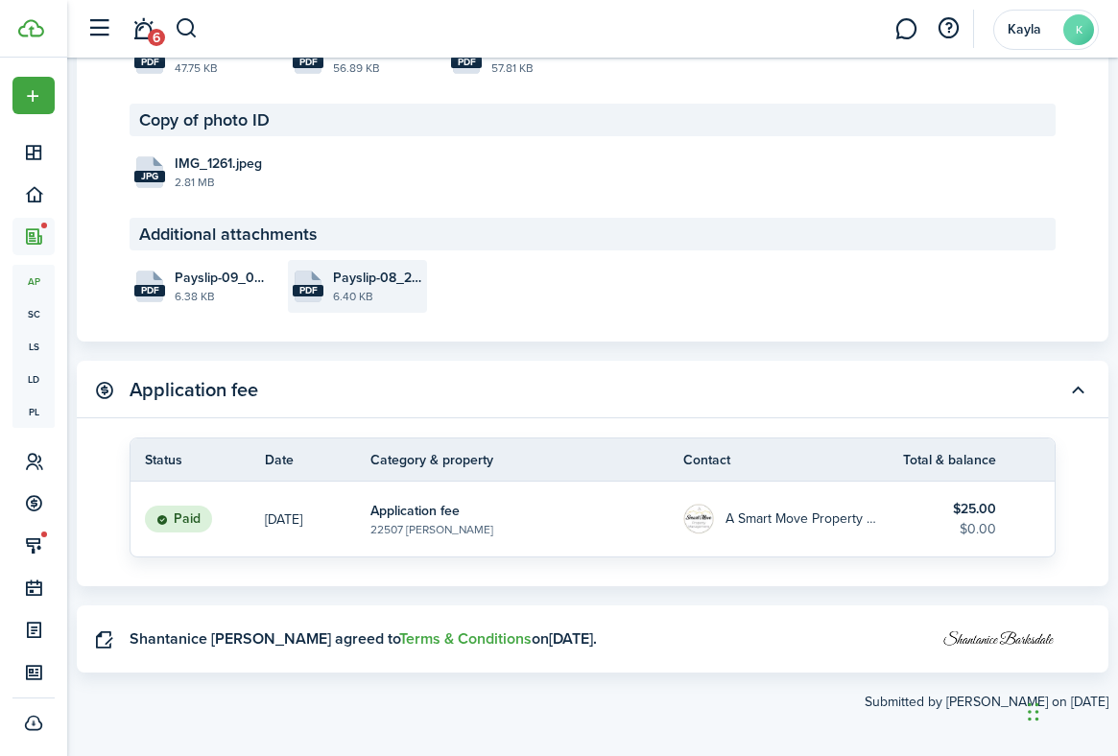
click at [336, 311] on file "pdf Payslip-08_22_2025.pdf 6.40 KB" at bounding box center [357, 286] width 139 height 53
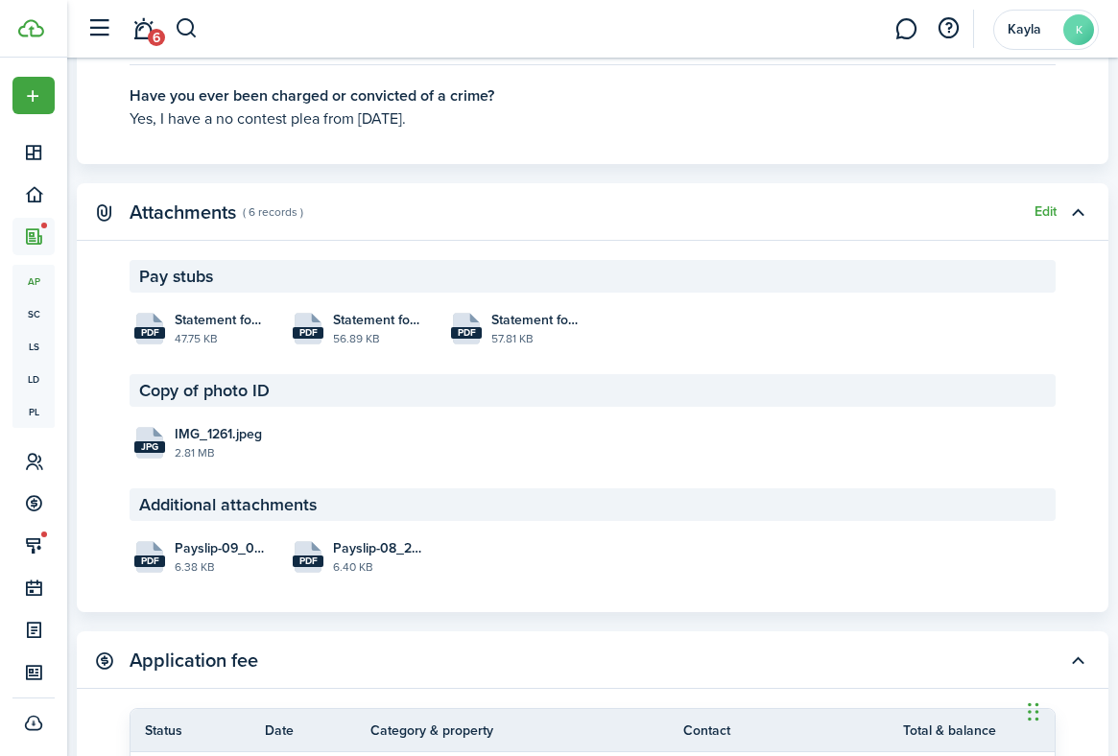
scroll to position [3735, 0]
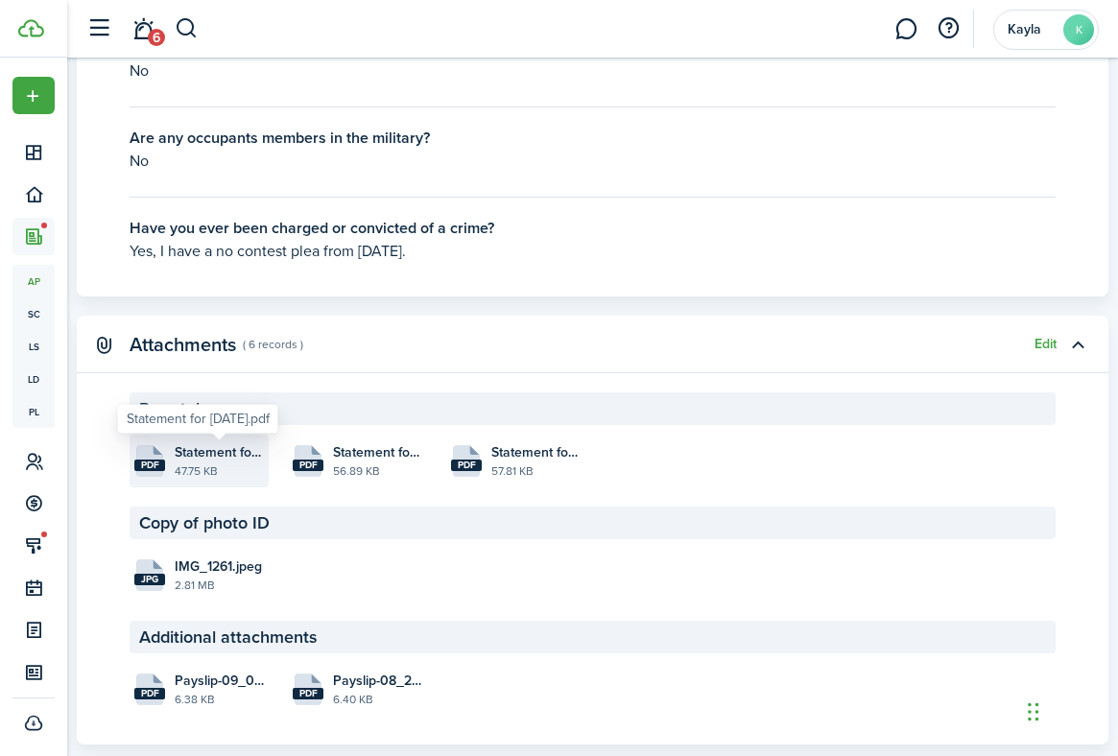
click at [202, 458] on span "Statement for [DATE].pdf" at bounding box center [219, 452] width 89 height 20
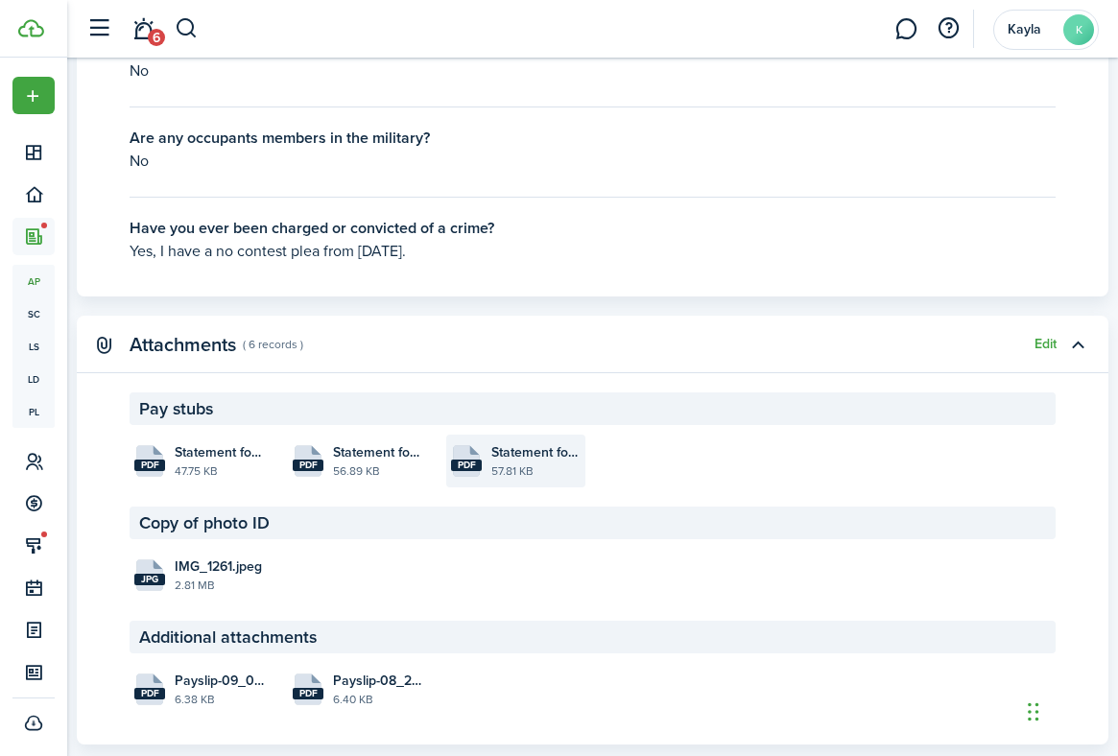
click at [477, 461] on file-extension "pdf" at bounding box center [466, 466] width 31 height 12
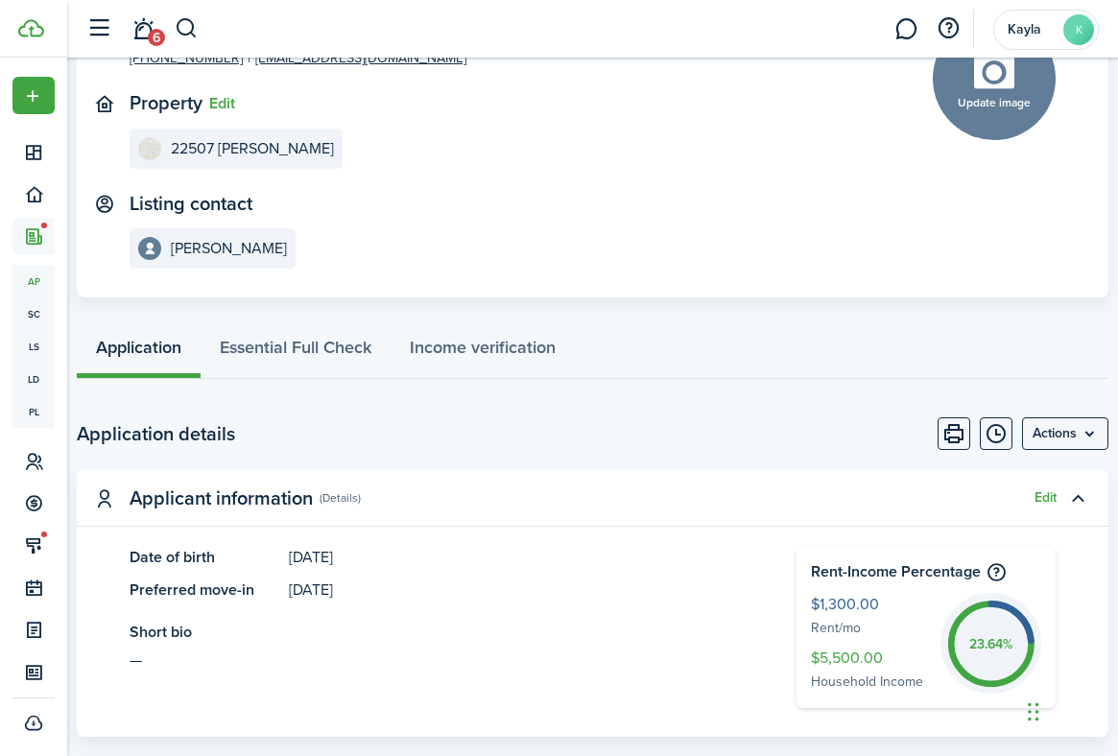
scroll to position [0, 0]
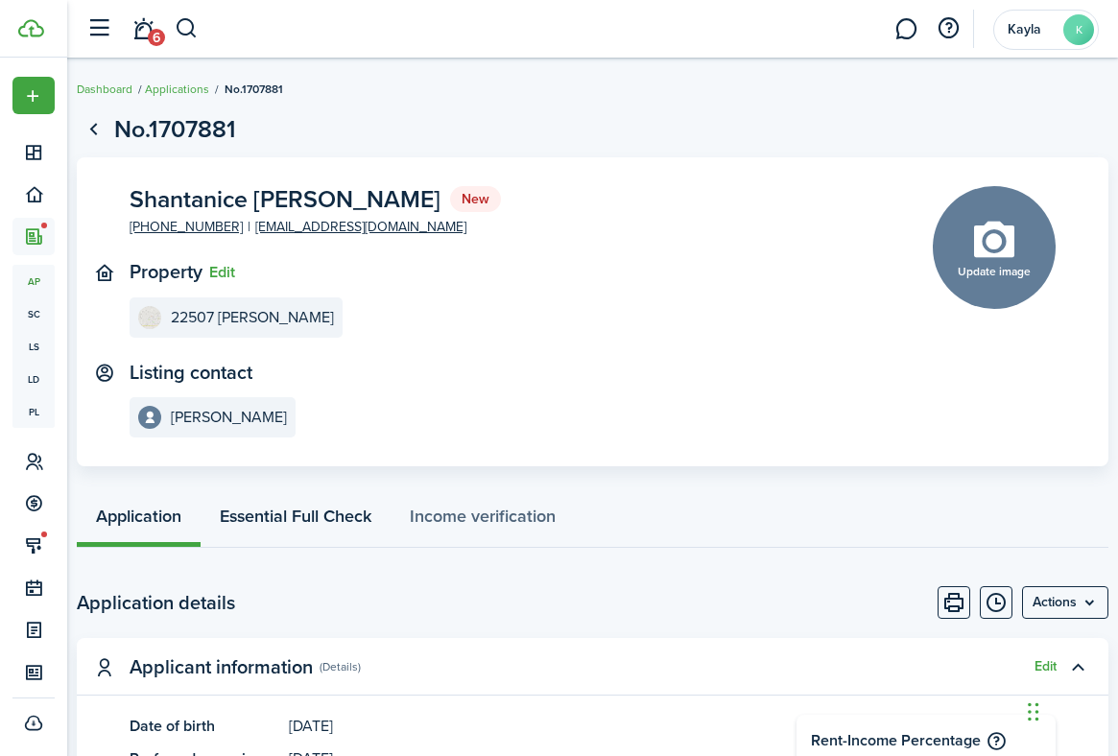
click at [285, 508] on link "Essential Full Check" at bounding box center [296, 518] width 190 height 57
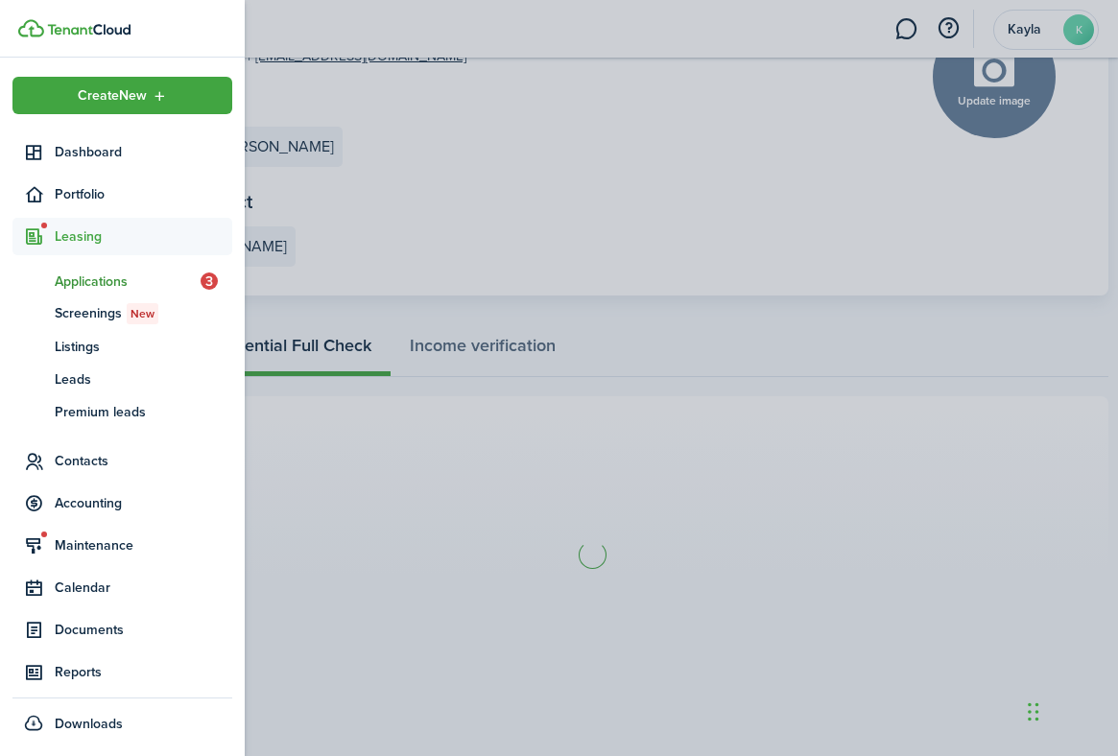
scroll to position [130, 0]
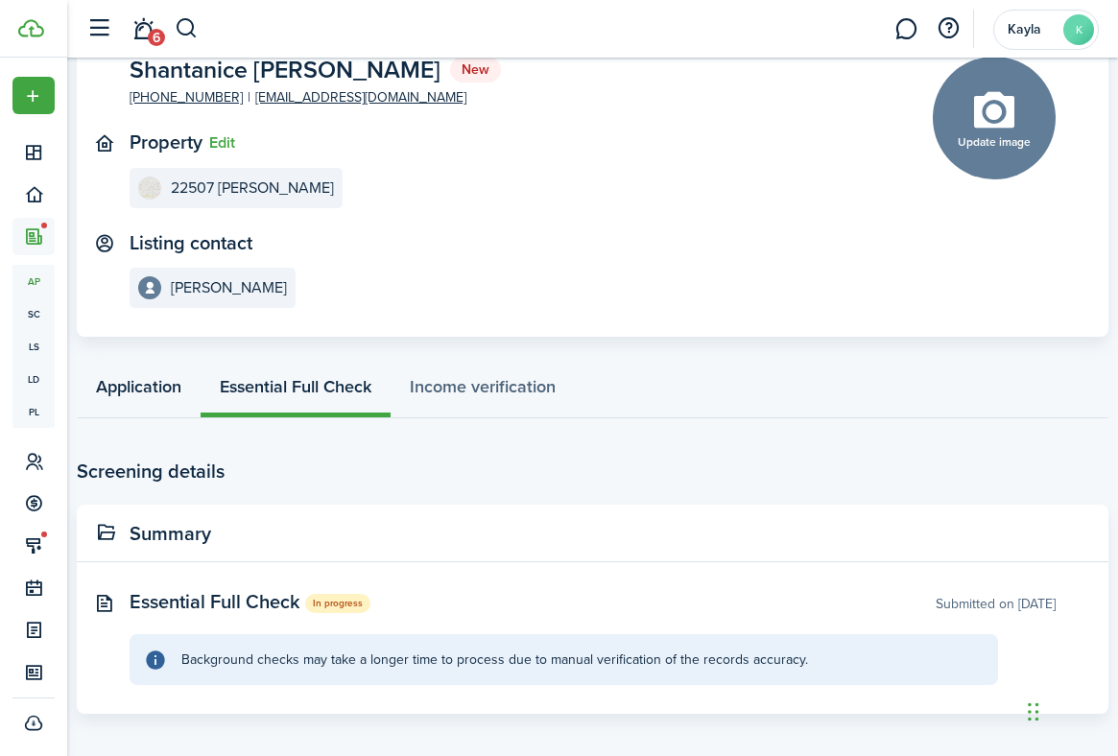
click at [115, 387] on link "Application" at bounding box center [139, 389] width 124 height 57
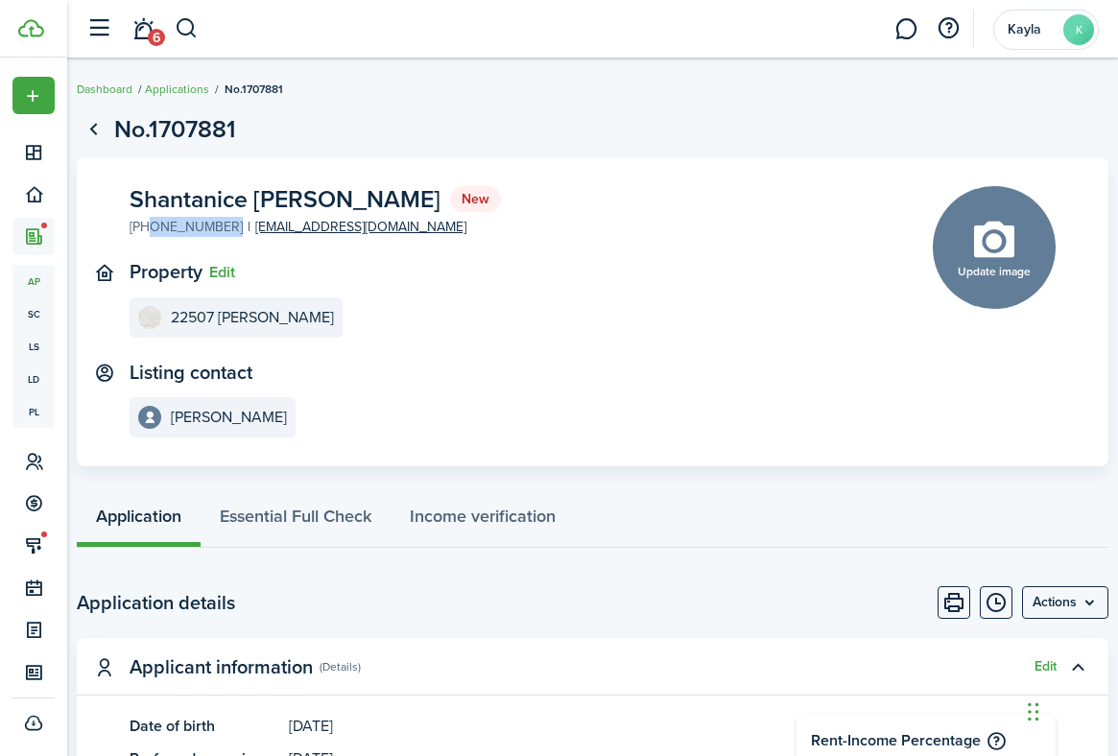
drag, startPoint x: 226, startPoint y: 231, endPoint x: 145, endPoint y: 230, distance: 81.6
click at [145, 230] on e-contact-info "[PHONE_NUMBER] [EMAIL_ADDRESS][DOMAIN_NAME]" at bounding box center [298, 227] width 337 height 20
copy link "[PHONE_NUMBER]"
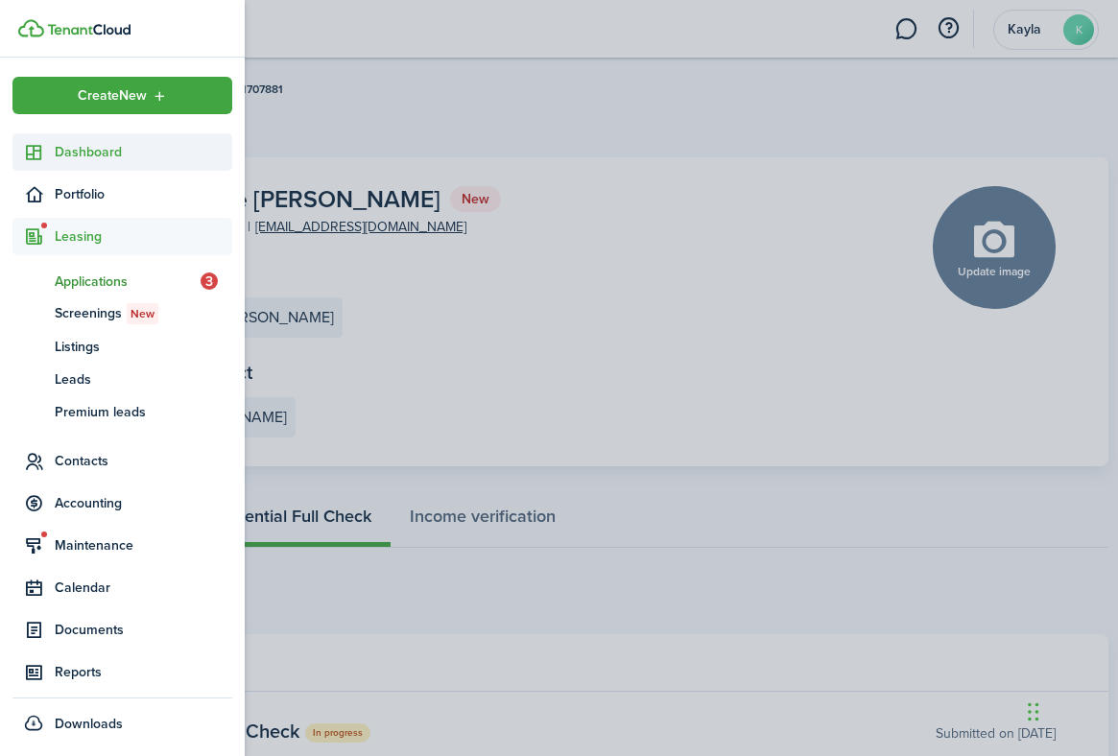
click at [36, 151] on icon at bounding box center [34, 152] width 20 height 19
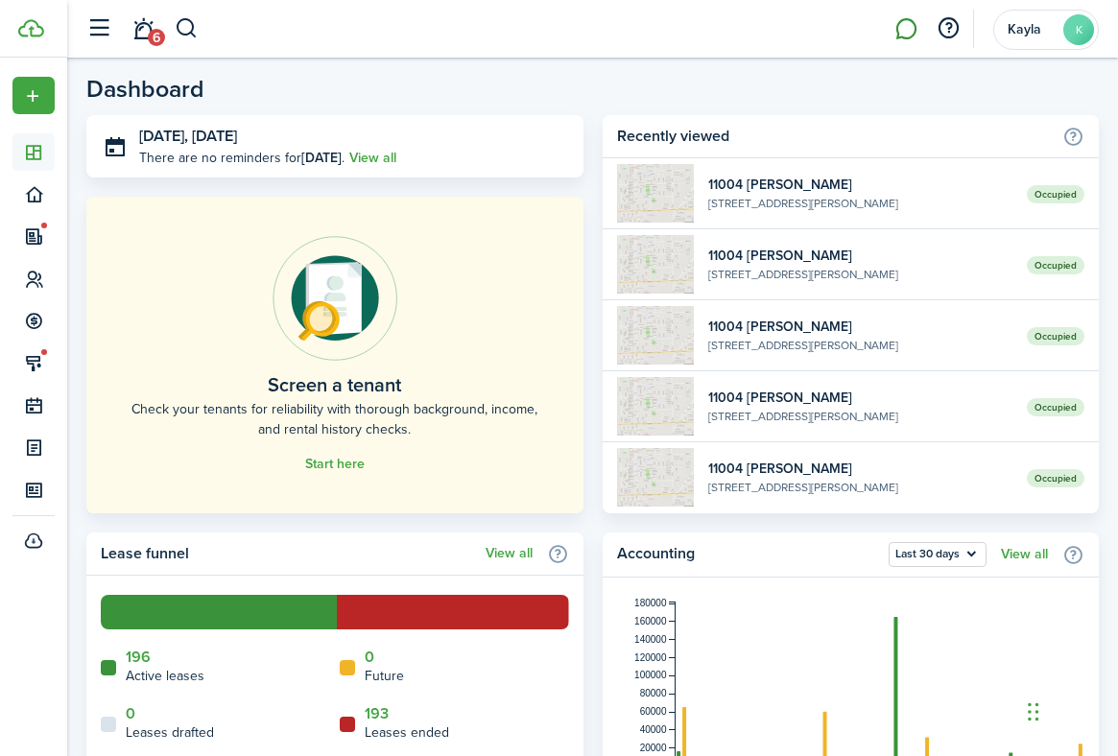
click at [891, 34] on link at bounding box center [906, 29] width 36 height 49
